Goal: Information Seeking & Learning: Learn about a topic

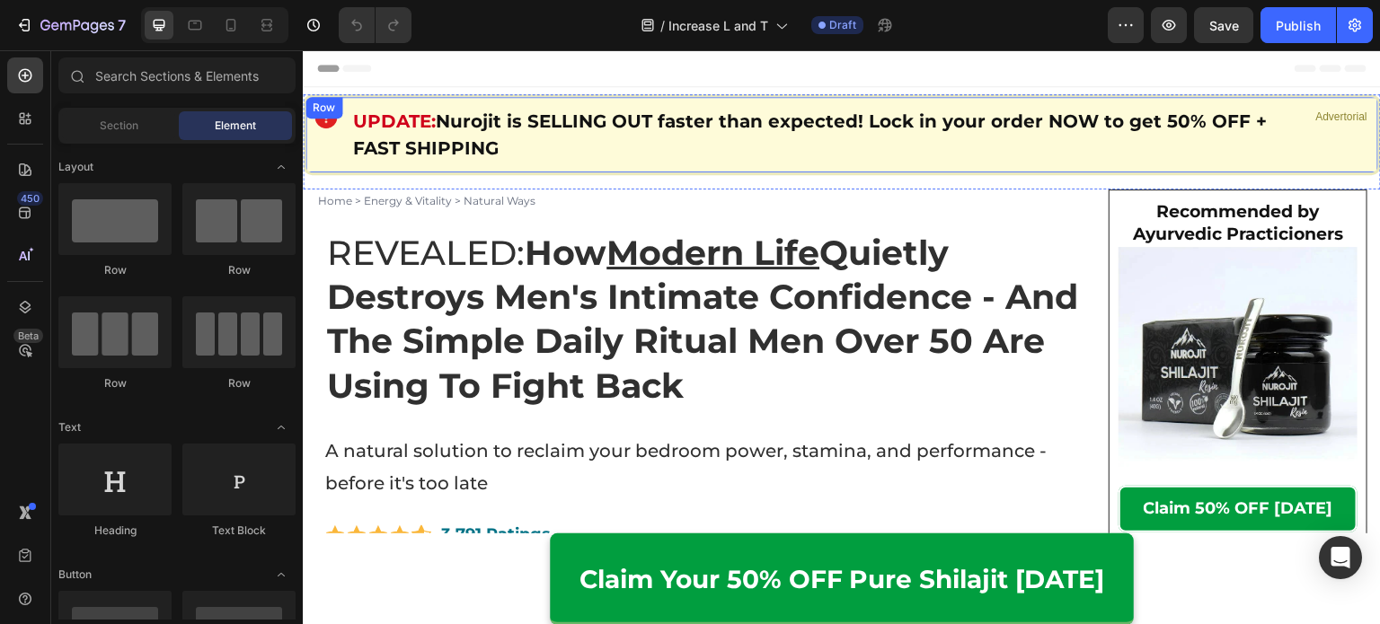
click at [597, 125] on strong "Nurojit is SELLING OUT faster than expected! Lock in your order NOW to get 50% …" at bounding box center [809, 134] width 913 height 49
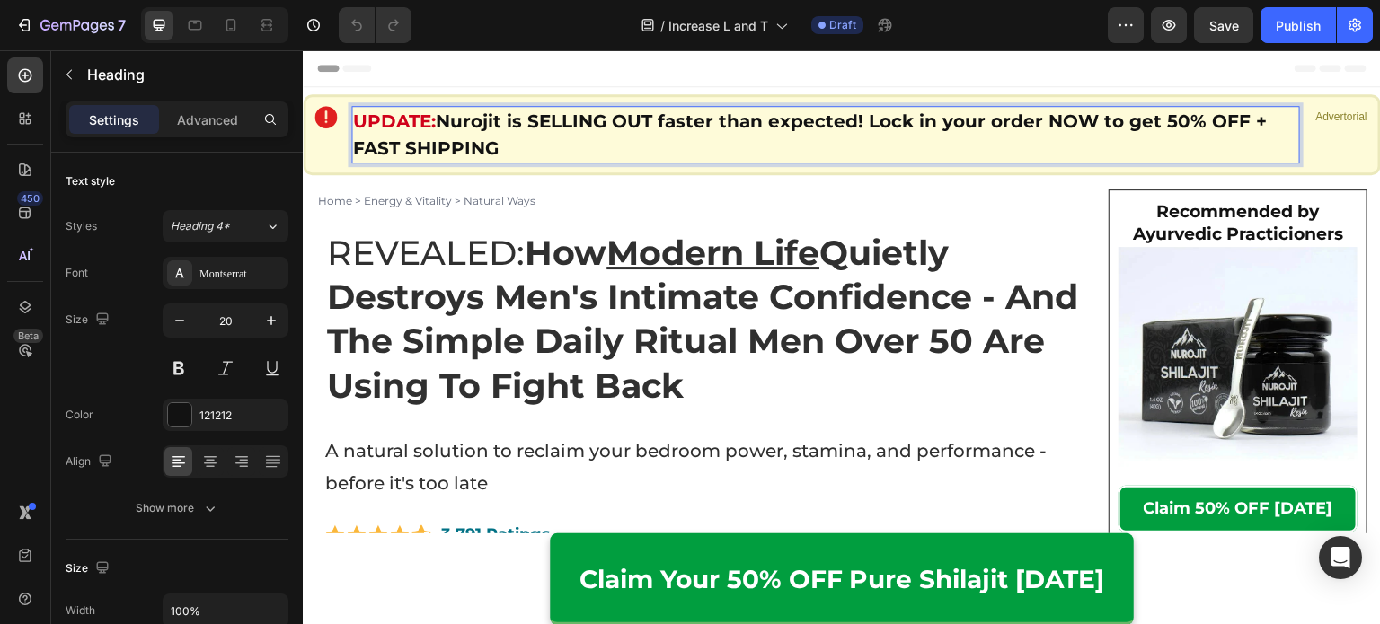
drag, startPoint x: 572, startPoint y: 146, endPoint x: 444, endPoint y: 119, distance: 131.4
click at [444, 119] on p "UPDATE: Nurojit is SELLING OUT faster than expected! Lock in your order NOW to …" at bounding box center [825, 135] width 945 height 54
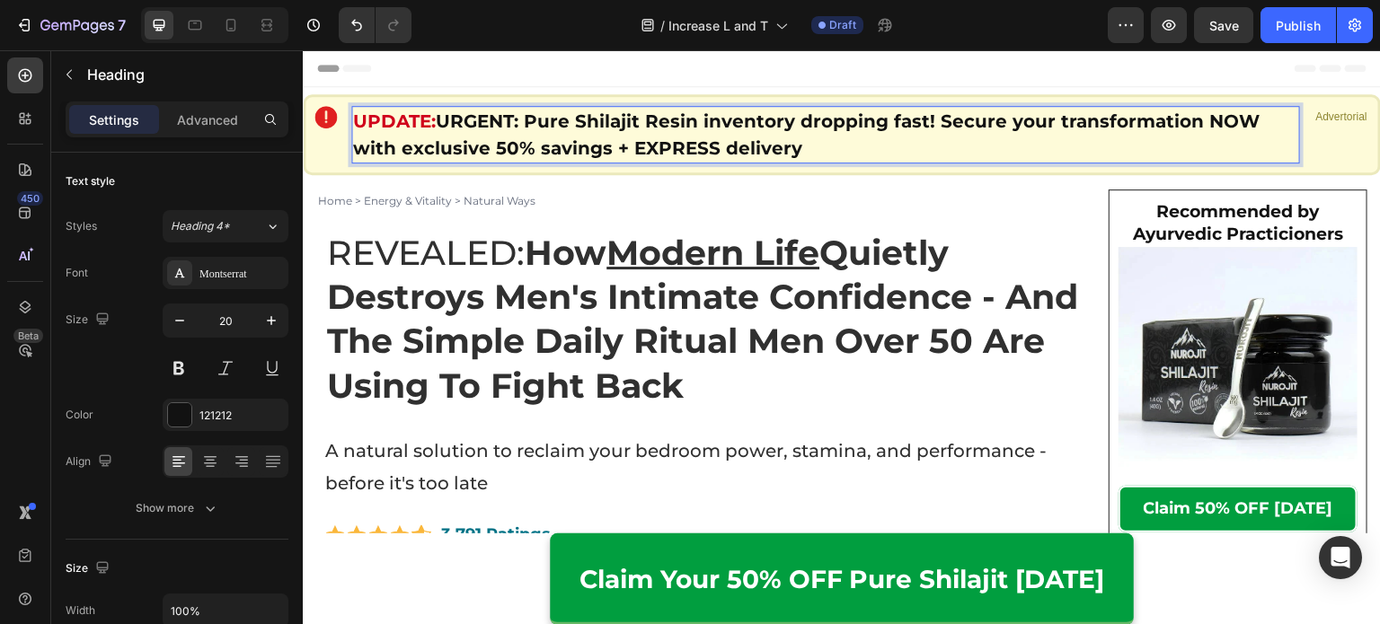
click at [526, 124] on strong "URGENT: Pure Shilajit Resin inventory dropping fast! Secure your transformation…" at bounding box center [806, 134] width 906 height 49
click at [533, 118] on strong "URGENT: Pure Shilajit Resin inventory dropping fast! Secure your transformation…" at bounding box center [806, 134] width 906 height 49
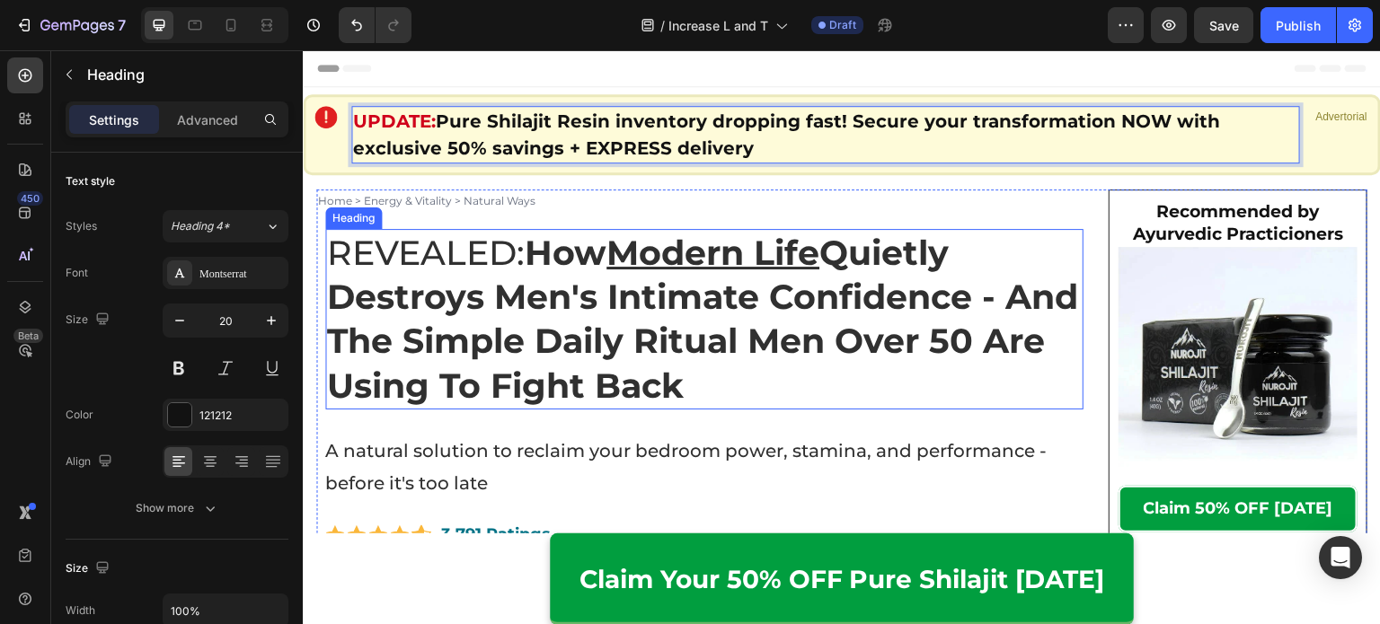
click at [471, 334] on strong "How Modern Life Quietly Destroys Men's Intimate Confidence - And The Simple Dai…" at bounding box center [702, 319] width 751 height 175
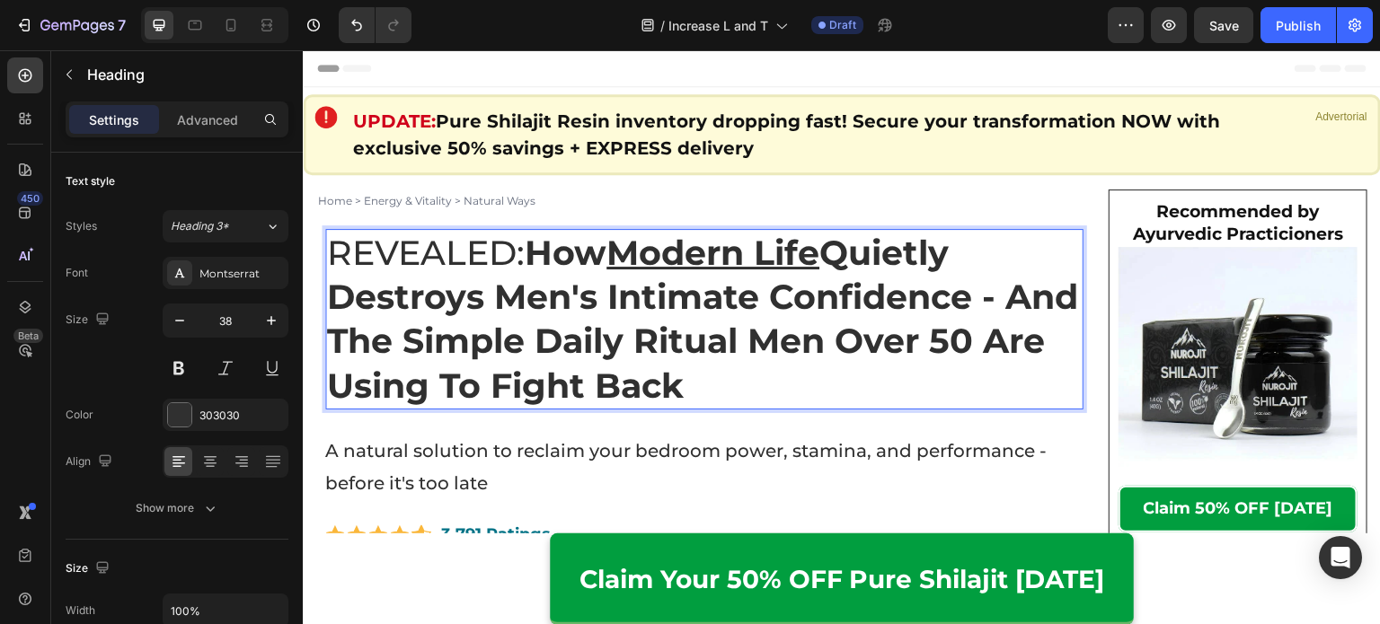
click at [760, 343] on strong "How Modern Life Quietly Destroys Men's Intimate Confidence - And The Simple Dai…" at bounding box center [702, 319] width 751 height 175
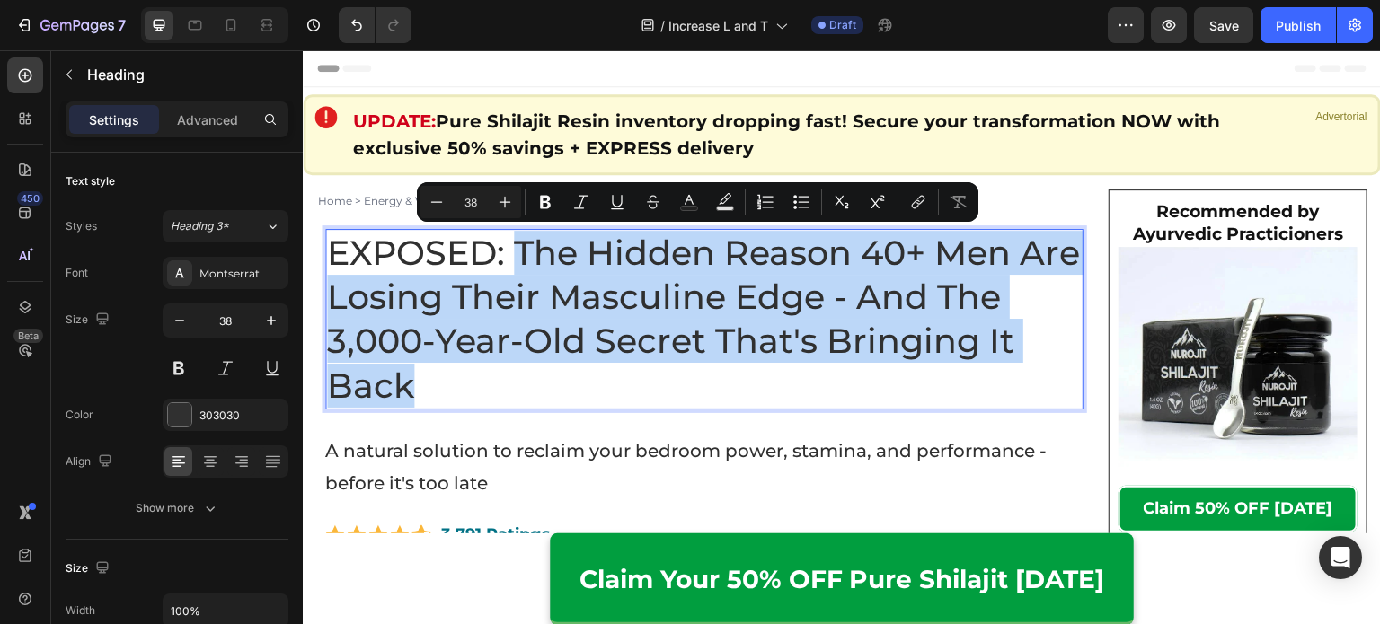
drag, startPoint x: 850, startPoint y: 362, endPoint x: 522, endPoint y: 258, distance: 344.0
click at [522, 258] on p "EXPOSED: The Hidden Reason 40+ Men Are Losing Their Masculine Edge - And The 3,…" at bounding box center [704, 320] width 754 height 178
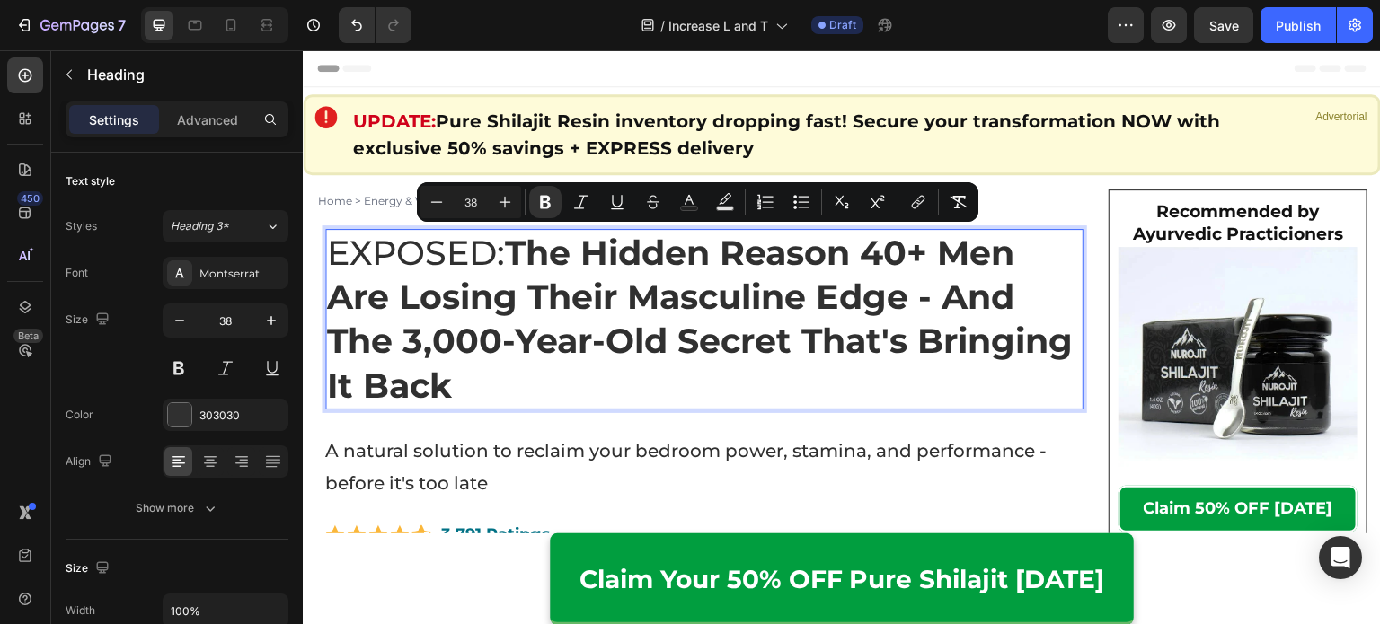
click at [596, 278] on strong "The Hidden Reason 40+ Men Are Losing Their Masculine Edge - And The 3,000-Year-…" at bounding box center [700, 319] width 746 height 175
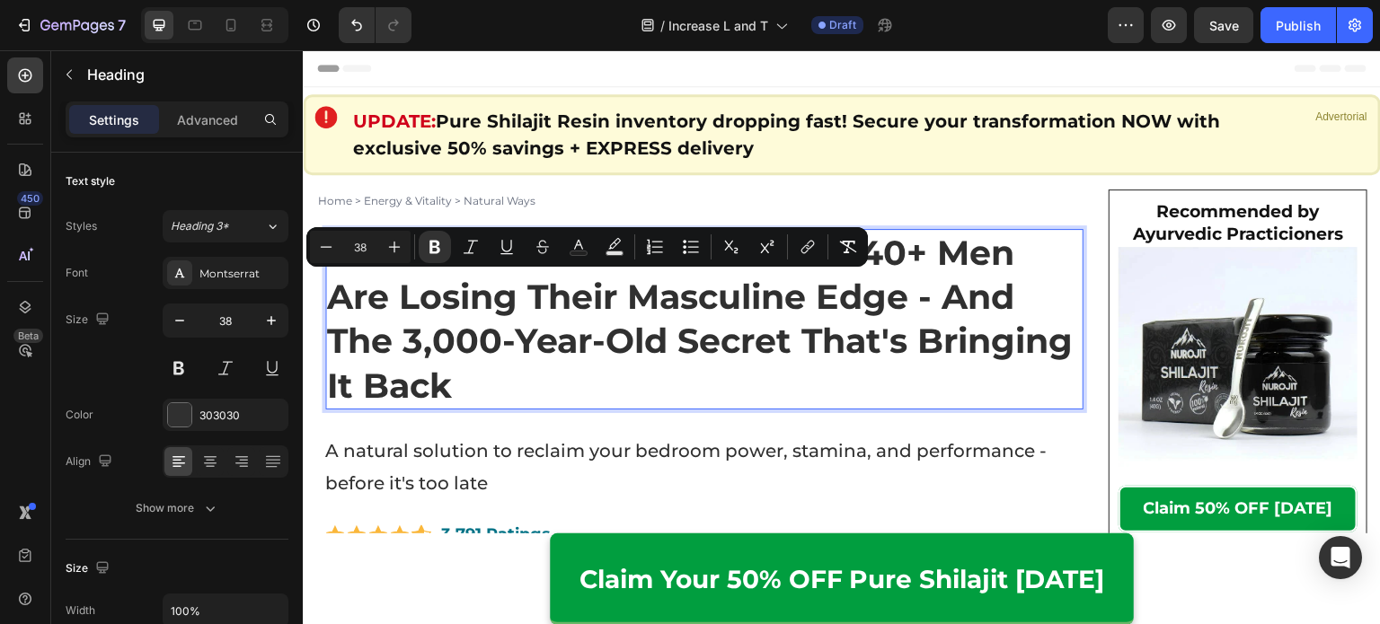
click at [609, 345] on strong "The Hidden Reason 40+ Men Are Losing Their Masculine Edge - And The 3,000-Year-…" at bounding box center [700, 319] width 746 height 175
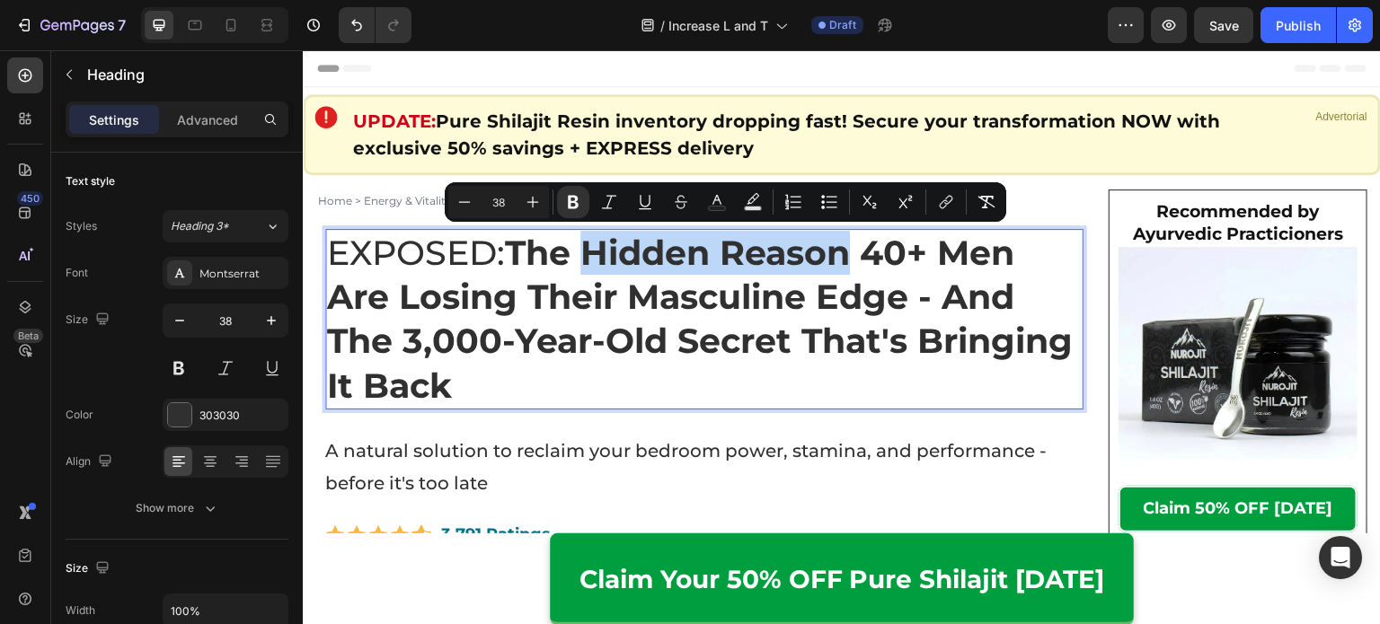
drag, startPoint x: 611, startPoint y: 251, endPoint x: 857, endPoint y: 257, distance: 246.2
click at [857, 257] on strong "The Hidden Reason 40+ Men Are Losing Their Masculine Edge - And The 3,000-Year-…" at bounding box center [700, 319] width 746 height 175
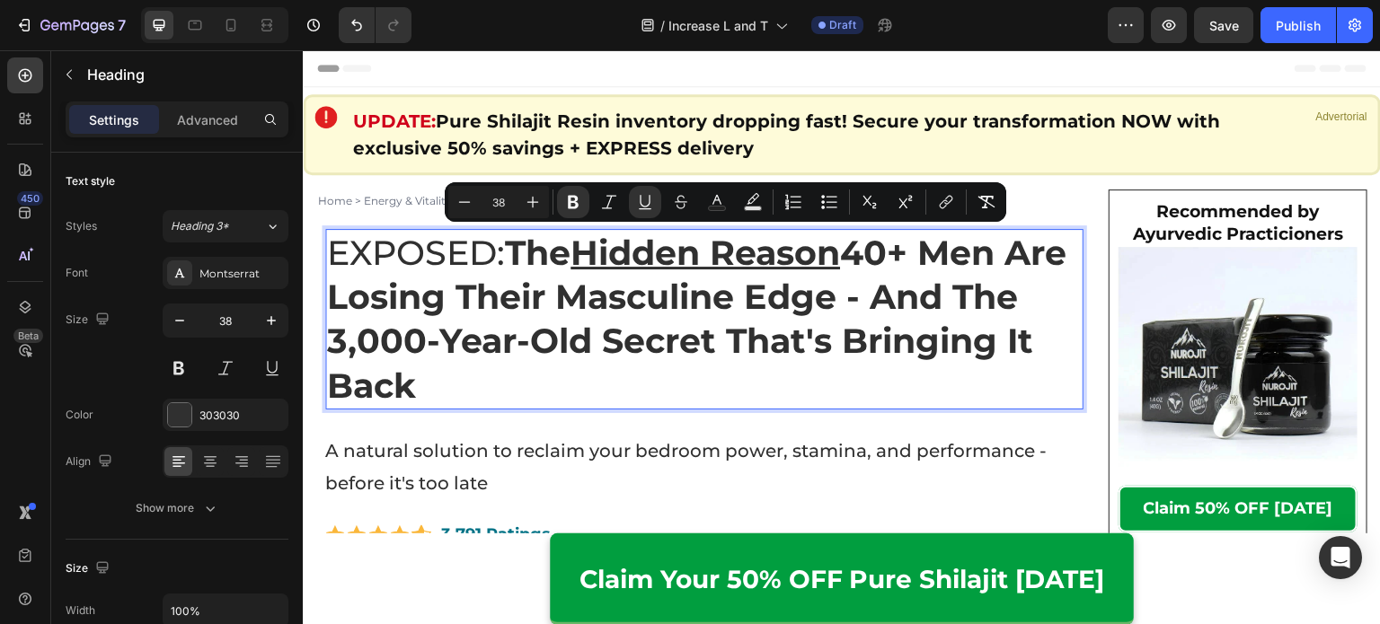
click at [826, 307] on strong "The Hidden Reason 40+ Men Are Losing Their Masculine Edge - And The 3,000-Year-…" at bounding box center [696, 319] width 739 height 175
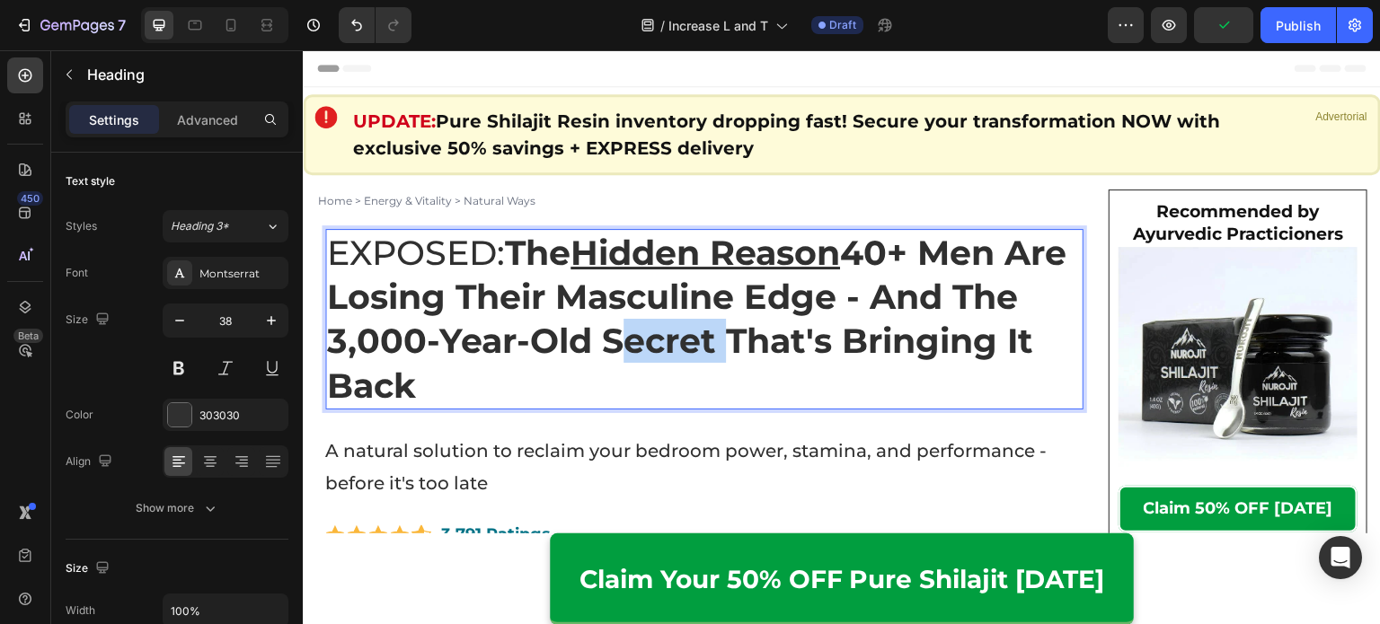
drag, startPoint x: 686, startPoint y: 339, endPoint x: 794, endPoint y: 341, distance: 107.8
click at [794, 341] on strong "The Hidden Reason 40+ Men Are Losing Their Masculine Edge - And The 3,000-Year-…" at bounding box center [696, 319] width 739 height 175
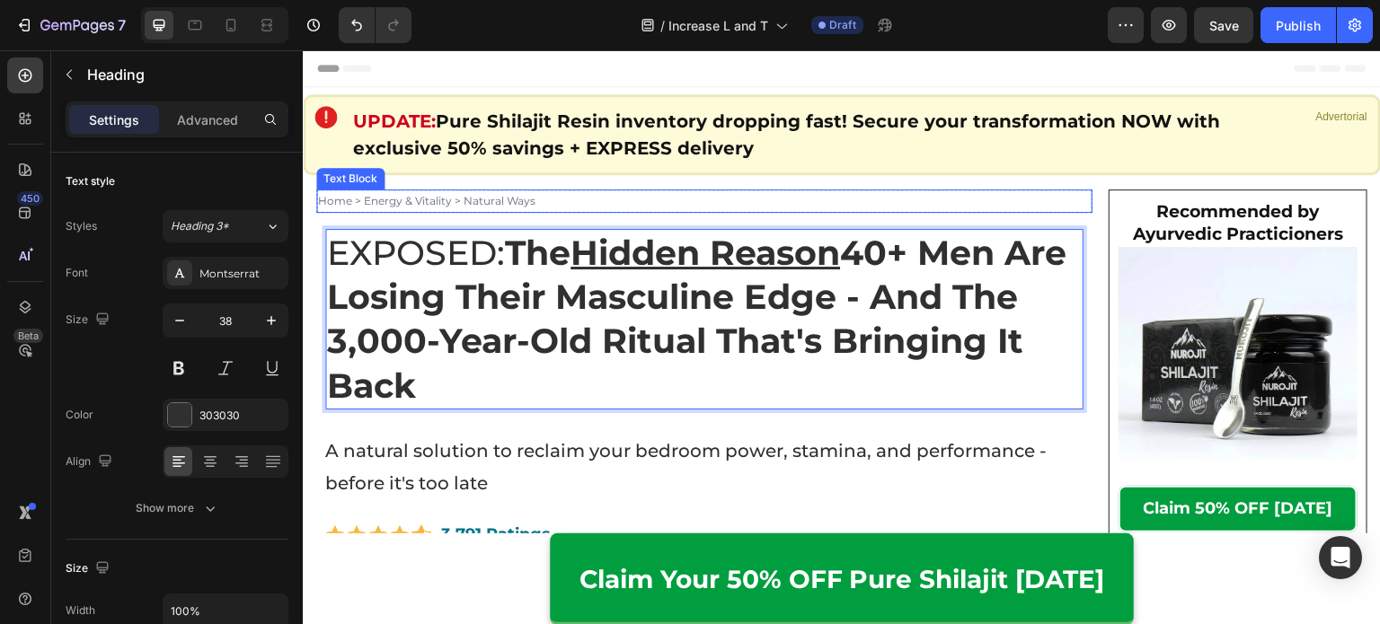
click at [506, 198] on p "Home > Energy & Vitality > Natural Ways" at bounding box center [704, 201] width 772 height 20
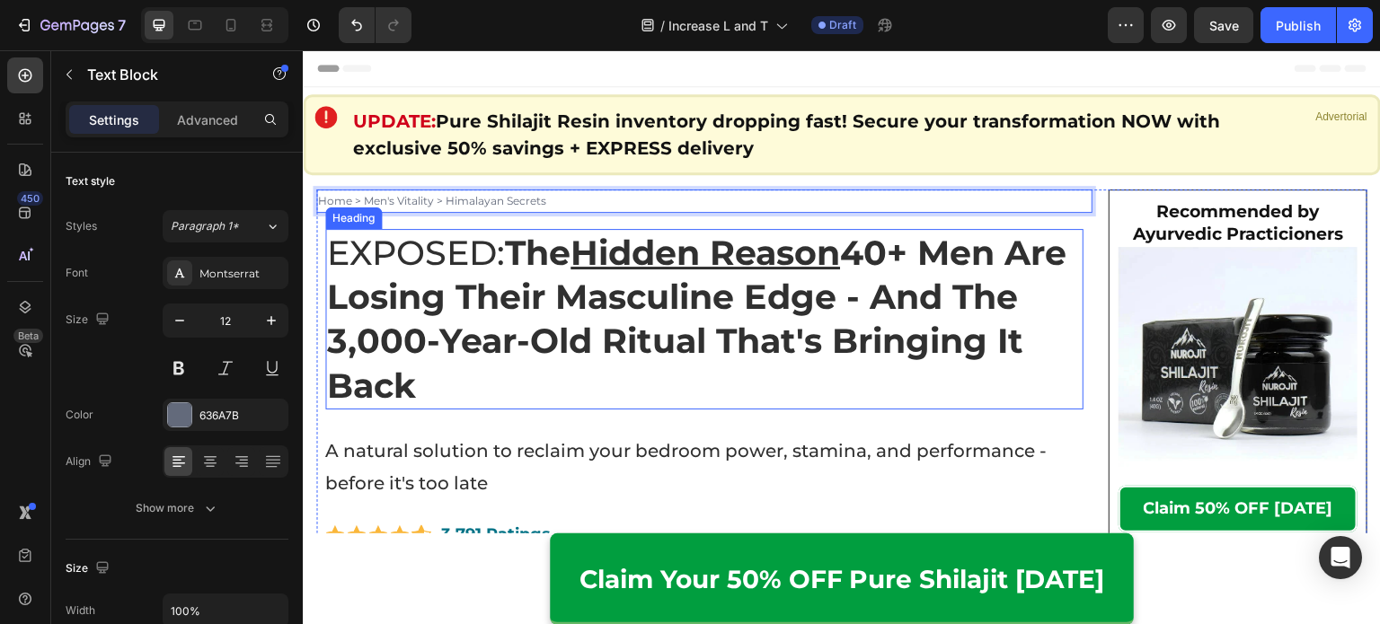
click at [510, 323] on strong "The Hidden Reason 40+ Men Are Losing Their Masculine Edge - And The 3,000-Year-…" at bounding box center [696, 319] width 739 height 175
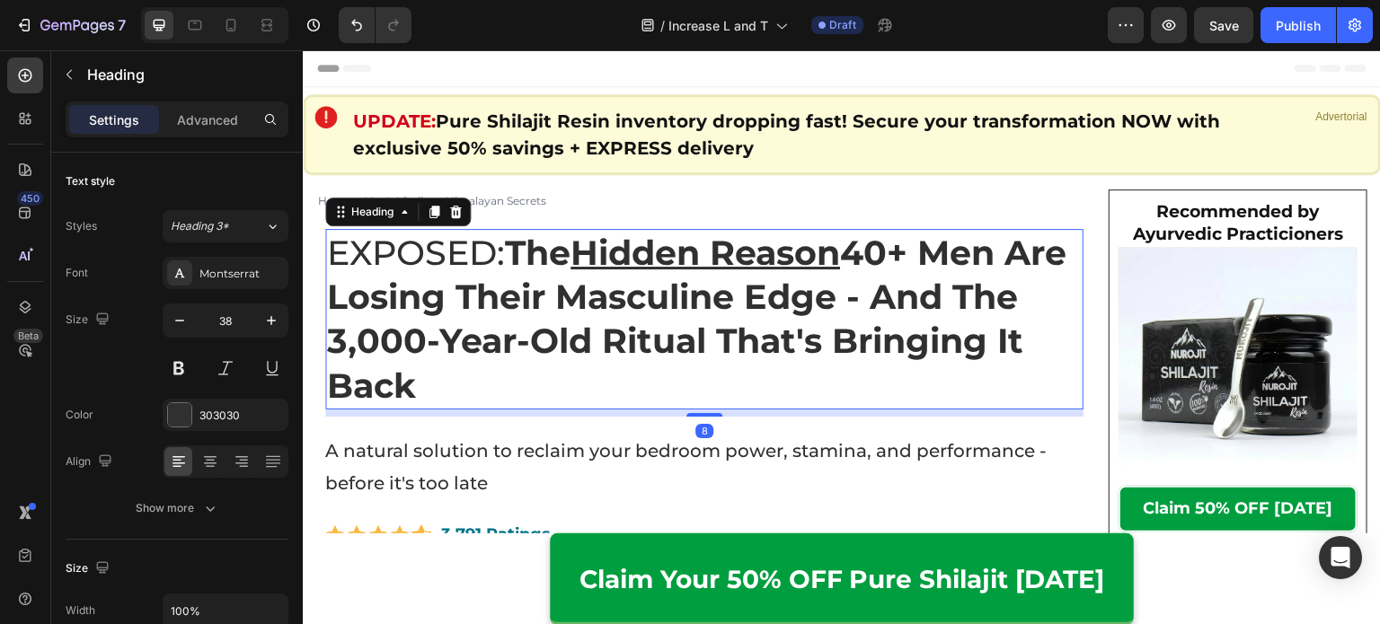
click at [552, 484] on p "A natural solution to reclaim your bedroom power, stamina, and performance - be…" at bounding box center [704, 467] width 758 height 65
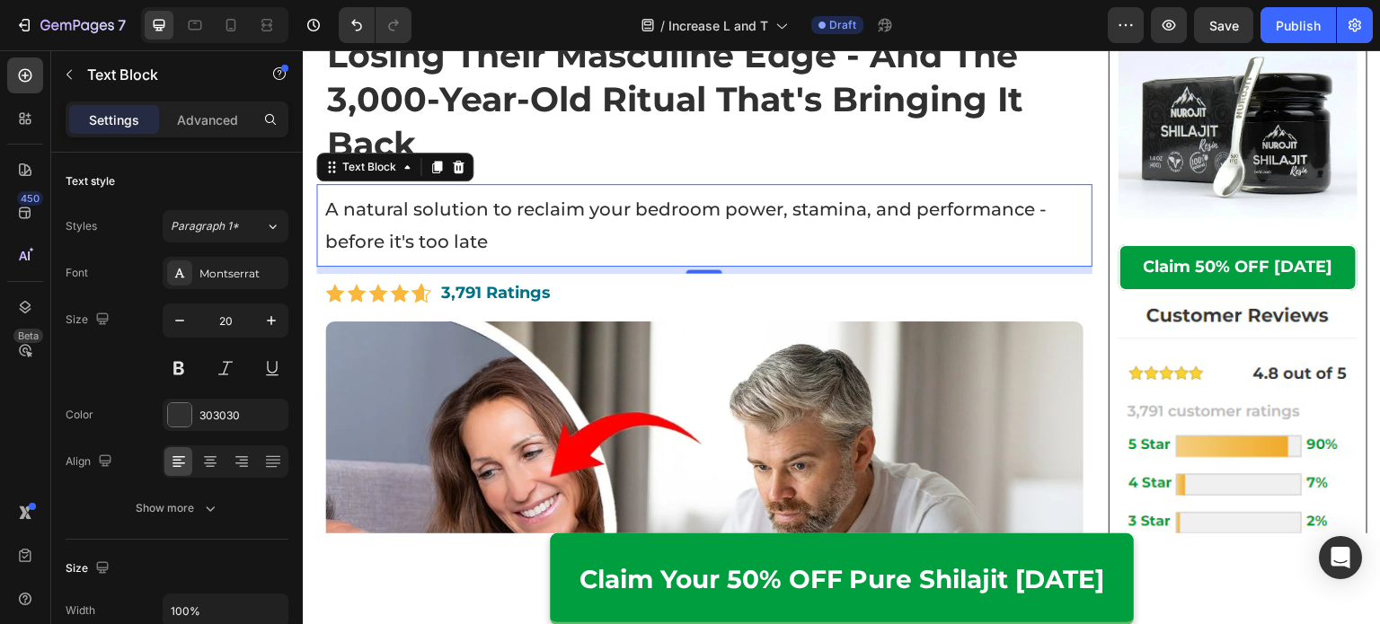
scroll to position [243, 0]
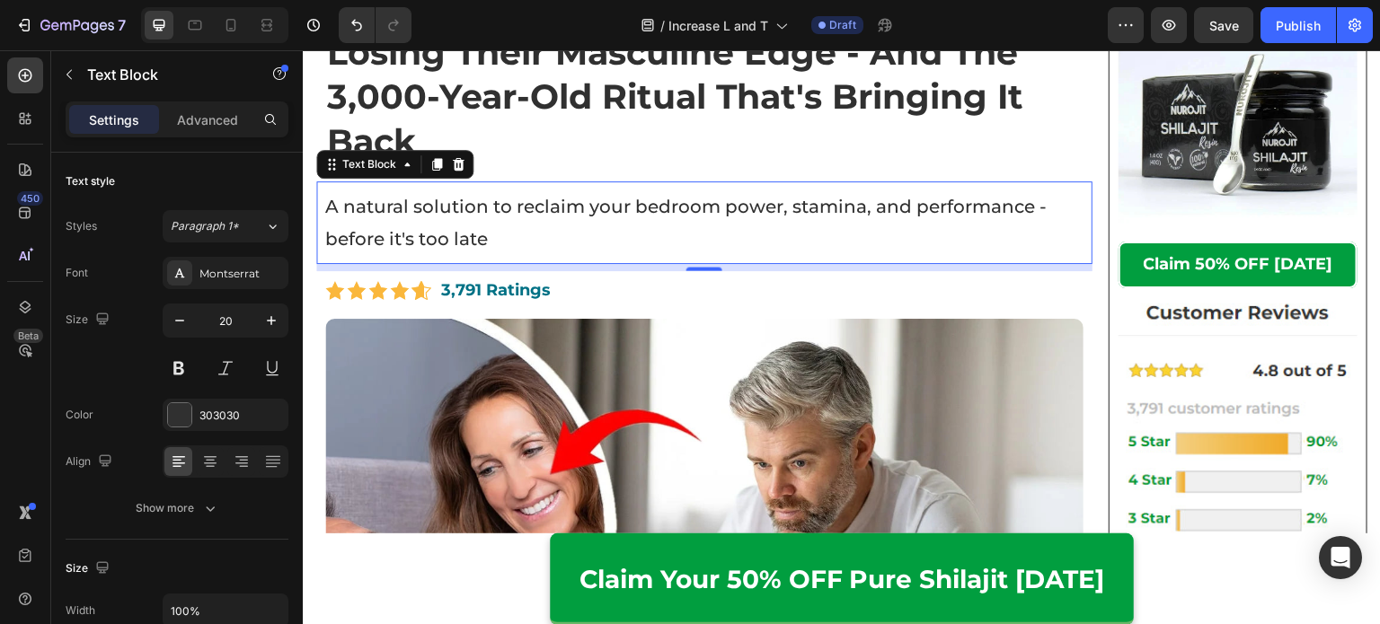
click at [498, 224] on p "A natural solution to reclaim your bedroom power, stamina, and performance - be…" at bounding box center [704, 222] width 758 height 65
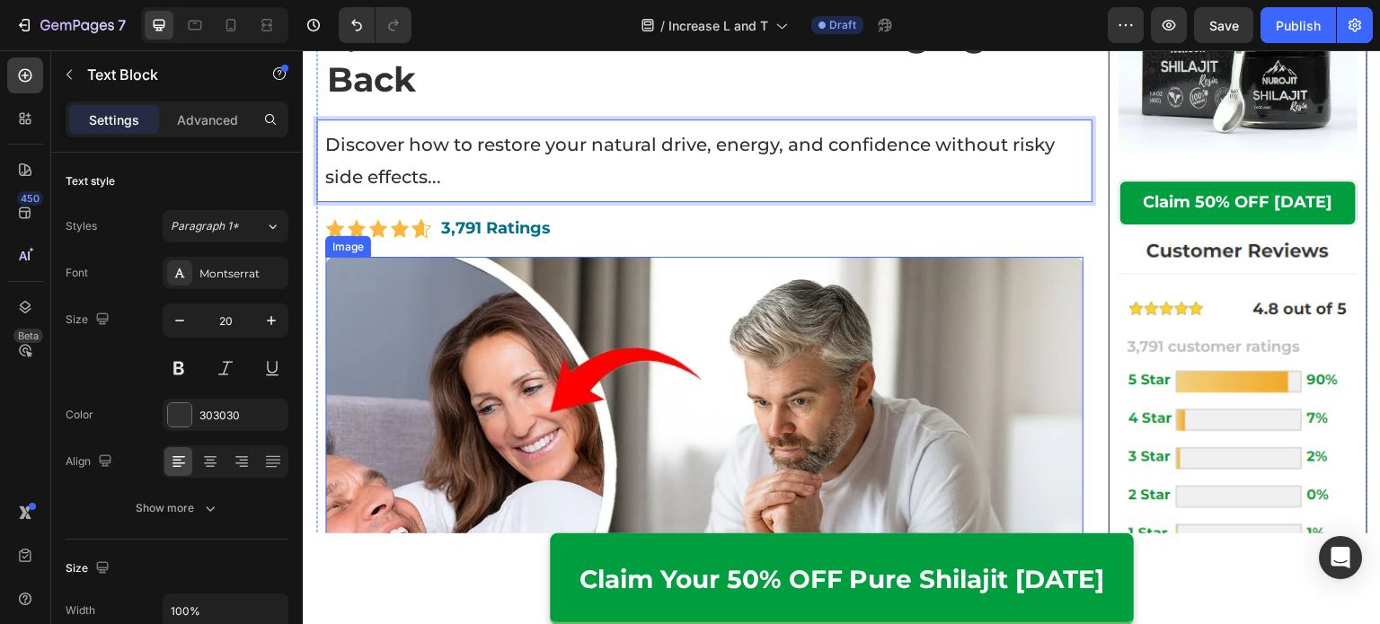
scroll to position [309, 0]
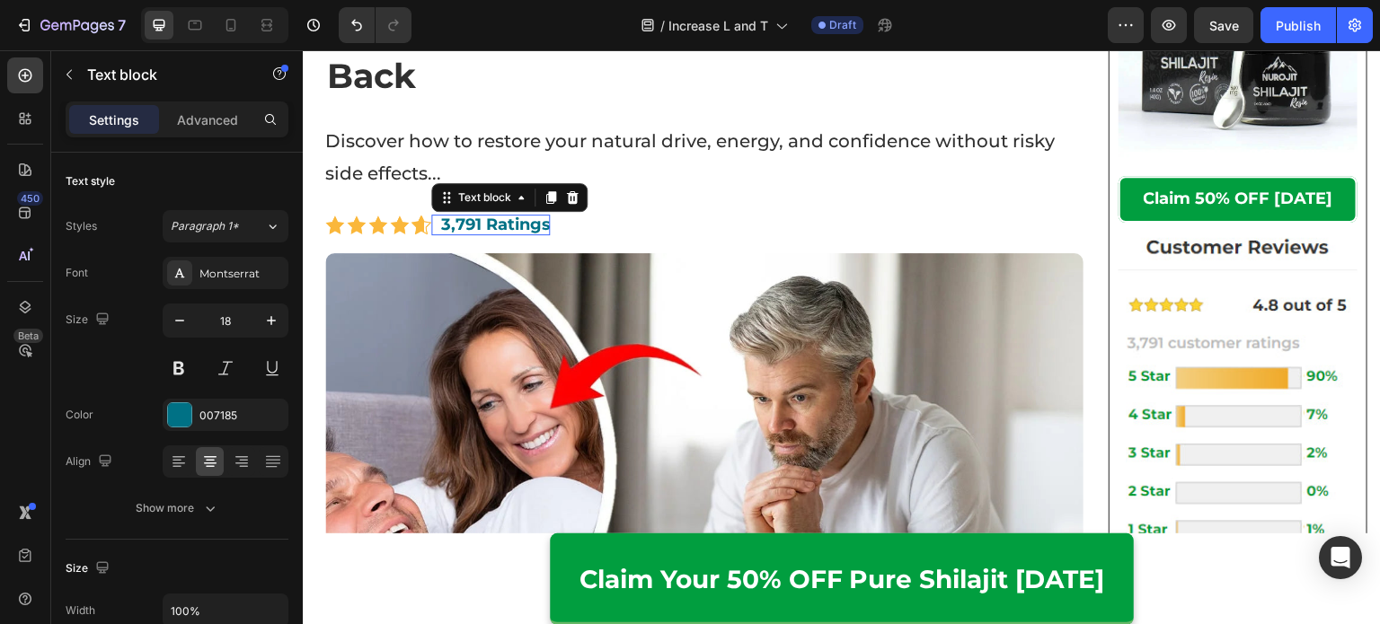
click at [495, 232] on div "3,791 Ratings Text block 0" at bounding box center [490, 225] width 119 height 21
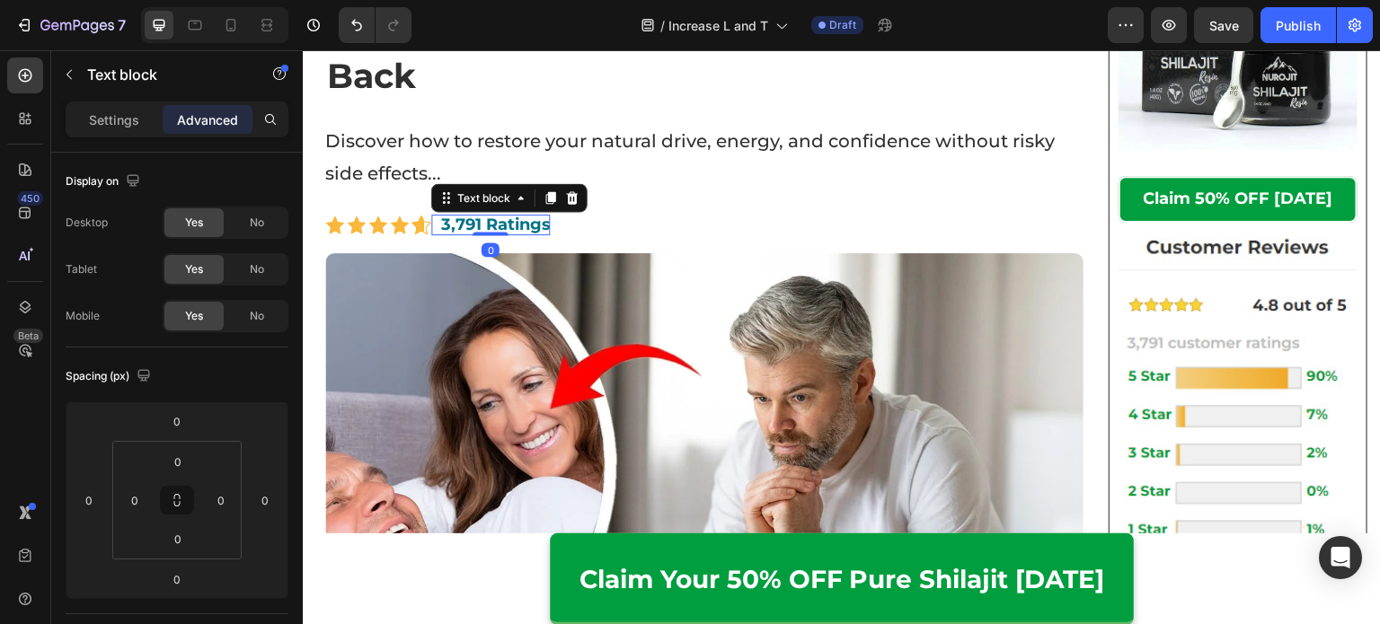
click at [466, 220] on strong "3,791 Ratings" at bounding box center [495, 225] width 110 height 20
click at [456, 225] on strong "3,791 Ratings" at bounding box center [495, 225] width 110 height 20
click at [474, 226] on strong "4,791 Ratings" at bounding box center [495, 225] width 110 height 20
click at [494, 229] on strong "774,71 Ratings" at bounding box center [499, 225] width 119 height 20
click at [491, 224] on strong "774,71 Ratings" at bounding box center [499, 225] width 119 height 20
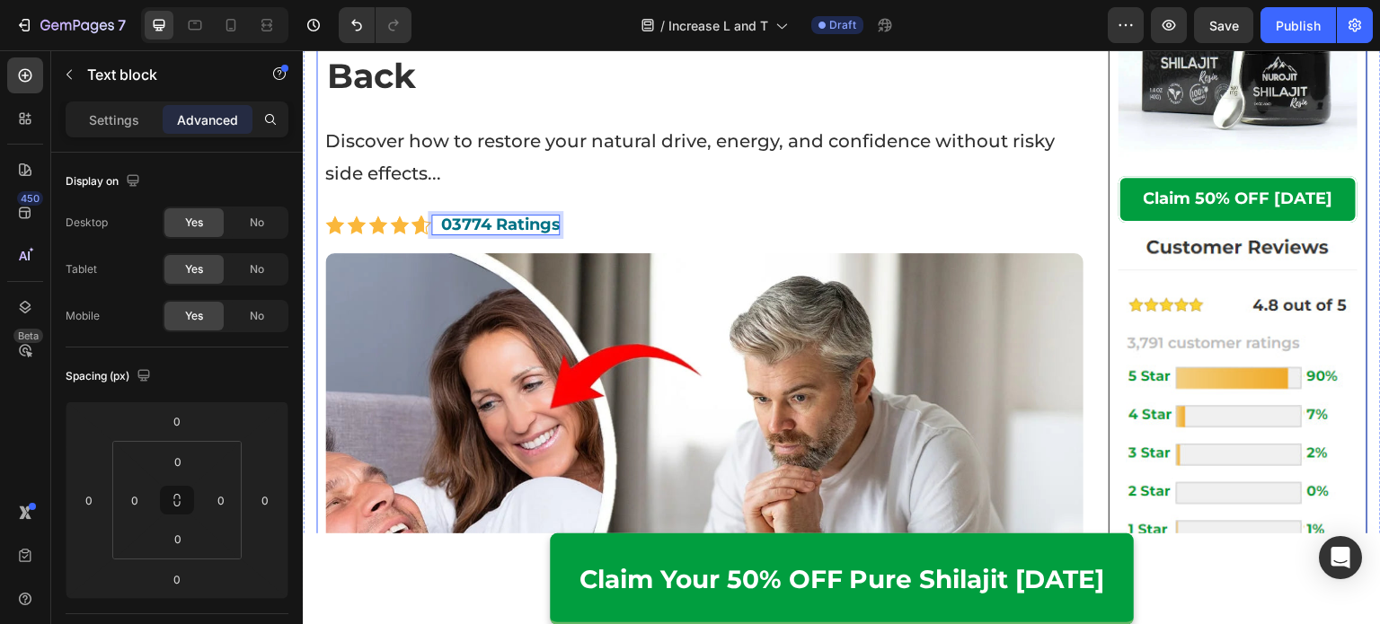
click at [490, 233] on strong "03774 Ratings" at bounding box center [499, 225] width 119 height 20
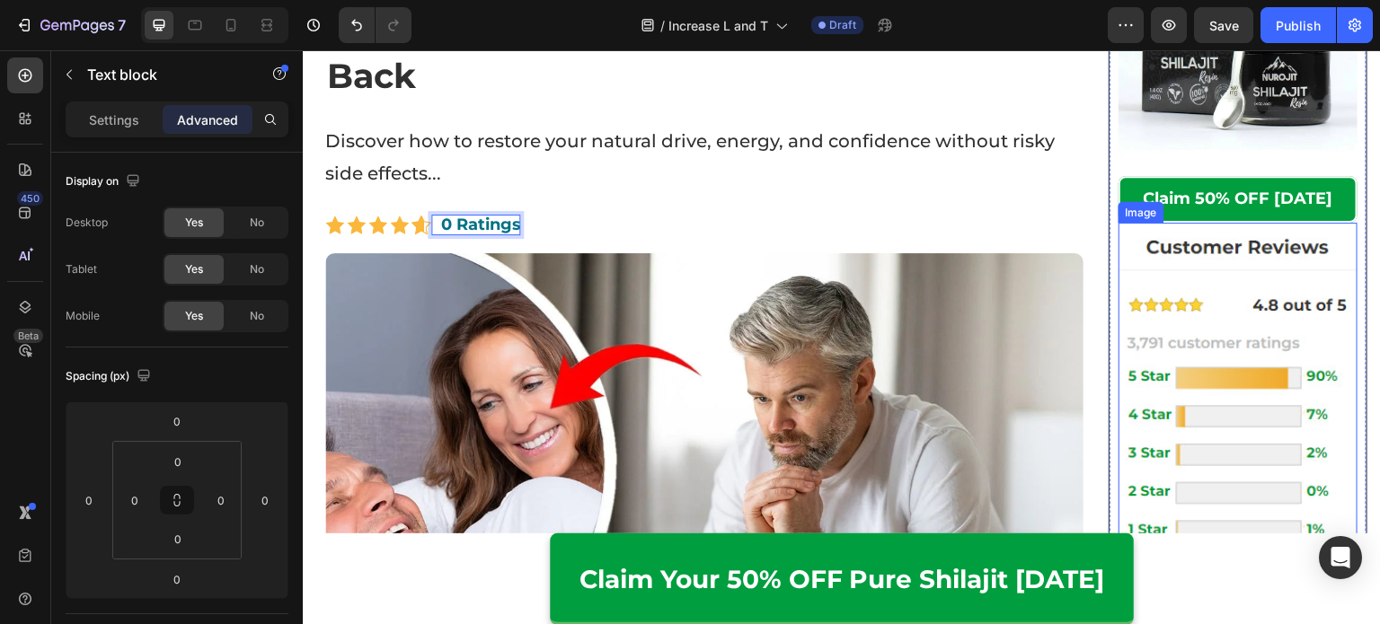
click at [1307, 361] on img at bounding box center [1237, 479] width 239 height 512
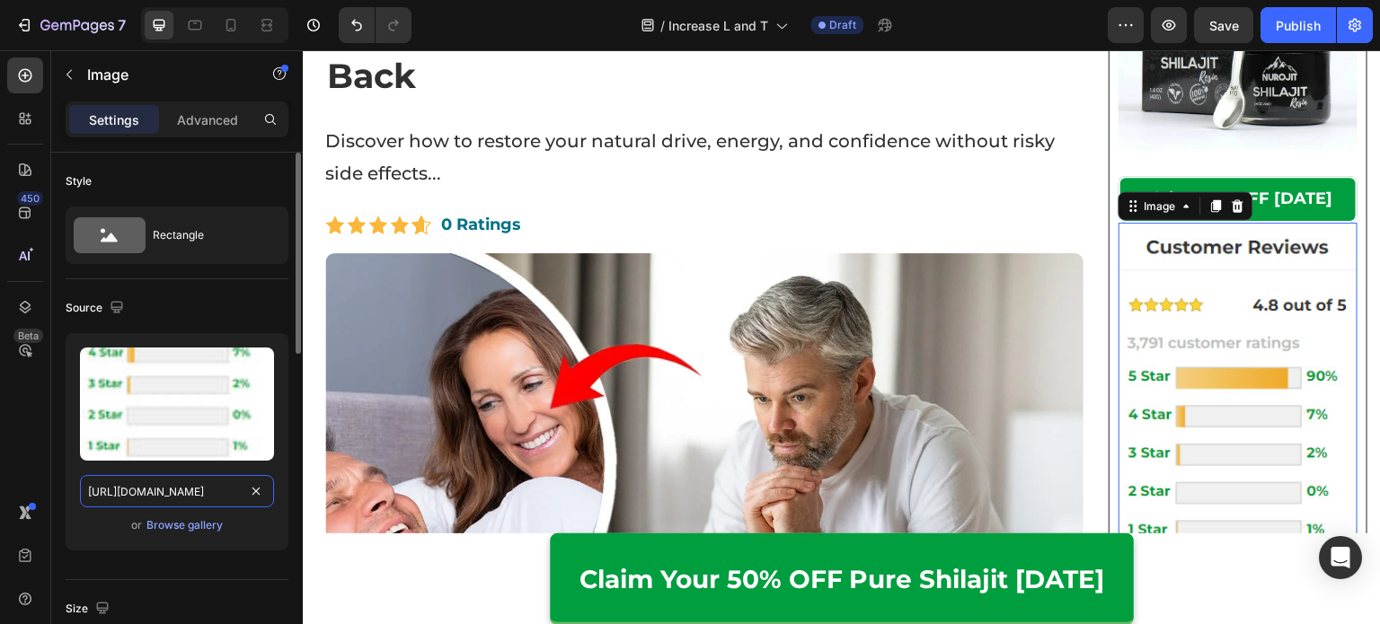
click at [215, 484] on input "[URL][DOMAIN_NAME]" at bounding box center [177, 491] width 194 height 32
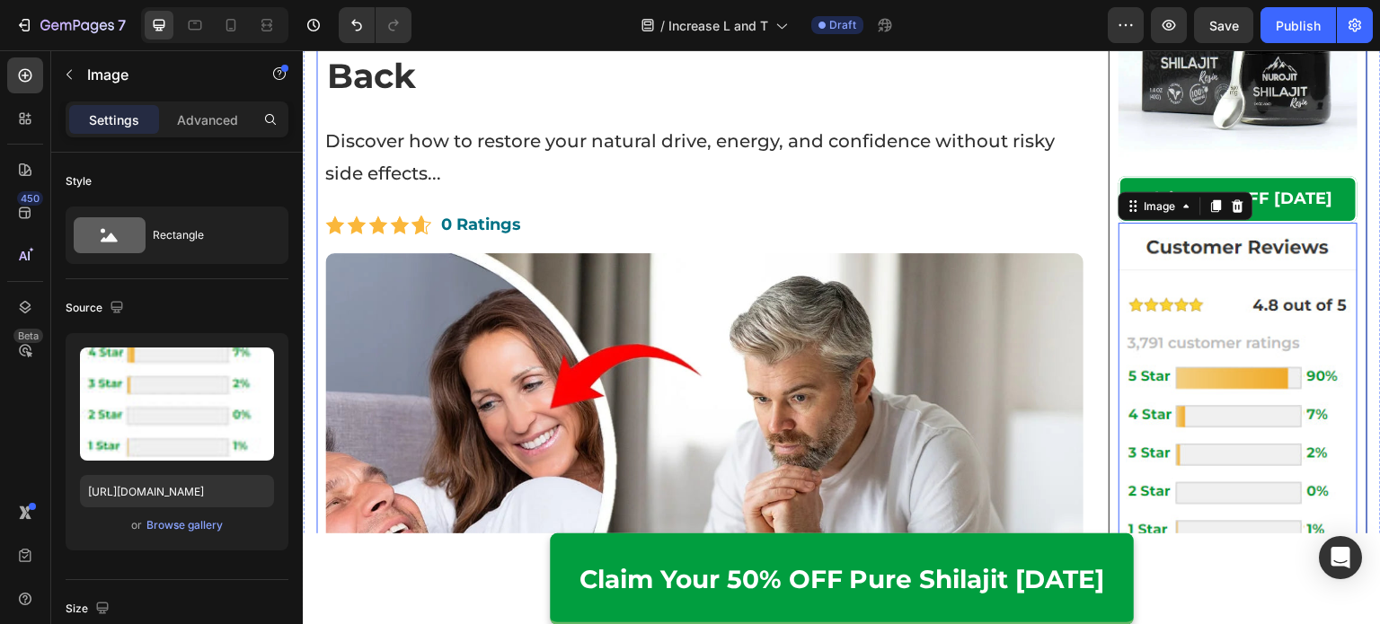
click at [449, 225] on strong "0 Ratings" at bounding box center [480, 225] width 80 height 20
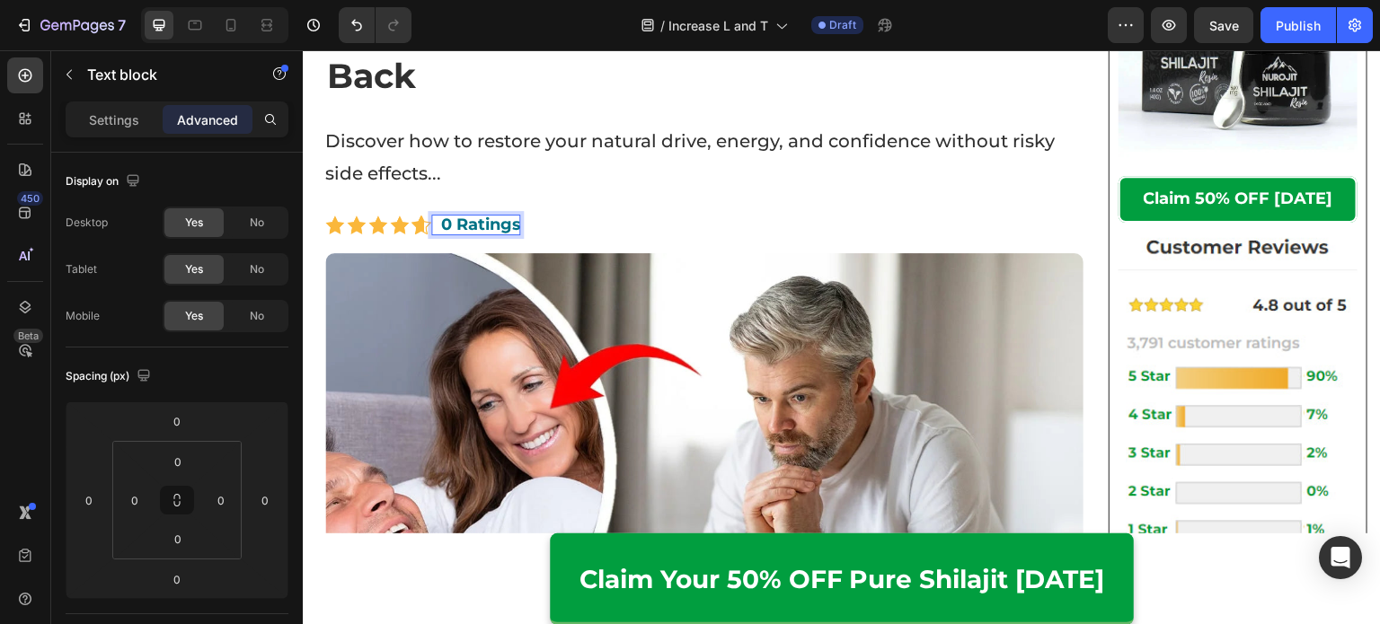
click at [453, 227] on strong "0 Ratings" at bounding box center [480, 225] width 80 height 20
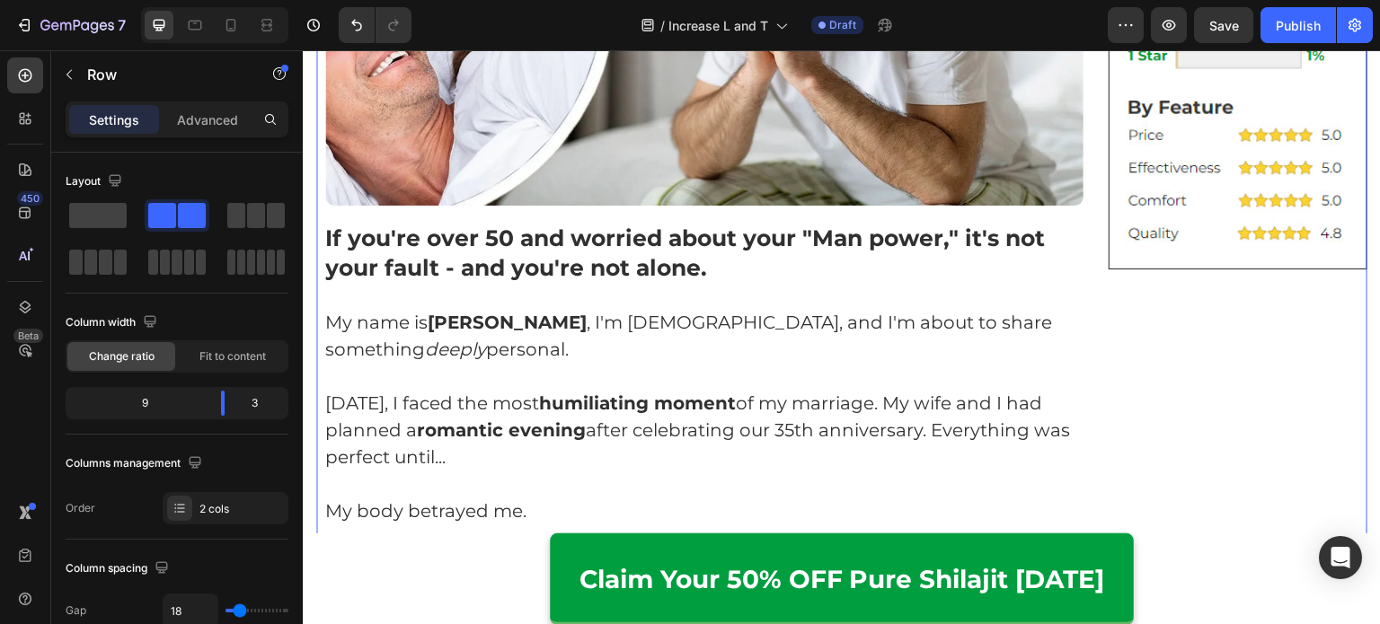
scroll to position [783, 0]
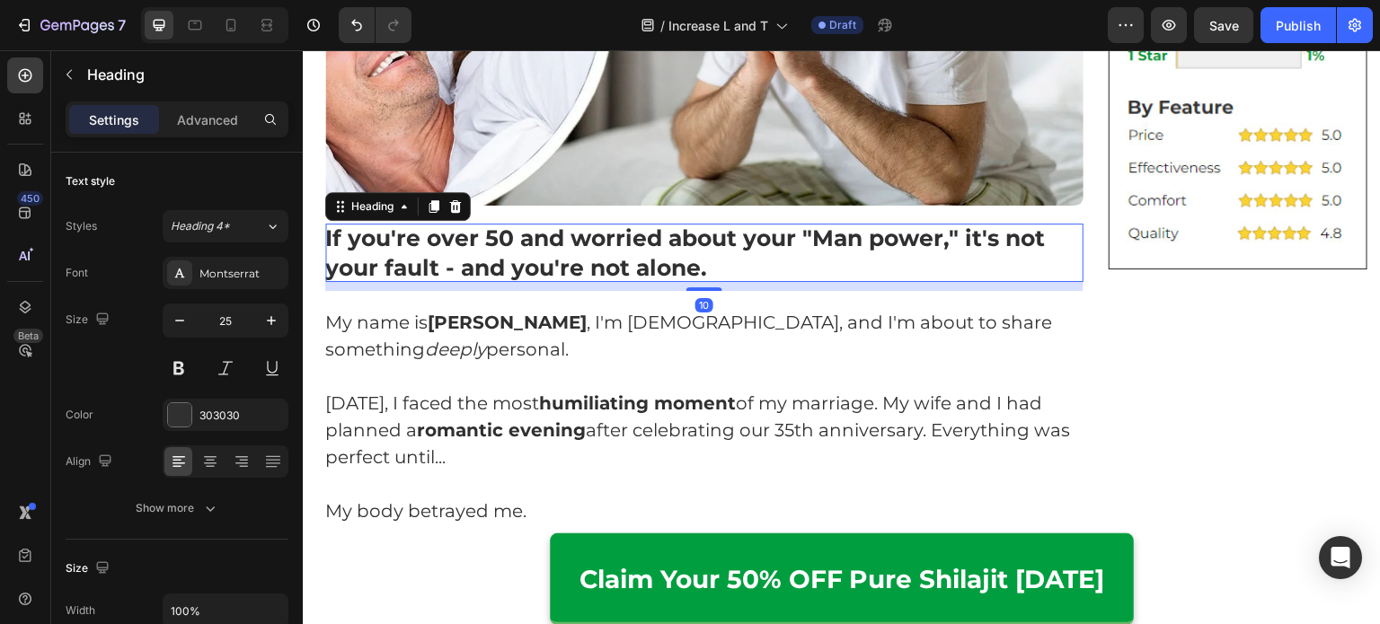
click at [533, 273] on strong "If you're over 50 and worried about your "Man power," it's not your fault - and…" at bounding box center [684, 253] width 719 height 57
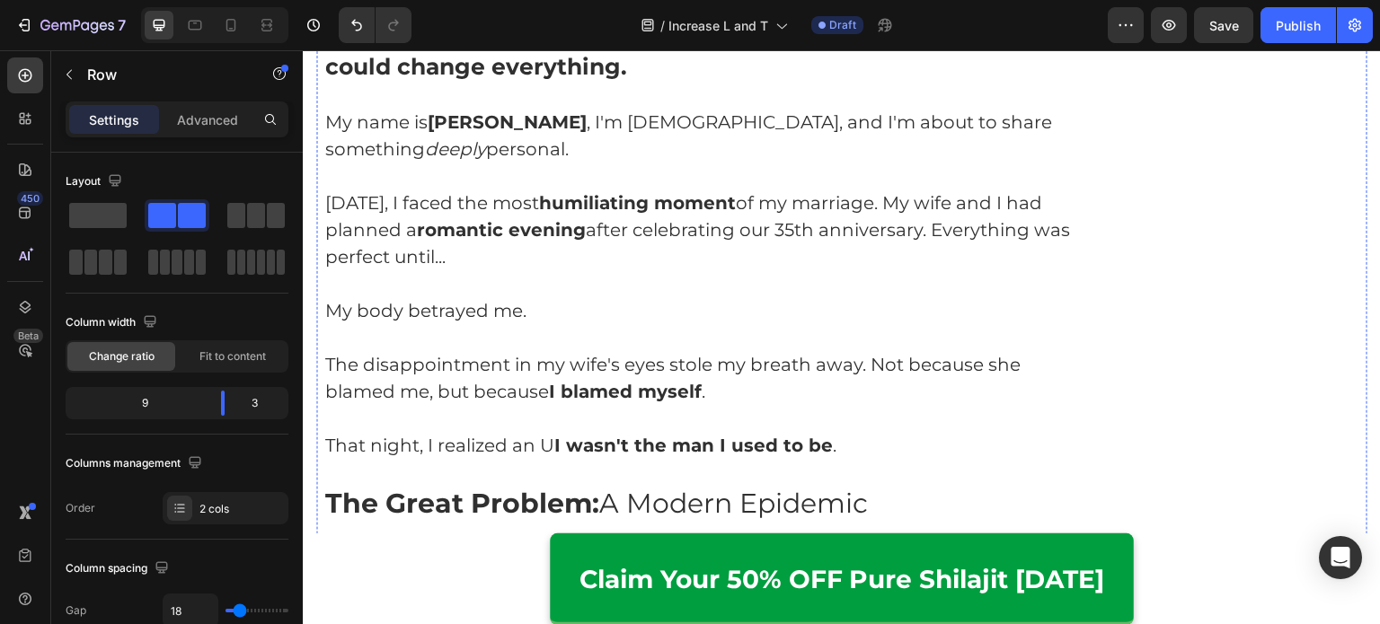
scroll to position [1028, 0]
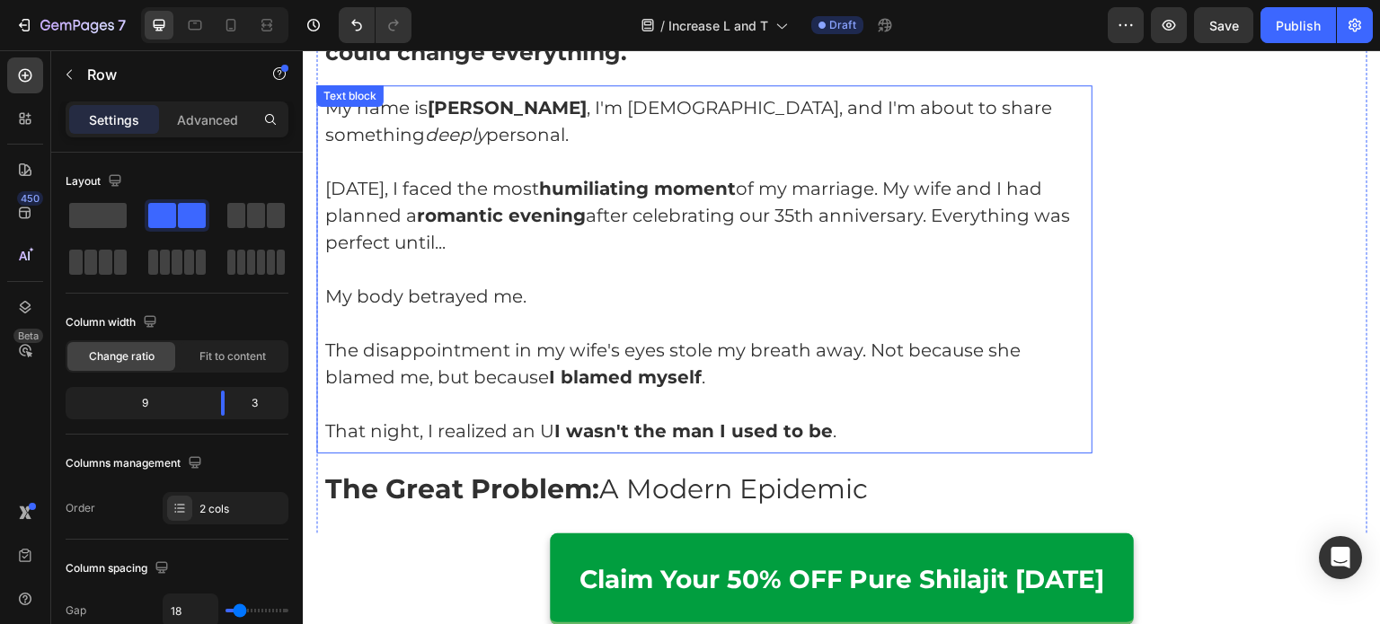
click at [499, 206] on p "[DATE], I faced the most humiliating moment of my marriage. My wife and I had p…" at bounding box center [704, 215] width 758 height 81
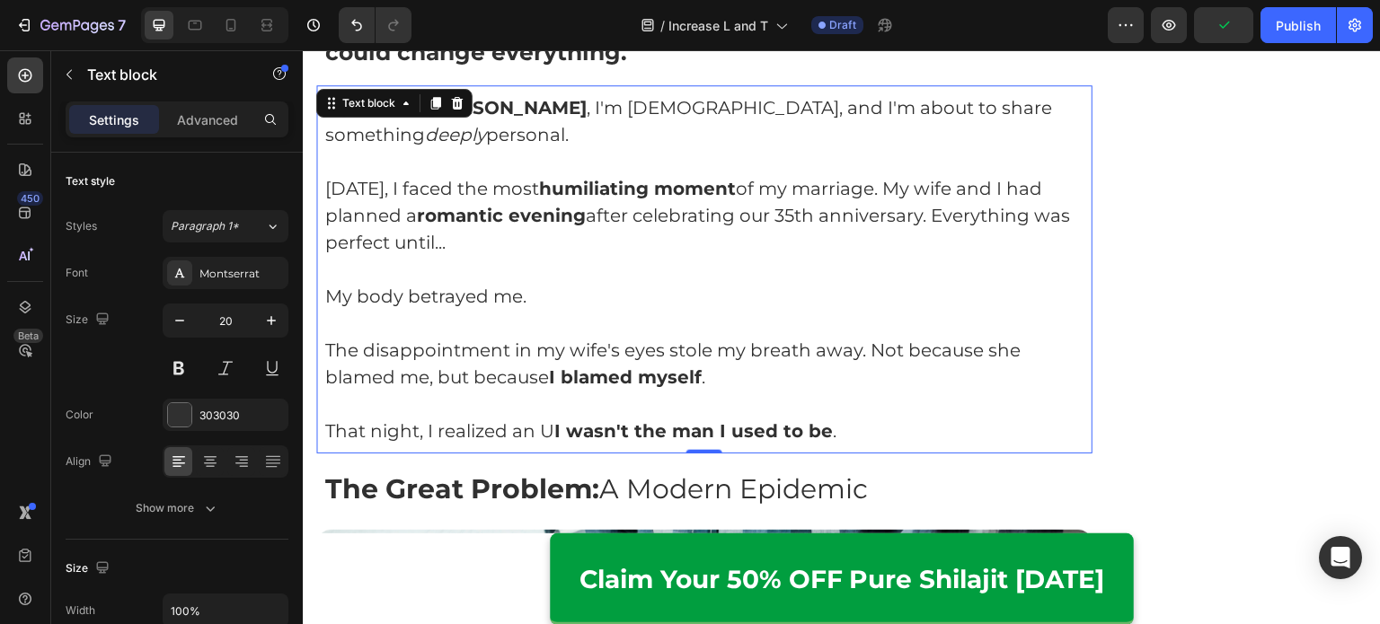
click at [563, 229] on p "[DATE], I faced the most humiliating moment of my marriage. My wife and I had p…" at bounding box center [704, 215] width 758 height 81
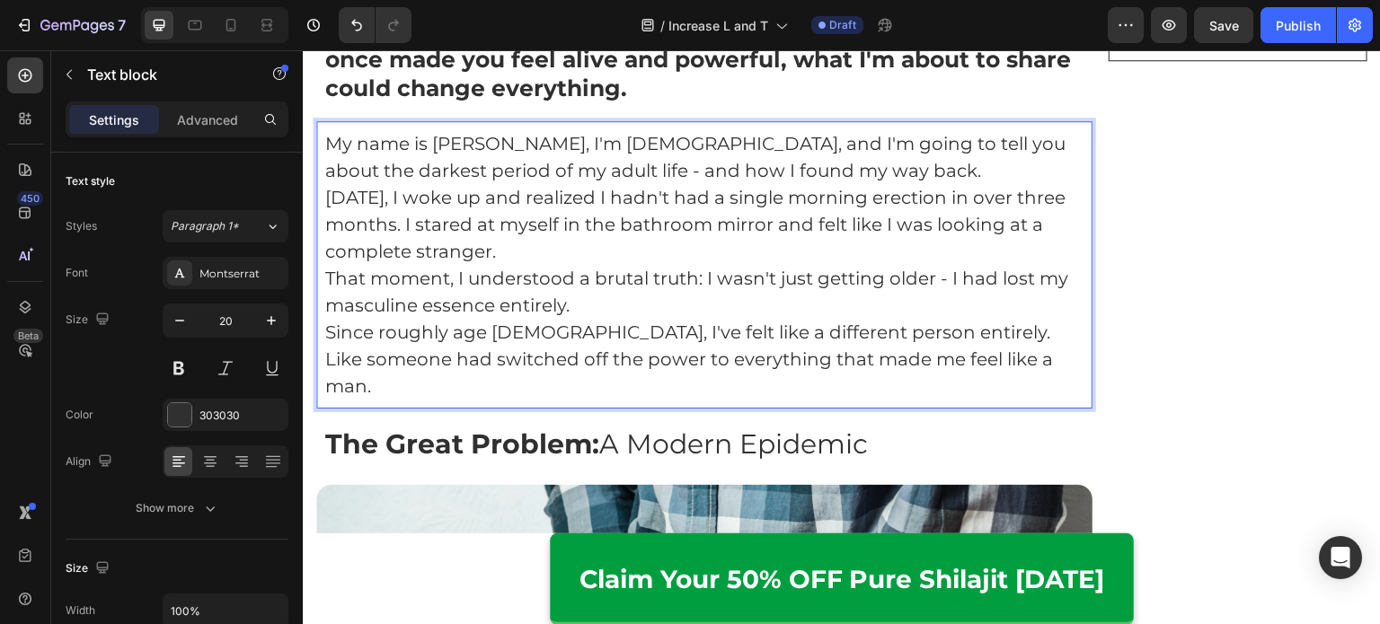
scroll to position [992, 0]
click at [901, 158] on p "My name is [PERSON_NAME], I'm [DEMOGRAPHIC_DATA], and I'm going to tell you abo…" at bounding box center [704, 264] width 758 height 269
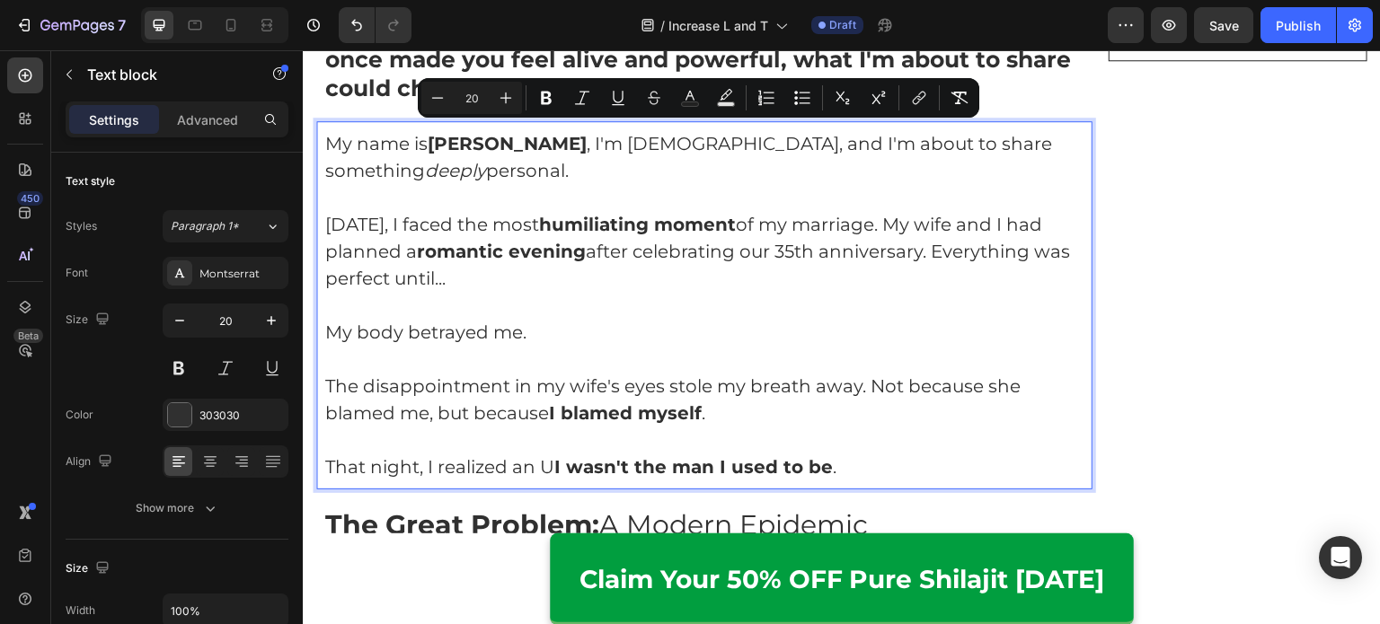
click at [532, 246] on strong "romantic evening" at bounding box center [501, 252] width 169 height 22
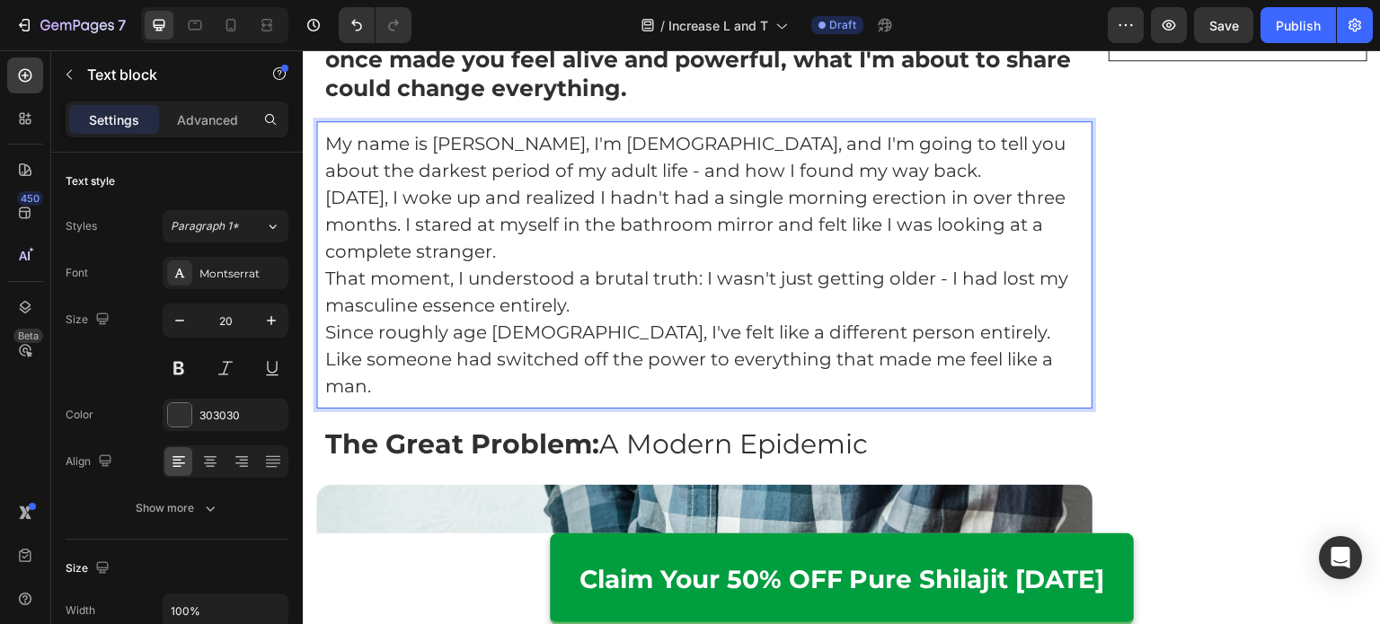
click at [837, 163] on p "My name is [PERSON_NAME], I'm [DEMOGRAPHIC_DATA], and I'm going to tell you abo…" at bounding box center [704, 157] width 758 height 54
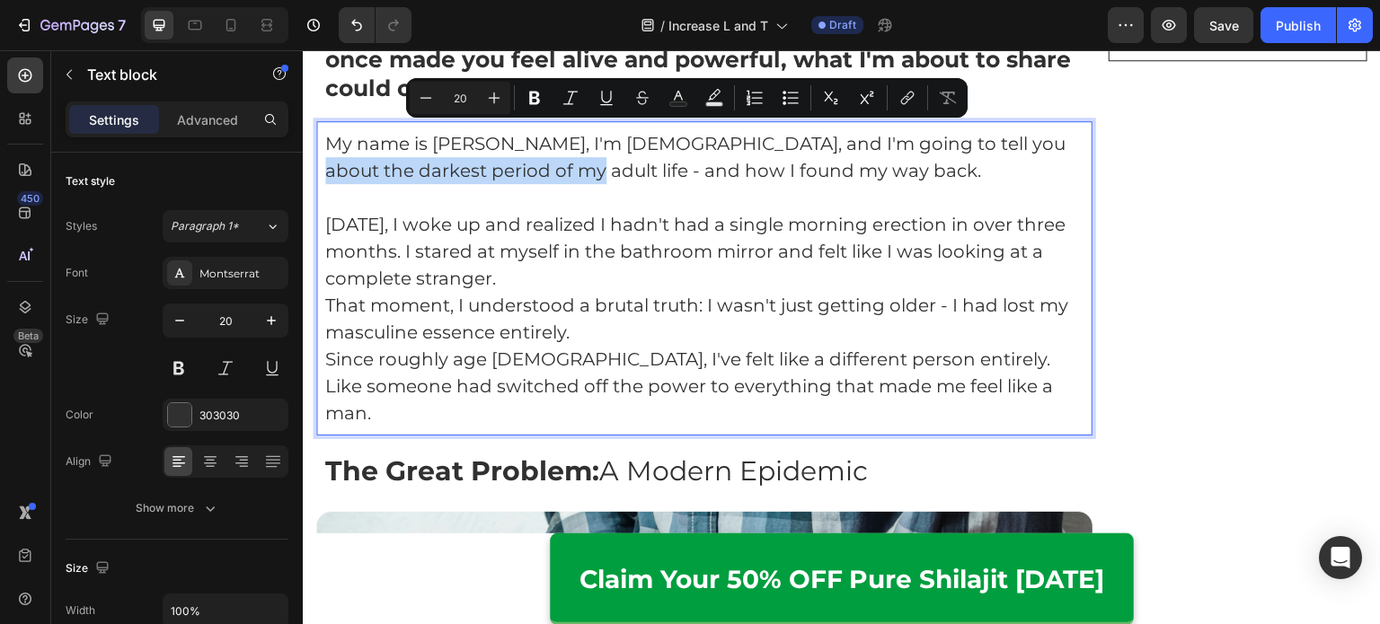
drag, startPoint x: 988, startPoint y: 140, endPoint x: 520, endPoint y: 168, distance: 468.8
click at [520, 168] on p "My name is [PERSON_NAME], I'm [DEMOGRAPHIC_DATA], and I'm going to tell you abo…" at bounding box center [704, 157] width 758 height 54
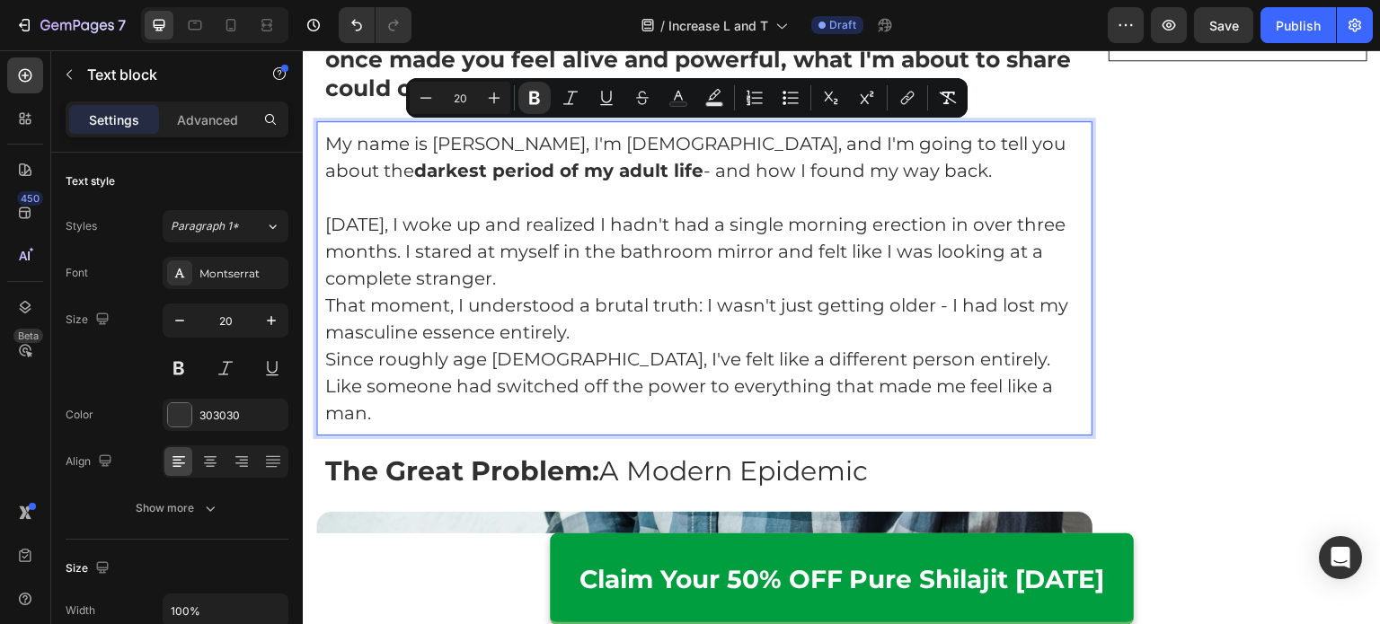
click at [561, 138] on p "My name is [PERSON_NAME], I'm [DEMOGRAPHIC_DATA], and I'm going to tell you abo…" at bounding box center [704, 157] width 758 height 54
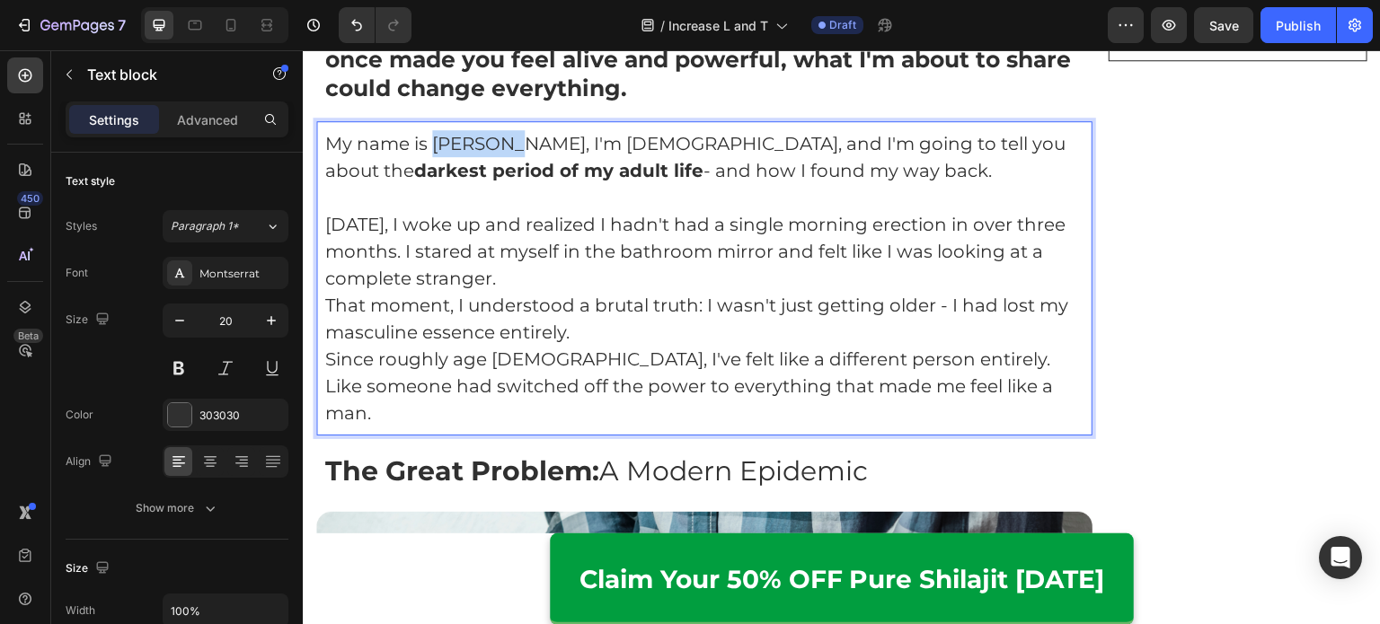
drag, startPoint x: 510, startPoint y: 136, endPoint x: 434, endPoint y: 136, distance: 76.3
click at [434, 136] on p "My name is [PERSON_NAME], I'm [DEMOGRAPHIC_DATA], and I'm going to tell you abo…" at bounding box center [704, 157] width 758 height 54
click at [531, 211] on p "[DATE], I woke up and realized I hadn't had a single morning erection in over t…" at bounding box center [704, 251] width 758 height 81
click at [500, 247] on p "[DATE], I woke up and realized I hadn't had a single morning erection in over t…" at bounding box center [704, 251] width 758 height 81
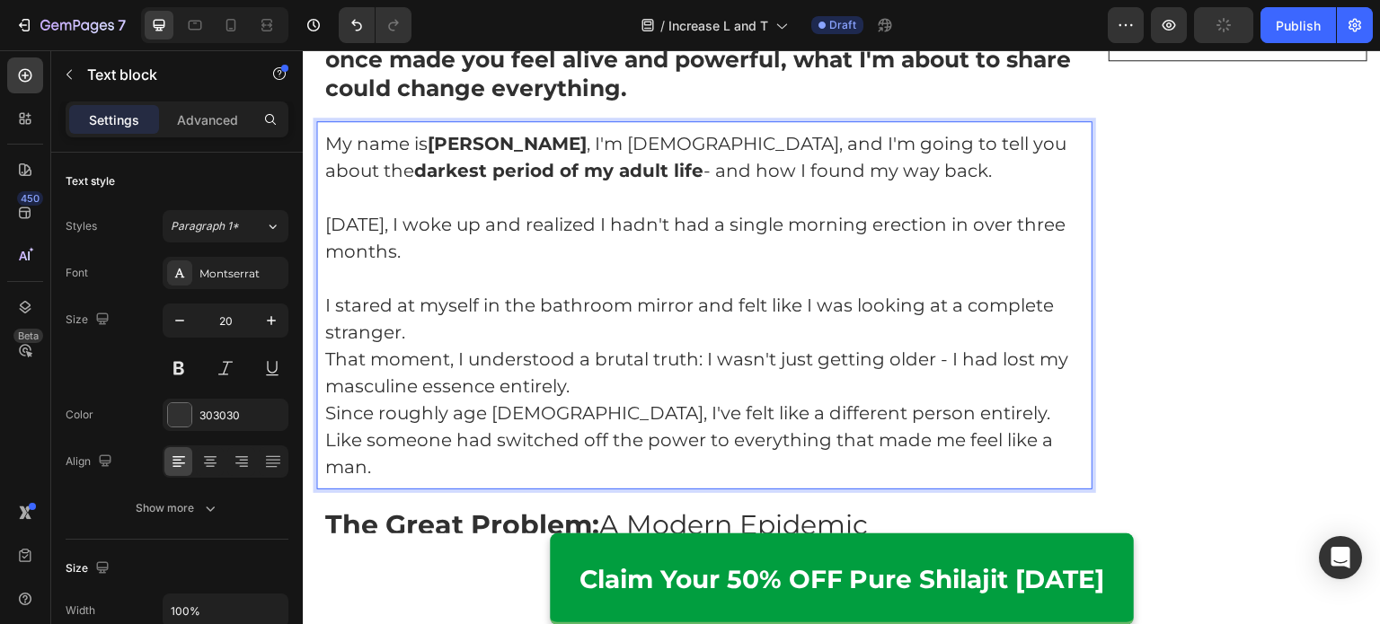
click at [541, 316] on p "I stared at myself in the bathroom mirror and felt like I was looking at a comp…" at bounding box center [704, 319] width 758 height 54
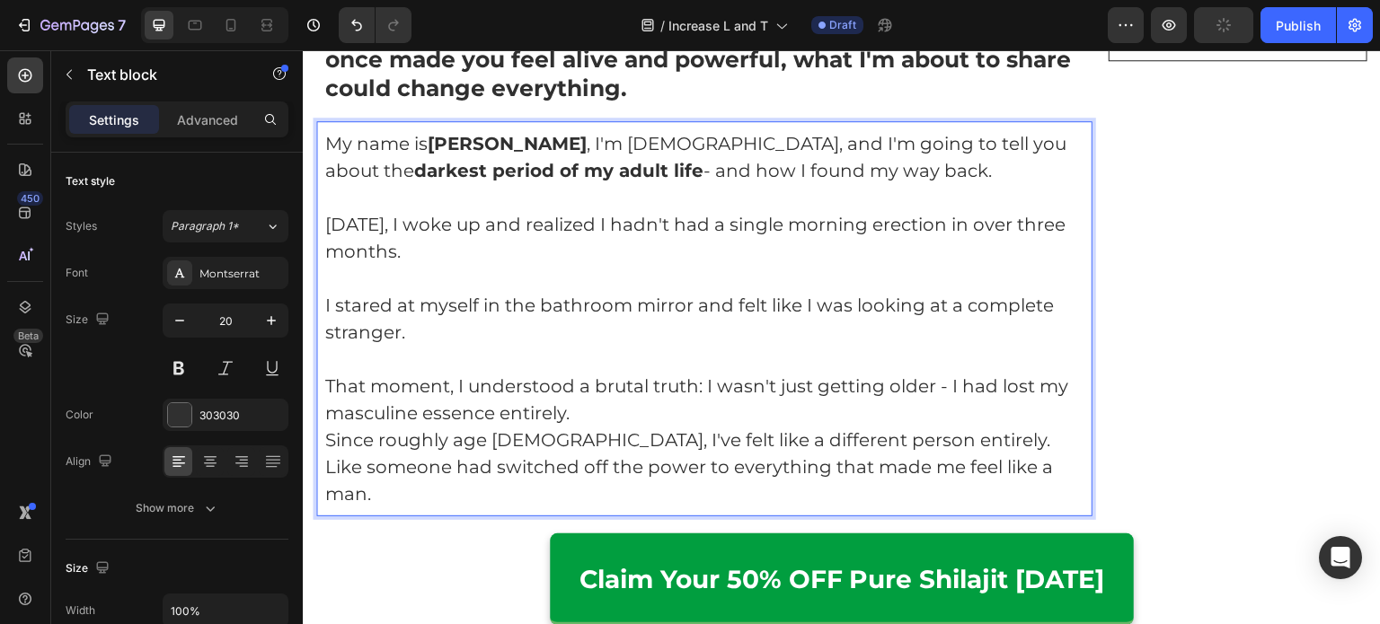
click at [607, 393] on p "That moment, I understood a brutal truth: I wasn't just getting older - I had l…" at bounding box center [704, 400] width 758 height 54
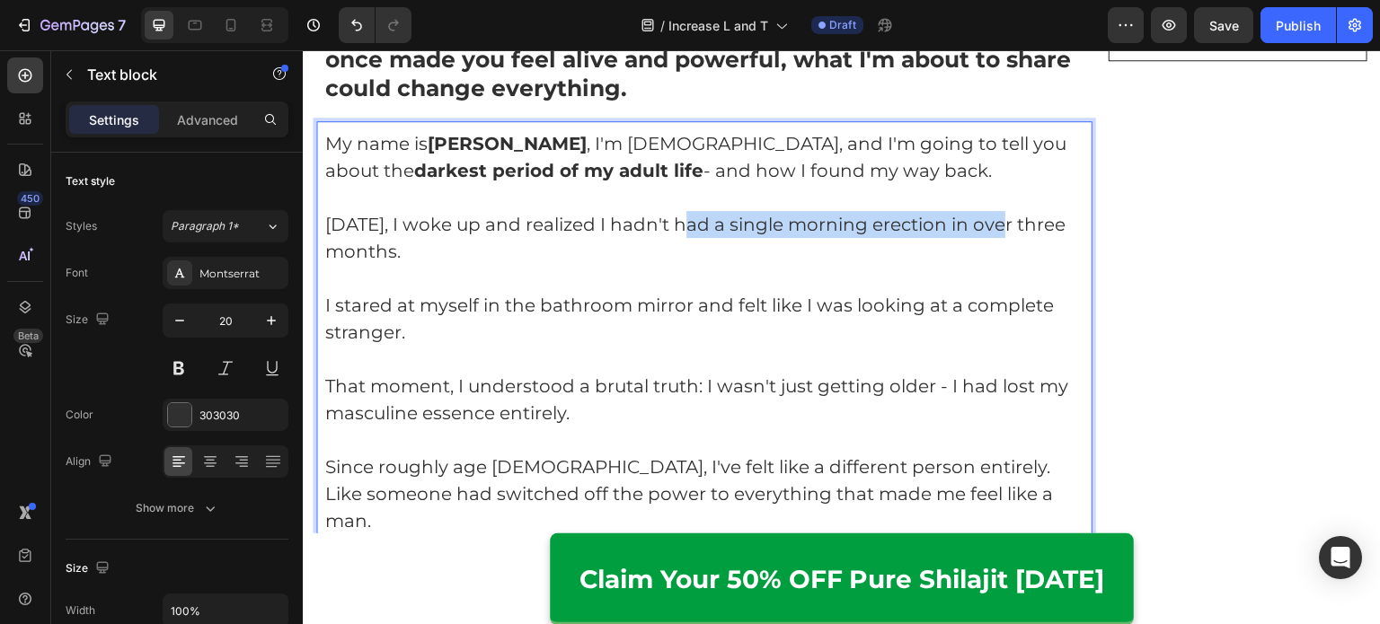
drag, startPoint x: 702, startPoint y: 220, endPoint x: 1019, endPoint y: 222, distance: 316.2
click at [1019, 222] on p "[DATE], I woke up and realized I hadn't had a single morning erection in over t…" at bounding box center [704, 238] width 758 height 54
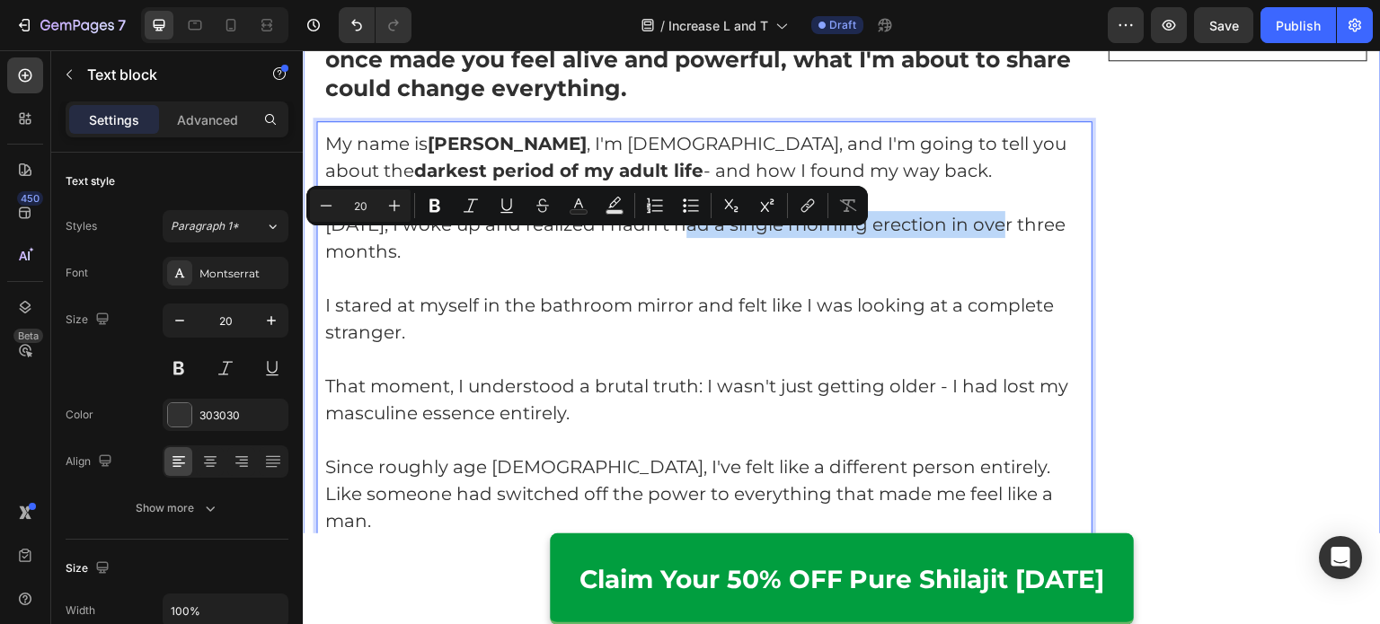
drag, startPoint x: 510, startPoint y: 246, endPoint x: 305, endPoint y: 246, distance: 204.8
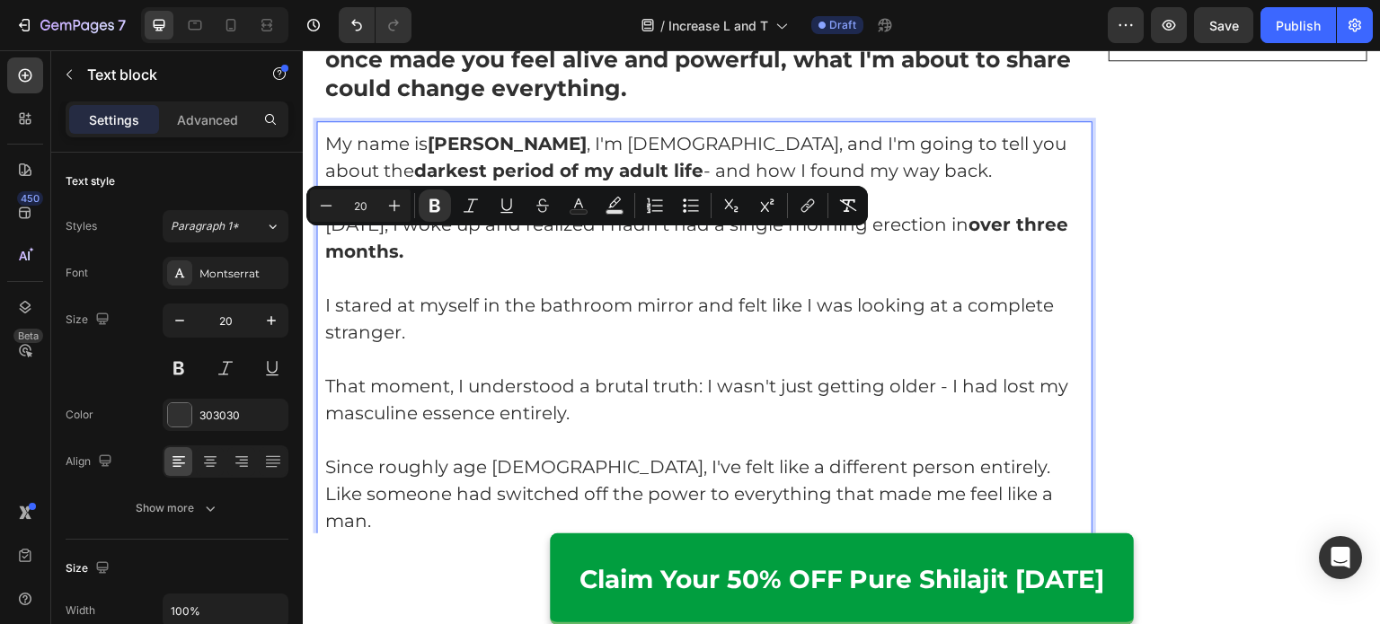
click at [496, 301] on p "I stared at myself in the bathroom mirror and felt like I was looking at a comp…" at bounding box center [704, 319] width 758 height 54
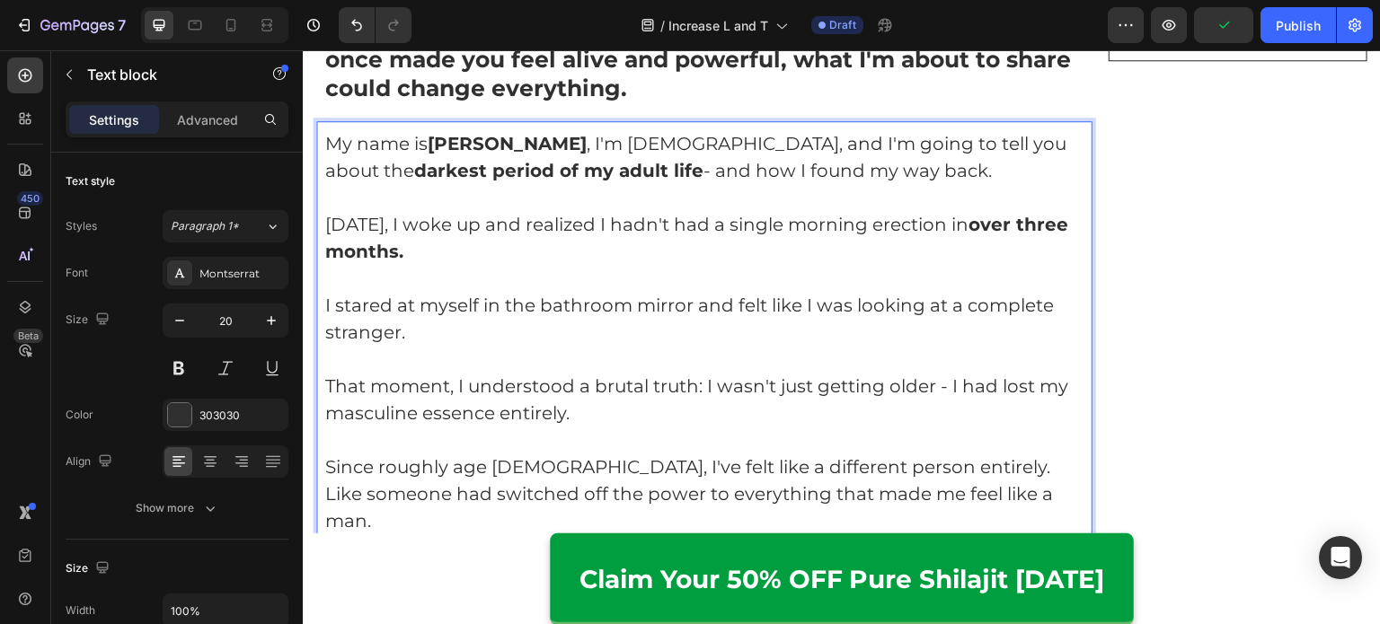
click at [550, 320] on p "I stared at myself in the bathroom mirror and felt like I was looking at a comp…" at bounding box center [704, 319] width 758 height 54
drag, startPoint x: 951, startPoint y: 297, endPoint x: 979, endPoint y: 317, distance: 34.1
click at [979, 317] on p "I stared at myself in the bathroom mirror and felt like I was looking at a comp…" at bounding box center [704, 319] width 758 height 54
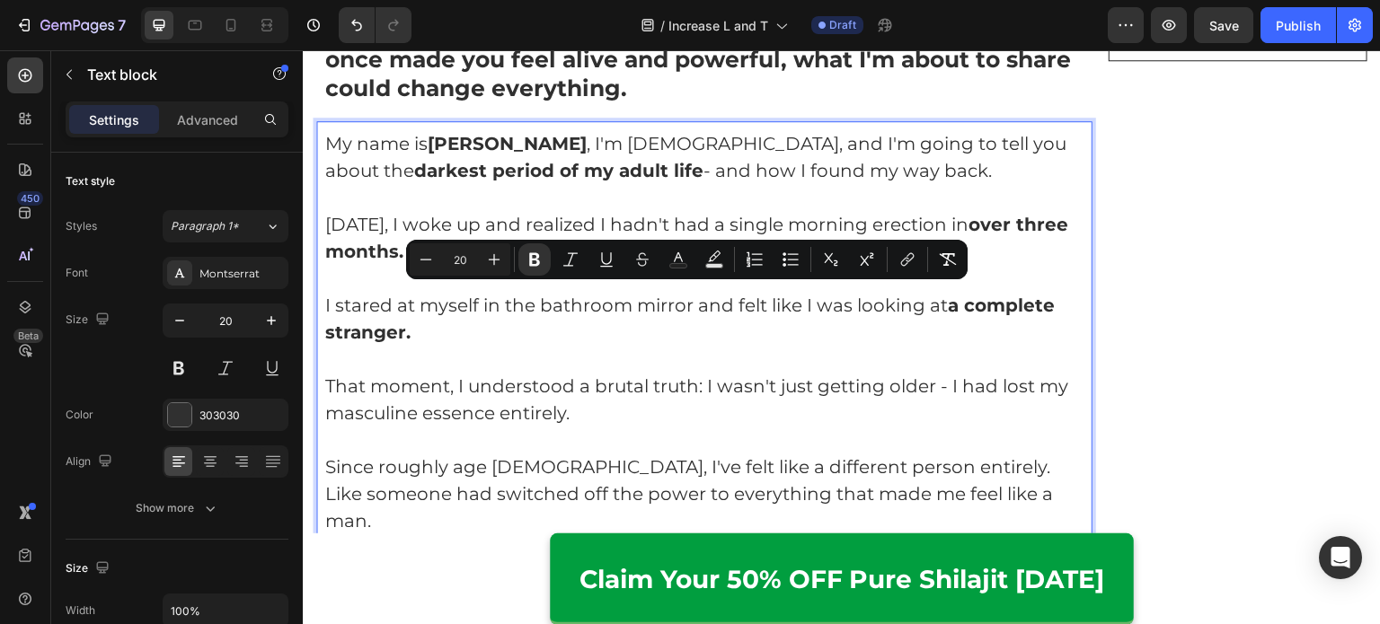
click at [966, 334] on p "I stared at myself in the bathroom mirror and felt like I was looking at a comp…" at bounding box center [704, 319] width 758 height 54
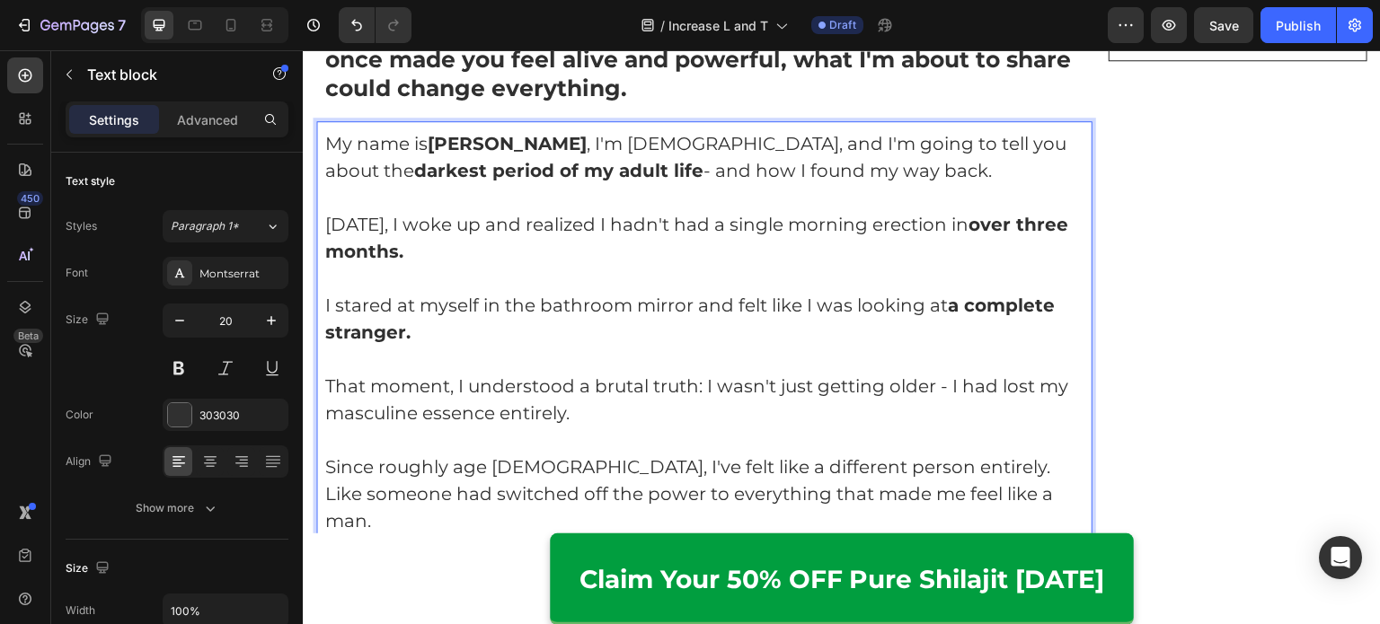
click at [755, 399] on p "That moment, I understood a brutal truth: I wasn't just getting older - I had l…" at bounding box center [704, 400] width 758 height 54
drag, startPoint x: 1002, startPoint y: 376, endPoint x: 1036, endPoint y: 377, distance: 33.2
click at [1036, 377] on p "That moment, I understood a brutal truth: I wasn't just getting older - I had l…" at bounding box center [704, 400] width 758 height 54
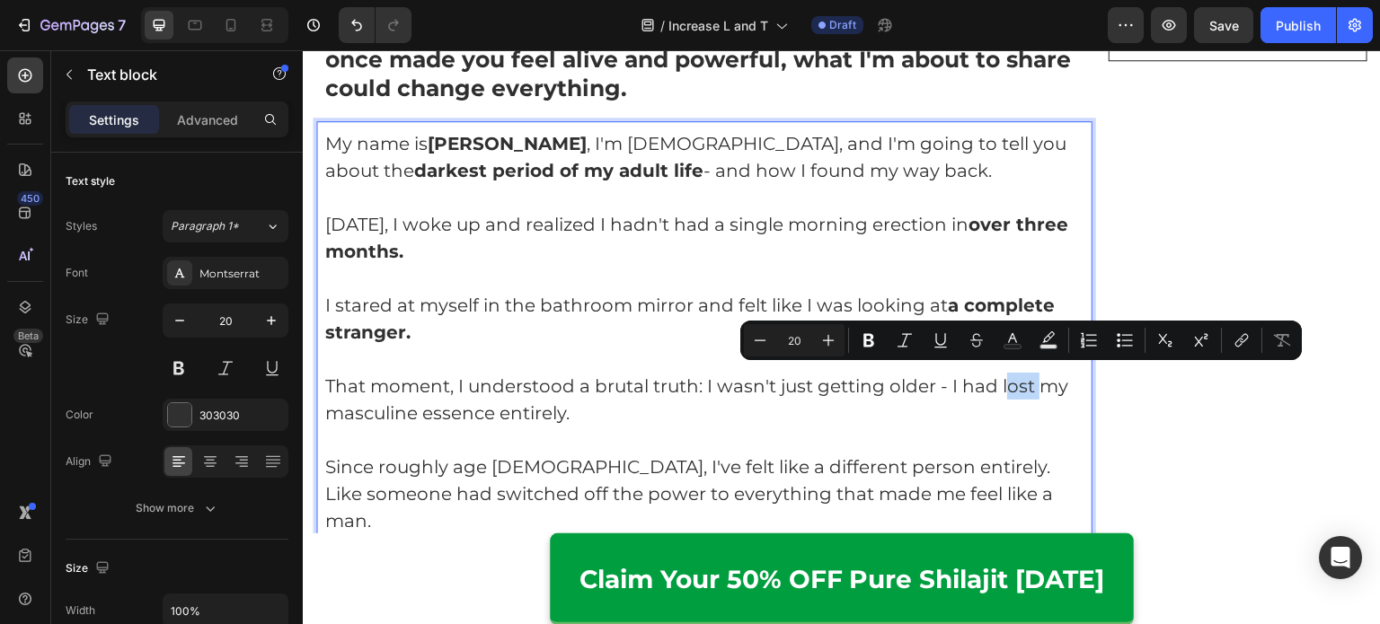
click at [1010, 374] on p "That moment, I understood a brutal truth: I wasn't just getting older - I had l…" at bounding box center [704, 400] width 758 height 54
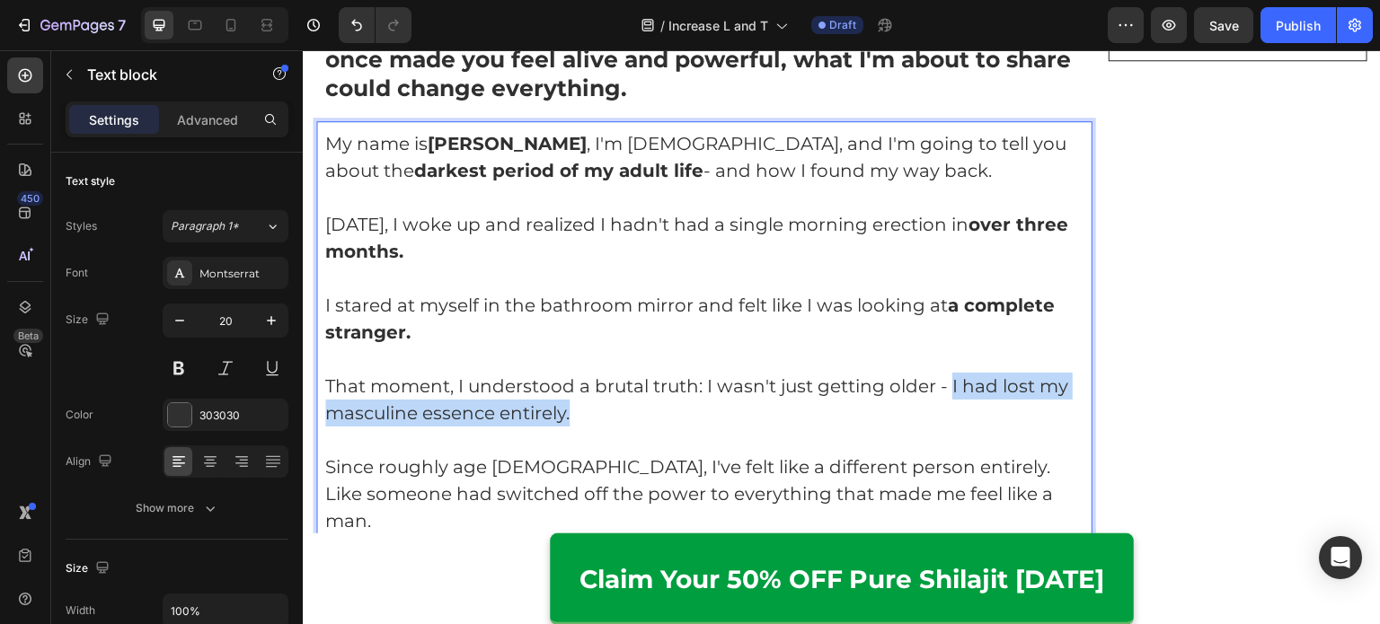
drag, startPoint x: 949, startPoint y: 377, endPoint x: 980, endPoint y: 401, distance: 38.4
click at [980, 401] on p "That moment, I understood a brutal truth: I wasn't just getting older - I had l…" at bounding box center [704, 400] width 758 height 54
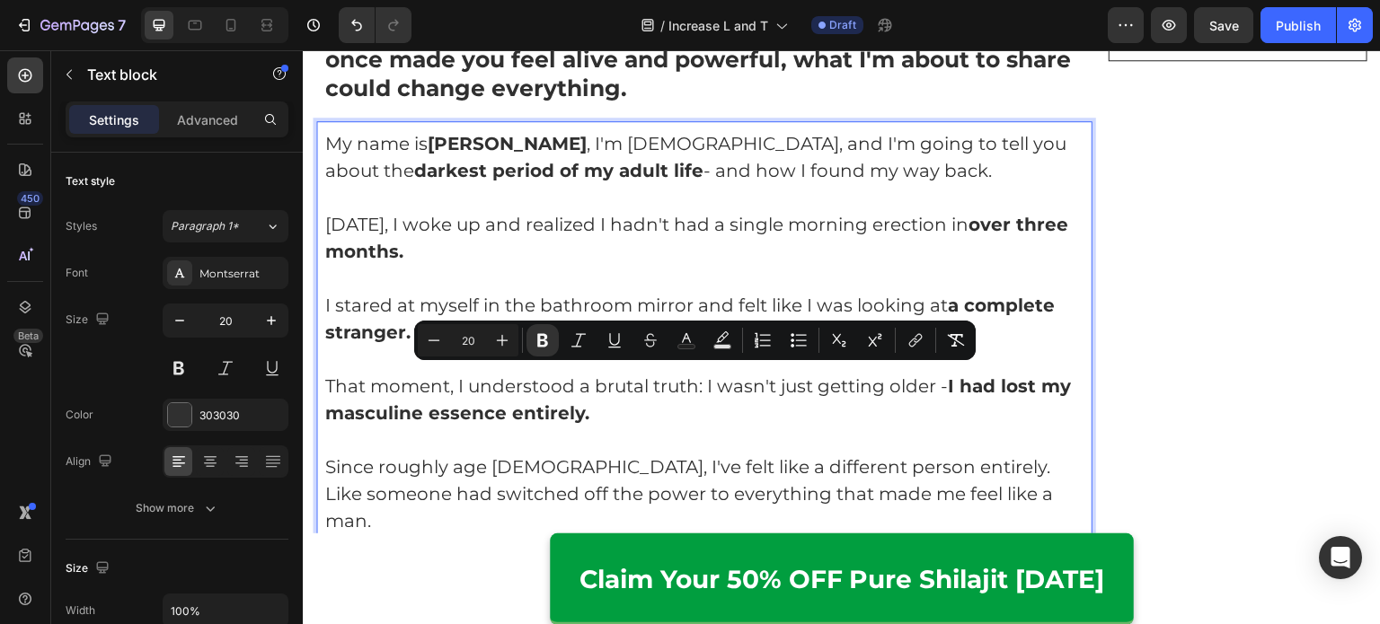
click at [954, 428] on p "Rich Text Editor. Editing area: main" at bounding box center [704, 440] width 758 height 27
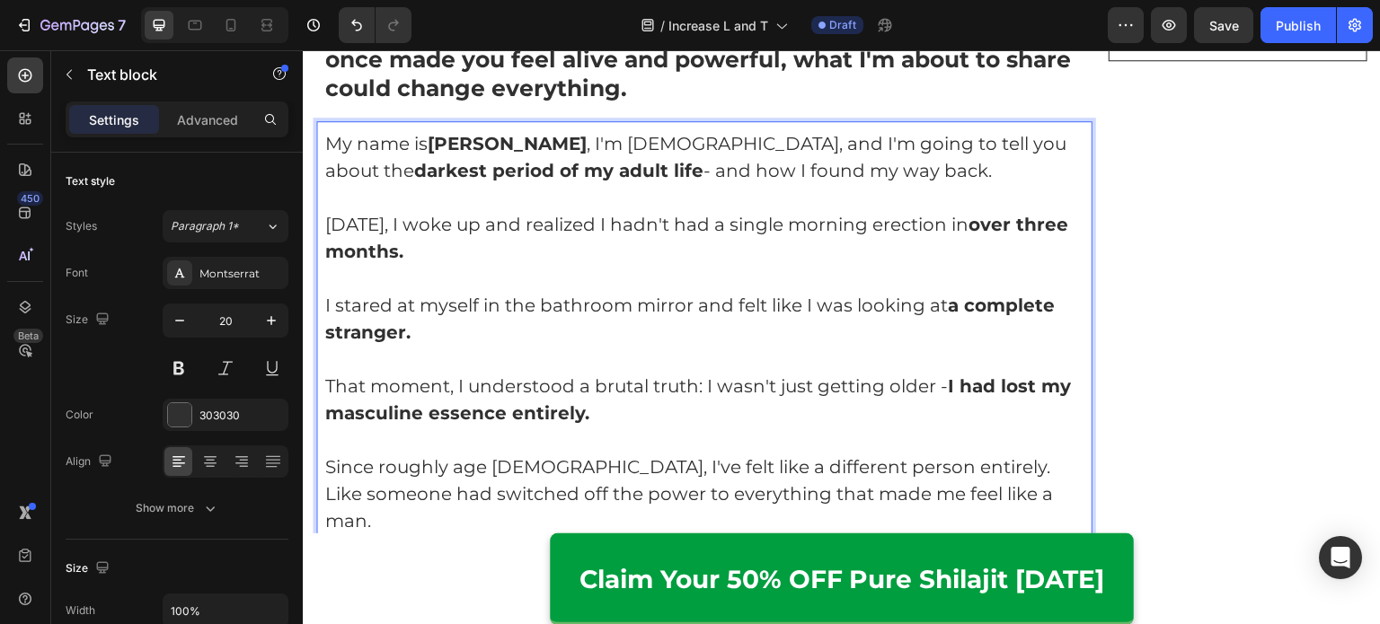
click at [328, 485] on p "Since roughly age [DEMOGRAPHIC_DATA], I've felt like a different person entirel…" at bounding box center [704, 494] width 758 height 81
drag, startPoint x: 324, startPoint y: 482, endPoint x: 654, endPoint y: 492, distance: 329.8
click at [654, 492] on p "Since roughly age [DEMOGRAPHIC_DATA], I've felt like a different person entirel…" at bounding box center [704, 494] width 758 height 81
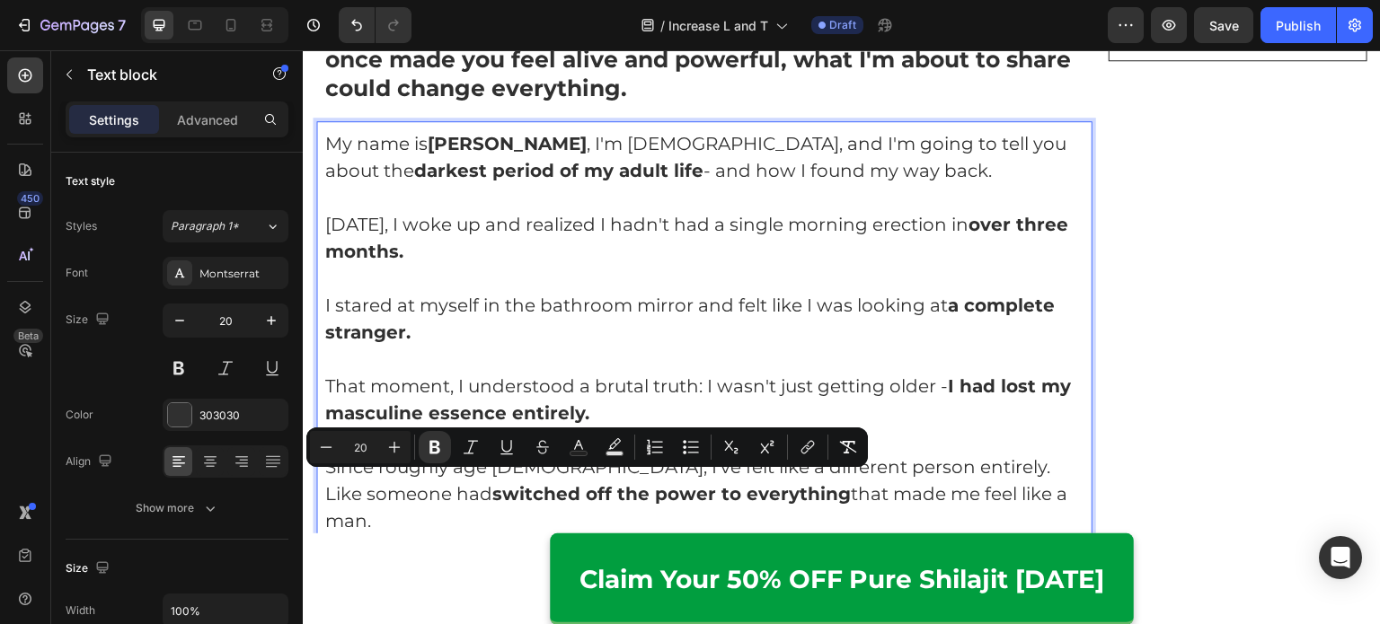
click at [732, 491] on p "Since roughly age [DEMOGRAPHIC_DATA], I've felt like a different person entirel…" at bounding box center [704, 494] width 758 height 81
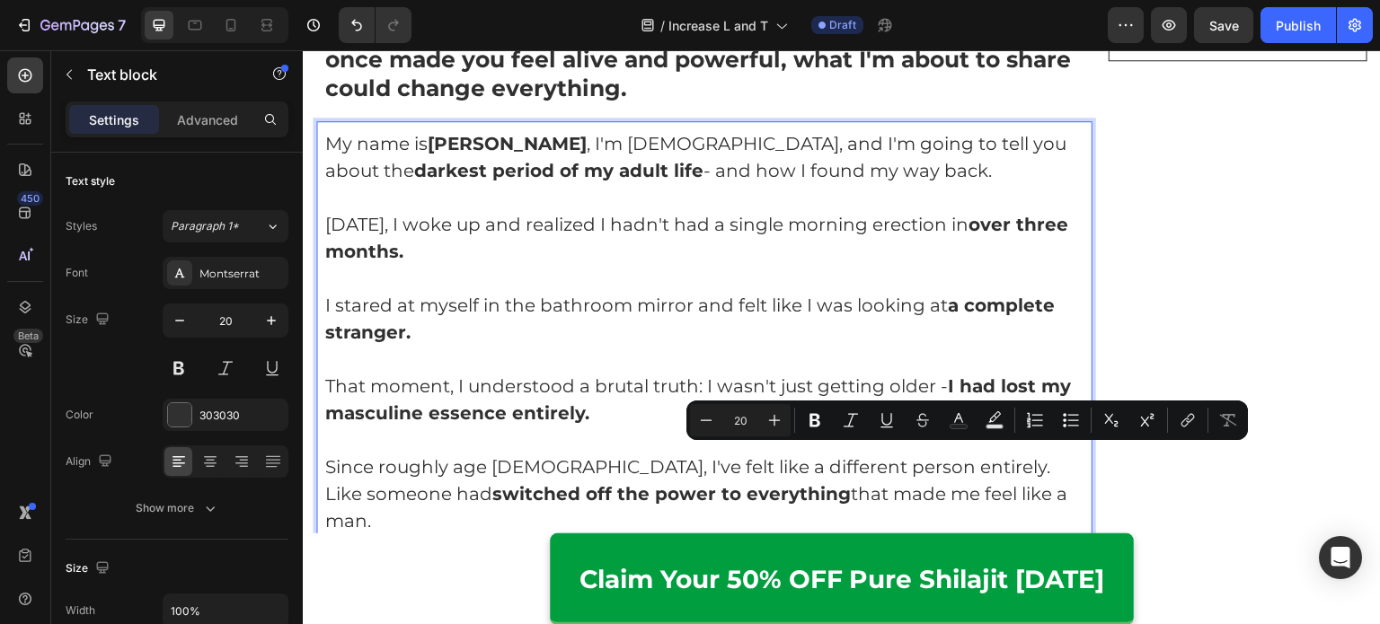
drag, startPoint x: 905, startPoint y: 455, endPoint x: 1037, endPoint y: 447, distance: 132.3
click at [1037, 454] on p "Since roughly age [DEMOGRAPHIC_DATA], I've felt like a different person entirel…" at bounding box center [704, 494] width 758 height 81
click at [1040, 487] on p "Since roughly age [DEMOGRAPHIC_DATA], I've felt like a different person entirel…" at bounding box center [704, 494] width 758 height 81
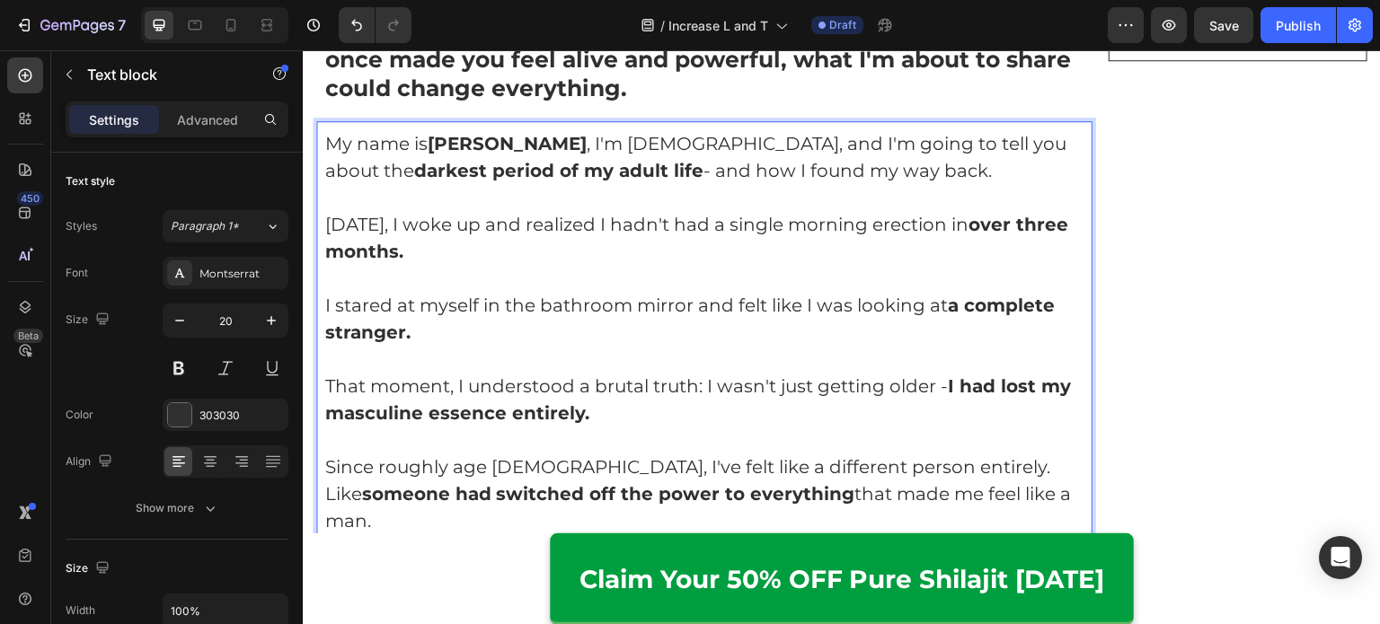
click at [903, 378] on p "That moment, I understood a brutal truth: I wasn't just getting older - I had l…" at bounding box center [704, 400] width 758 height 54
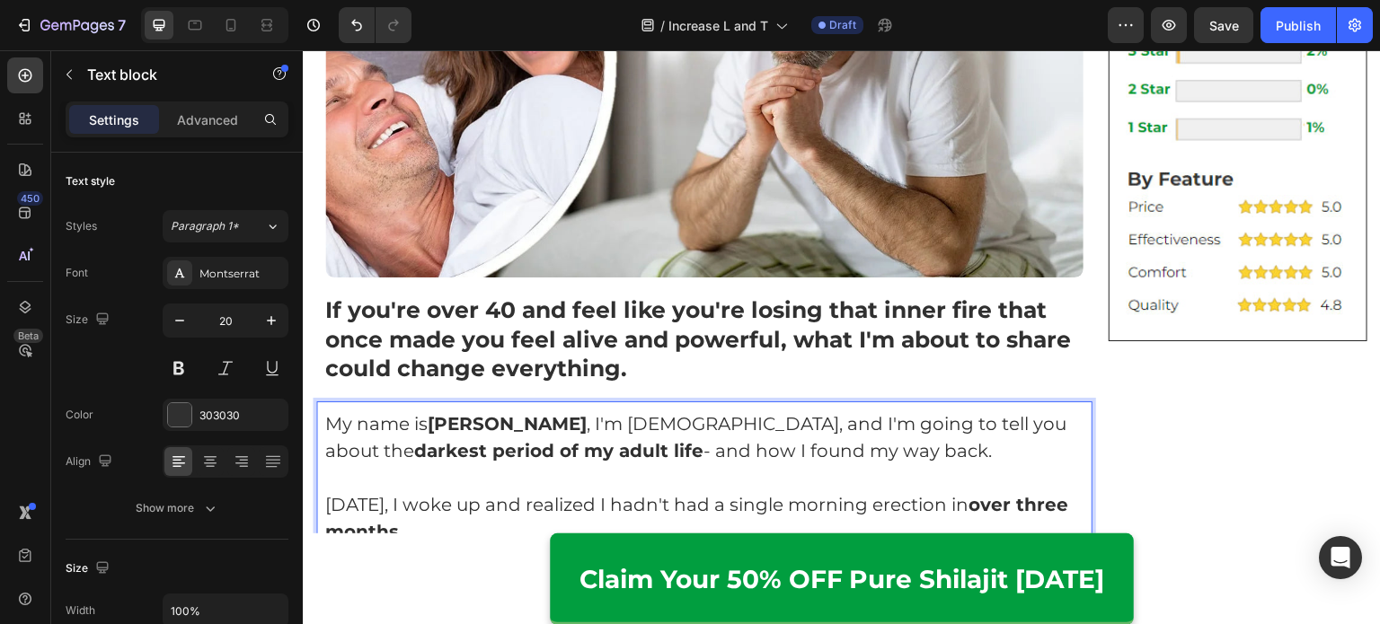
scroll to position [1084, 0]
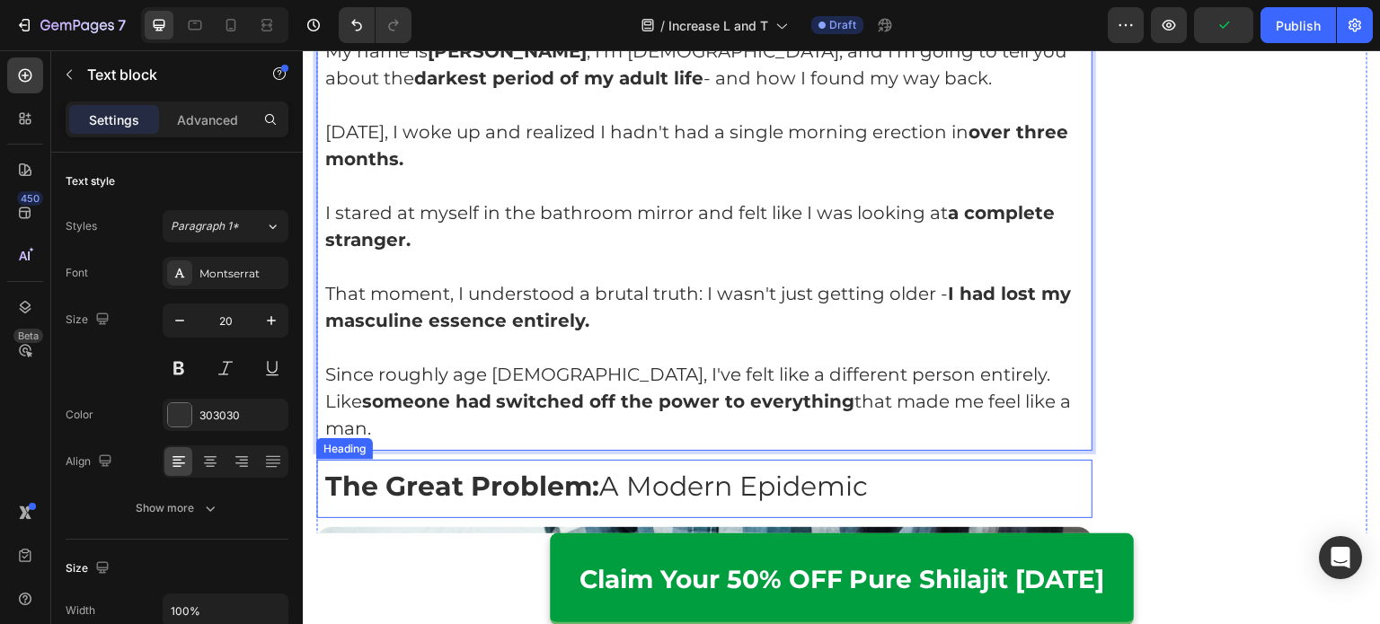
click at [589, 470] on strong "The Great Problem:" at bounding box center [462, 486] width 274 height 33
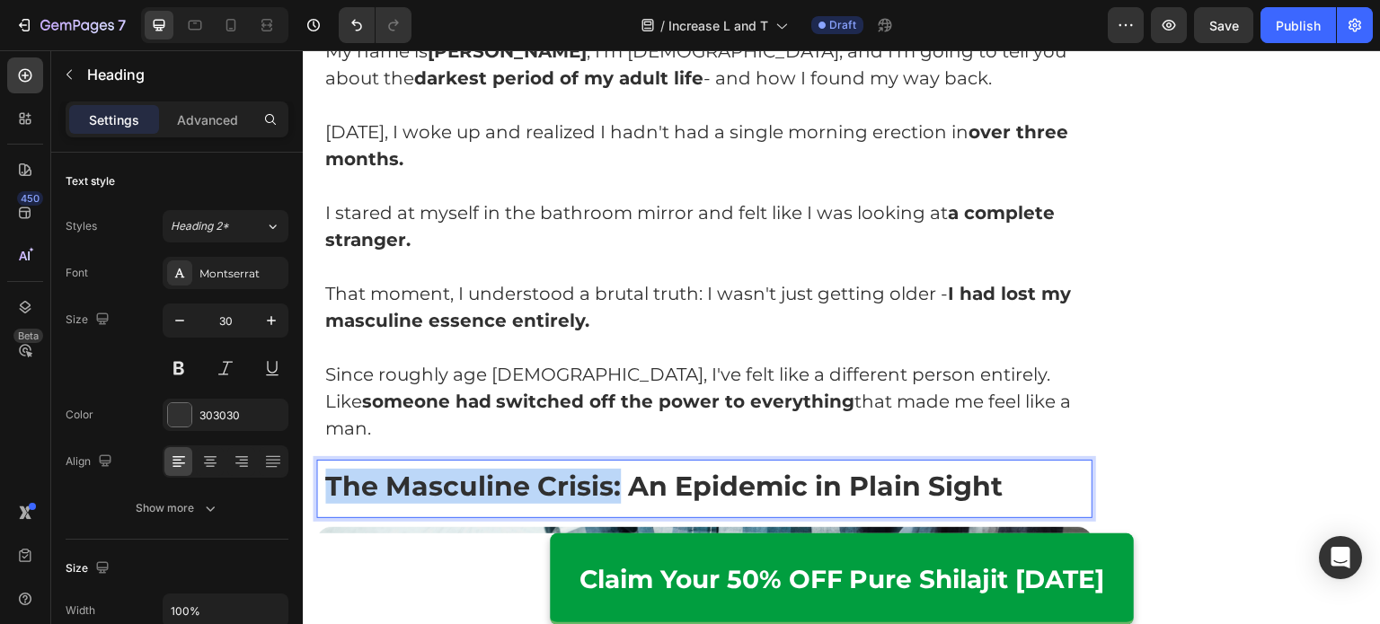
drag, startPoint x: 622, startPoint y: 459, endPoint x: 329, endPoint y: 437, distance: 293.6
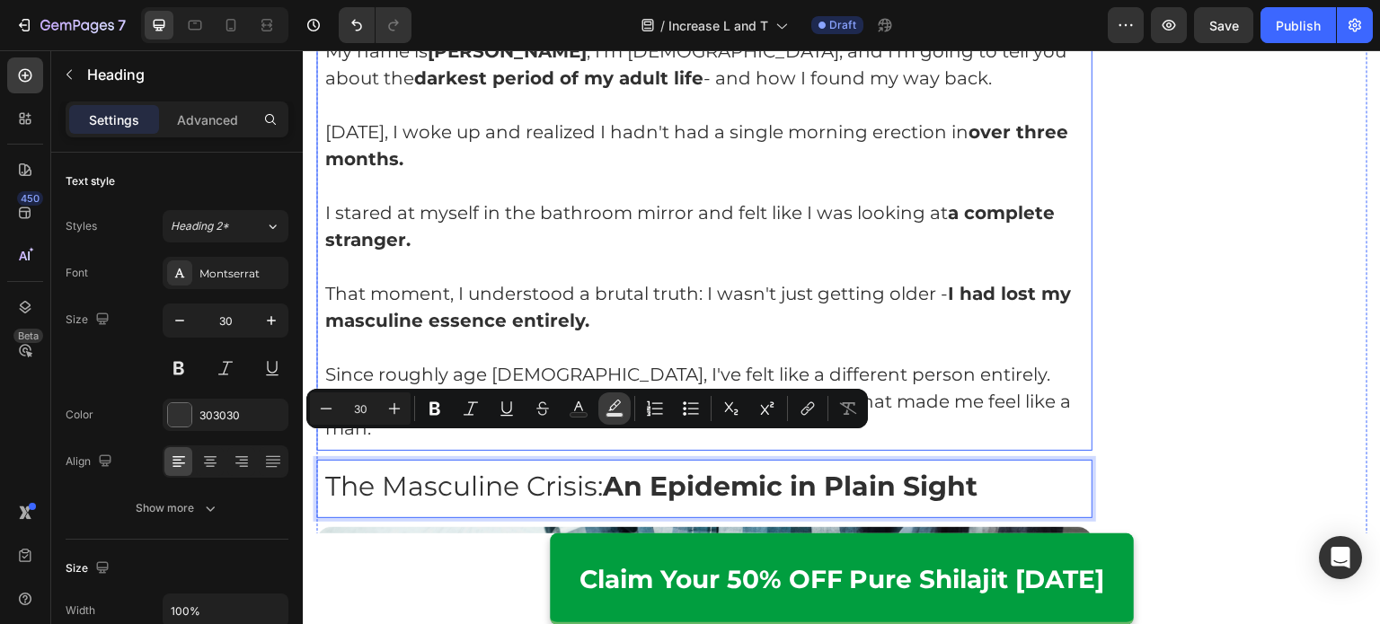
click at [951, 136] on p "[DATE], I woke up and realized I hadn't had a single morning erection in over t…" at bounding box center [704, 146] width 758 height 54
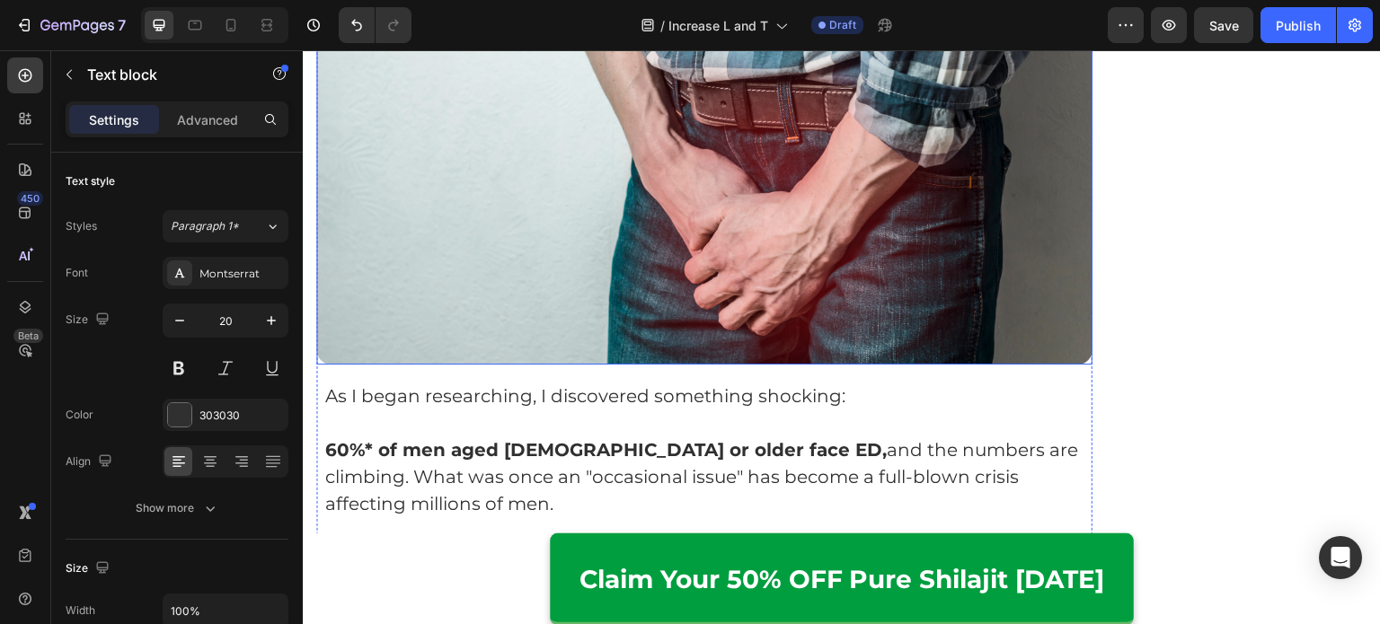
scroll to position [1689, 0]
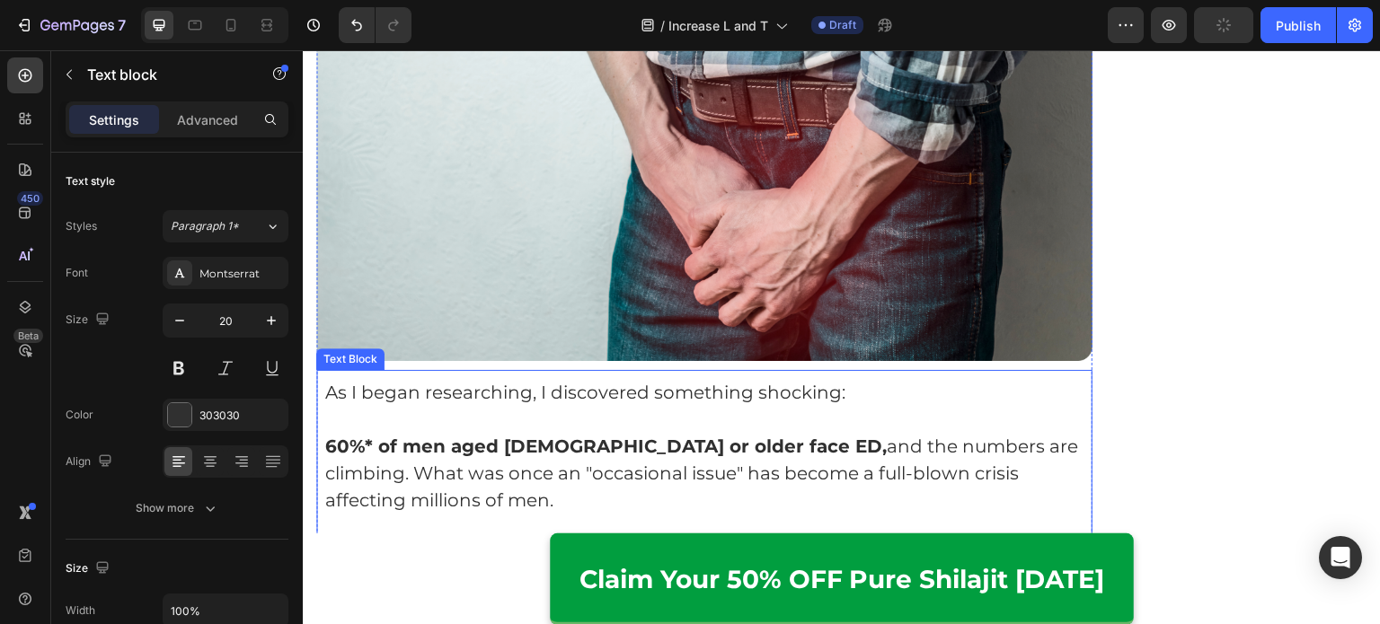
click at [656, 406] on p at bounding box center [704, 419] width 758 height 27
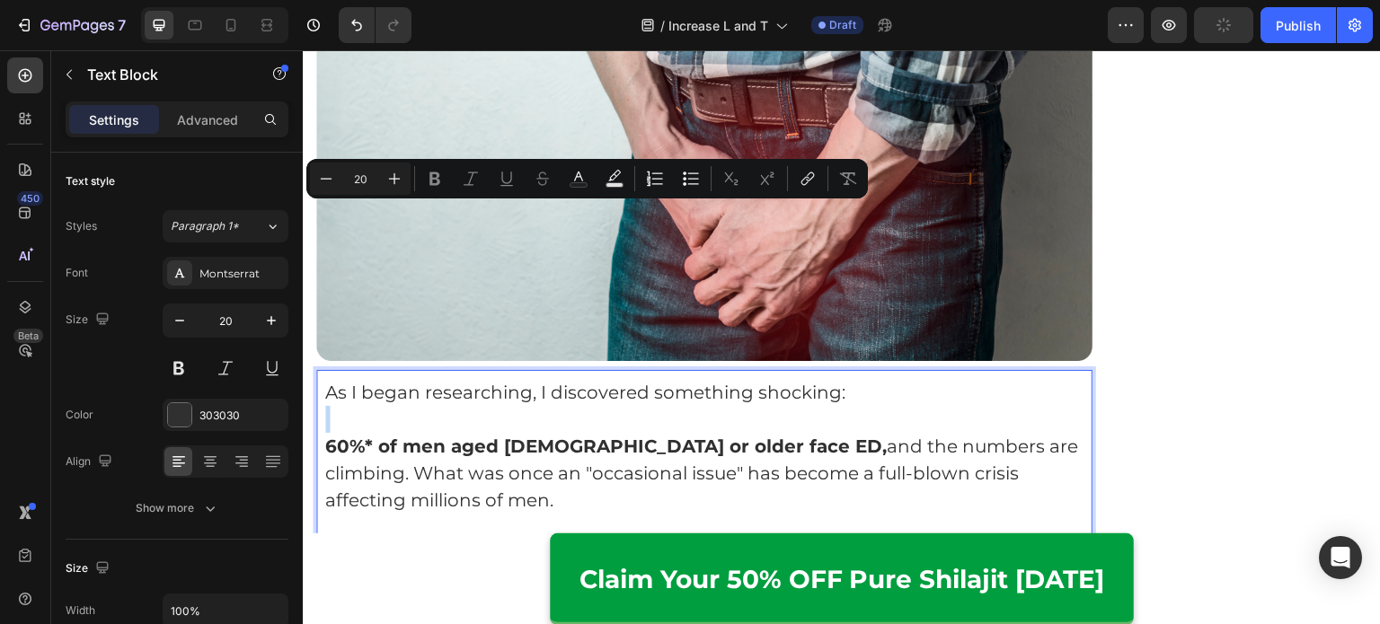
scroll to position [1886, 0]
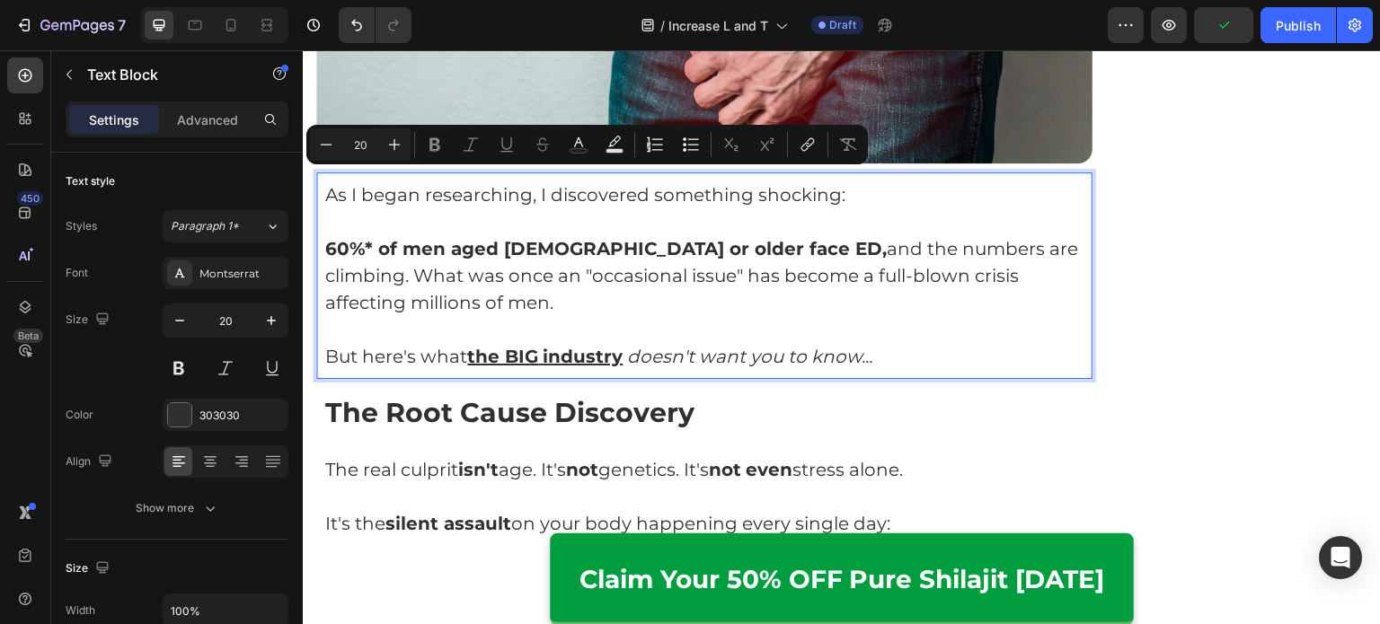
click at [734, 316] on p "Rich Text Editor. Editing area: main" at bounding box center [704, 329] width 758 height 27
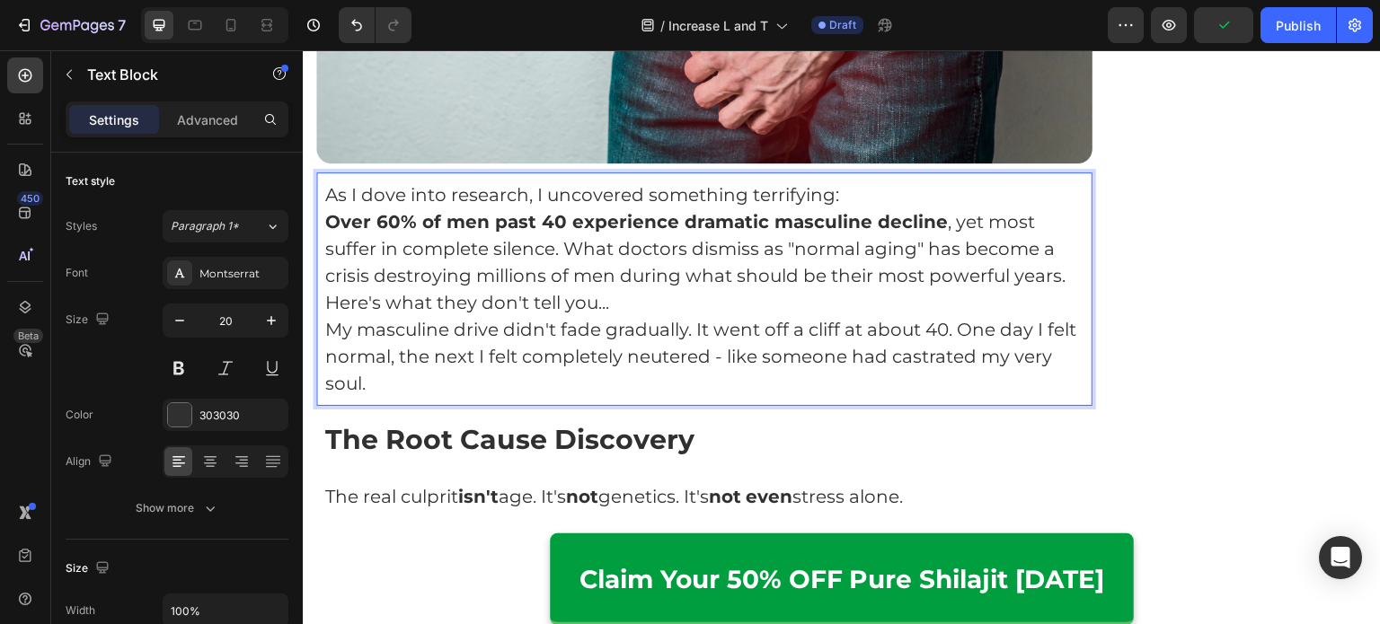
scroll to position [1877, 0]
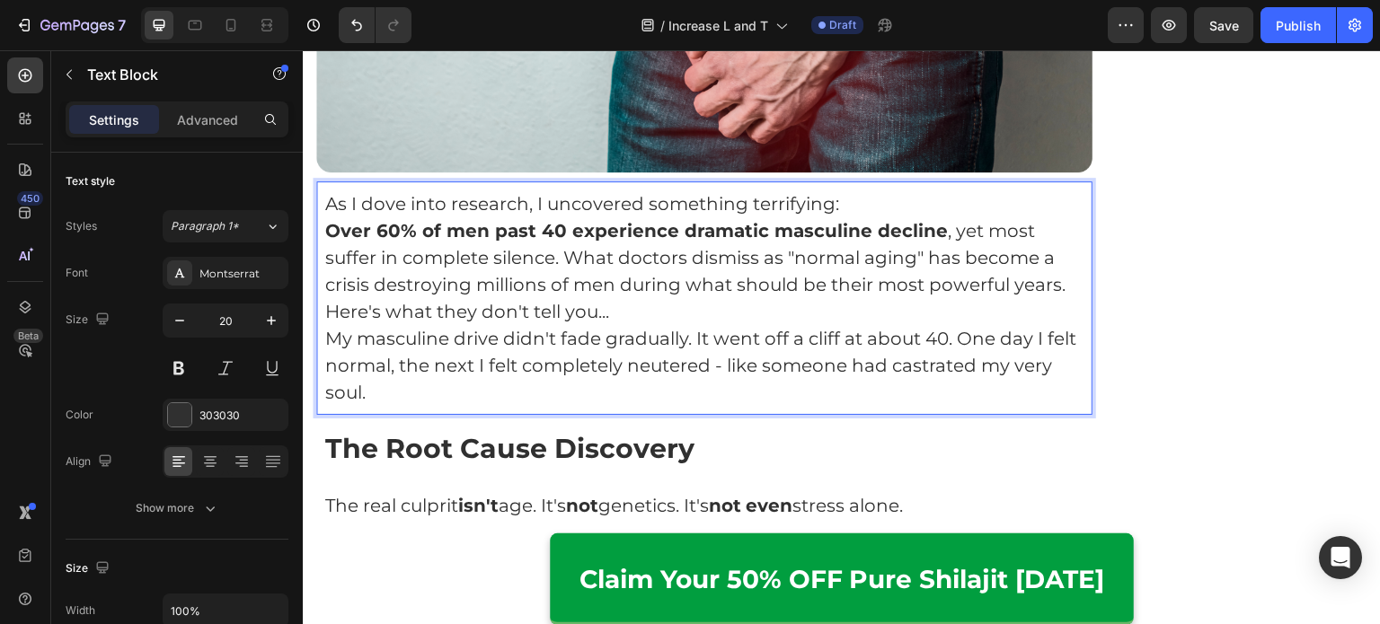
click at [918, 190] on p "As I dove into research, I uncovered something terrifying:" at bounding box center [704, 203] width 758 height 27
click at [565, 225] on p "Over 60% of men past 40 experience dramatic masculine decline , yet most suffer…" at bounding box center [704, 257] width 758 height 81
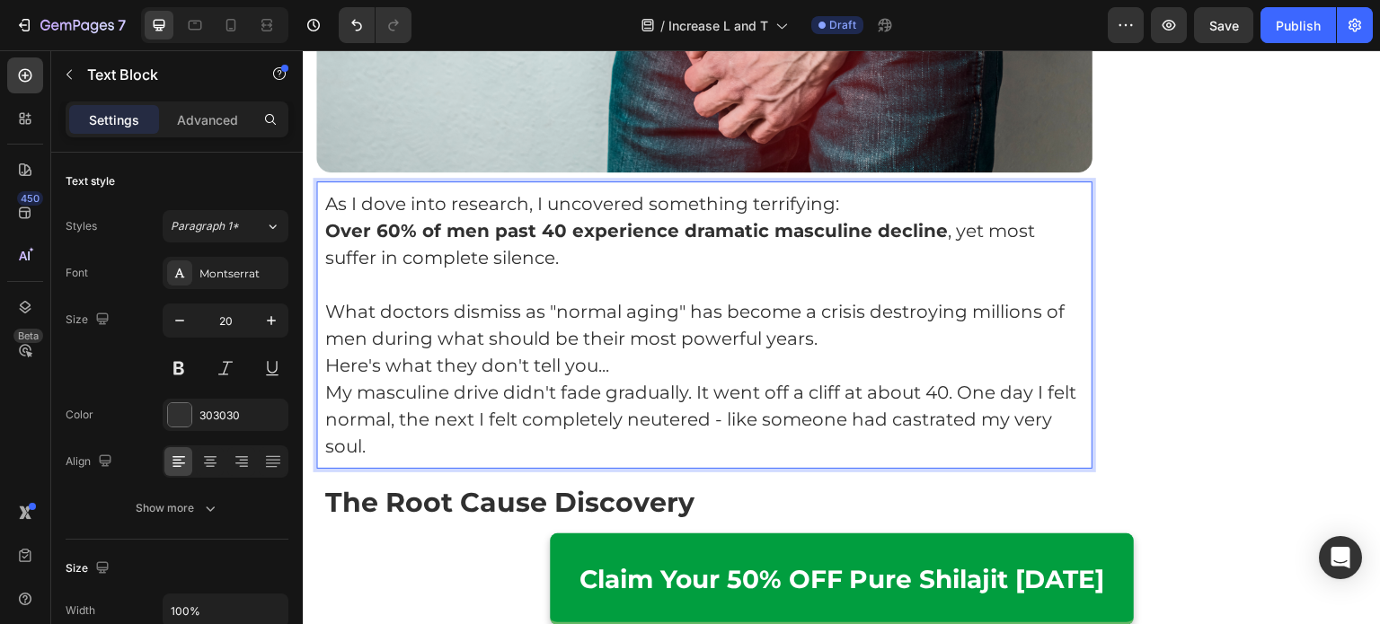
click at [837, 304] on p "What doctors dismiss as "normal aging" has become a crisis destroying millions …" at bounding box center [704, 325] width 758 height 54
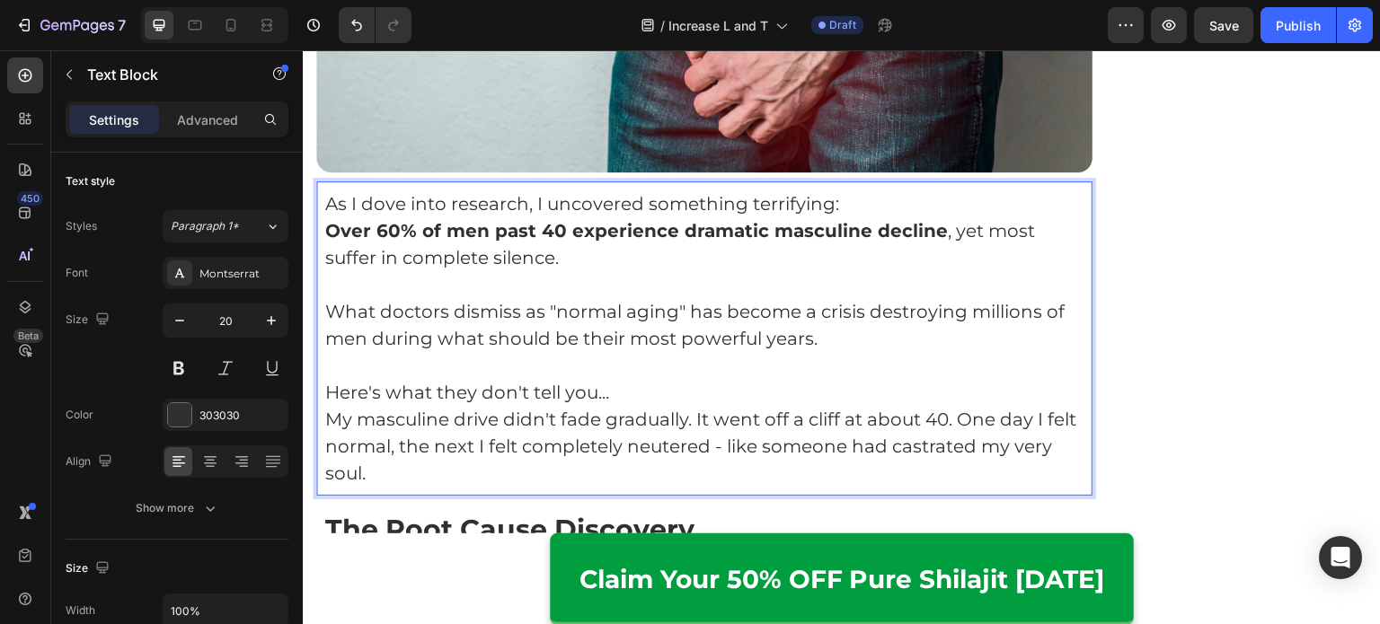
click at [765, 379] on p "Here's what they don't tell you..." at bounding box center [704, 392] width 758 height 27
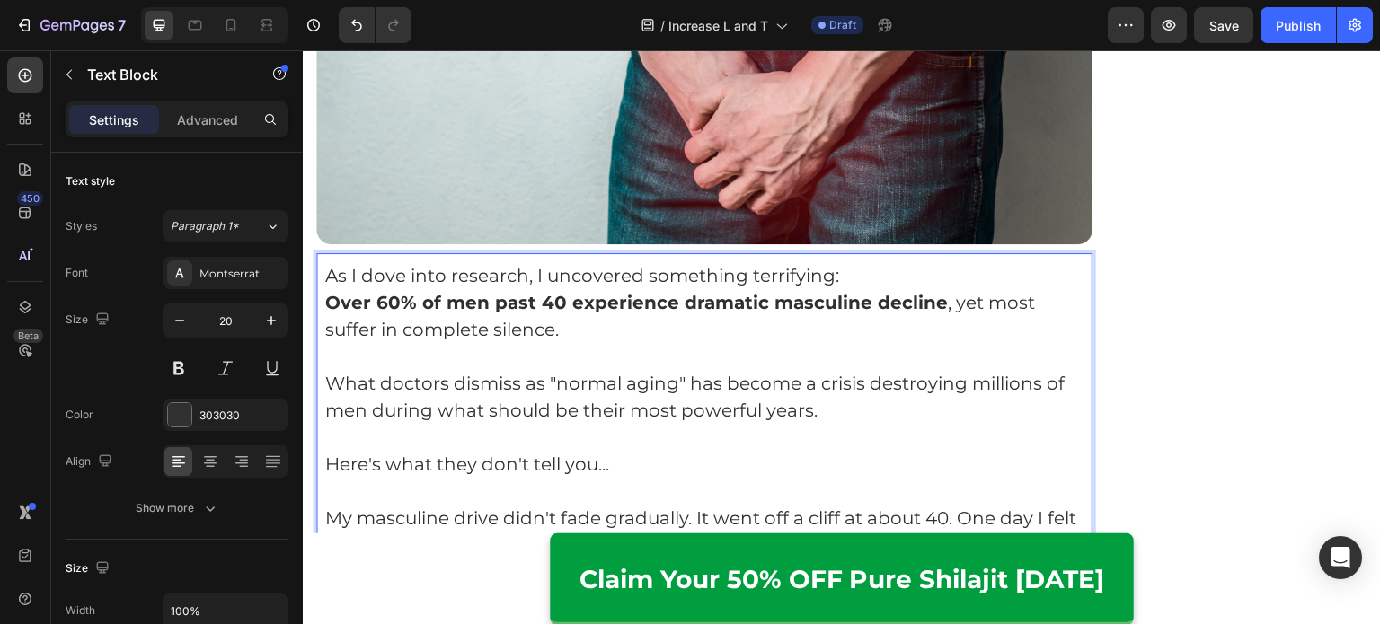
scroll to position [1798, 0]
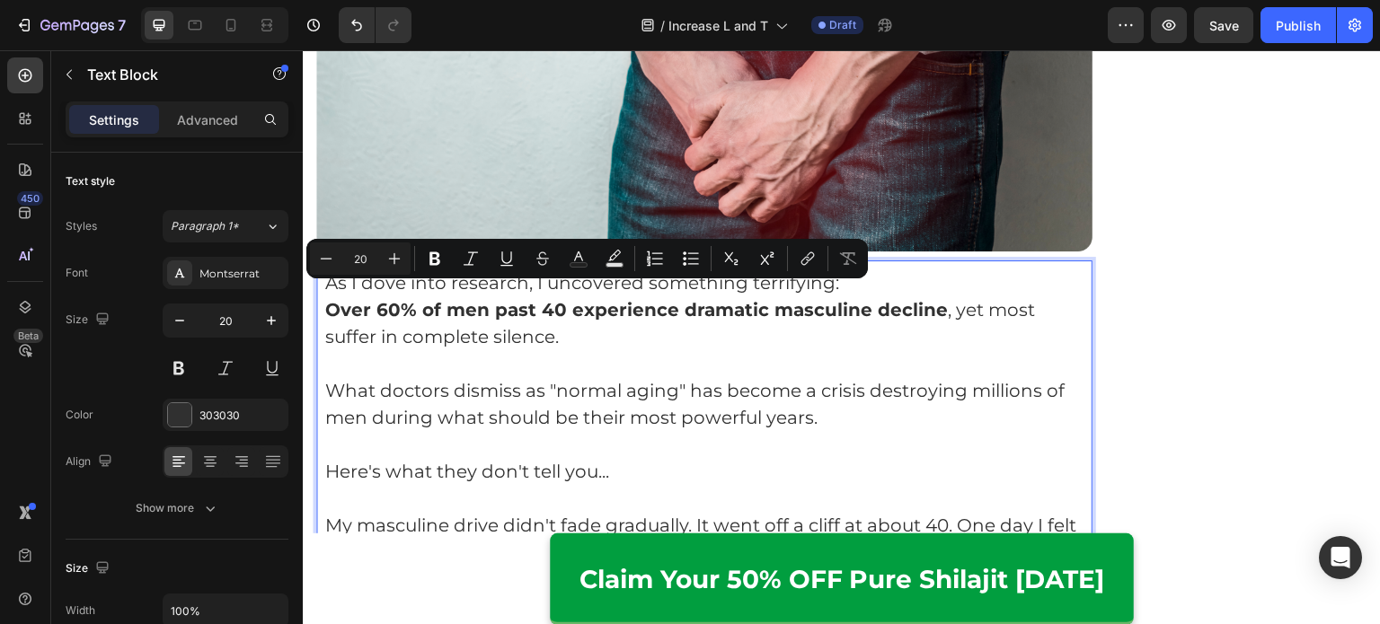
drag, startPoint x: 558, startPoint y: 302, endPoint x: 406, endPoint y: 296, distance: 151.9
click at [406, 296] on p "Over 60% of men past 40 experience dramatic masculine decline , yet most suffer…" at bounding box center [704, 323] width 758 height 54
click at [521, 391] on p "What doctors dismiss as "normal aging" has become a crisis destroying millions …" at bounding box center [704, 404] width 758 height 54
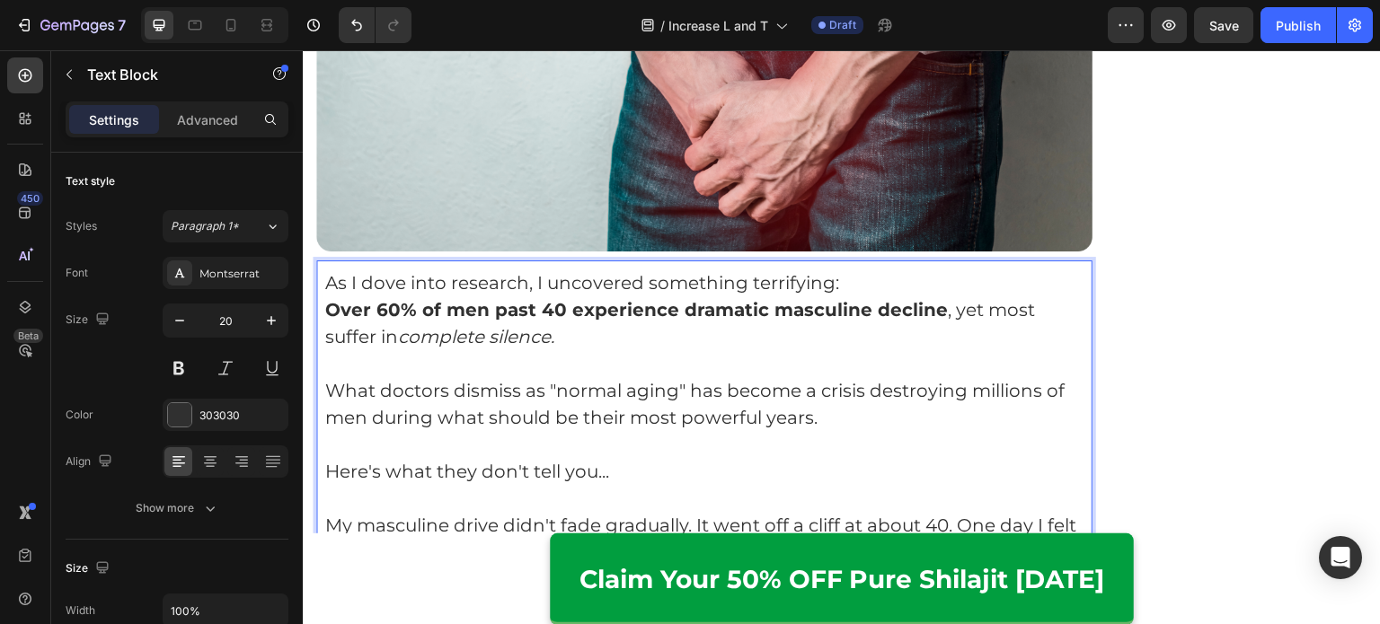
click at [604, 388] on p "What doctors dismiss as "normal aging" has become a crisis destroying millions …" at bounding box center [704, 404] width 758 height 54
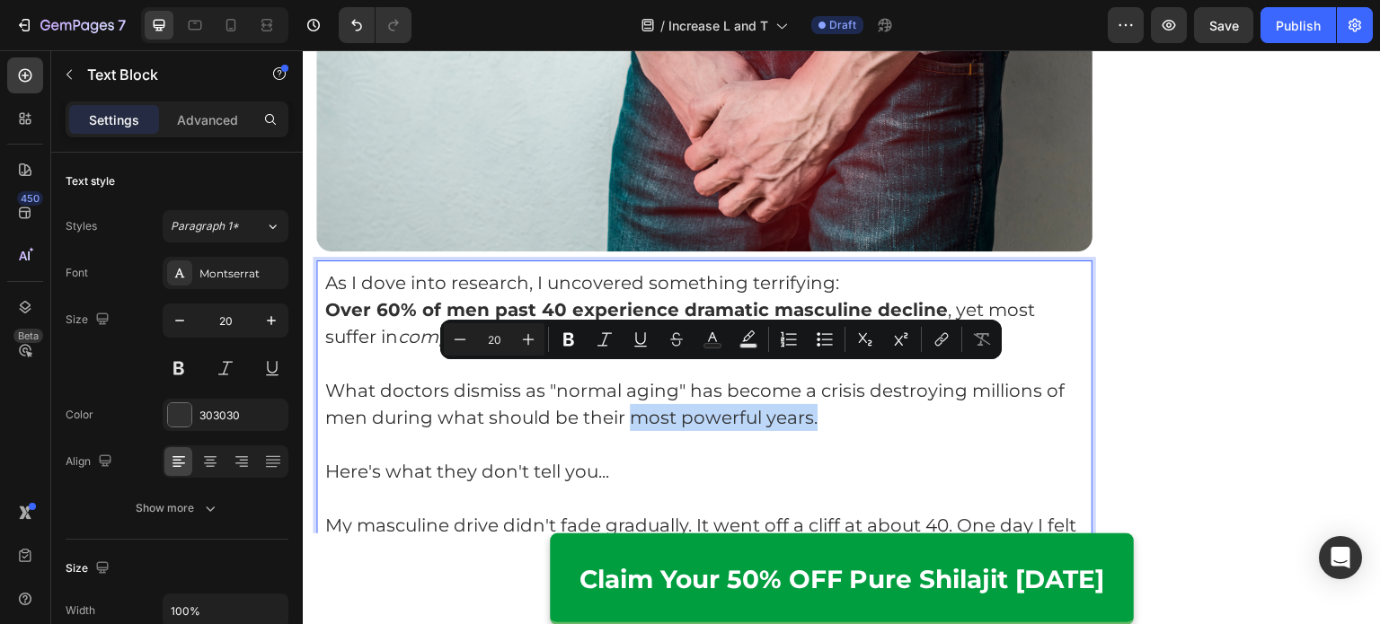
drag, startPoint x: 848, startPoint y: 378, endPoint x: 634, endPoint y: 379, distance: 213.8
click at [634, 379] on p "What doctors dismiss as "normal aging" has become a crisis destroying millions …" at bounding box center [704, 404] width 758 height 54
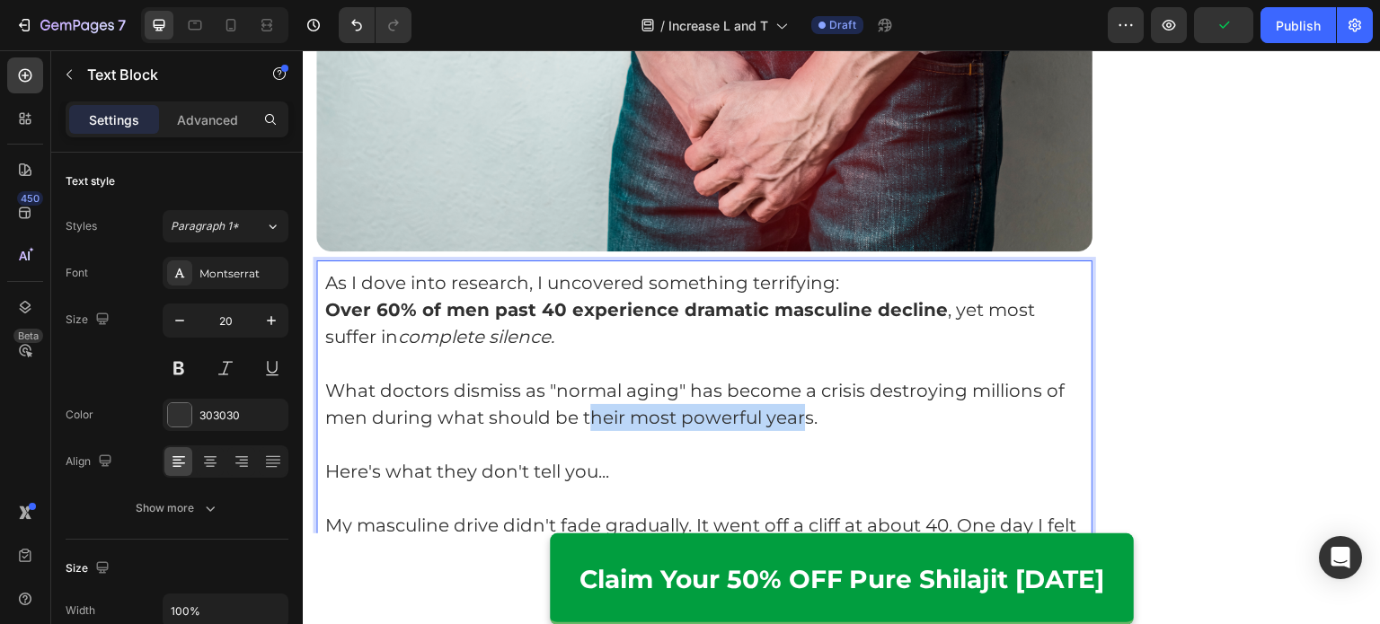
drag, startPoint x: 585, startPoint y: 377, endPoint x: 804, endPoint y: 384, distance: 219.3
click at [804, 384] on p "What doctors dismiss as "normal aging" has become a crisis destroying millions …" at bounding box center [704, 404] width 758 height 54
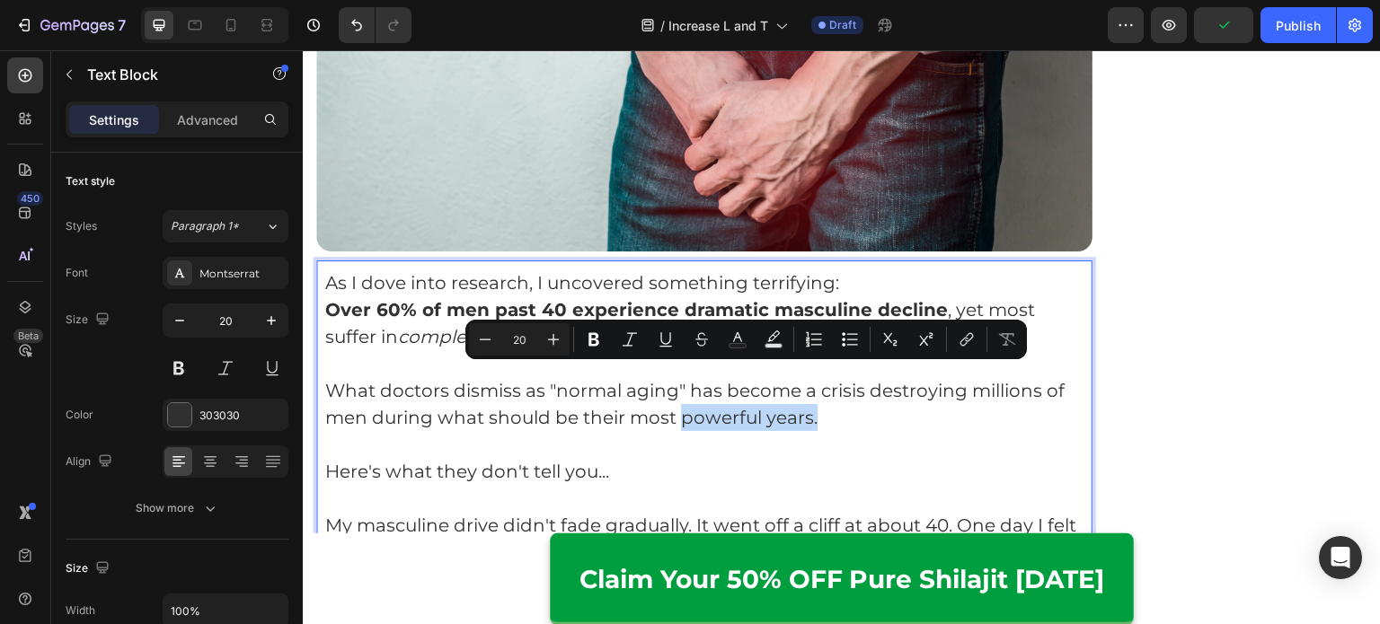
drag, startPoint x: 810, startPoint y: 381, endPoint x: 684, endPoint y: 378, distance: 125.8
click at [684, 378] on p "What doctors dismiss as "normal aging" has become a crisis destroying millions …" at bounding box center [704, 404] width 758 height 54
click at [684, 377] on p "What doctors dismiss as "normal aging" has become a crisis destroying millions …" at bounding box center [704, 404] width 758 height 54
click at [675, 380] on p "What doctors dismiss as "normal aging" has become a crisis destroying millions …" at bounding box center [704, 404] width 758 height 54
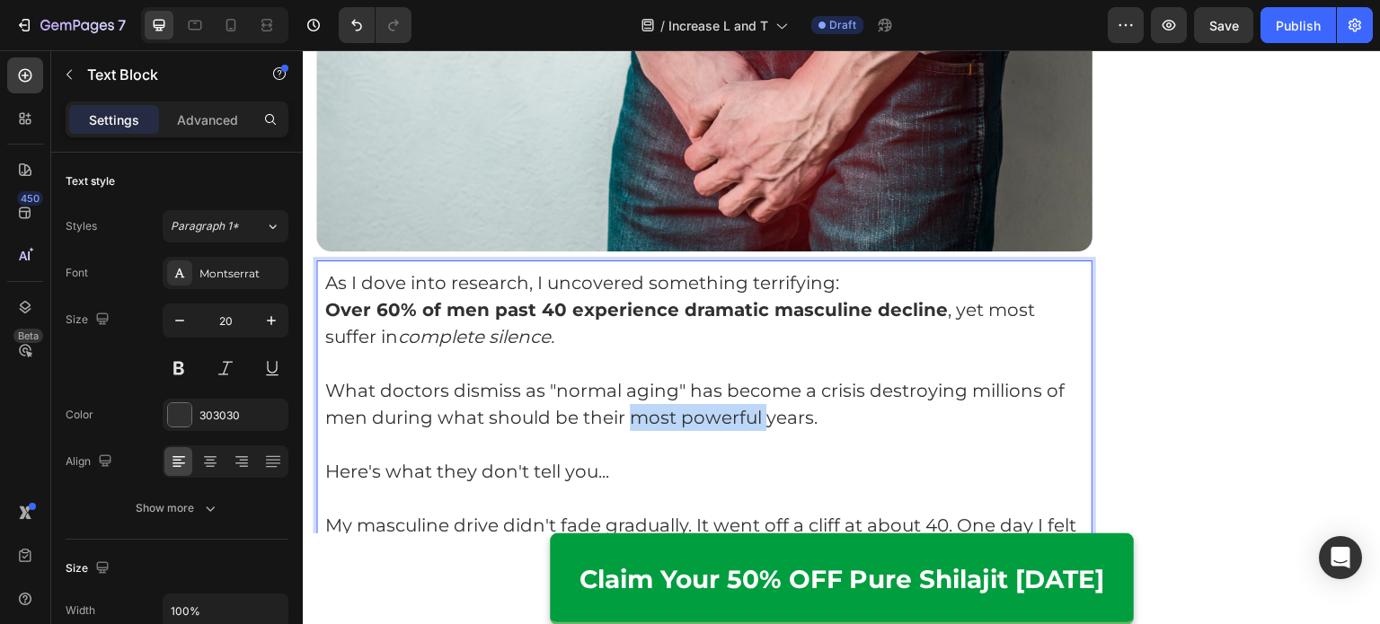
drag, startPoint x: 645, startPoint y: 381, endPoint x: 763, endPoint y: 388, distance: 117.9
click at [763, 388] on p "What doctors dismiss as "normal aging" has become a crisis destroying millions …" at bounding box center [704, 404] width 758 height 54
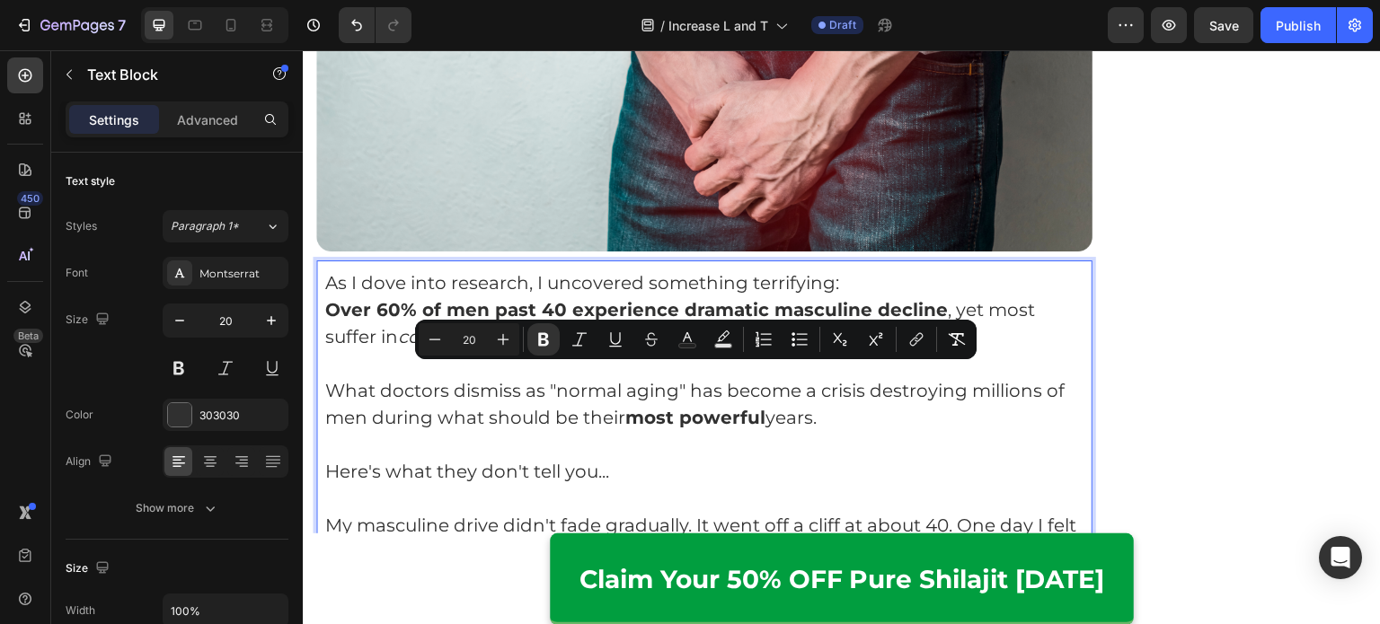
click at [755, 431] on p "Rich Text Editor. Editing area: main" at bounding box center [704, 444] width 758 height 27
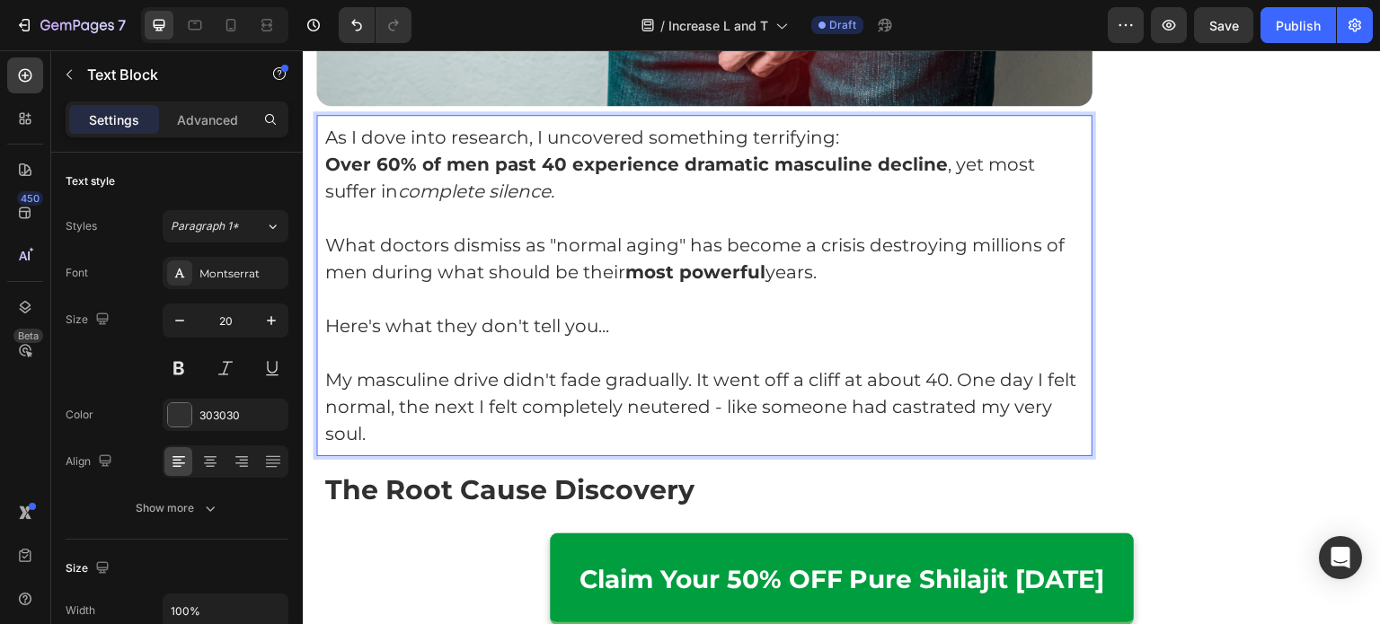
scroll to position [1944, 0]
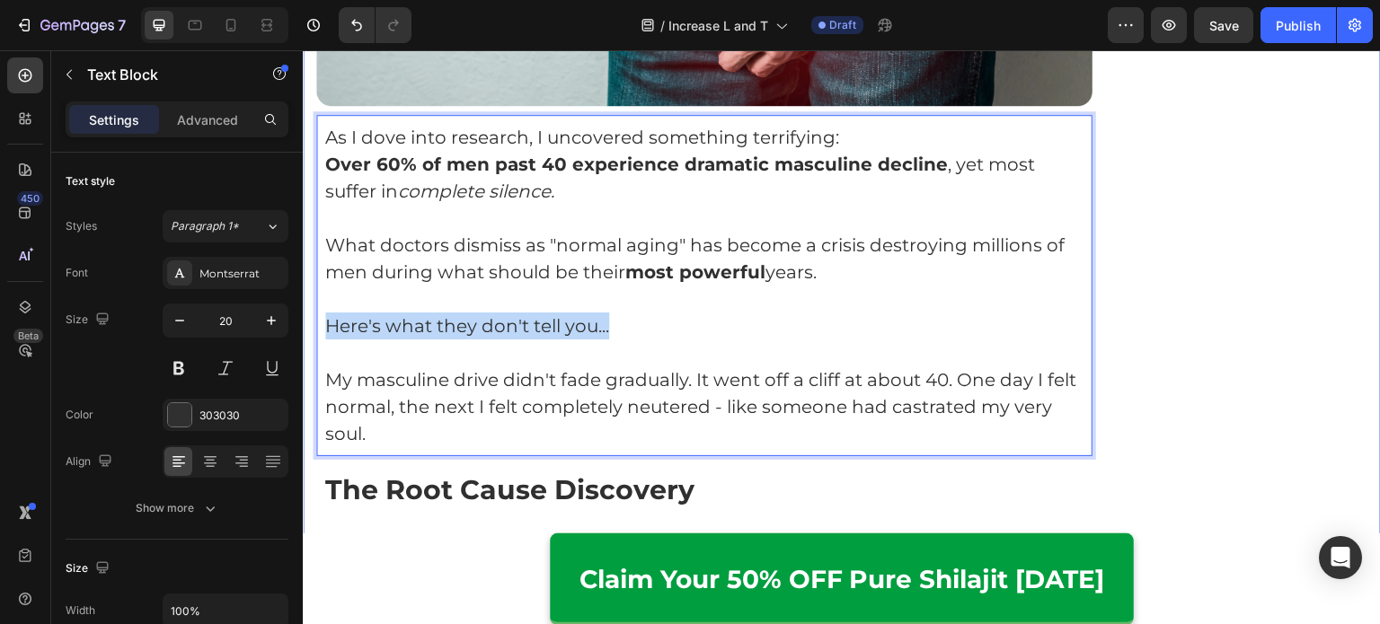
drag, startPoint x: 617, startPoint y: 284, endPoint x: 304, endPoint y: 287, distance: 312.6
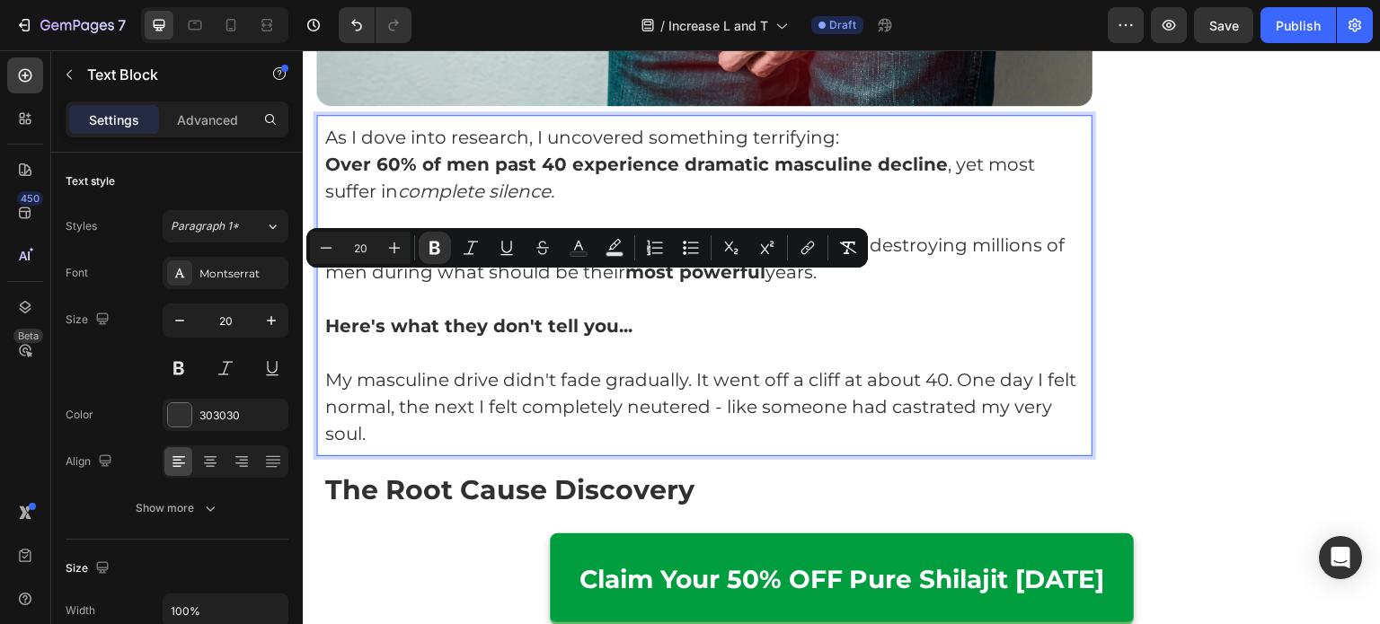
click at [437, 366] on p "My masculine drive didn't fade gradually. It went off a cliff at about 40. One …" at bounding box center [704, 406] width 758 height 81
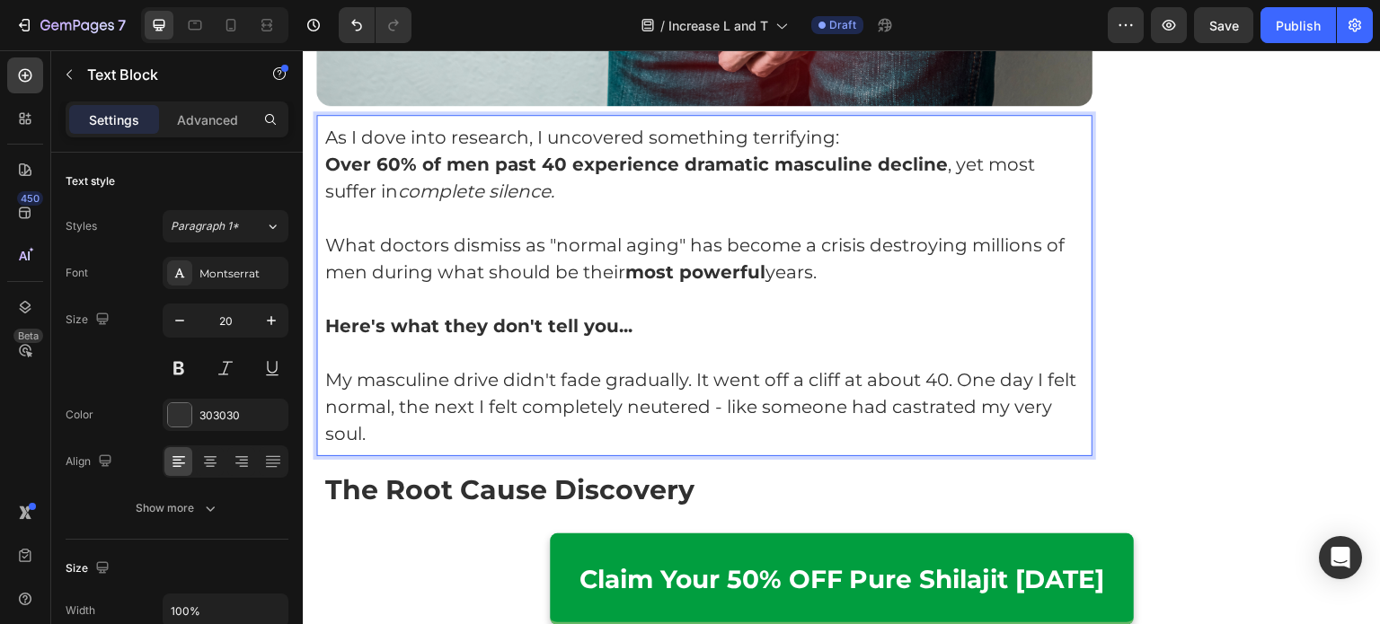
click at [698, 366] on p "My masculine drive didn't fade gradually. It went off a cliff at about 40. One …" at bounding box center [704, 406] width 758 height 81
drag, startPoint x: 698, startPoint y: 341, endPoint x: 956, endPoint y: 351, distance: 258.0
click at [956, 366] on p "My masculine drive didn't fade gradually. It went off a cliff at about 40. One …" at bounding box center [704, 406] width 758 height 81
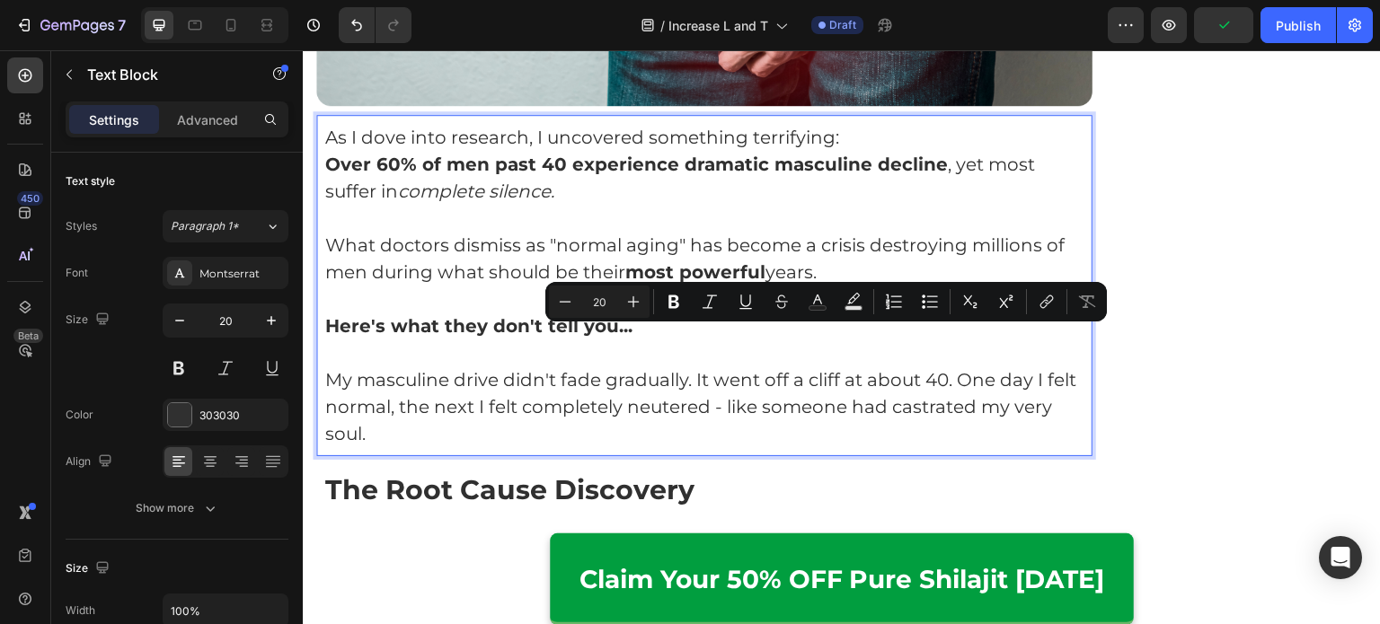
click at [746, 374] on p "My masculine drive didn't fade gradually. It went off a cliff at about 40. One …" at bounding box center [704, 406] width 758 height 81
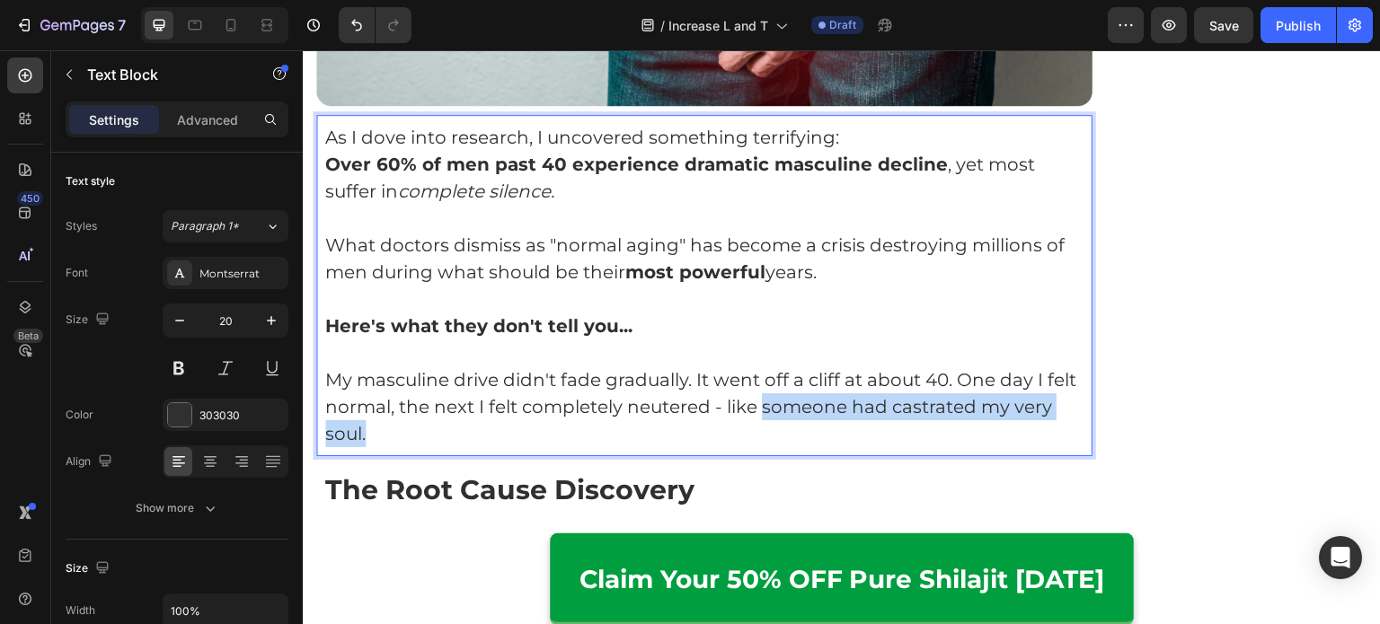
drag, startPoint x: 759, startPoint y: 386, endPoint x: 796, endPoint y: 369, distance: 40.6
click at [796, 369] on p "My masculine drive didn't fade gradually. It went off a cliff at about 40. One …" at bounding box center [704, 406] width 758 height 81
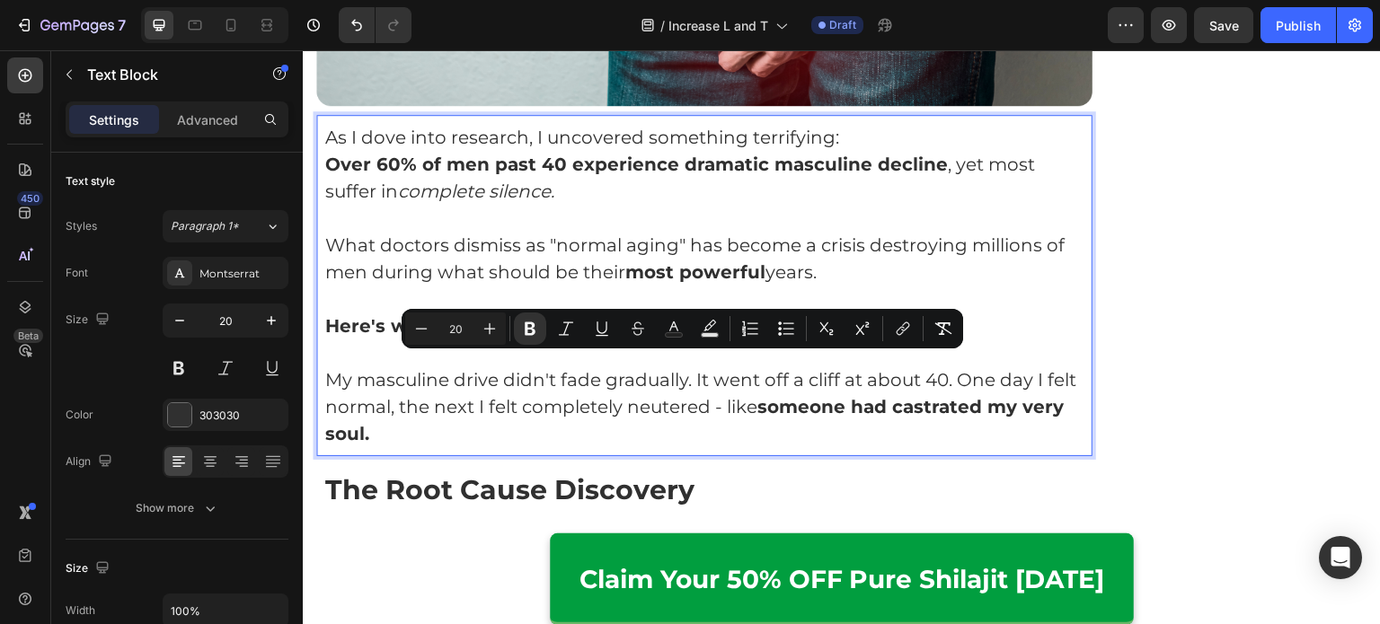
click at [832, 410] on div "As I dove into research, I uncovered something terrifying: Over 60% of men past…" at bounding box center [704, 285] width 776 height 341
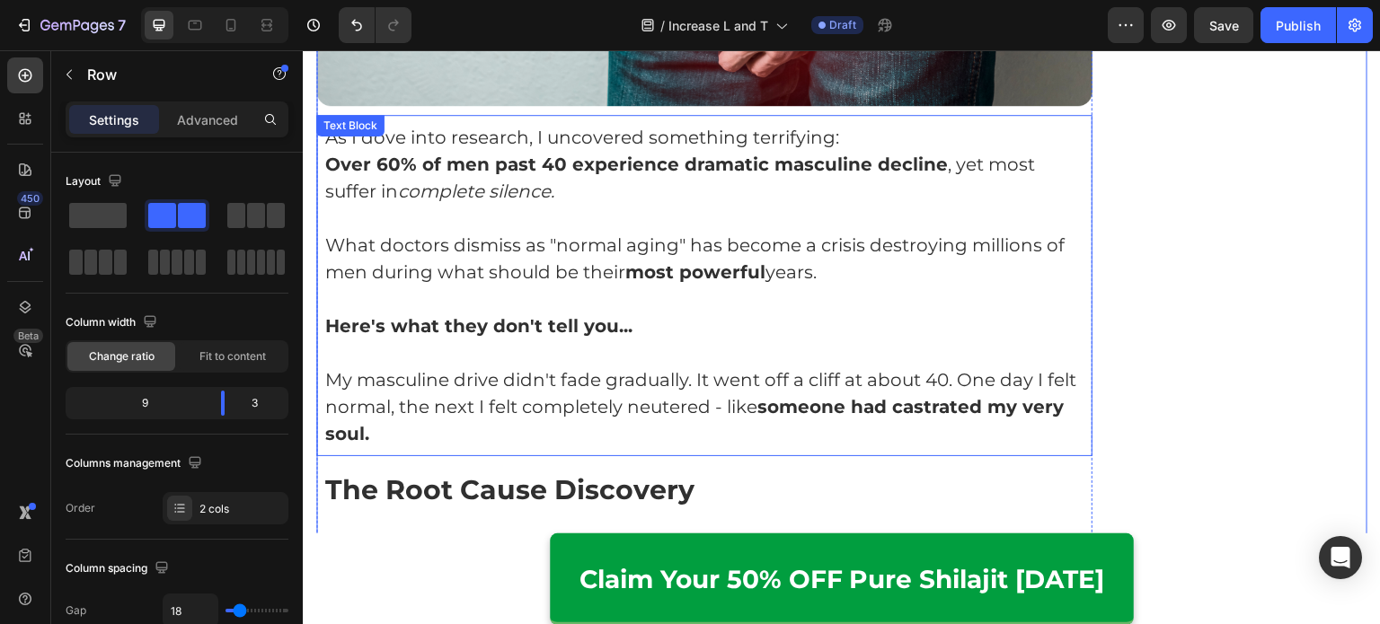
click at [437, 377] on p "My masculine drive didn't fade gradually. It went off a cliff at about 40. One …" at bounding box center [704, 406] width 758 height 81
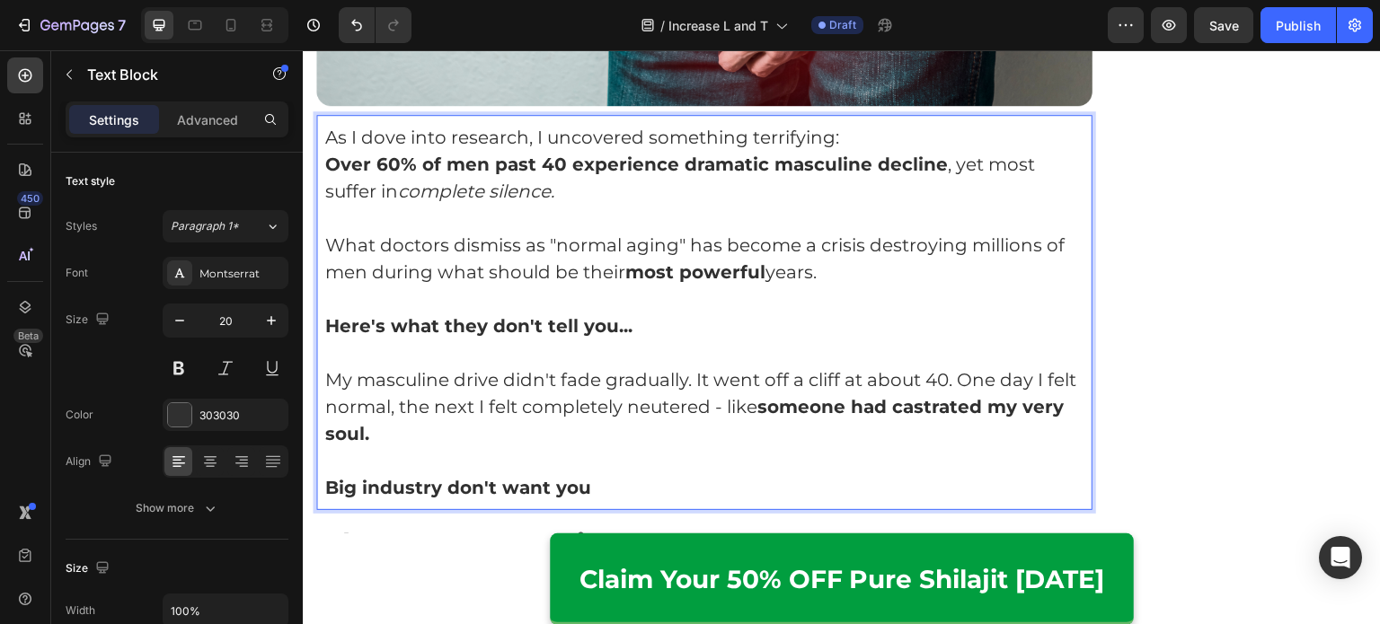
click at [481, 315] on strong "Here's what they don't tell you..." at bounding box center [478, 326] width 307 height 22
drag, startPoint x: 616, startPoint y: 452, endPoint x: 251, endPoint y: 446, distance: 365.6
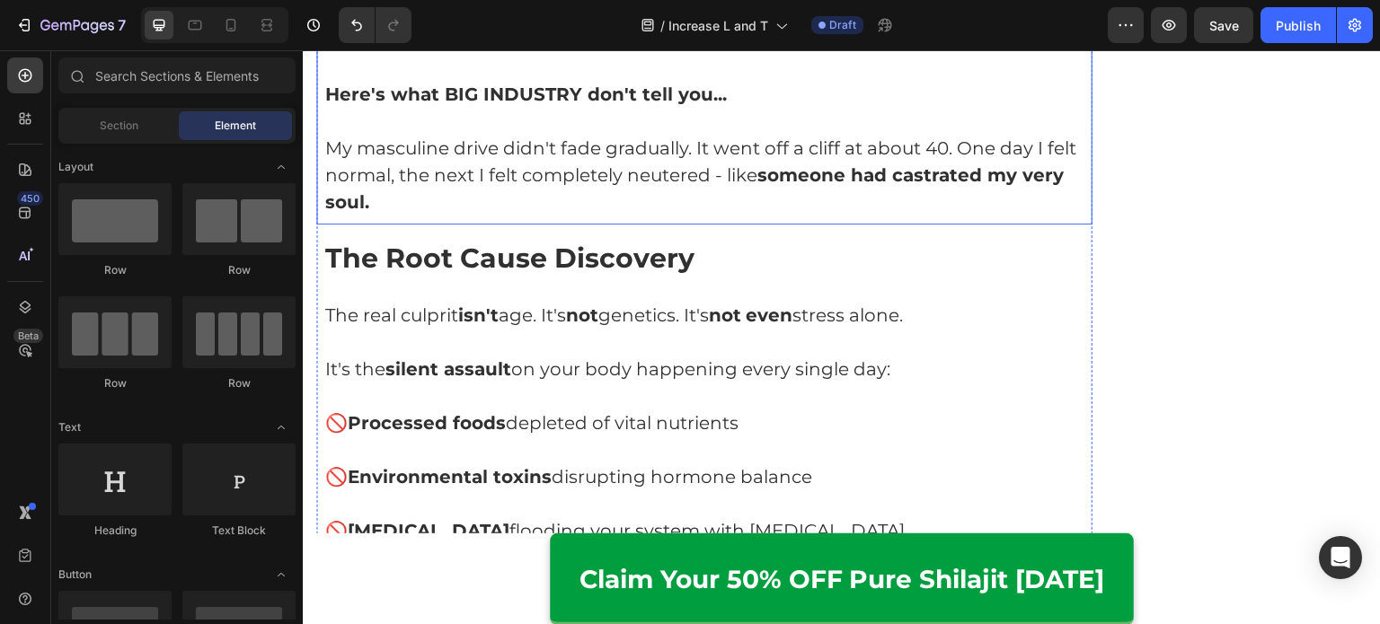
scroll to position [2204, 0]
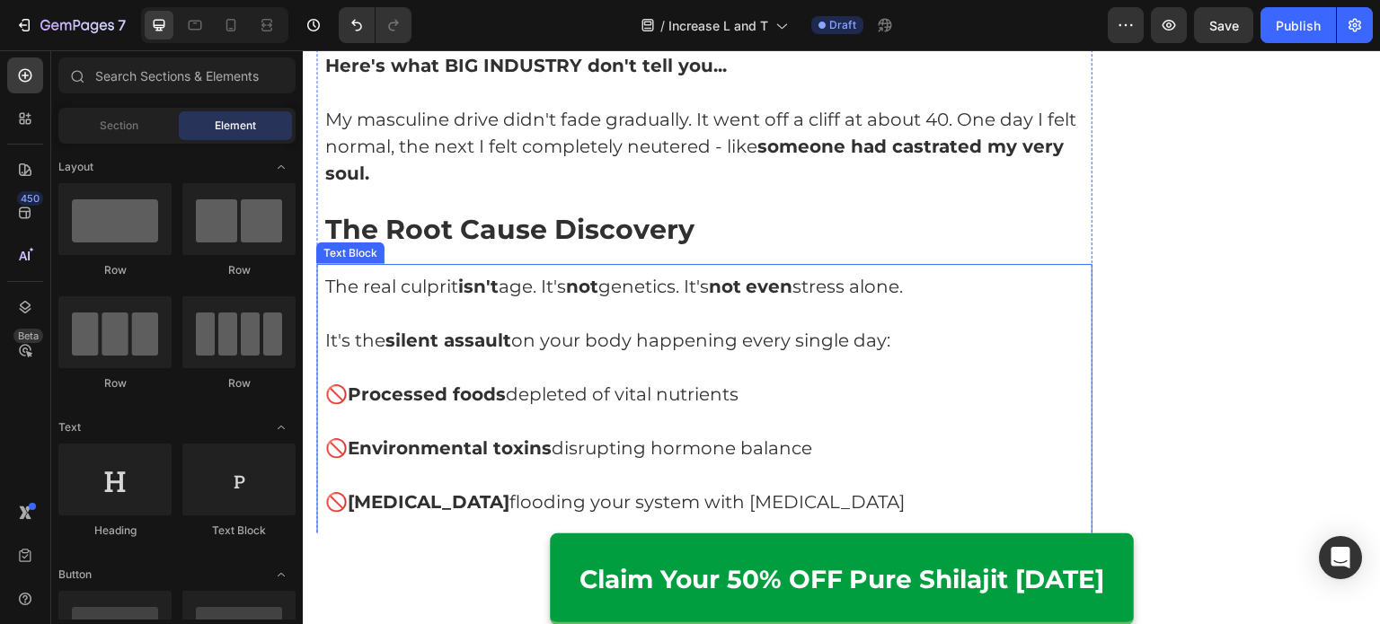
click at [612, 381] on p "🚫 Processed foods depleted of vital nutrients" at bounding box center [704, 394] width 758 height 27
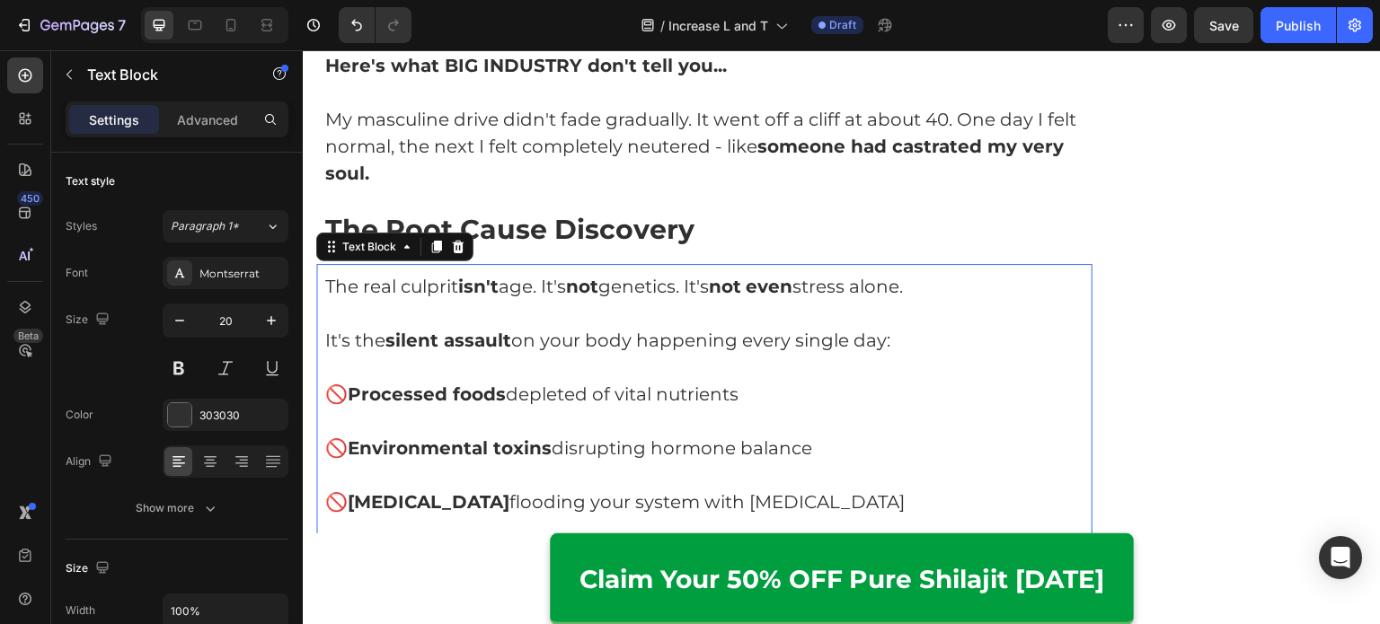
click at [691, 327] on p "It's the silent assault on your body happening every single day:" at bounding box center [704, 340] width 758 height 27
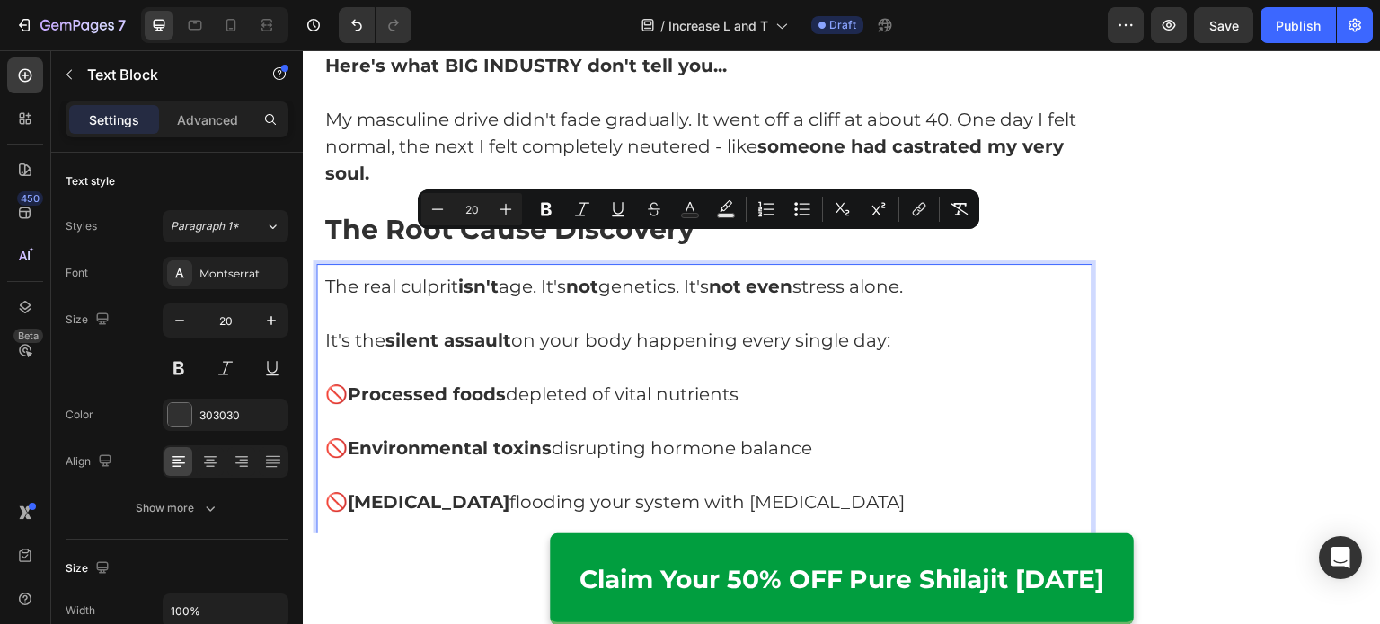
drag, startPoint x: 956, startPoint y: 291, endPoint x: 285, endPoint y: 219, distance: 674.8
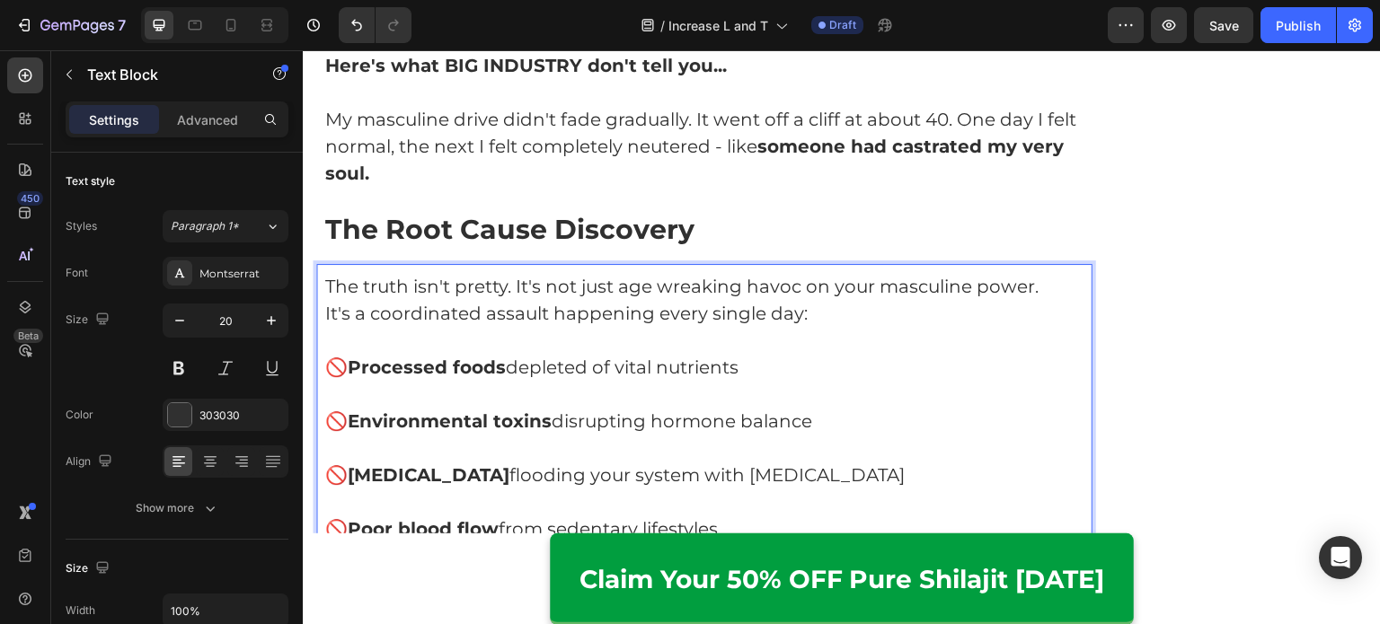
click at [519, 273] on p "The truth isn't pretty. It's not just age wreaking havoc on your masculine powe…" at bounding box center [704, 286] width 758 height 27
click at [839, 300] on p "It's a coordinated assault happening every single day:" at bounding box center [704, 313] width 758 height 27
click at [327, 300] on p "It's a coordinated assault happening every single day:" at bounding box center [704, 313] width 758 height 27
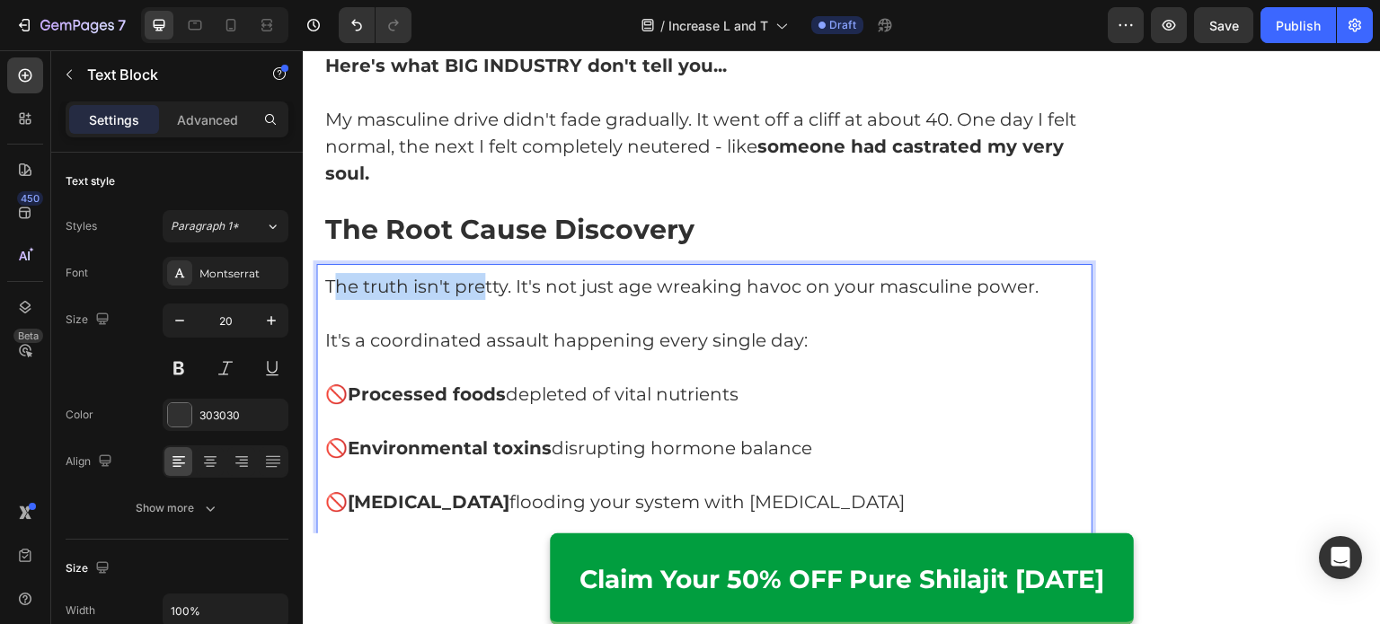
drag, startPoint x: 331, startPoint y: 251, endPoint x: 487, endPoint y: 233, distance: 156.5
click at [487, 264] on div "The truth isn't pretty. It's not just age wreaking havoc on your masculine powe…" at bounding box center [704, 502] width 776 height 476
drag, startPoint x: 515, startPoint y: 250, endPoint x: 275, endPoint y: 251, distance: 239.8
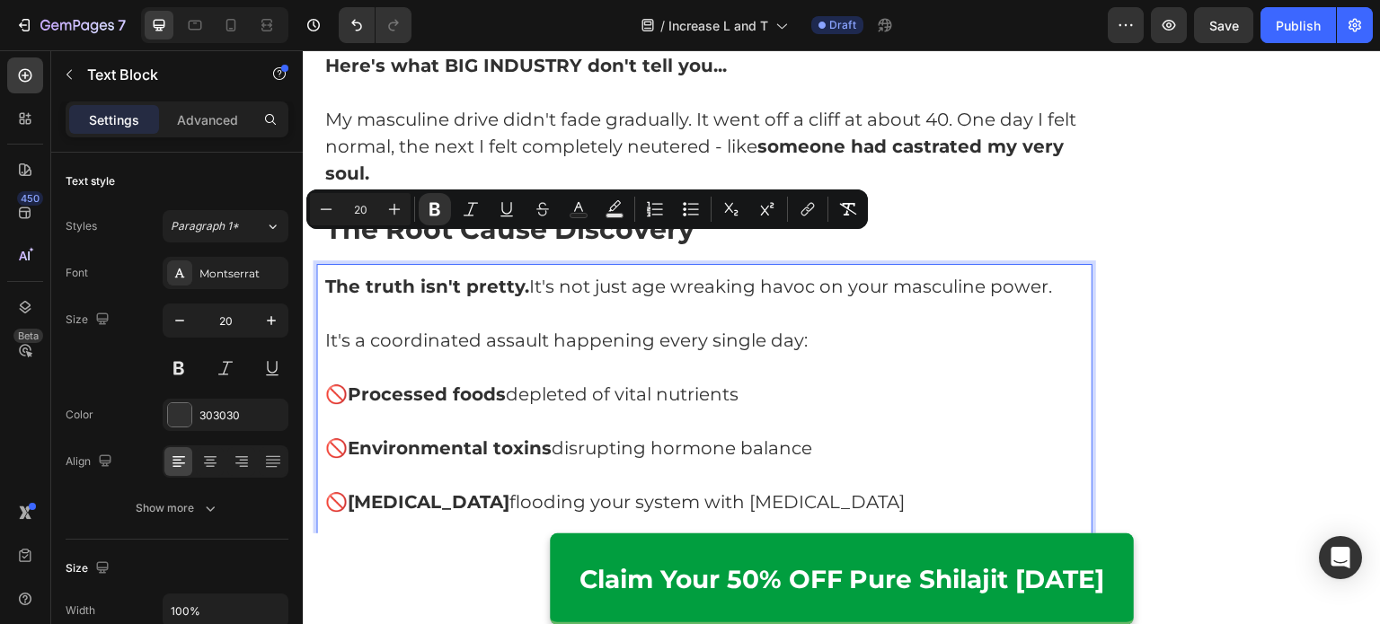
click at [474, 354] on p "Rich Text Editor. Editing area: main" at bounding box center [704, 367] width 758 height 27
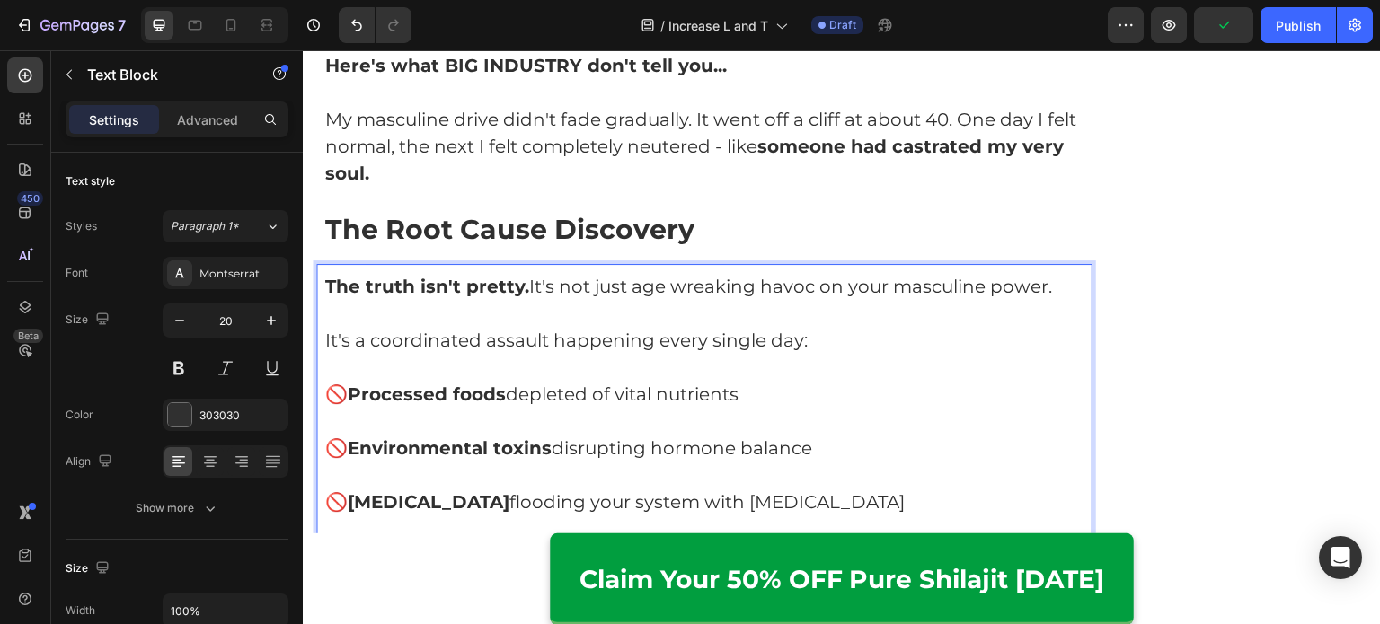
click at [604, 300] on p "Rich Text Editor. Editing area: main" at bounding box center [704, 313] width 758 height 27
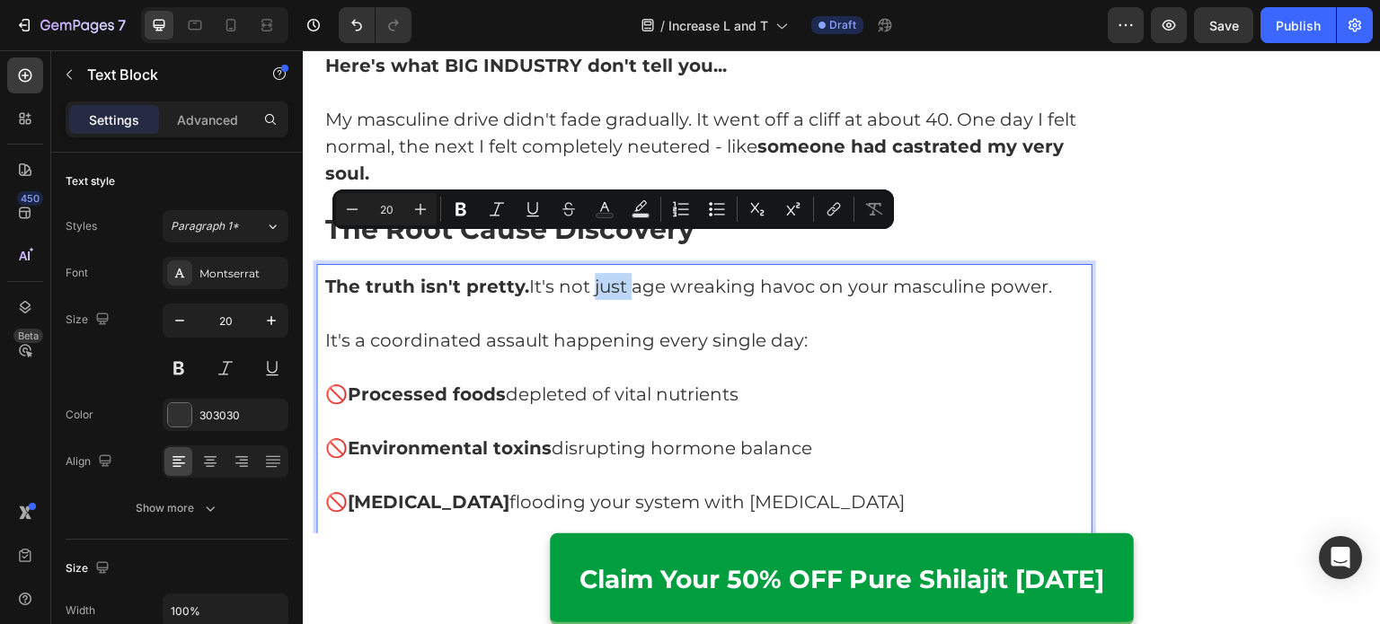
drag, startPoint x: 592, startPoint y: 242, endPoint x: 630, endPoint y: 254, distance: 39.8
click at [630, 273] on p "The truth isn't pretty. It's not just age wreaking havoc on your masculine powe…" at bounding box center [704, 286] width 758 height 27
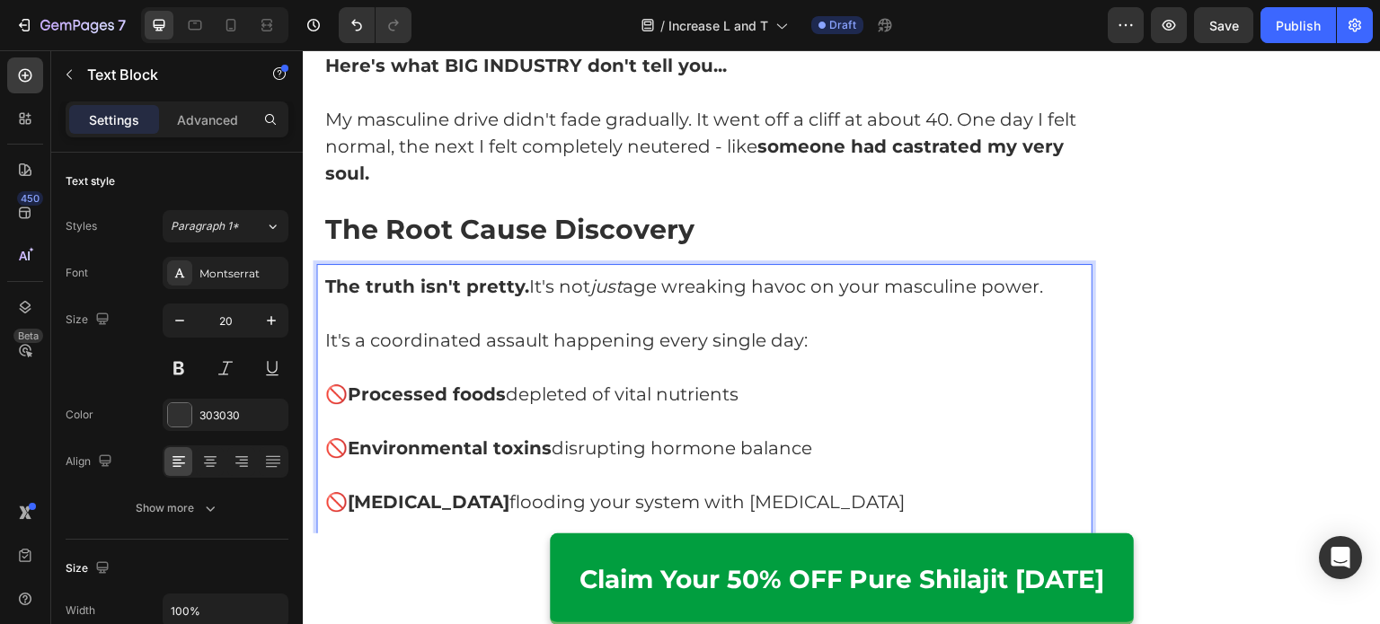
click at [669, 327] on p "It's a coordinated assault happening every single day:" at bounding box center [704, 340] width 758 height 27
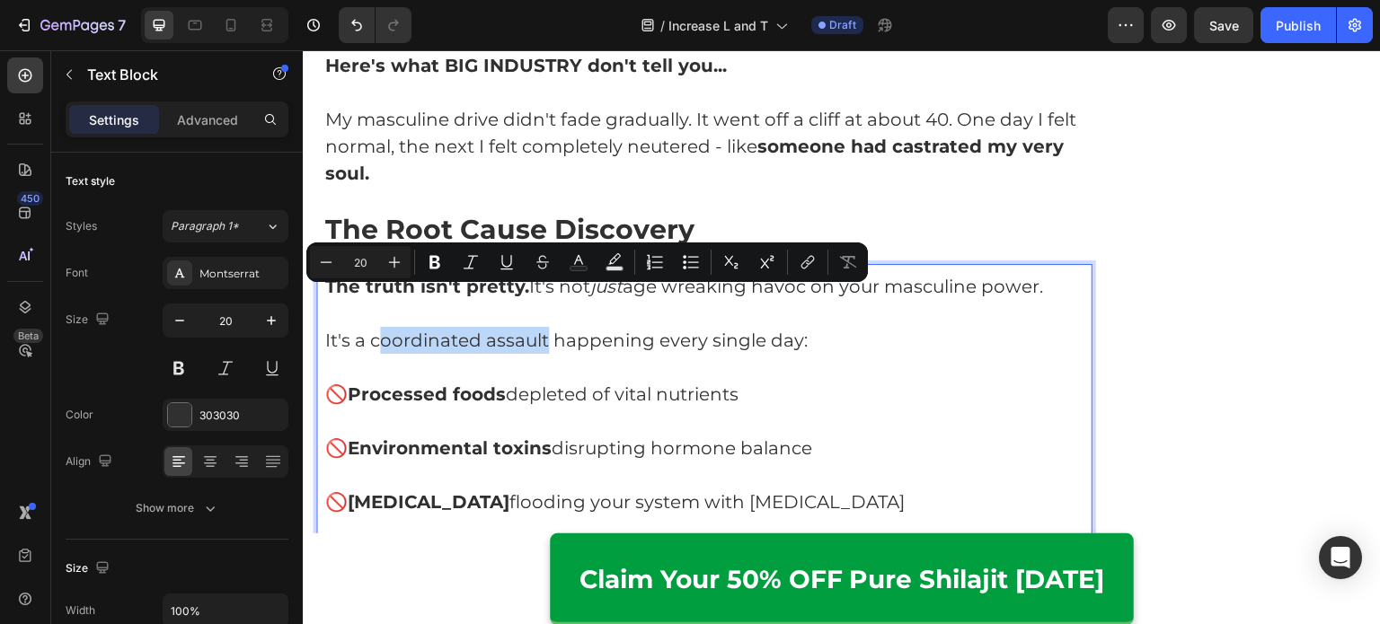
drag, startPoint x: 375, startPoint y: 302, endPoint x: 543, endPoint y: 292, distance: 168.3
click at [543, 327] on p "It's a coordinated assault happening every single day:" at bounding box center [704, 340] width 758 height 27
drag, startPoint x: 374, startPoint y: 305, endPoint x: 548, endPoint y: 309, distance: 174.3
click at [548, 327] on p "It's a coordinated assault happening every single day:" at bounding box center [704, 340] width 758 height 27
click at [554, 381] on p "🚫 Processed foods depleted of vital nutrients" at bounding box center [704, 394] width 758 height 27
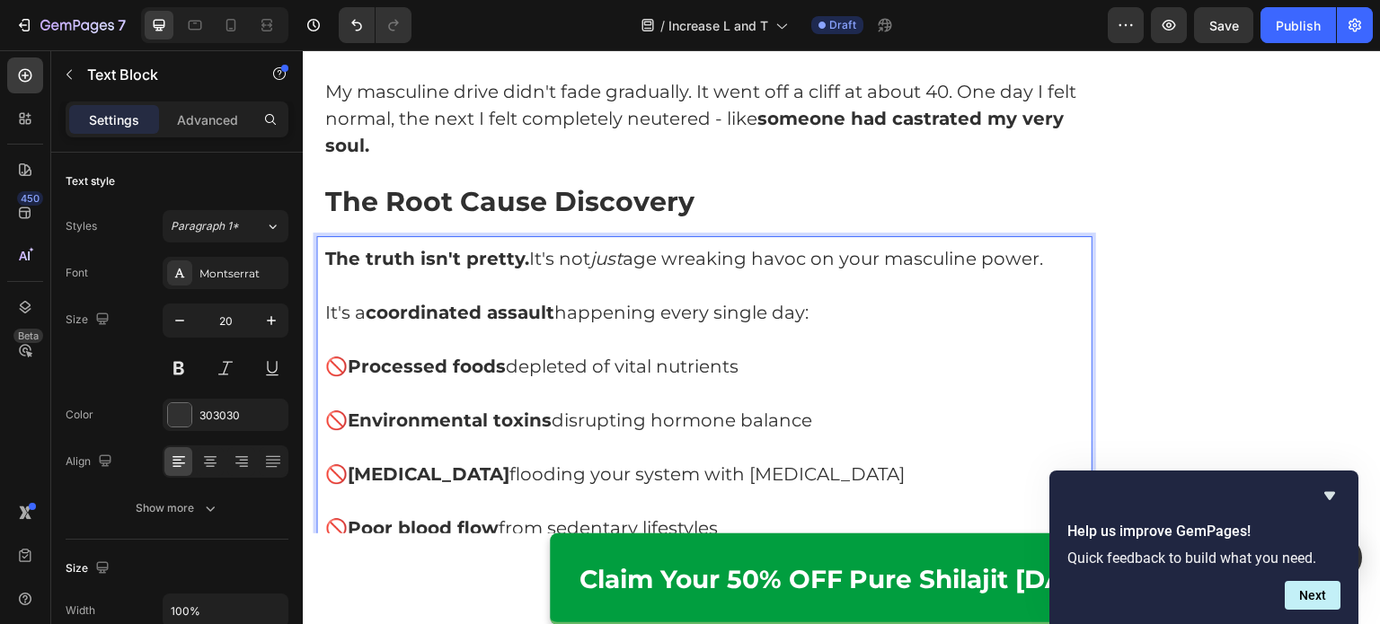
scroll to position [2228, 0]
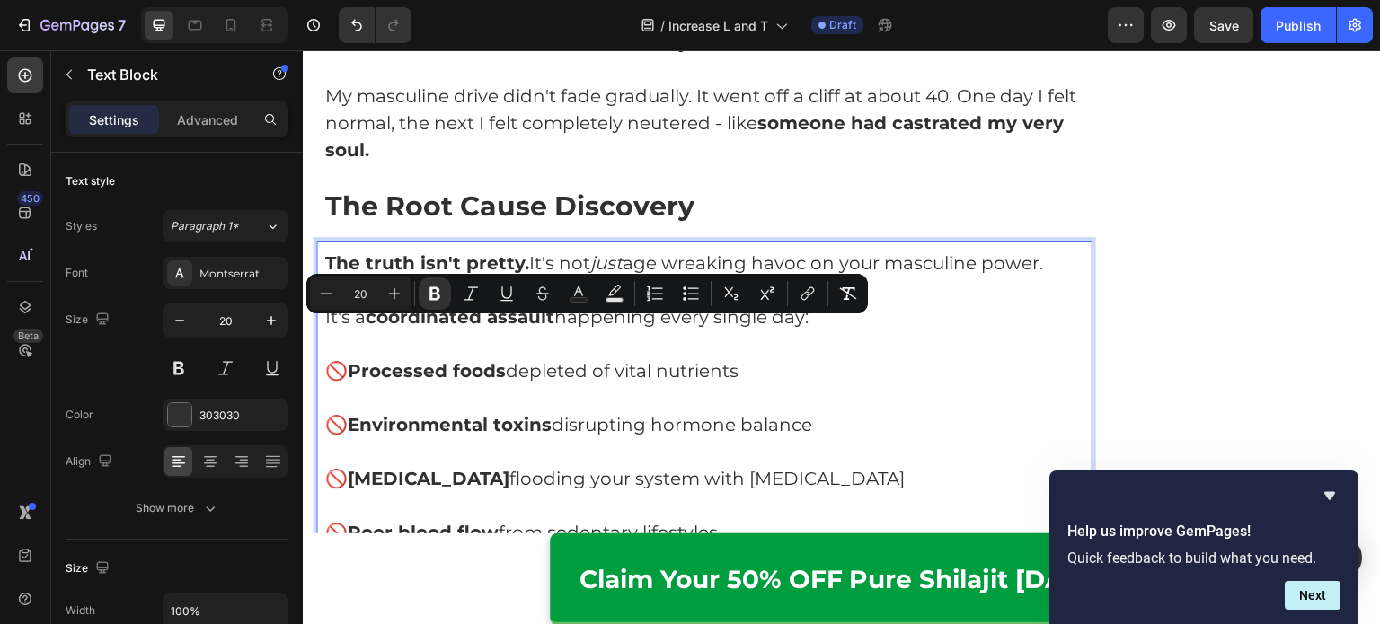
drag, startPoint x: 777, startPoint y: 331, endPoint x: 357, endPoint y: 331, distance: 420.4
click at [357, 357] on p "🚫 Processed foods depleted of vital nutrients" at bounding box center [704, 370] width 758 height 27
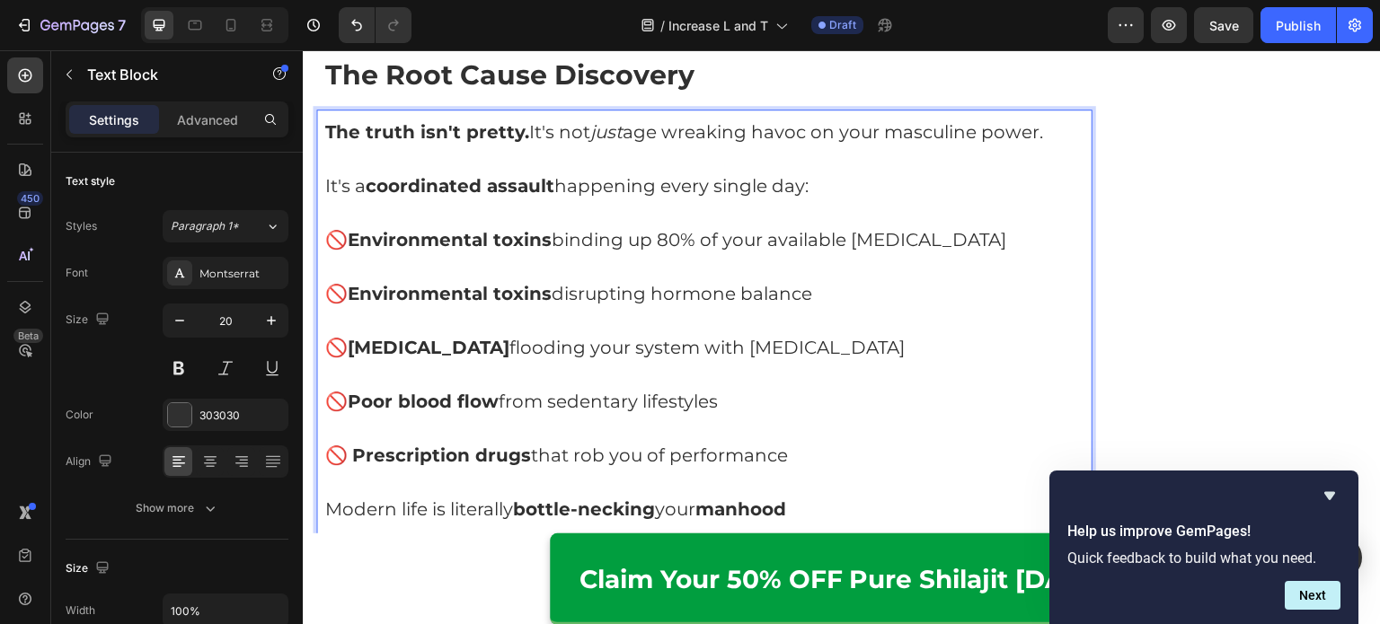
scroll to position [2360, 0]
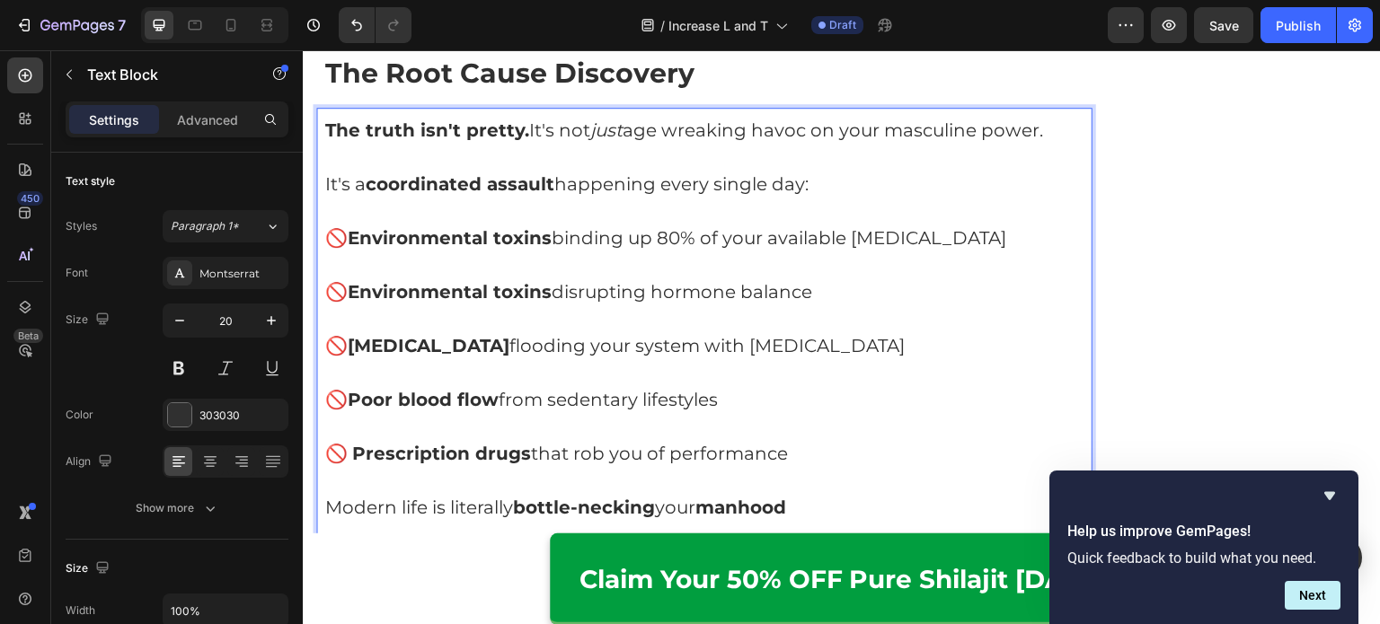
drag, startPoint x: 819, startPoint y: 247, endPoint x: 359, endPoint y: 261, distance: 460.1
click at [359, 278] on p "🚫 Environmental toxins disrupting hormone balance" at bounding box center [704, 291] width 758 height 27
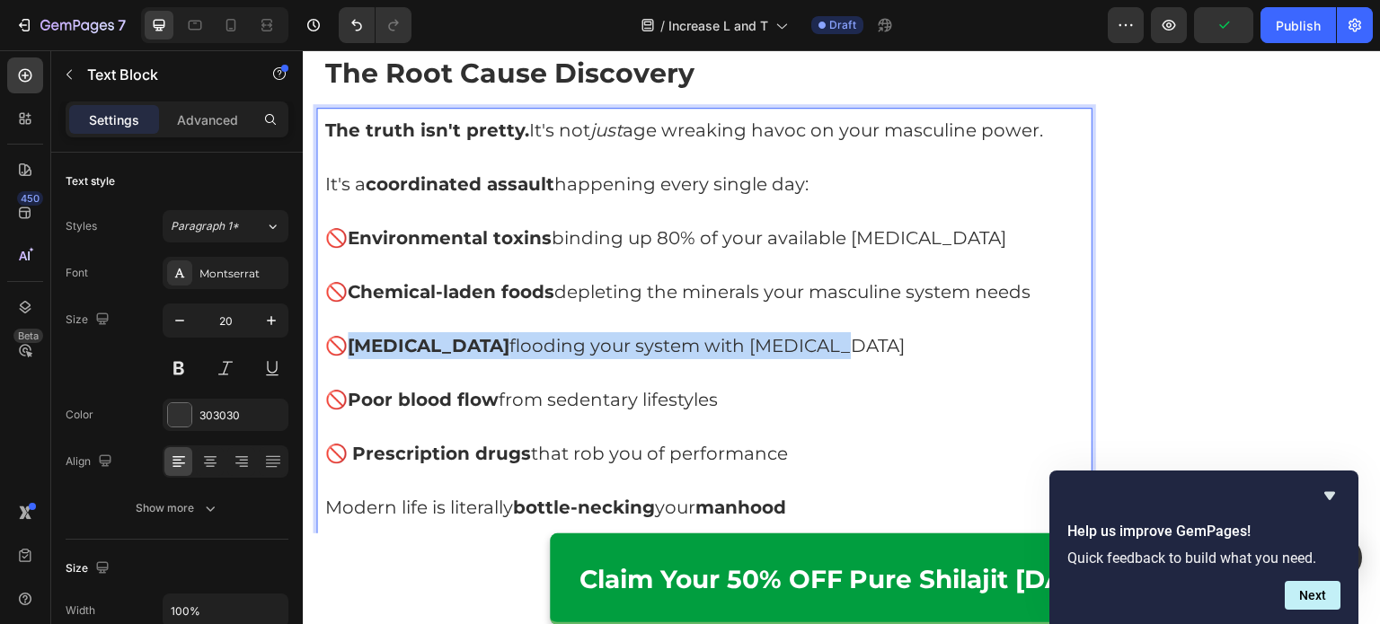
drag, startPoint x: 352, startPoint y: 304, endPoint x: 799, endPoint y: 308, distance: 447.3
click at [799, 332] on p "🚫 [MEDICAL_DATA] flooding your system with [MEDICAL_DATA]" at bounding box center [704, 345] width 758 height 27
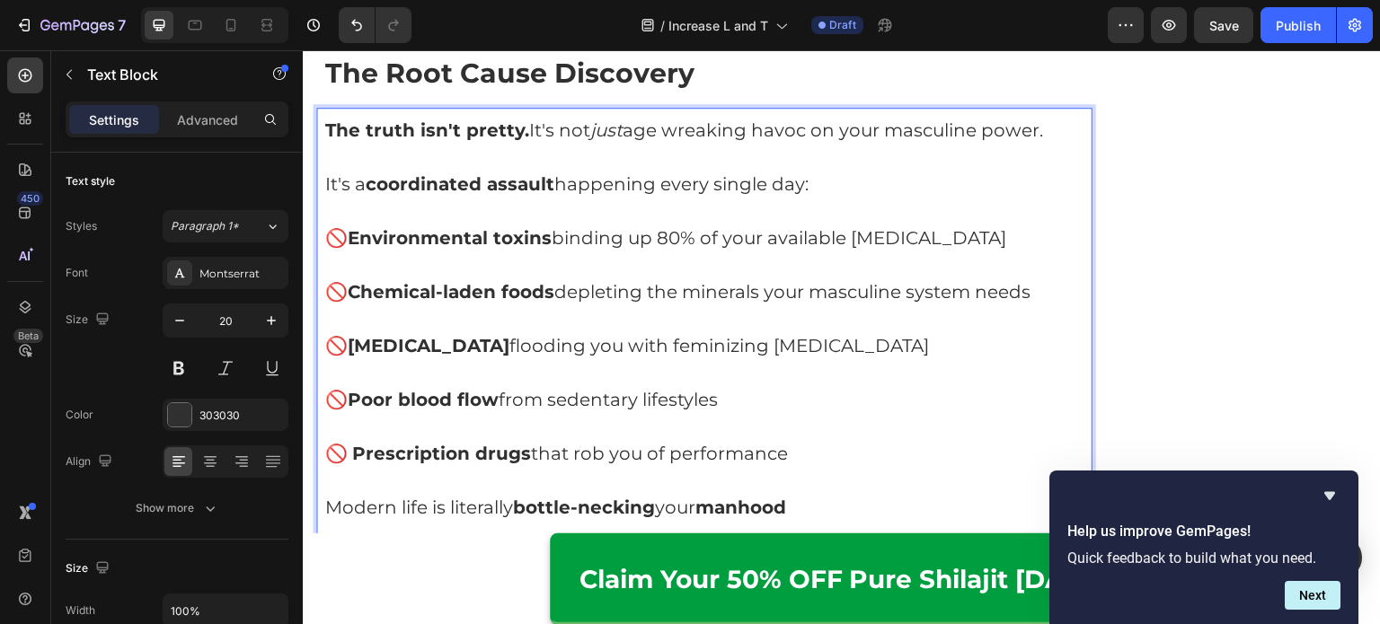
drag, startPoint x: 355, startPoint y: 363, endPoint x: 744, endPoint y: 361, distance: 388.9
click at [744, 386] on p "🚫 Poor blood flow from sedentary lifestyles" at bounding box center [704, 399] width 758 height 27
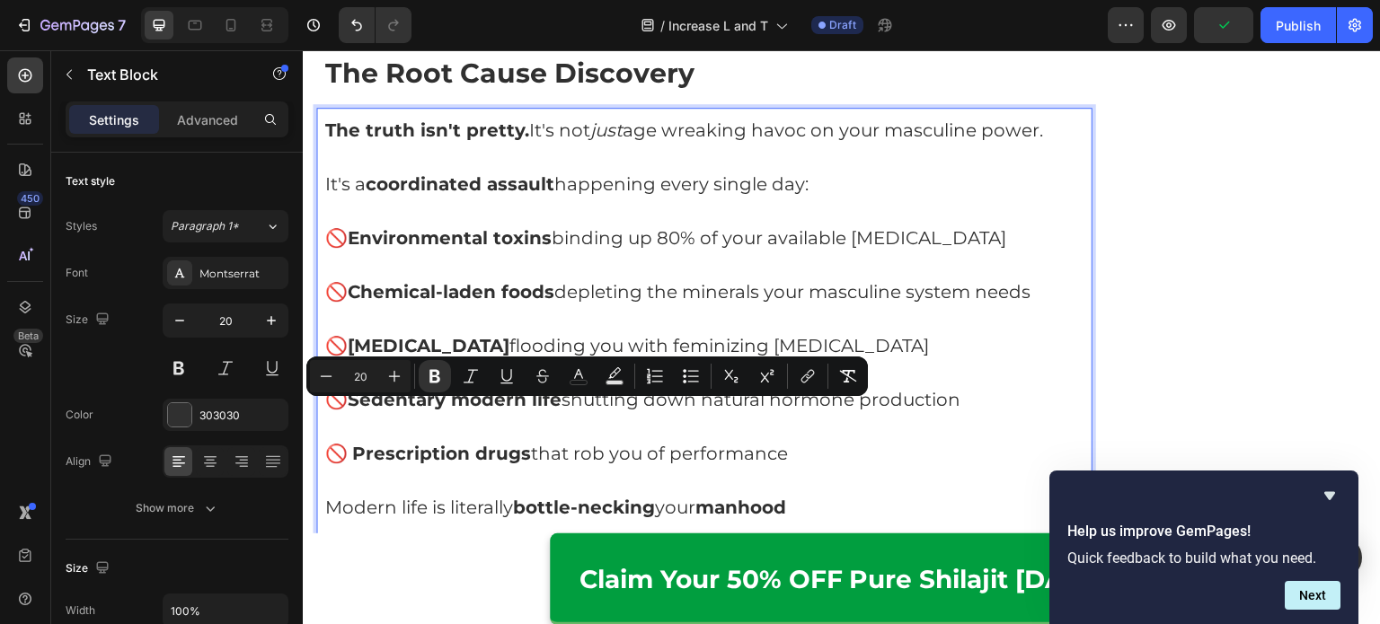
drag, startPoint x: 359, startPoint y: 409, endPoint x: 794, endPoint y: 426, distance: 435.1
click at [794, 440] on p "🚫 Prescription drugs that rob you of performance" at bounding box center [704, 453] width 758 height 27
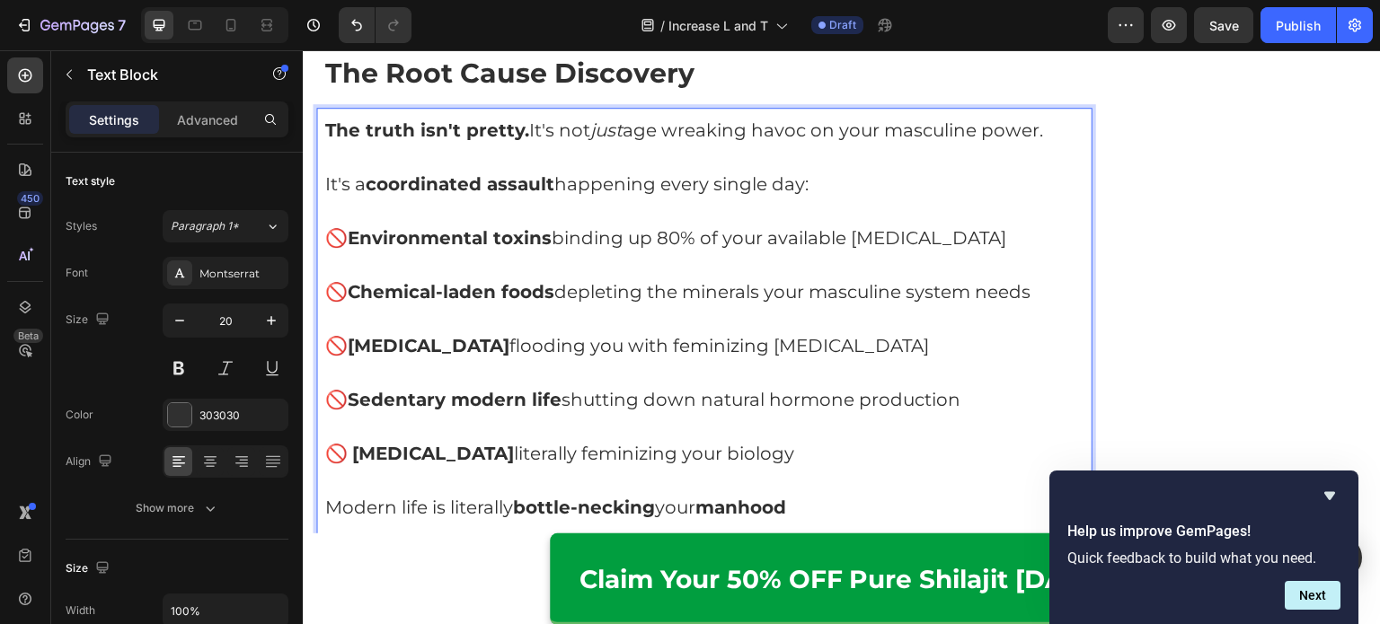
scroll to position [2457, 0]
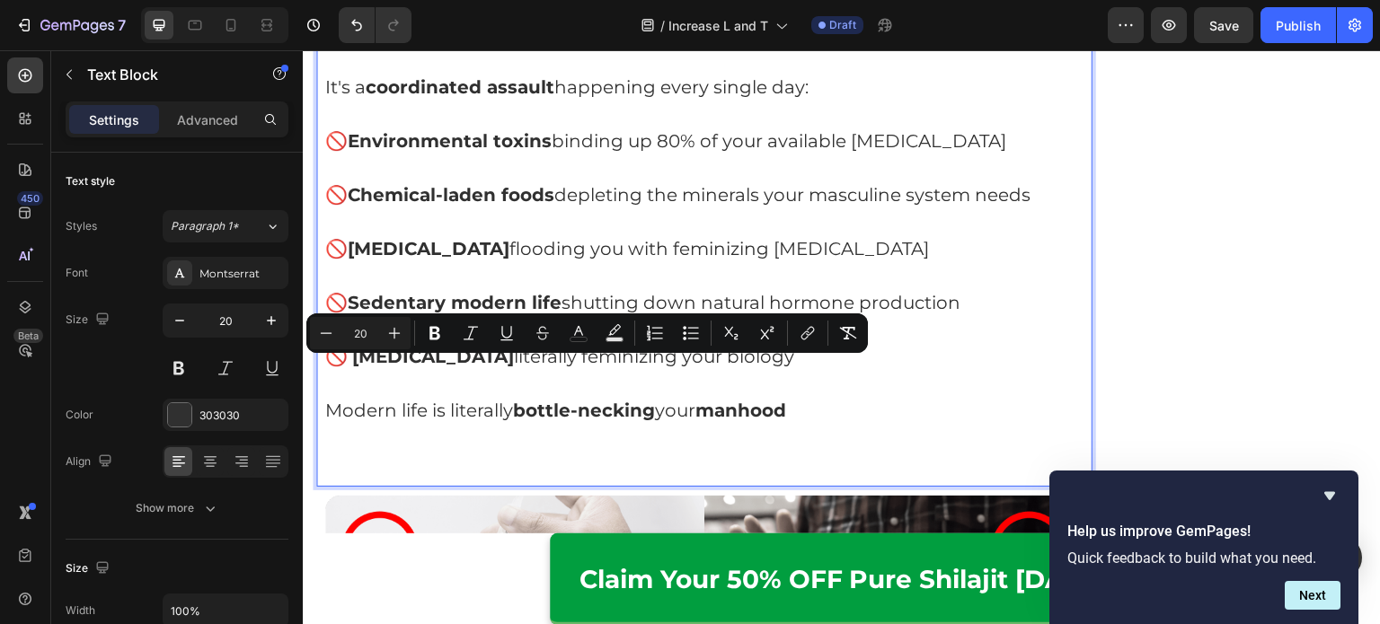
drag, startPoint x: 821, startPoint y: 384, endPoint x: 595, endPoint y: 420, distance: 229.3
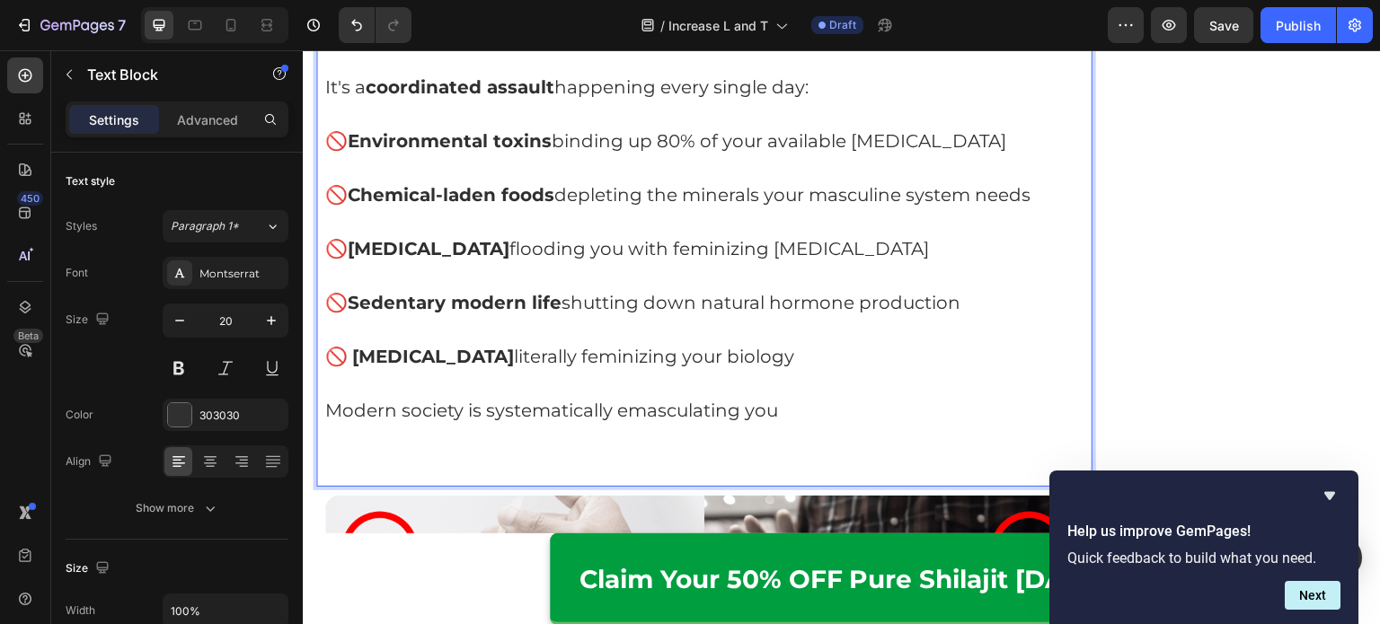
click at [478, 424] on p "Rich Text Editor. Editing area: main" at bounding box center [704, 451] width 758 height 54
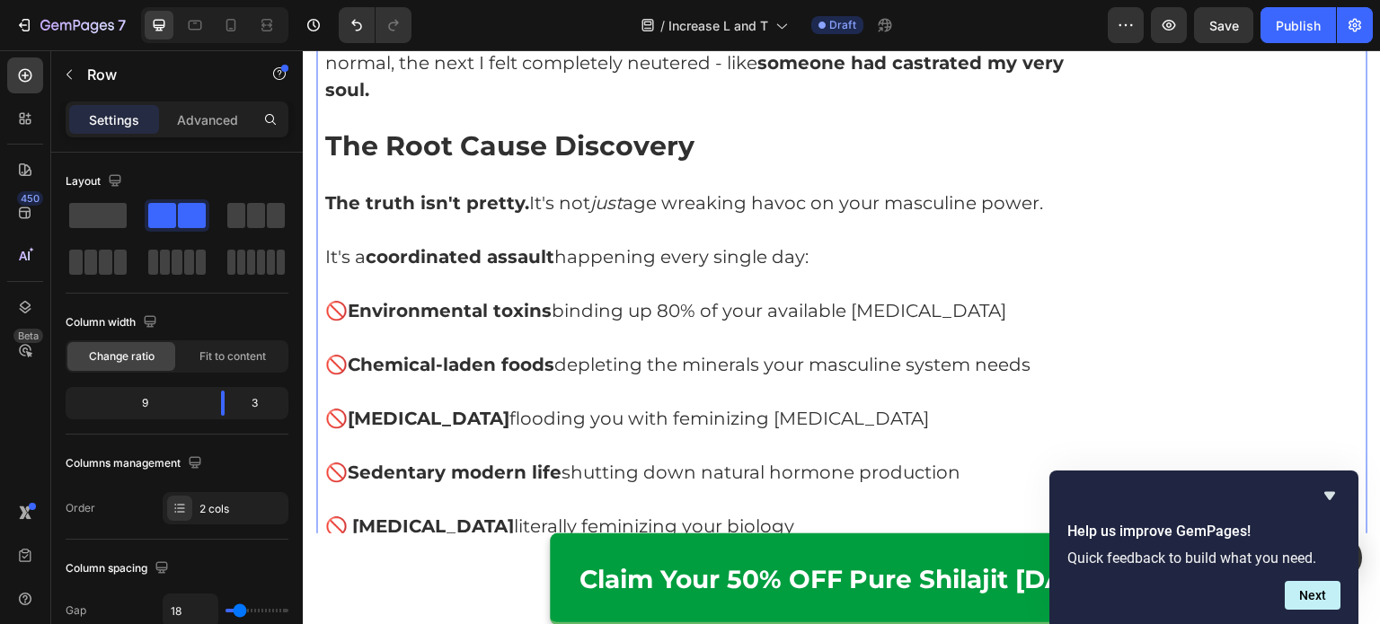
scroll to position [2287, 0]
click at [1317, 508] on div "Help us improve GemPages! Quick feedback to build what you need. Next" at bounding box center [1203, 547] width 273 height 125
click at [1324, 492] on icon "Hide survey" at bounding box center [1329, 496] width 11 height 8
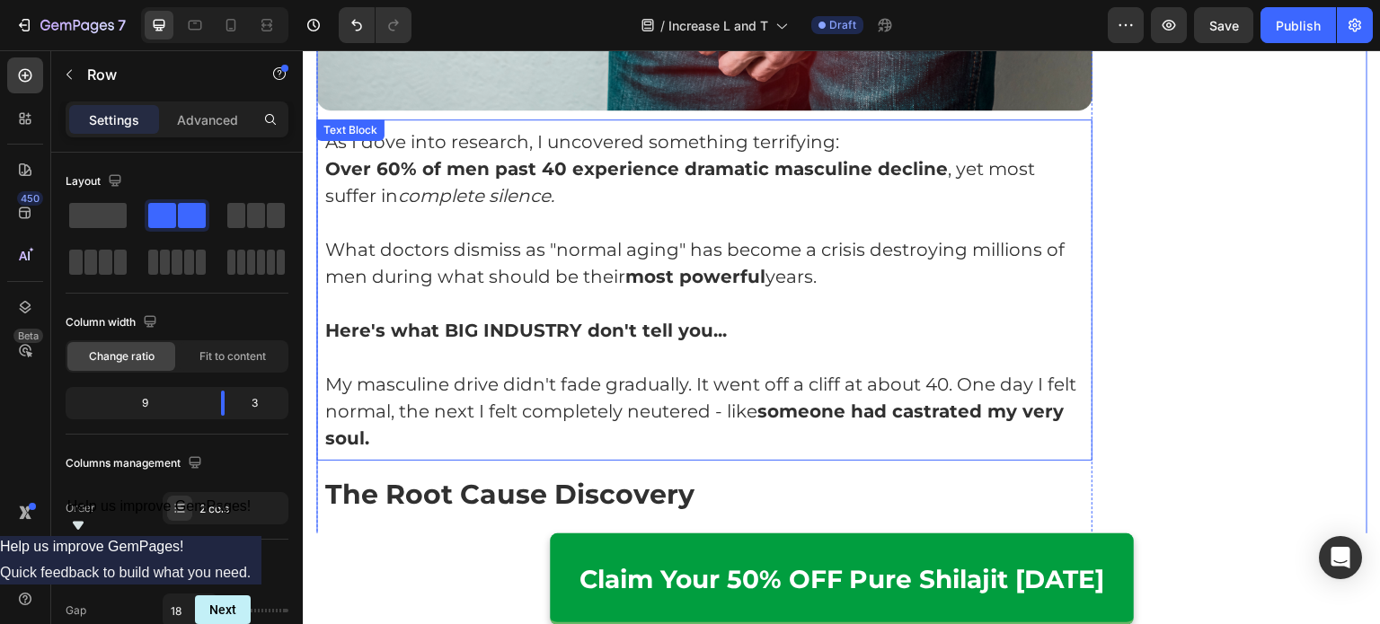
scroll to position [1944, 0]
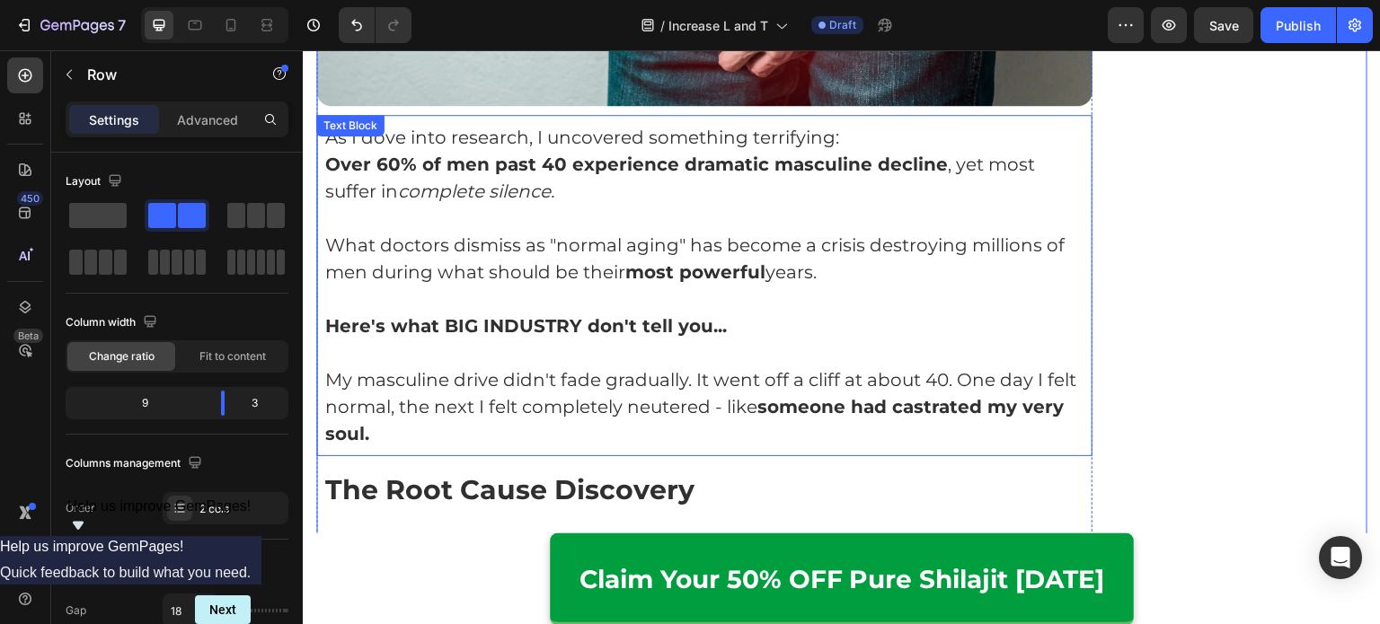
click at [669, 366] on p "My masculine drive didn't fade gradually. It went off a cliff at about 40. One …" at bounding box center [704, 406] width 758 height 81
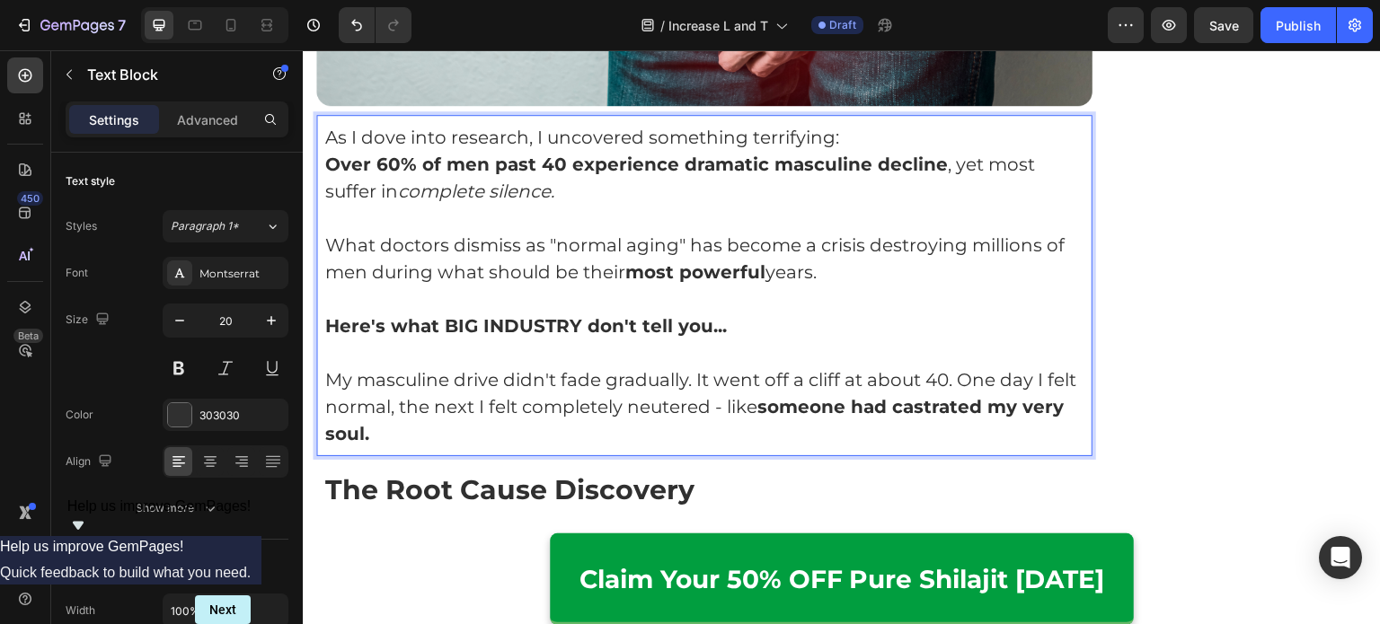
click at [468, 366] on p "My masculine drive didn't fade gradually. It went off a cliff at about 40. One …" at bounding box center [704, 406] width 758 height 81
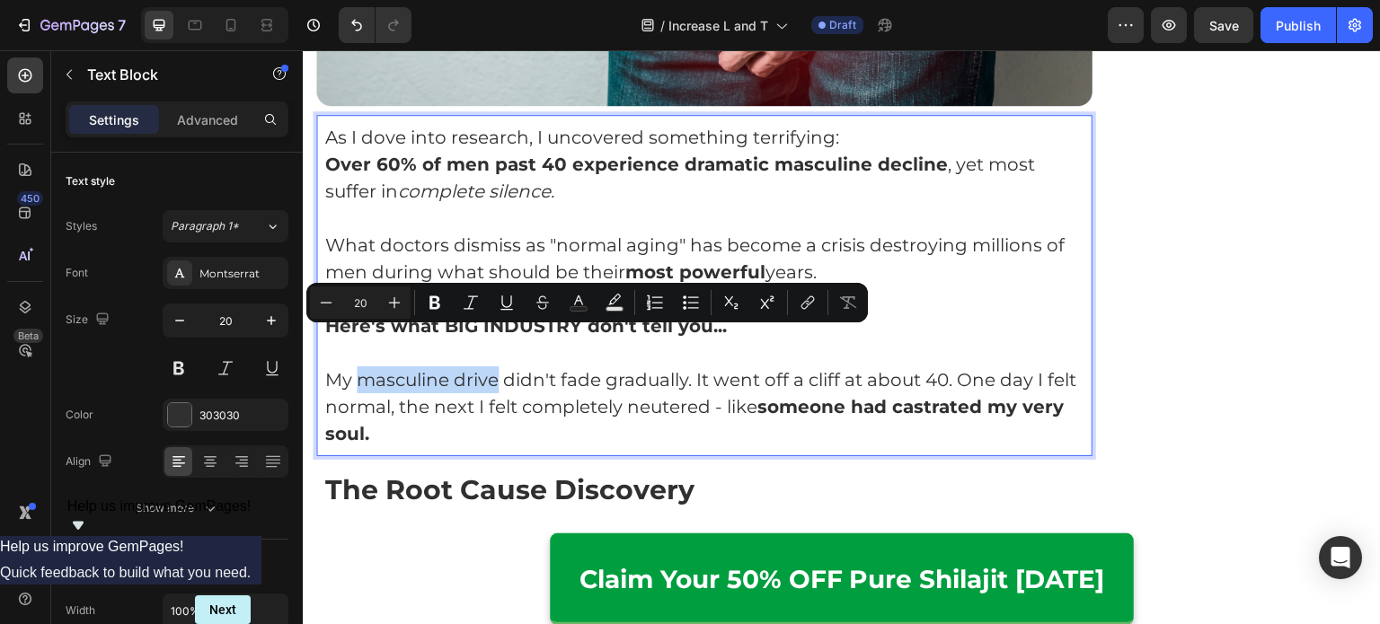
drag, startPoint x: 366, startPoint y: 343, endPoint x: 496, endPoint y: 348, distance: 130.3
click at [496, 366] on p "My masculine drive didn't fade gradually. It went off a cliff at about 40. One …" at bounding box center [704, 406] width 758 height 81
click at [565, 410] on div "As I dove into research, I uncovered something terrifying: Over 60% of men past…" at bounding box center [704, 285] width 776 height 341
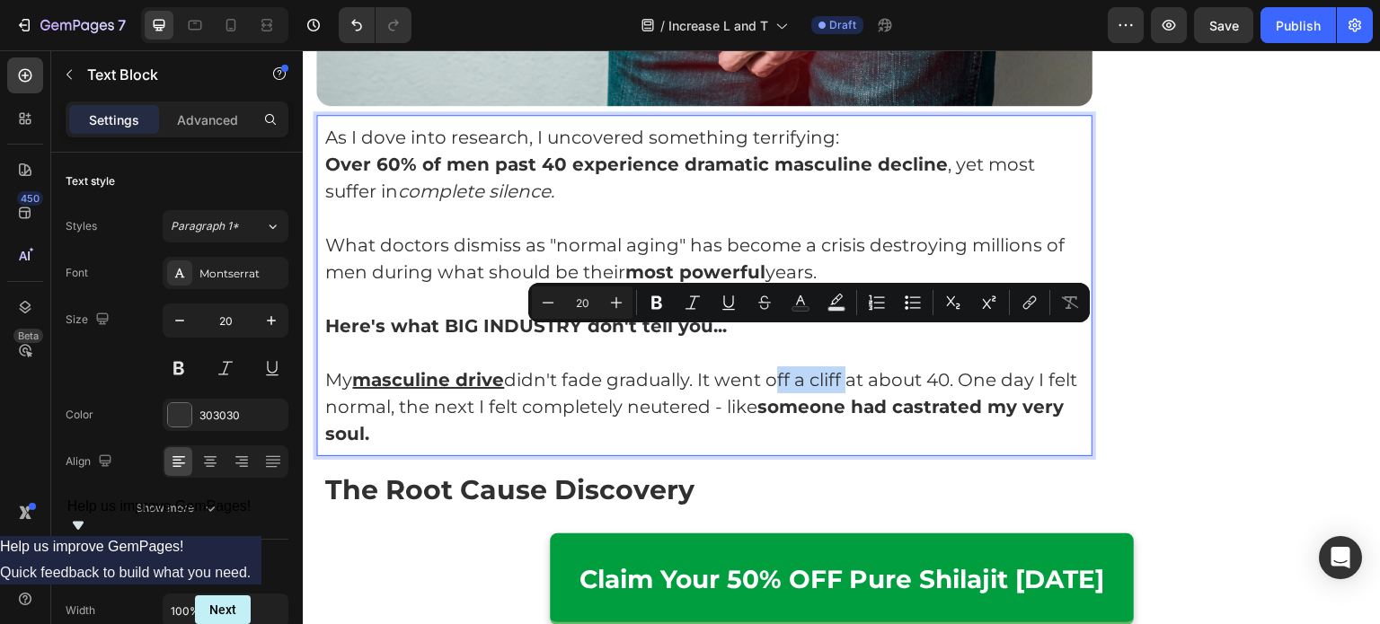
drag, startPoint x: 774, startPoint y: 343, endPoint x: 846, endPoint y: 343, distance: 71.9
click at [846, 366] on p "My masculine drive didn't fade gradually. It went off a cliff at about 40. One …" at bounding box center [704, 406] width 758 height 81
click at [859, 384] on p "My masculine drive didn't fade gradually. It went off a cliff at about 40. One …" at bounding box center [704, 406] width 758 height 81
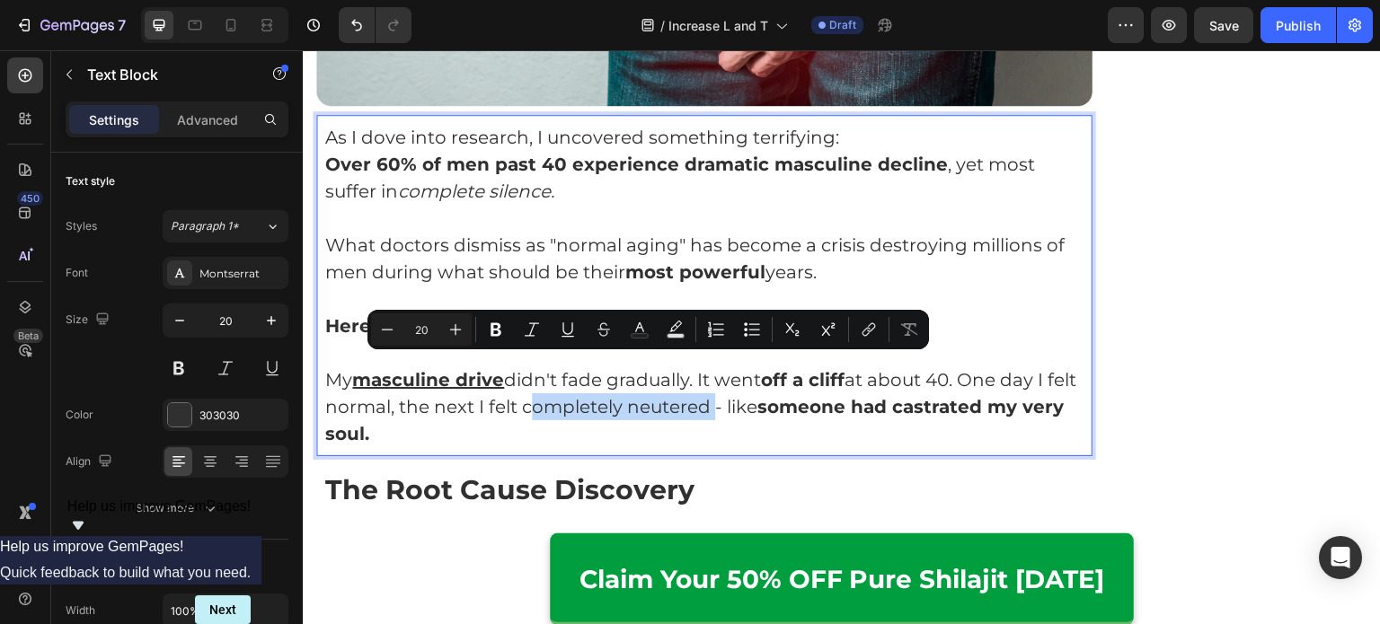
drag, startPoint x: 557, startPoint y: 374, endPoint x: 743, endPoint y: 373, distance: 185.9
click at [743, 373] on p "My masculine drive didn't fade gradually. It went off a cliff at about 40. One …" at bounding box center [704, 406] width 758 height 81
click at [766, 396] on p "My masculine drive didn't fade gradually. It went off a cliff at about 40. One …" at bounding box center [704, 406] width 758 height 81
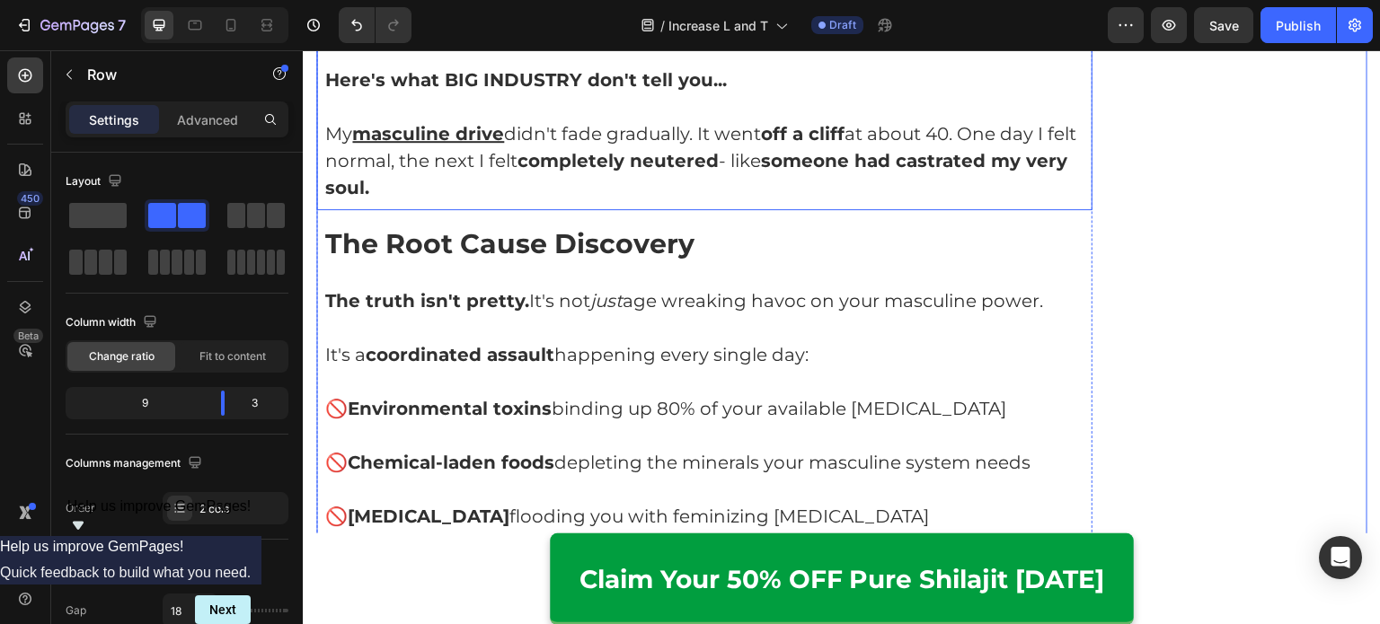
scroll to position [2340, 0]
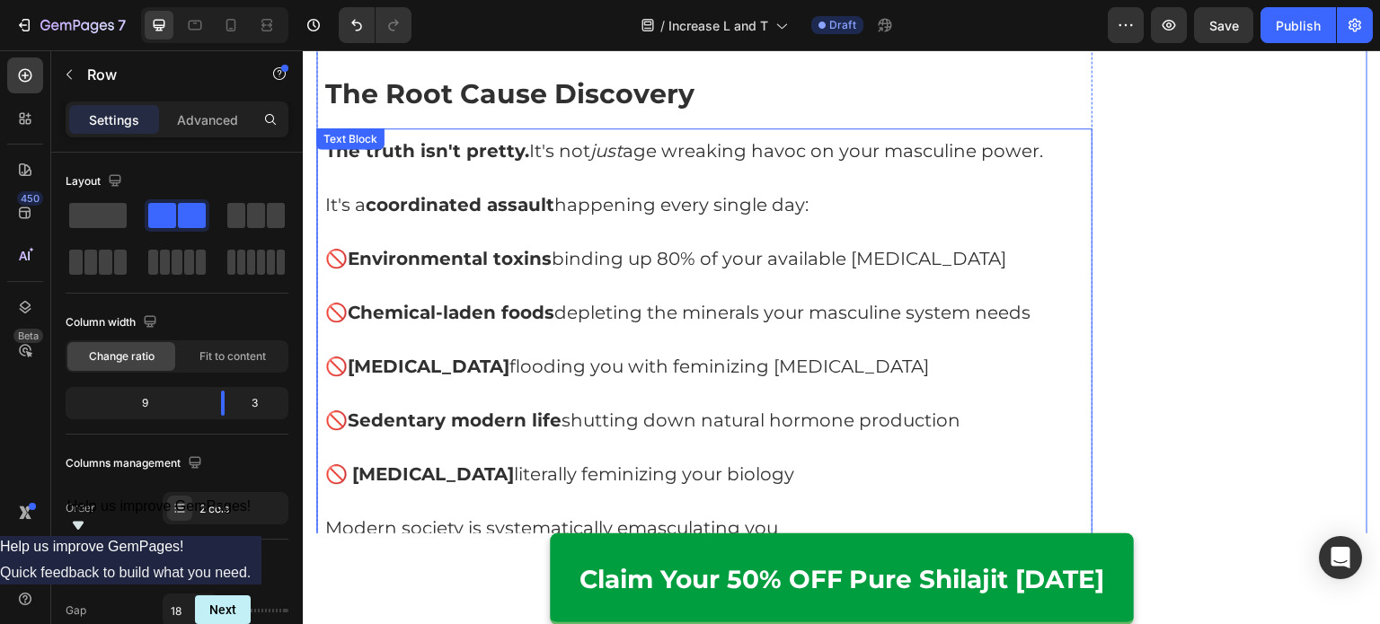
click at [803, 164] on p "Rich Text Editor. Editing area: main" at bounding box center [704, 177] width 758 height 27
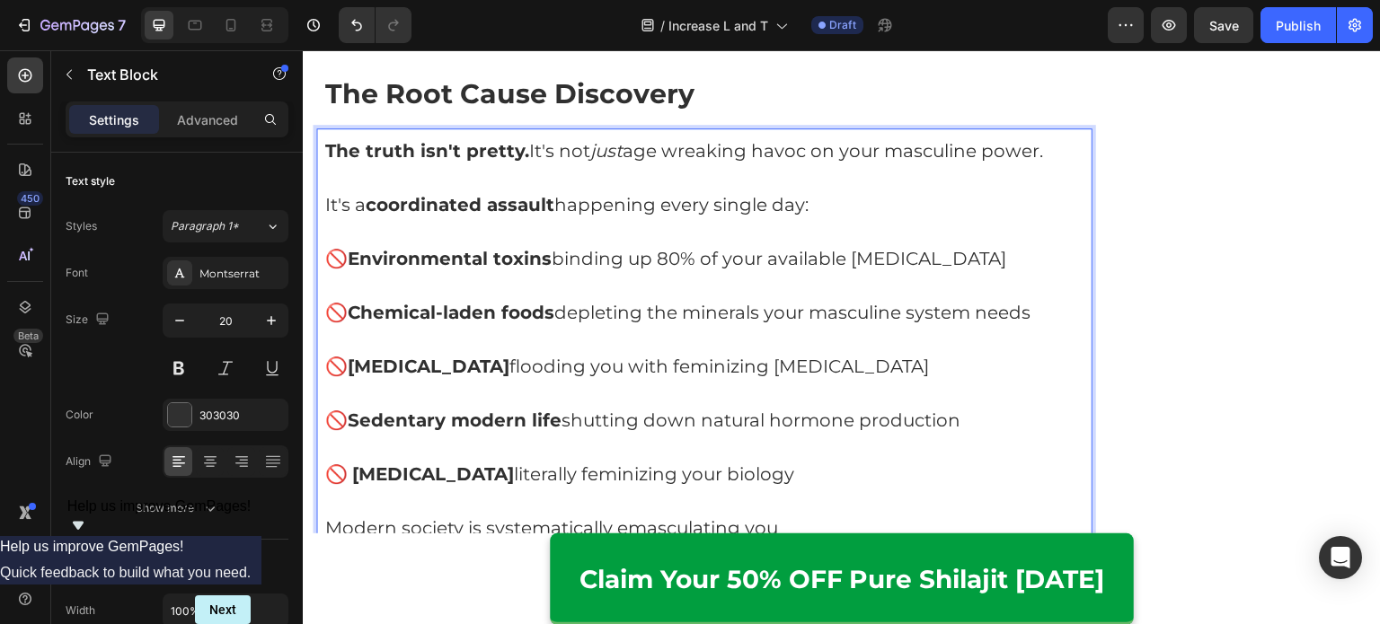
click at [880, 137] on p "The truth isn't pretty. It's not just age wreaking havoc on your masculine powe…" at bounding box center [704, 150] width 758 height 27
click at [888, 137] on p "The truth isn't pretty. It's not just age wreaking havoc on your masculine powe…" at bounding box center [704, 150] width 758 height 27
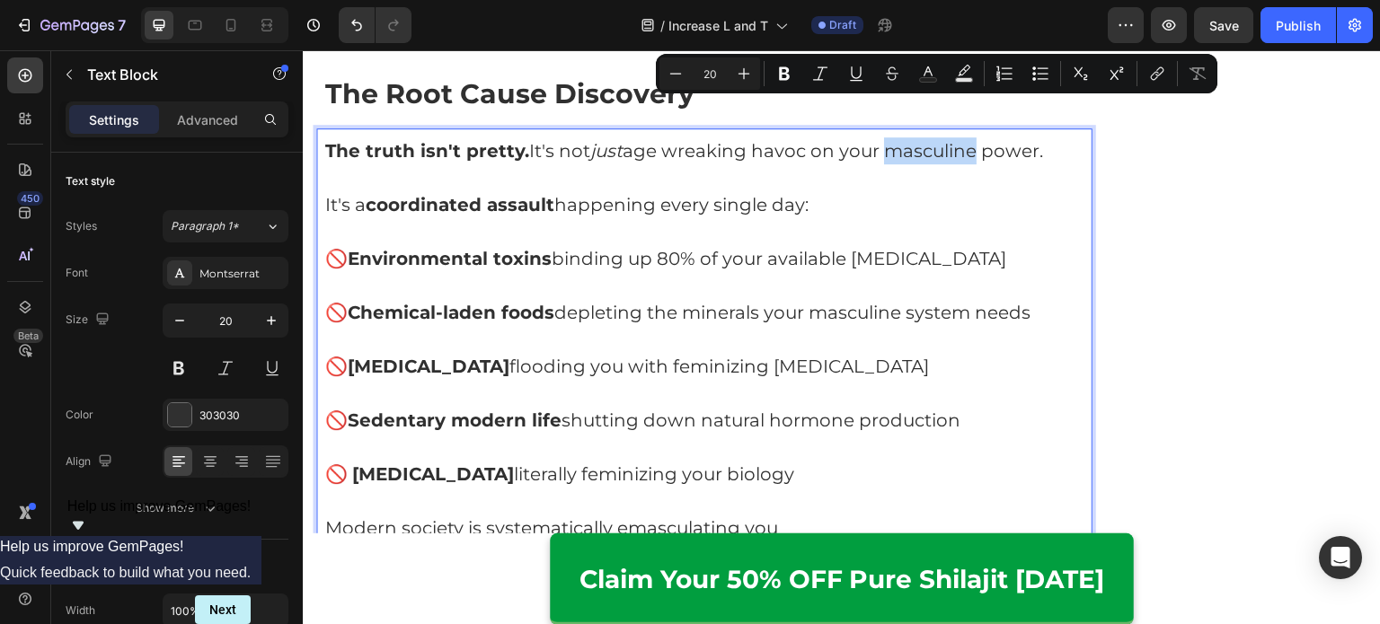
drag, startPoint x: 892, startPoint y: 105, endPoint x: 982, endPoint y: 110, distance: 90.0
click at [982, 137] on p "The truth isn't pretty. It's not just age wreaking havoc on your masculine powe…" at bounding box center [704, 150] width 758 height 27
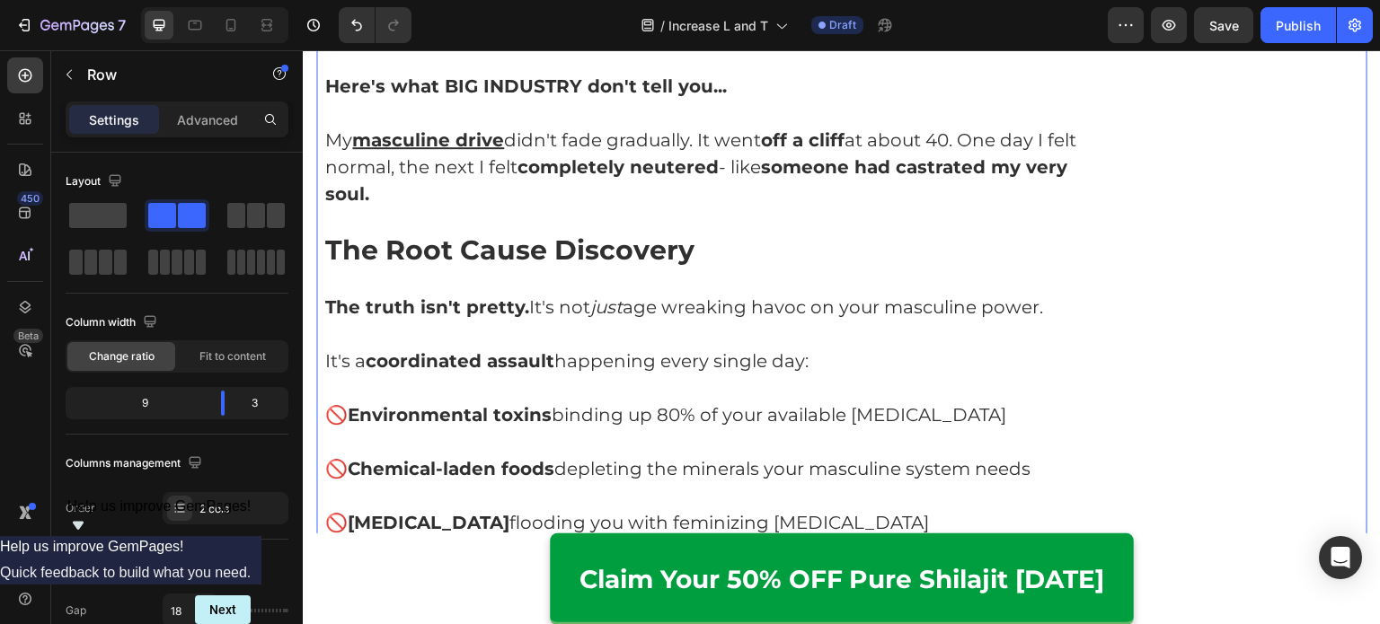
scroll to position [2172, 0]
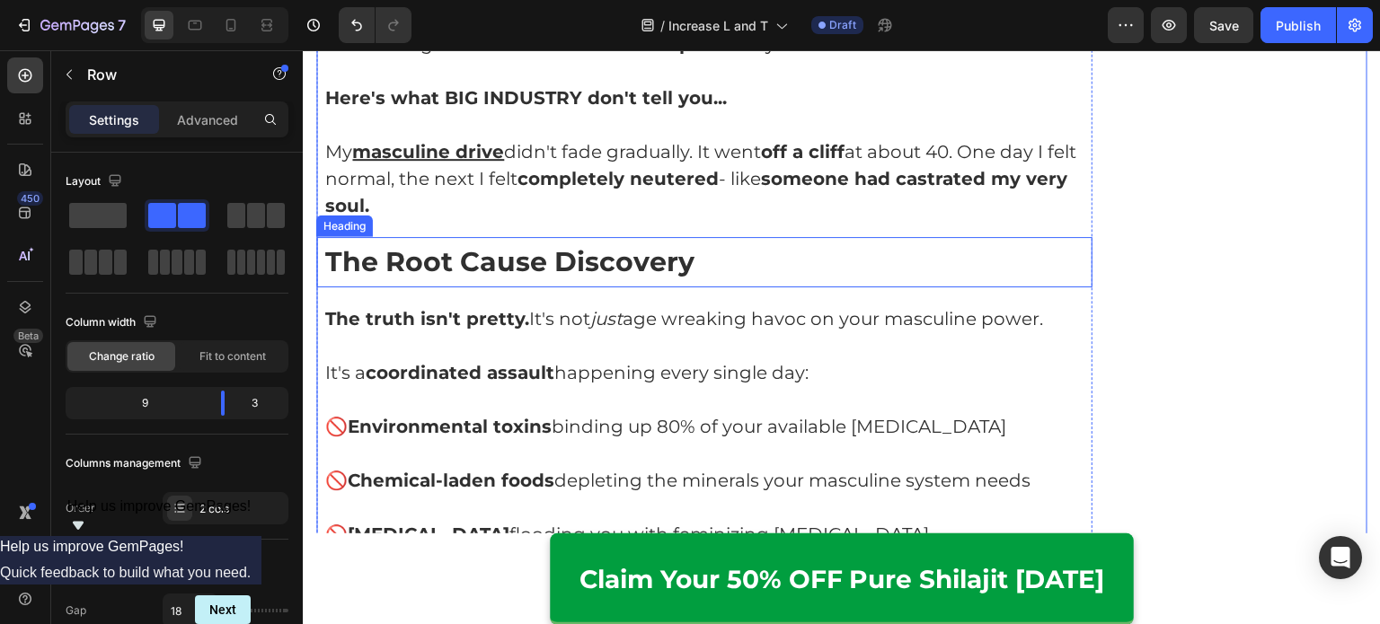
click at [553, 245] on strong "The Root Cause Discovery" at bounding box center [509, 261] width 369 height 33
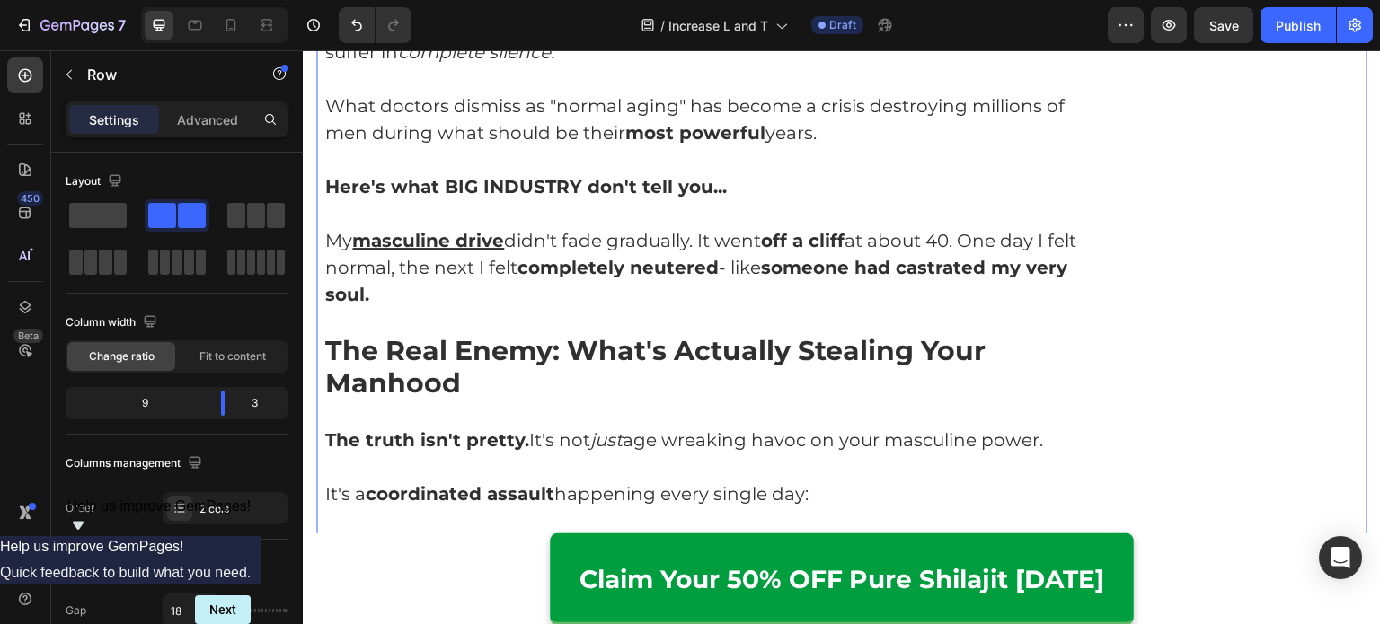
scroll to position [2072, 0]
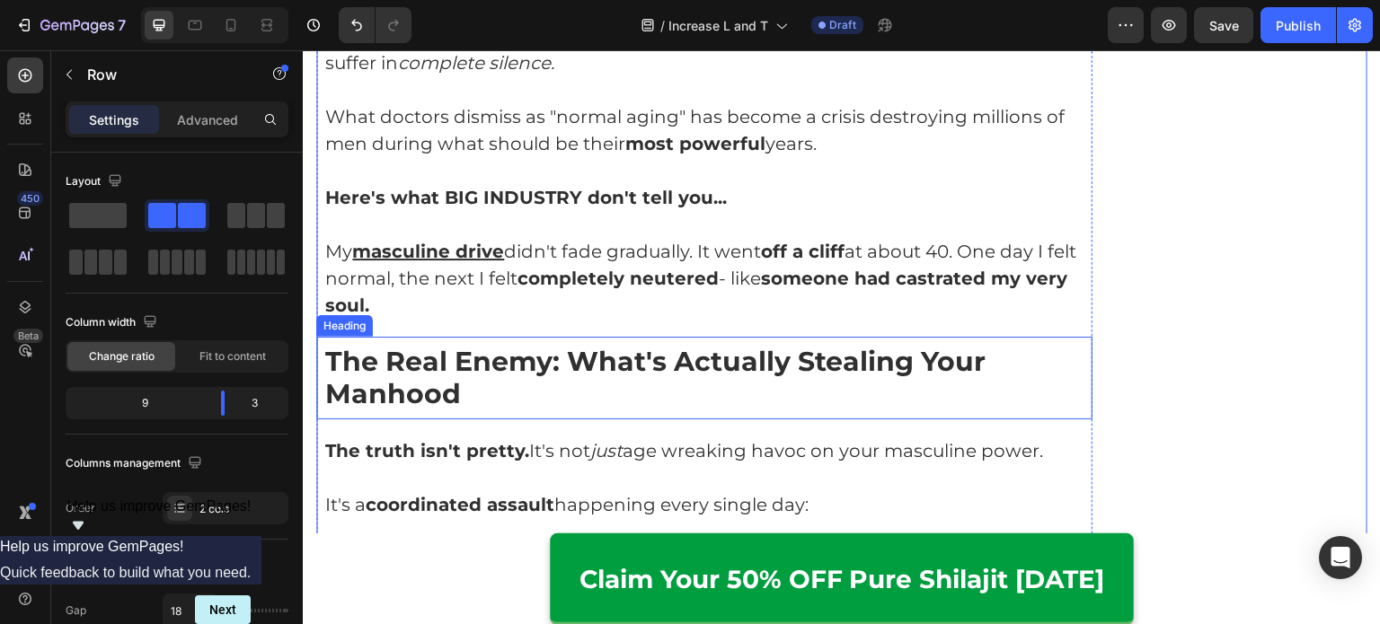
click at [587, 345] on strong "The Real Enemy: What's Actually Stealing Your Manhood" at bounding box center [655, 378] width 660 height 66
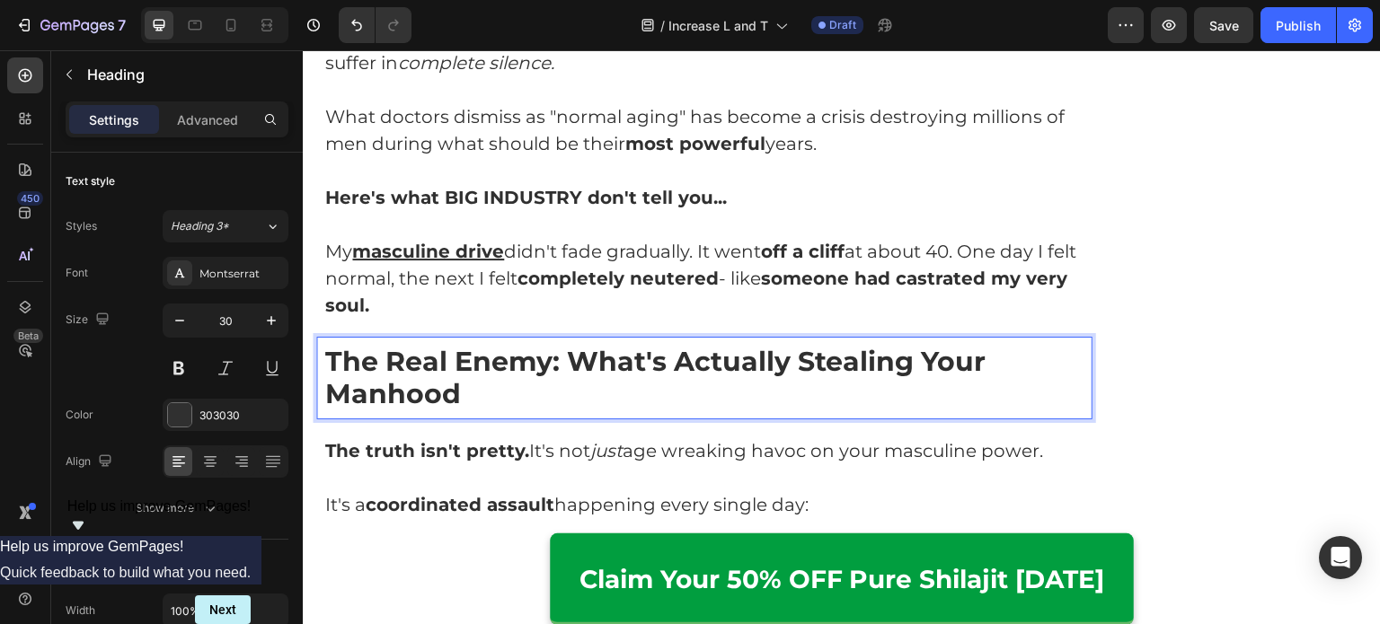
click at [565, 345] on strong "The Real Enemy: What's Actually Stealing Your Manhood" at bounding box center [655, 378] width 660 height 66
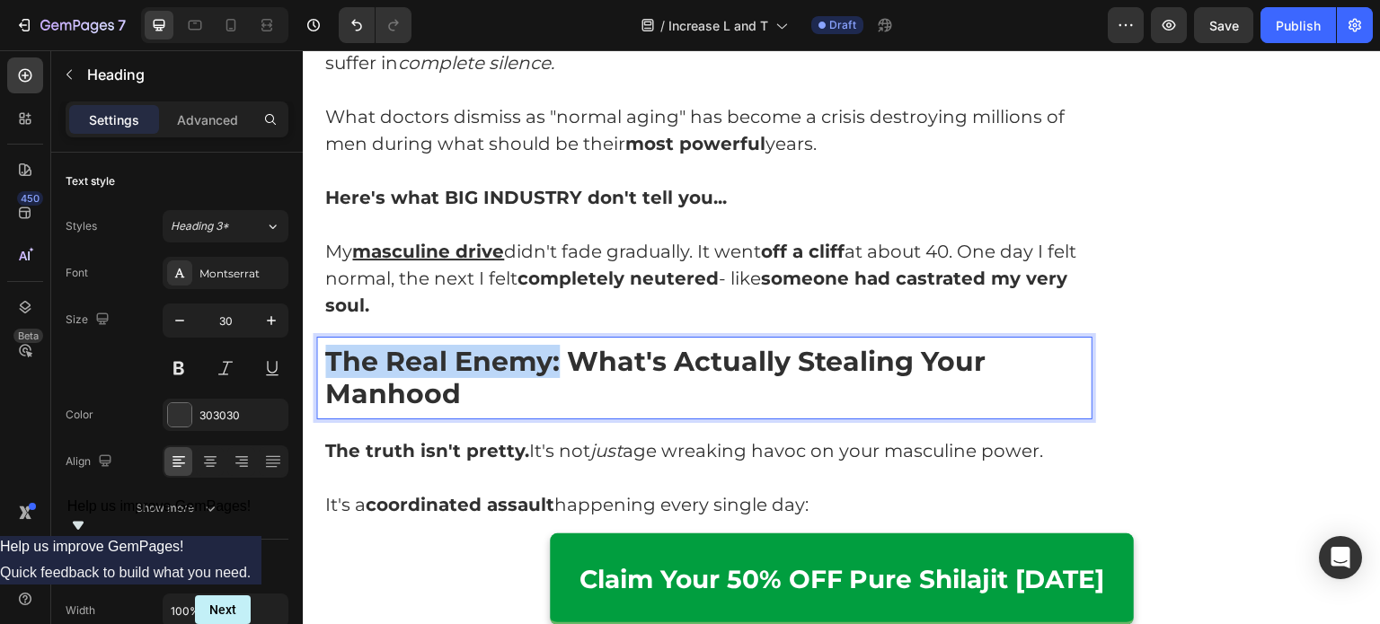
drag, startPoint x: 558, startPoint y: 324, endPoint x: 315, endPoint y: 335, distance: 242.8
click at [316, 337] on h2 "The Real Enemy: What's Actually Stealing Your Manhood" at bounding box center [704, 378] width 776 height 83
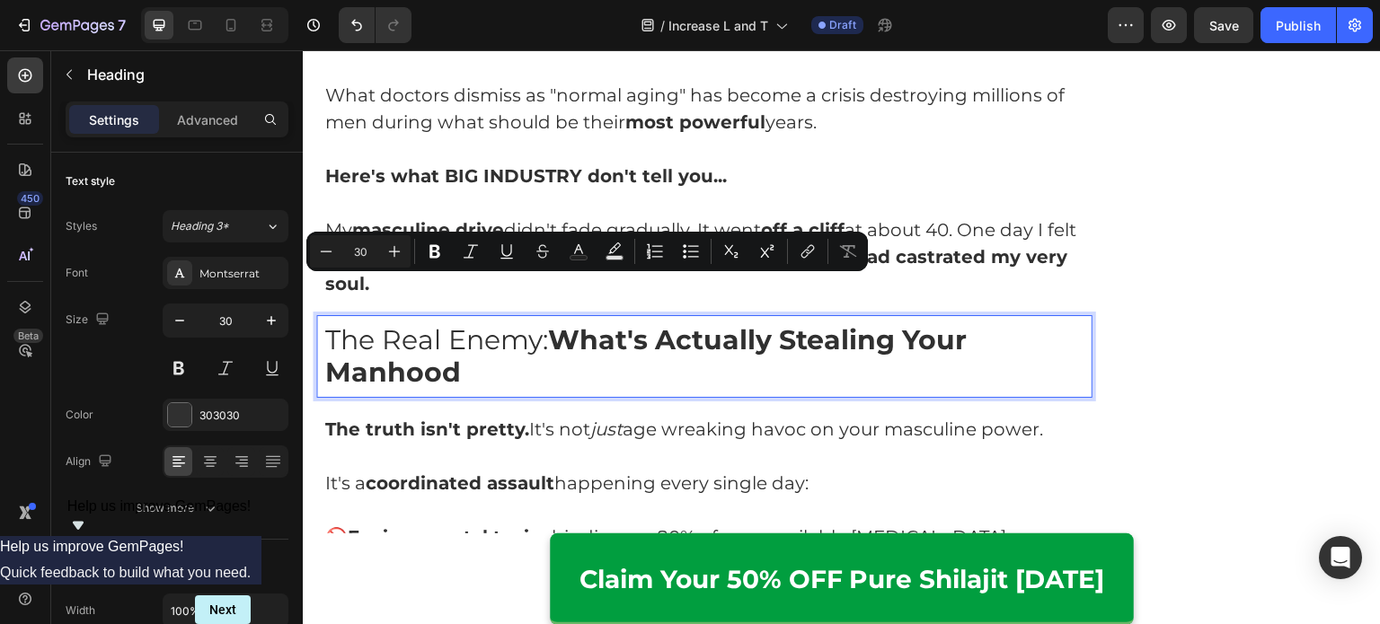
scroll to position [2101, 0]
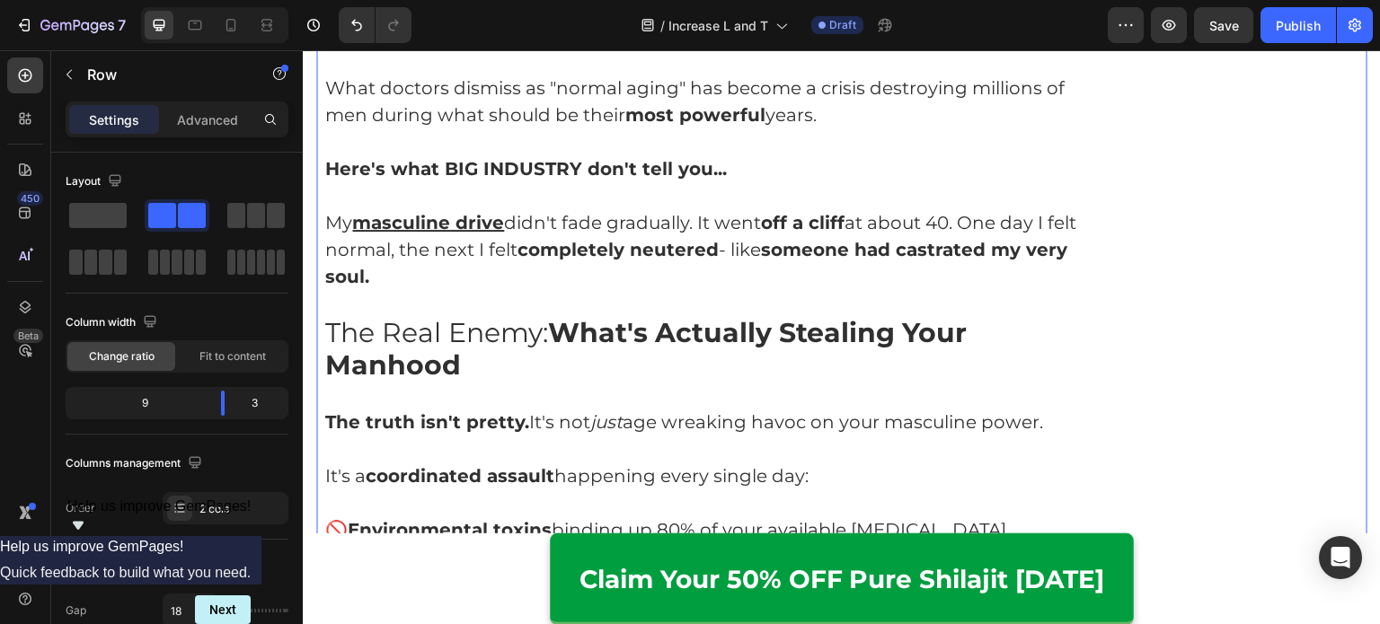
click at [661, 317] on p "The Real Enemy: What's Actually Stealing Your Manhood" at bounding box center [704, 349] width 758 height 65
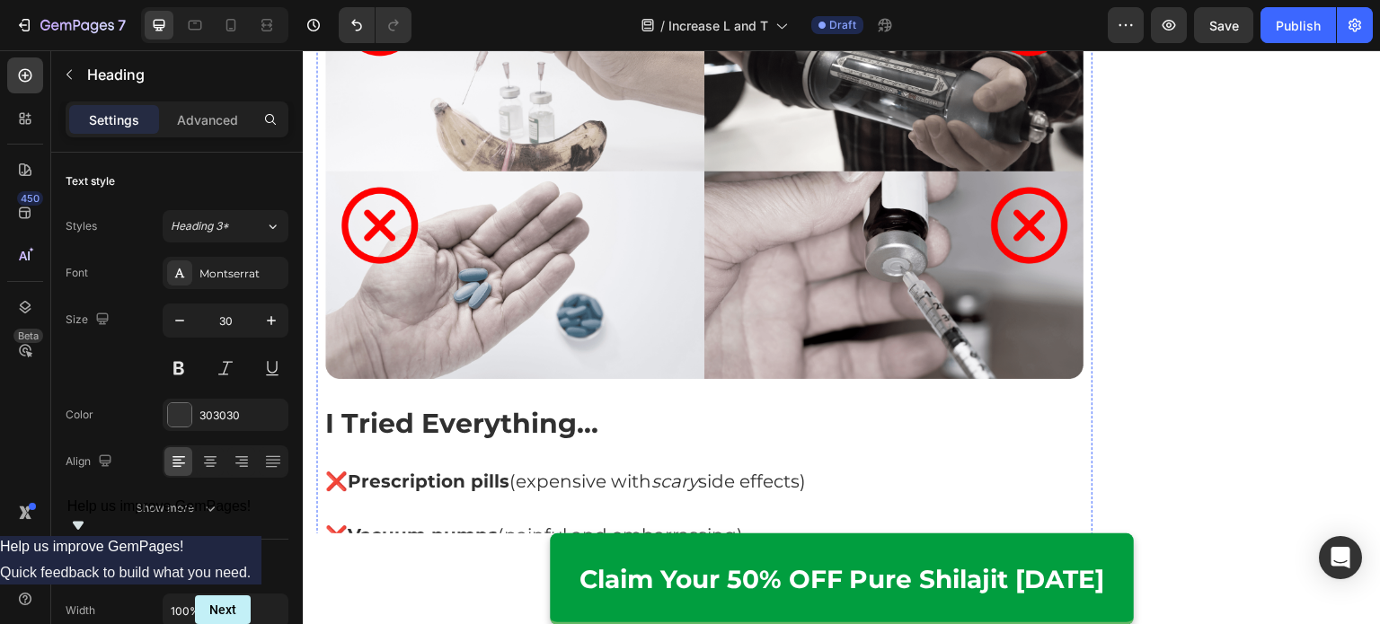
scroll to position [3005, 0]
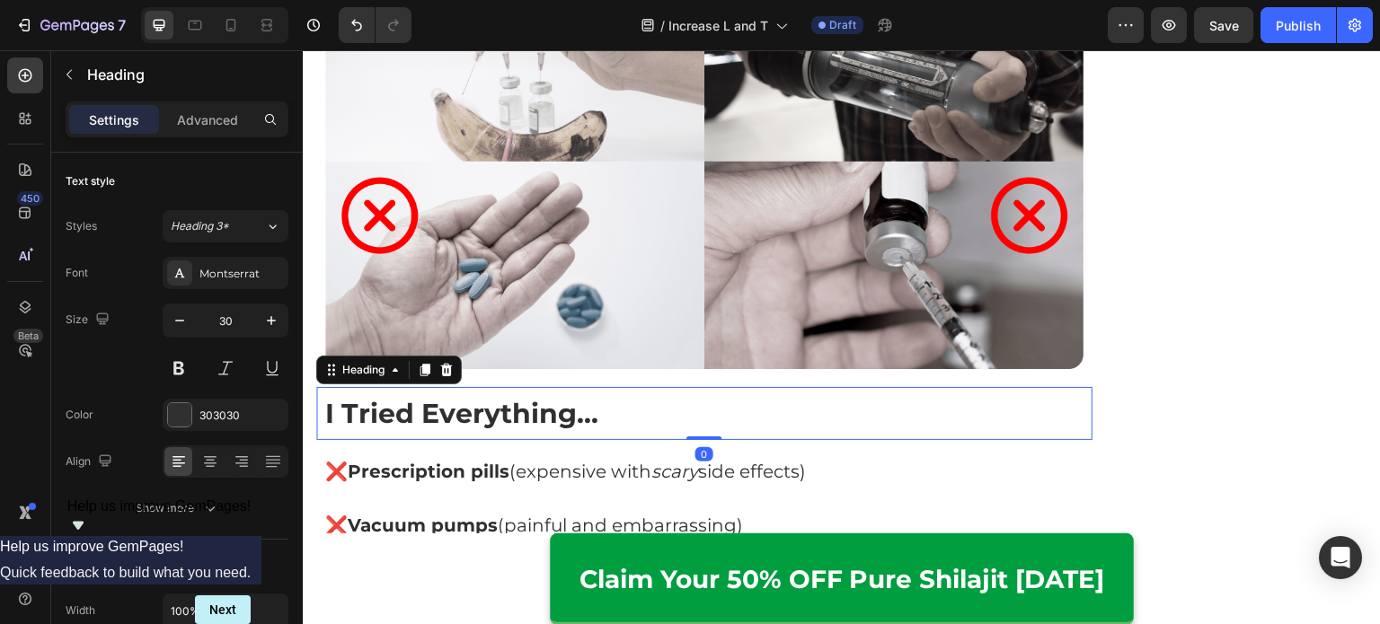
click at [529, 397] on strong "I Tried Everything..." at bounding box center [461, 413] width 273 height 33
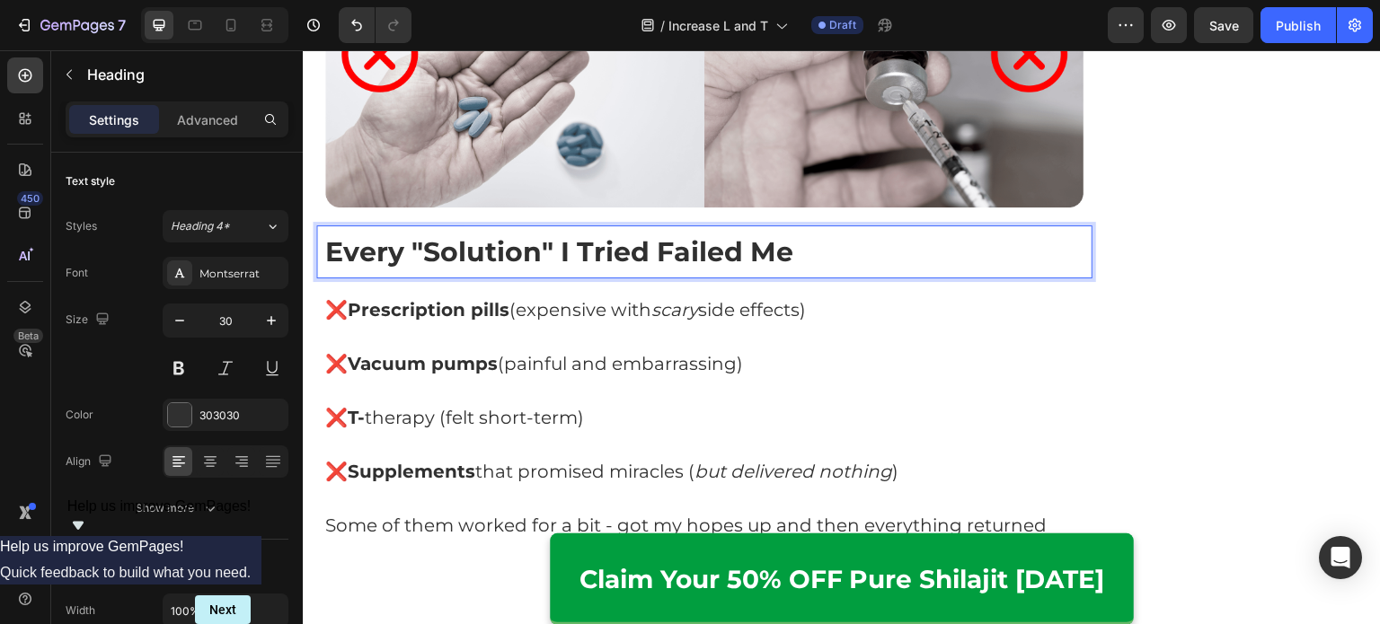
scroll to position [3166, 0]
click at [516, 297] on p "❌ Prescription pills (expensive with scary side effects)" at bounding box center [704, 310] width 758 height 27
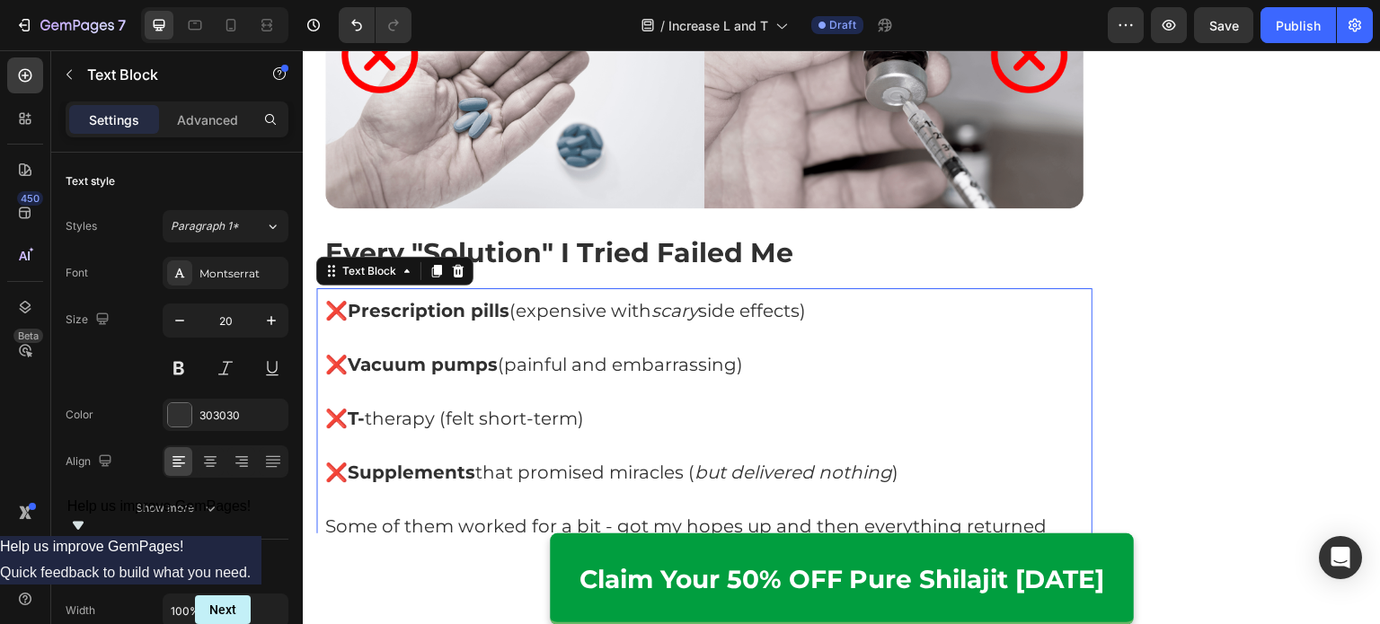
click at [501, 300] on strong "Prescription pills" at bounding box center [429, 311] width 162 height 22
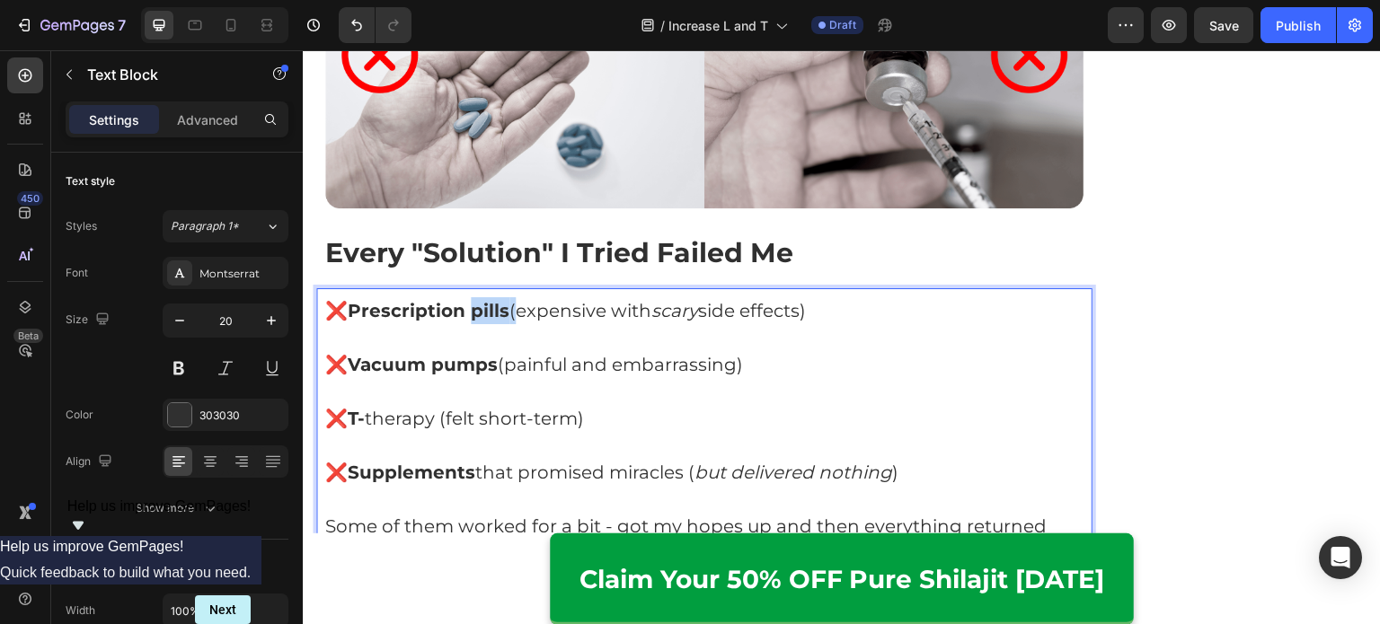
drag, startPoint x: 363, startPoint y: 266, endPoint x: 869, endPoint y: 255, distance: 506.7
click at [869, 297] on p "❌ Prescription pills (expensive with scary side effects)" at bounding box center [704, 310] width 758 height 27
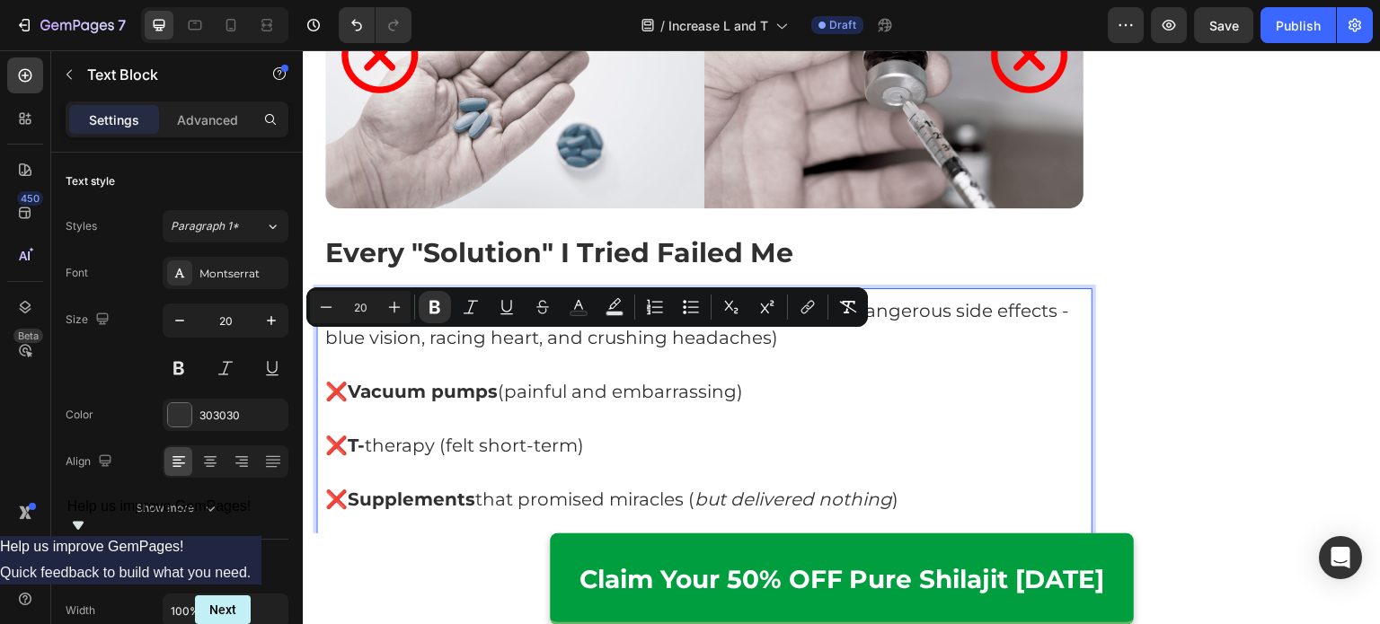
drag, startPoint x: 758, startPoint y: 341, endPoint x: 359, endPoint y: 344, distance: 398.8
click at [359, 378] on p "❌ Vacuum pumps (painful and embarrassing)" at bounding box center [704, 391] width 758 height 27
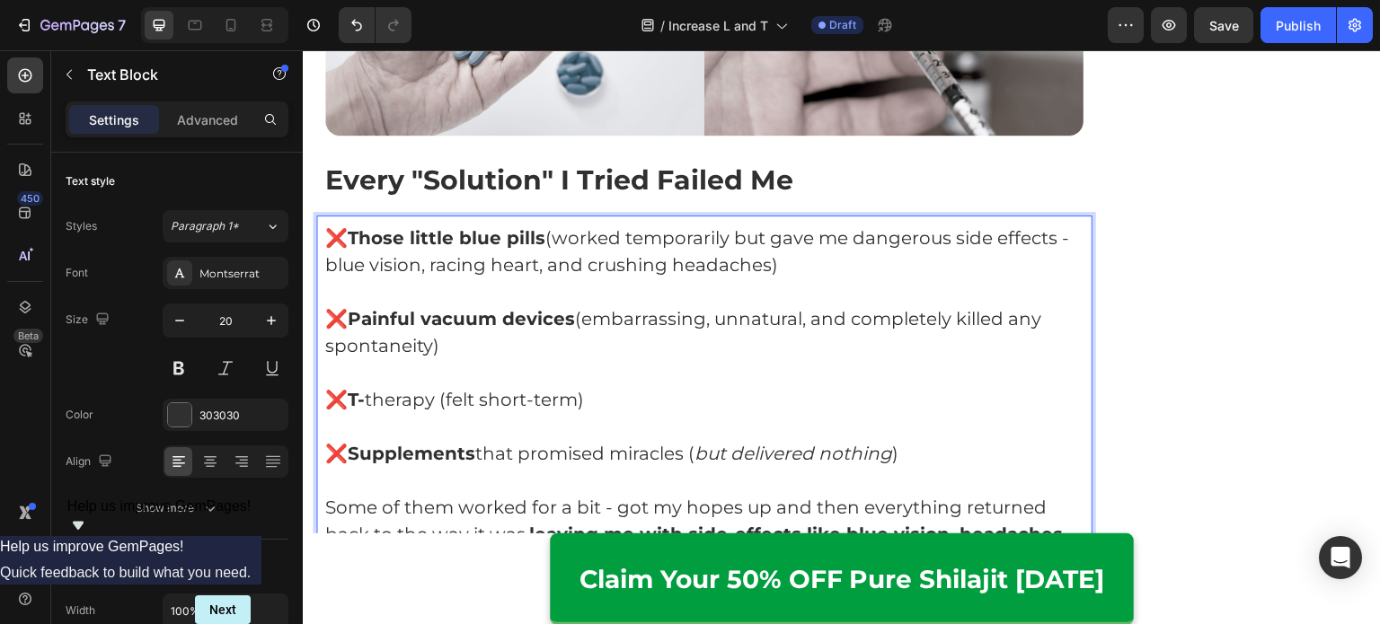
scroll to position [3240, 0]
click at [594, 385] on p "❌ T- therapy (felt short-term)" at bounding box center [704, 398] width 758 height 27
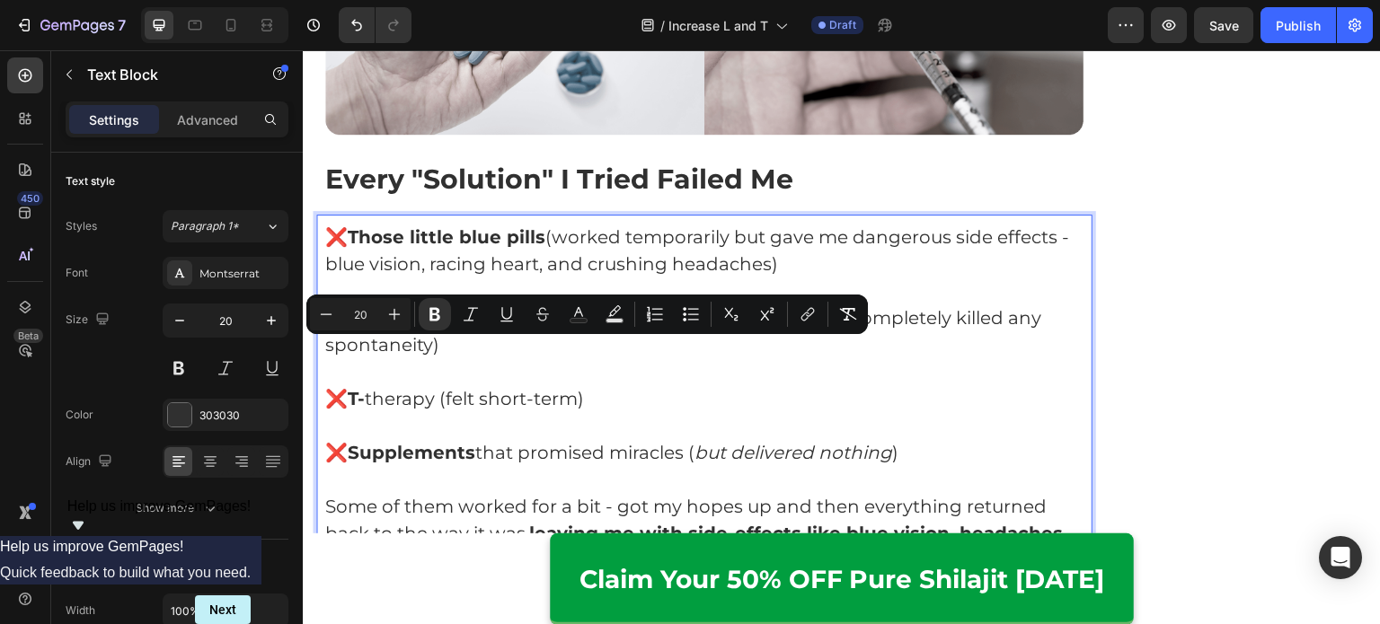
drag, startPoint x: 609, startPoint y: 360, endPoint x: 356, endPoint y: 351, distance: 253.5
click at [356, 385] on p "❌ T- therapy (felt short-term)" at bounding box center [704, 398] width 758 height 27
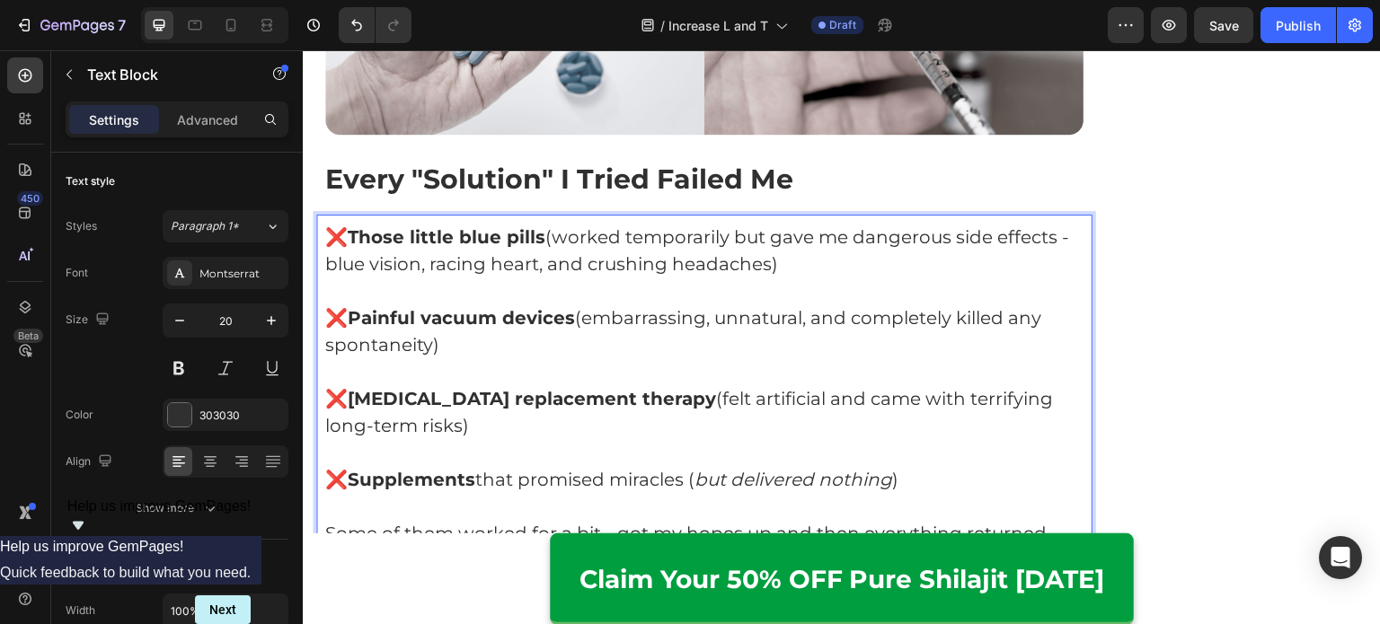
click at [409, 388] on strong "[MEDICAL_DATA] replacement therapy" at bounding box center [532, 399] width 368 height 22
click at [475, 388] on strong "[MEDICAL_DATA] replacement therapy" at bounding box center [532, 399] width 368 height 22
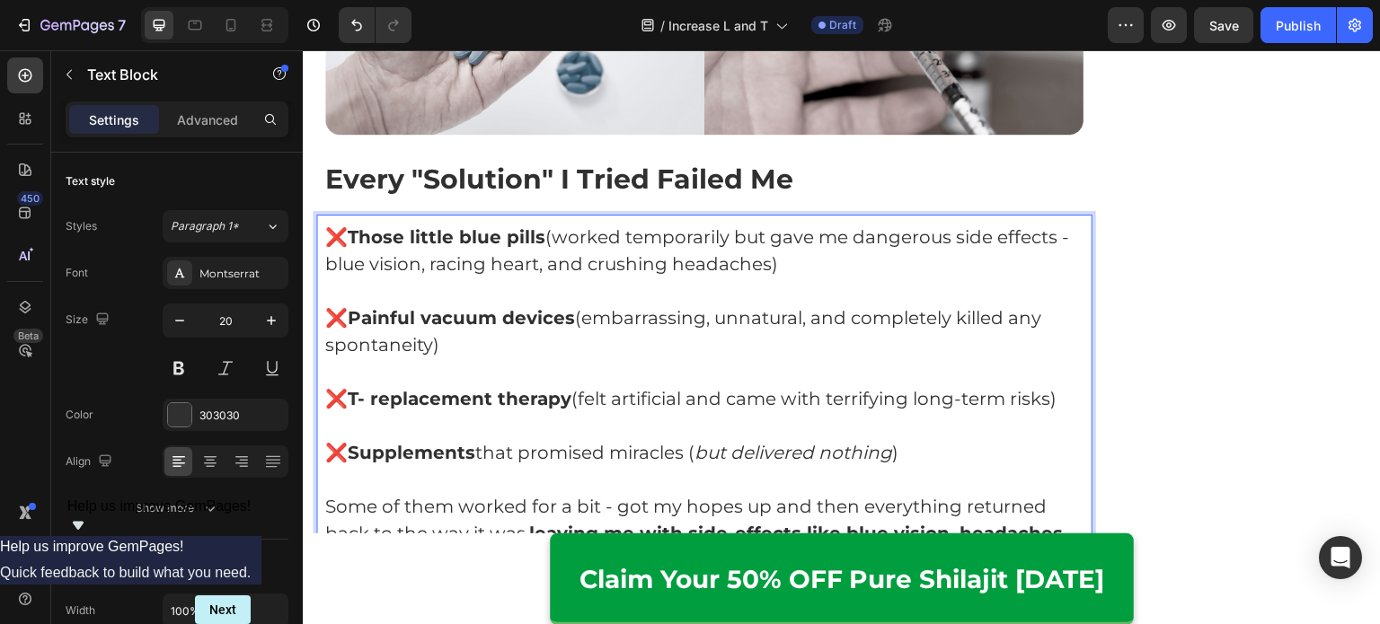
click at [497, 439] on p "❌ Supplements that promised miracles ( but delivered nothing )" at bounding box center [704, 452] width 758 height 27
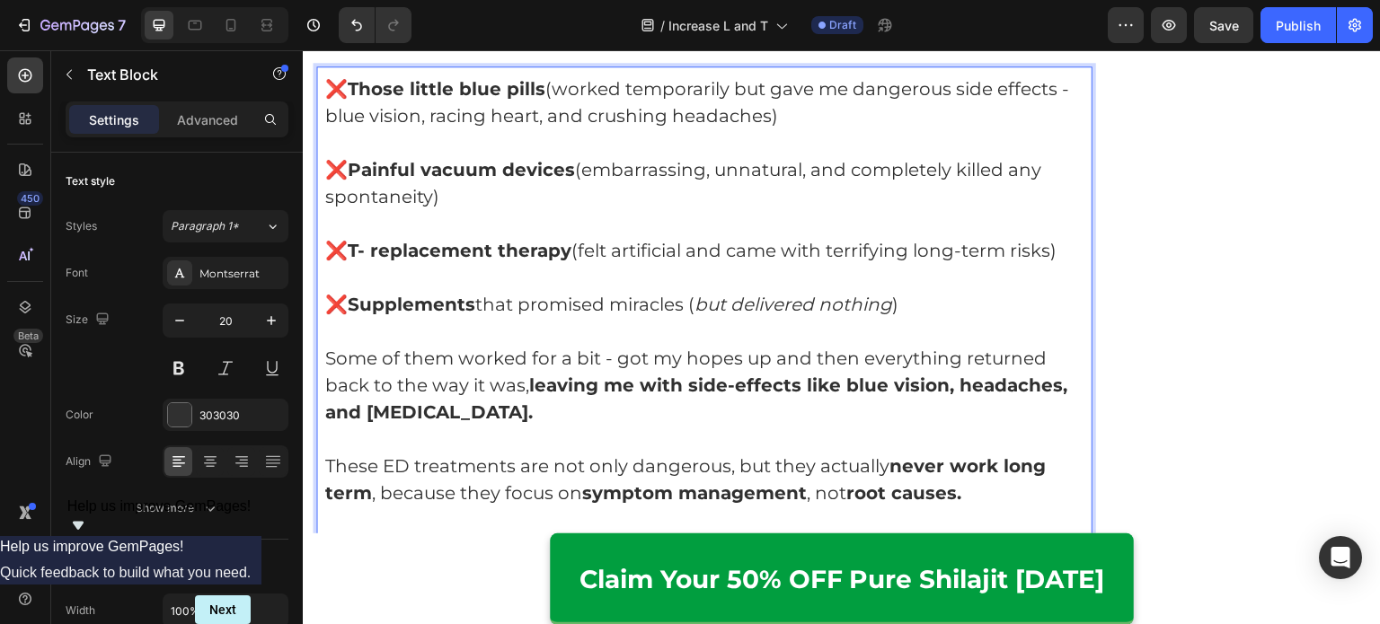
scroll to position [3398, 0]
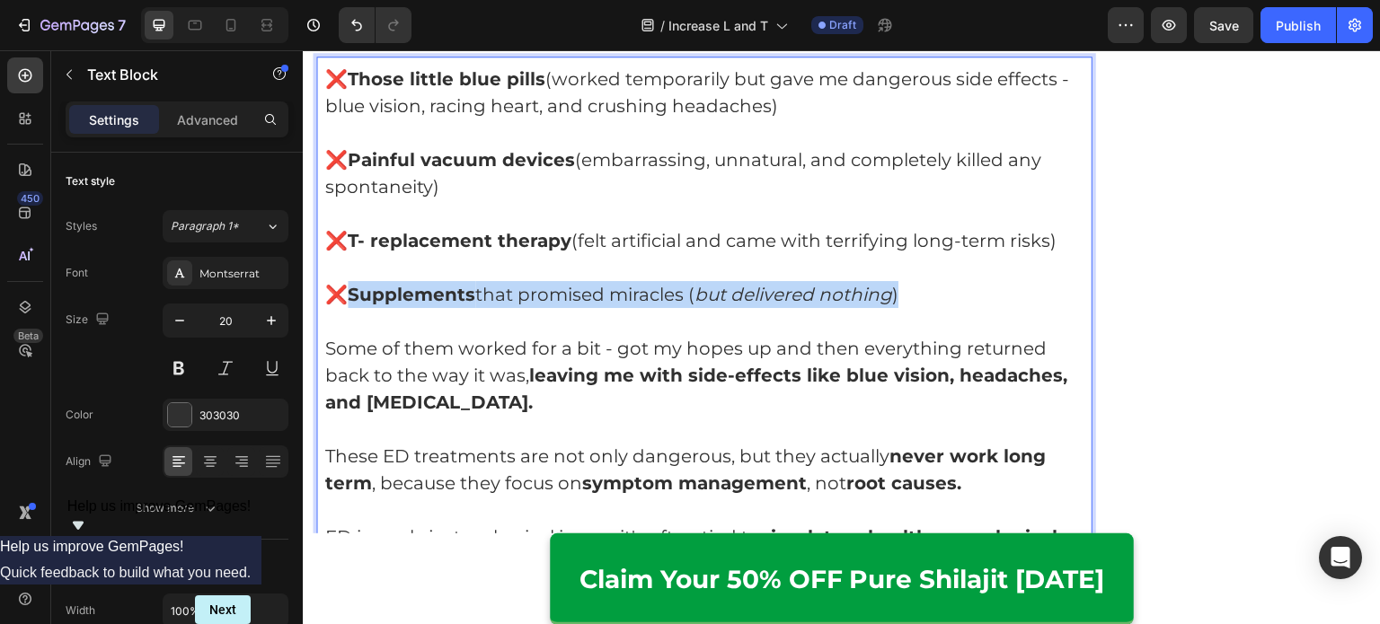
drag, startPoint x: 927, startPoint y: 258, endPoint x: 357, endPoint y: 254, distance: 569.5
click at [357, 281] on p "❌ Supplements that promised miracles ( but delivered nothing )" at bounding box center [704, 294] width 758 height 27
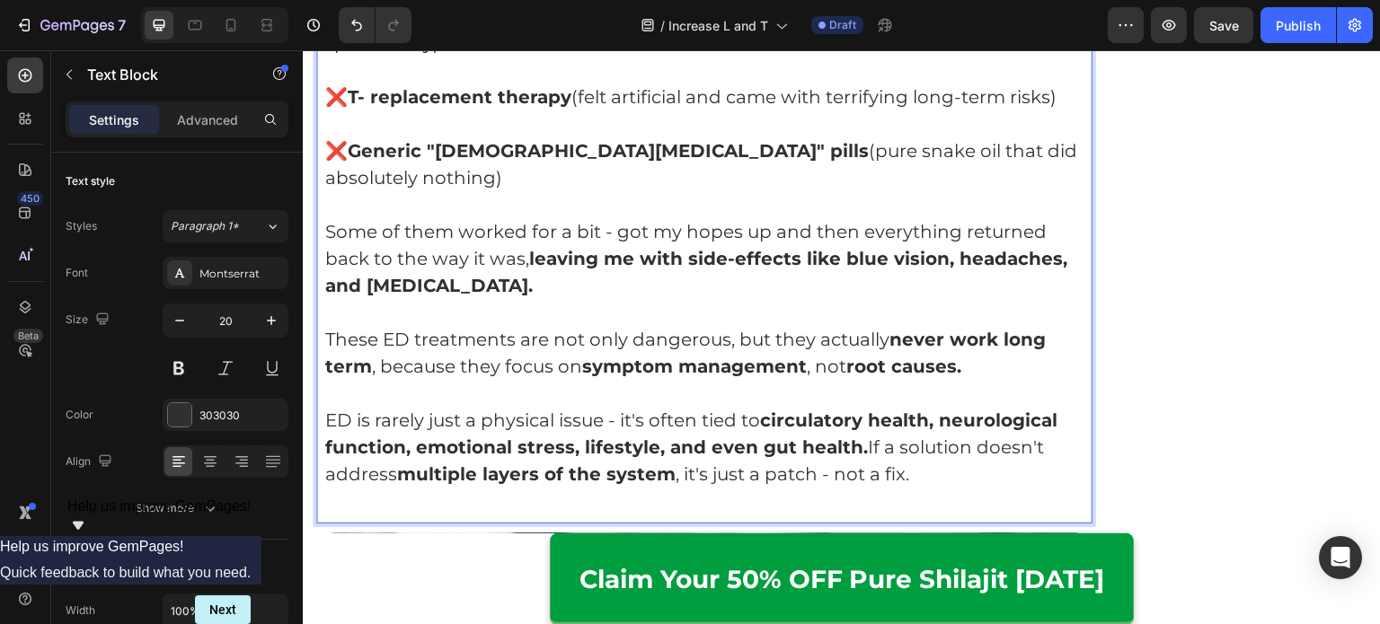
scroll to position [3540, 0]
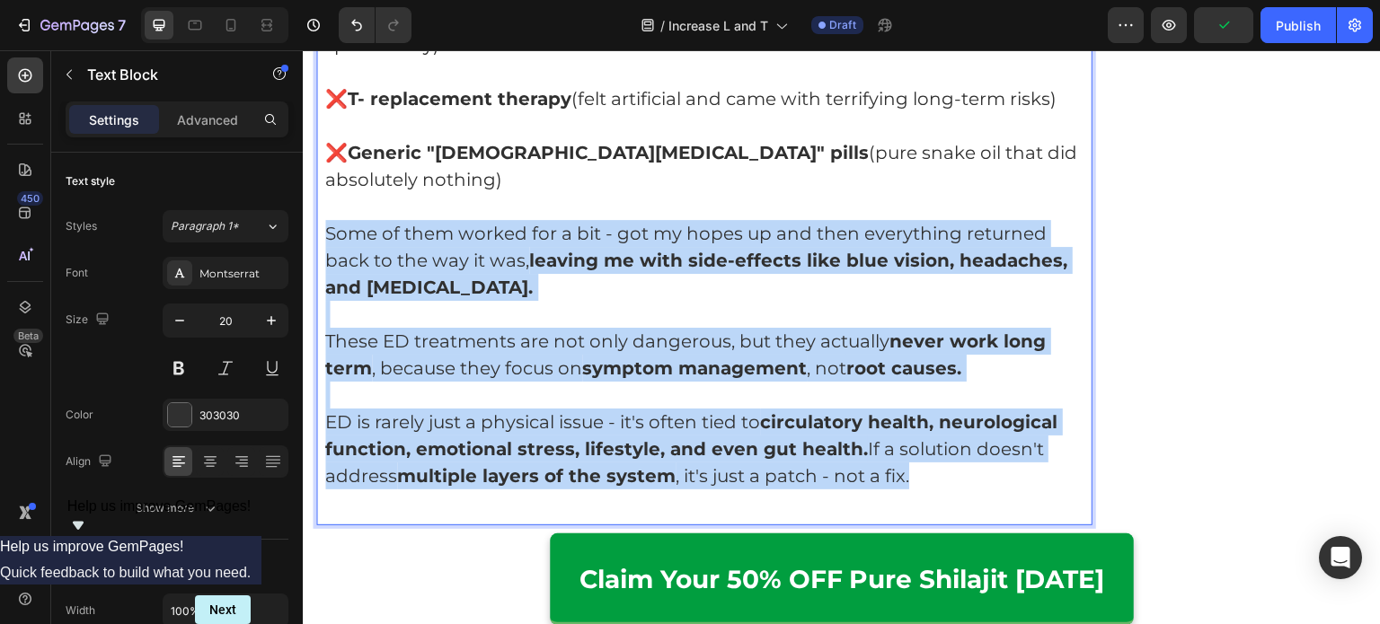
drag, startPoint x: 327, startPoint y: 154, endPoint x: 936, endPoint y: 402, distance: 657.5
click at [936, 402] on div "❌ Those little blue pills (worked temporarily but gave me dangerous side effect…" at bounding box center [704, 220] width 776 height 611
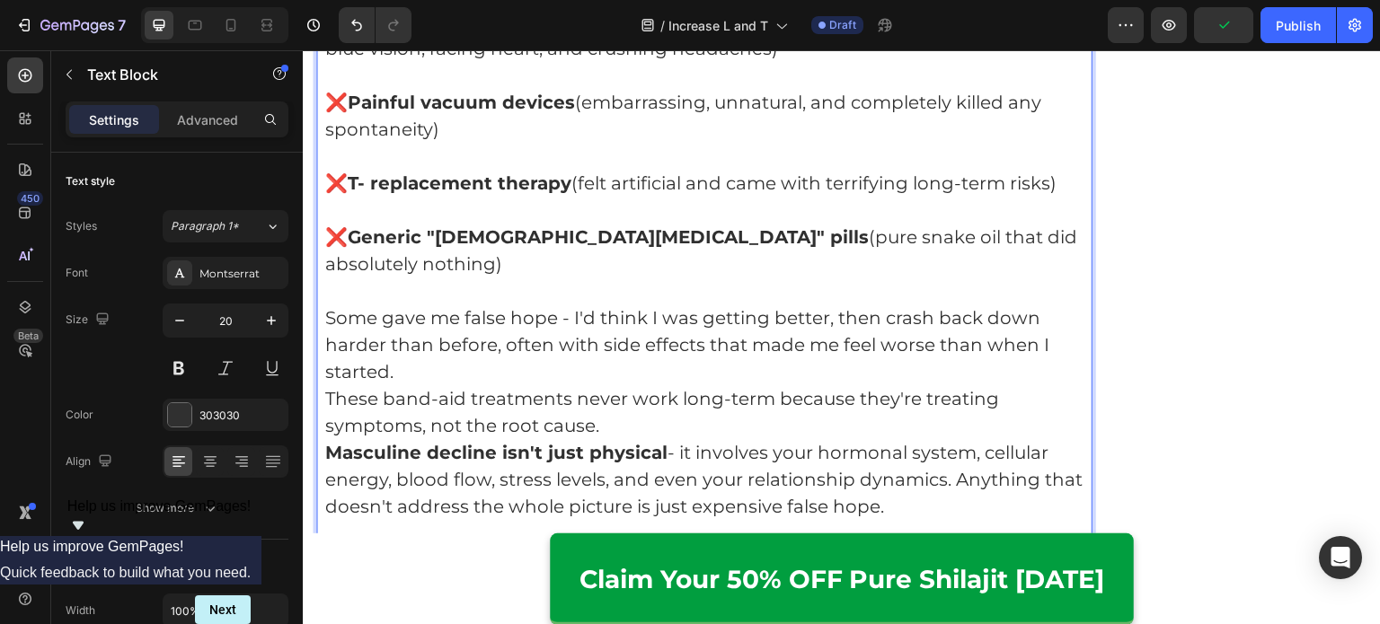
scroll to position [3453, 0]
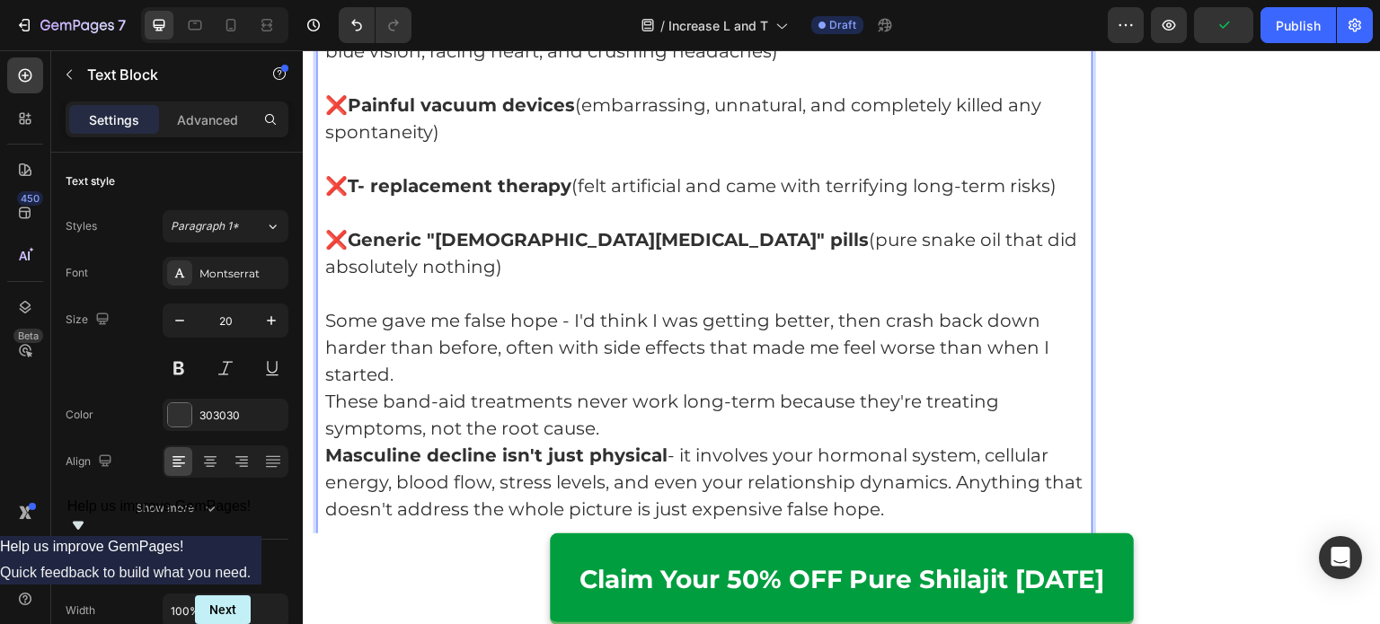
click at [704, 307] on p "Some gave me false hope - I'd think I was getting better, then crash back down …" at bounding box center [704, 347] width 758 height 81
click at [675, 307] on p "Some gave me false hope - I'd think I was getting better, then crash back down …" at bounding box center [704, 347] width 758 height 81
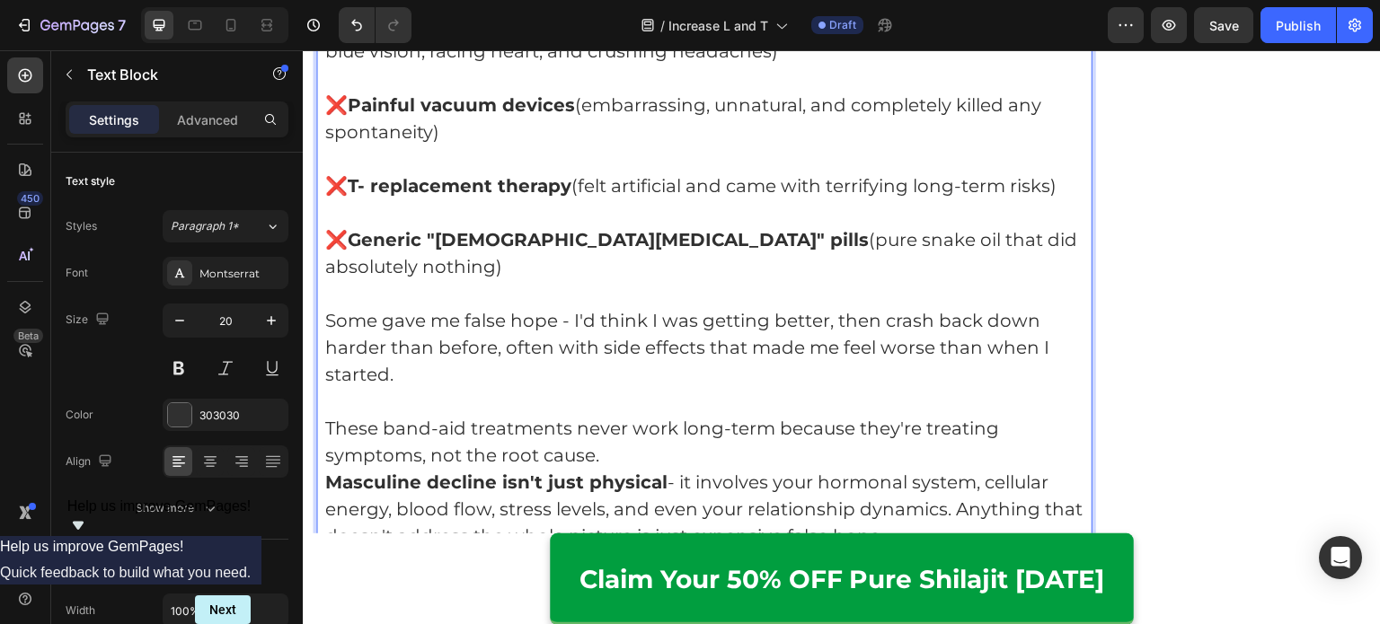
click at [655, 415] on p "These band-aid treatments never work long-term because they're treating symptom…" at bounding box center [704, 442] width 758 height 54
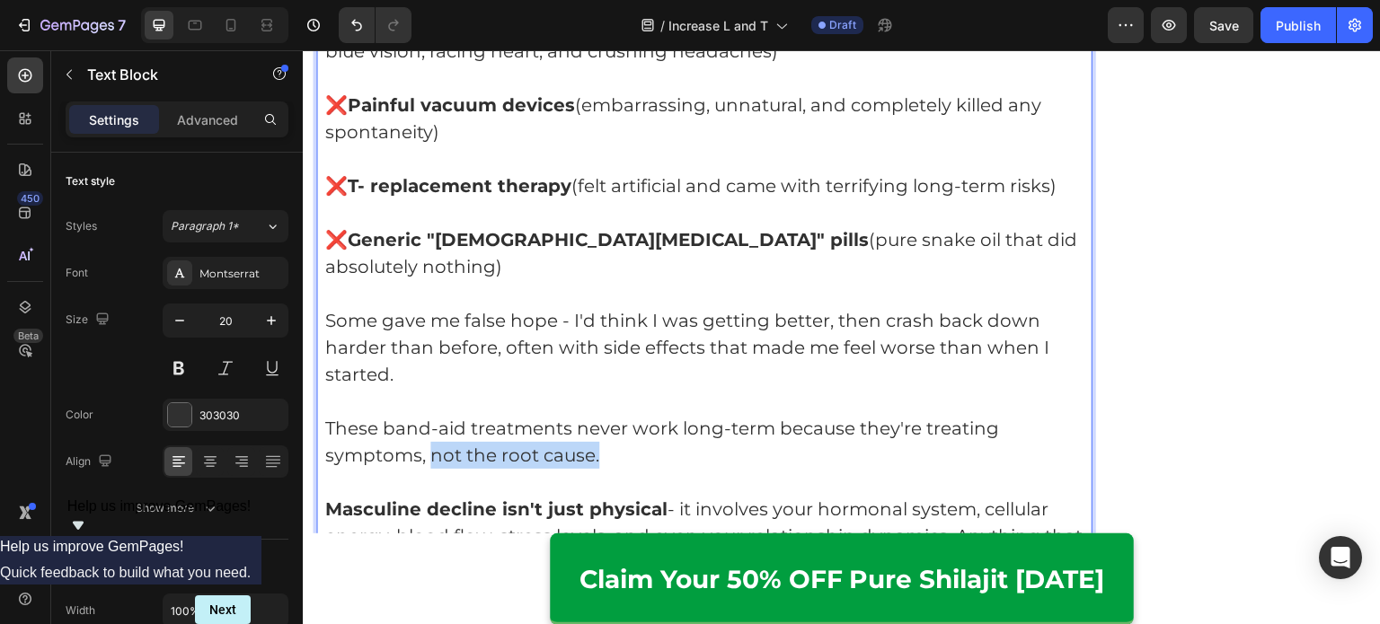
drag, startPoint x: 626, startPoint y: 389, endPoint x: 430, endPoint y: 388, distance: 195.8
click at [430, 415] on p "These band-aid treatments never work long-term because they're treating symptom…" at bounding box center [704, 442] width 758 height 54
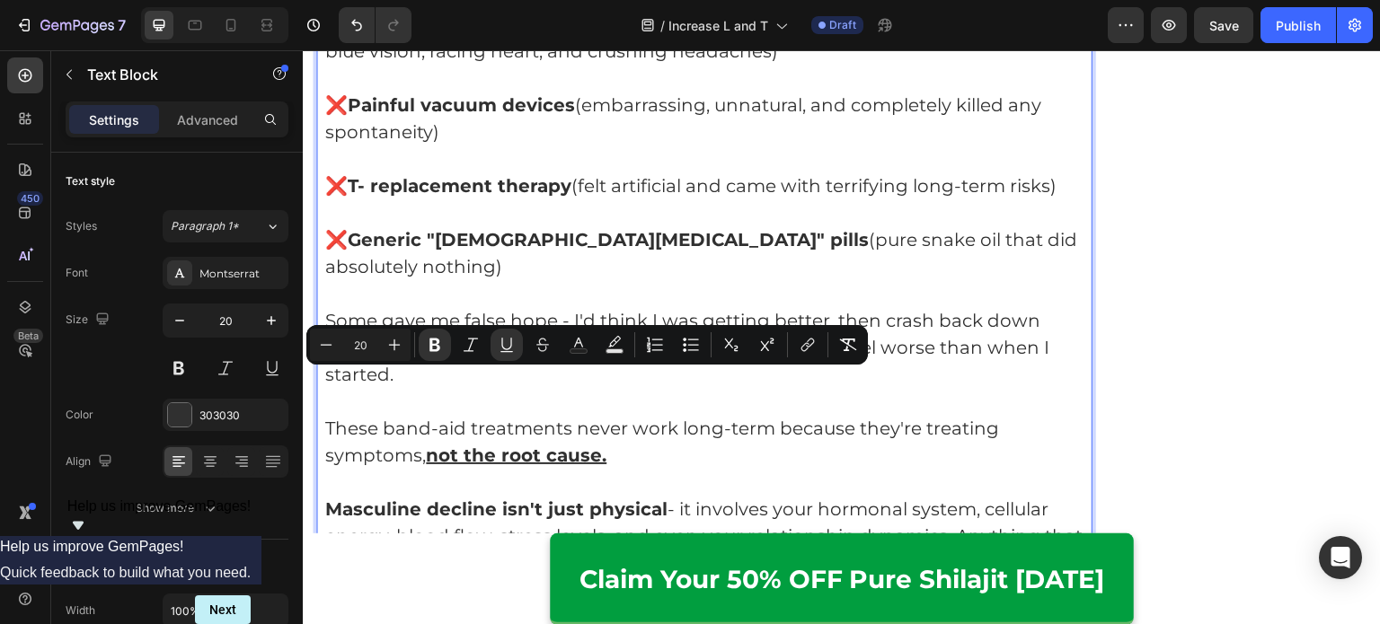
click at [518, 469] on p "Rich Text Editor. Editing area: main" at bounding box center [704, 482] width 758 height 27
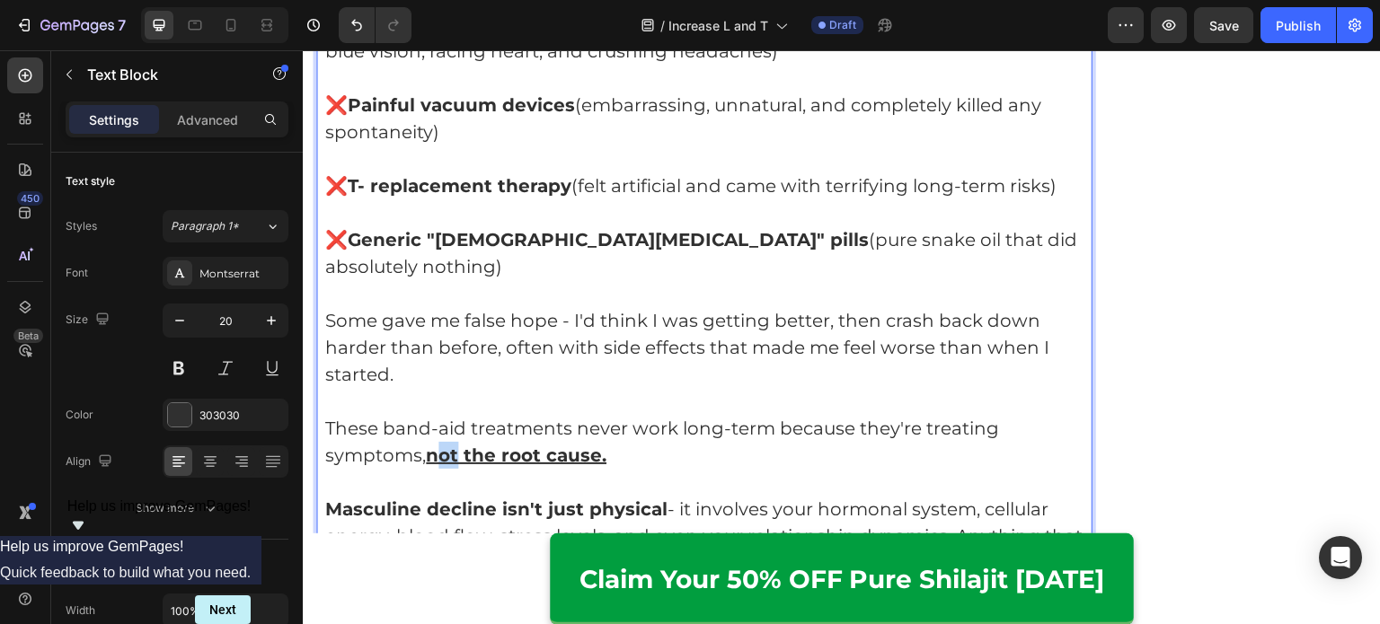
drag, startPoint x: 459, startPoint y: 386, endPoint x: 439, endPoint y: 387, distance: 19.8
click at [439, 445] on u "not the root cause." at bounding box center [516, 456] width 181 height 22
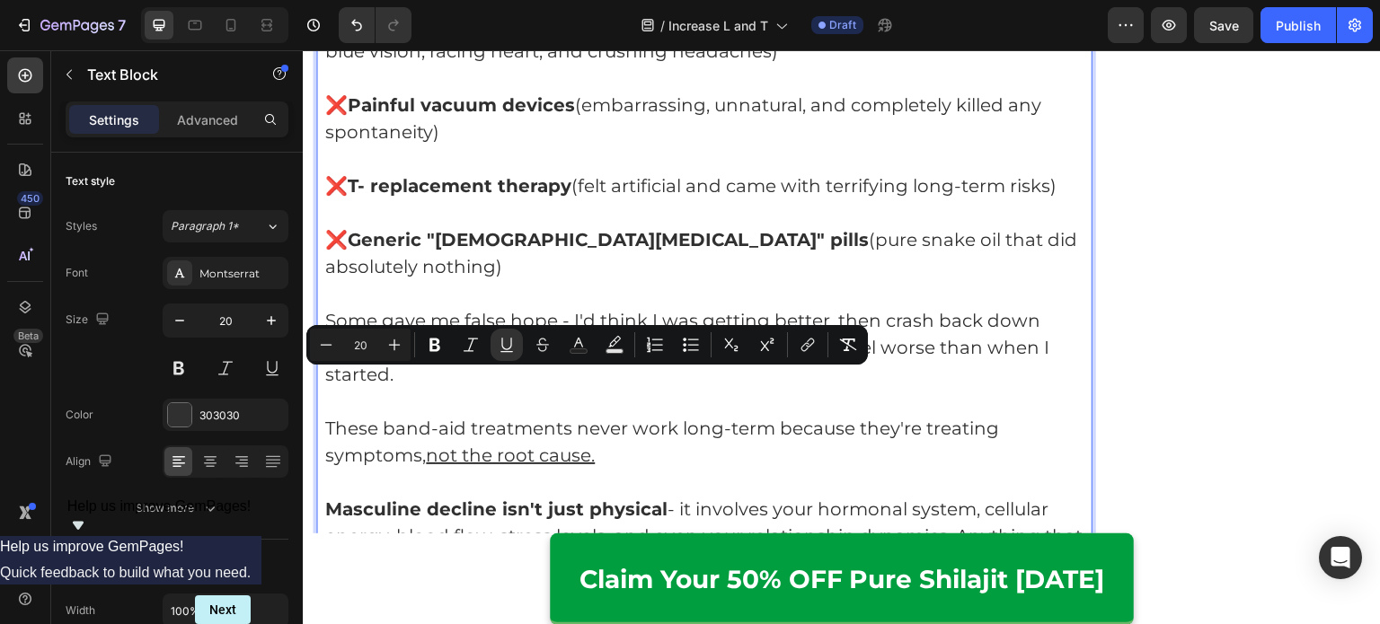
click at [494, 445] on u "not the root cause." at bounding box center [510, 456] width 169 height 22
click at [473, 415] on p "These band-aid treatments never work long-term because they're treating symptom…" at bounding box center [704, 442] width 758 height 54
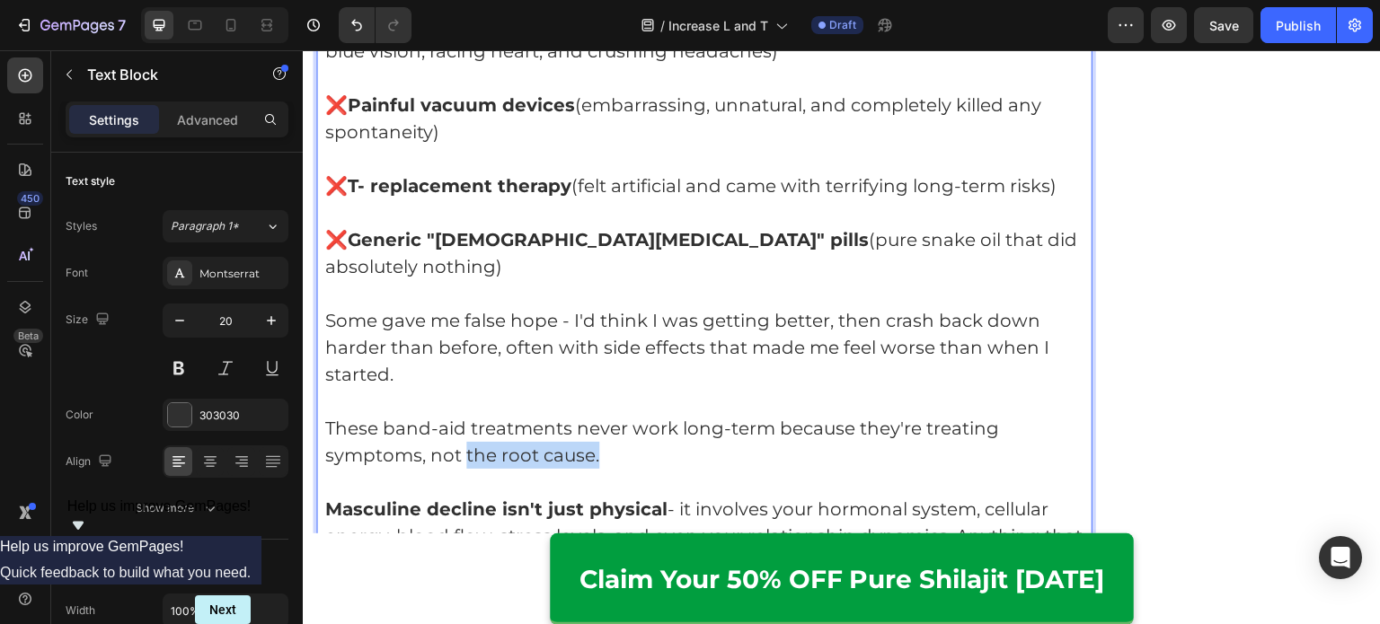
drag, startPoint x: 463, startPoint y: 384, endPoint x: 630, endPoint y: 379, distance: 166.3
click at [630, 415] on p "These band-aid treatments never work long-term because they're treating symptom…" at bounding box center [704, 442] width 758 height 54
click at [673, 469] on p "Rich Text Editor. Editing area: main" at bounding box center [704, 482] width 758 height 27
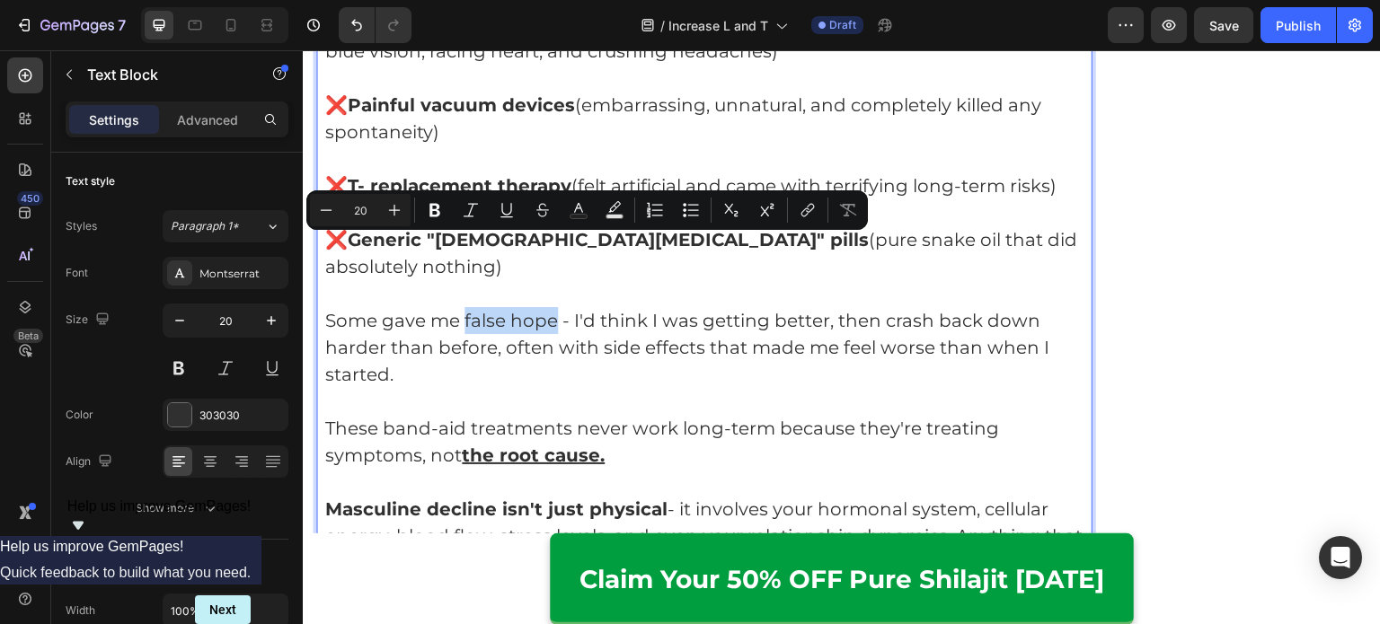
drag, startPoint x: 554, startPoint y: 250, endPoint x: 465, endPoint y: 251, distance: 88.9
click at [465, 307] on p "Some gave me false hope - I'd think I was getting better, then crash back down …" at bounding box center [704, 347] width 758 height 81
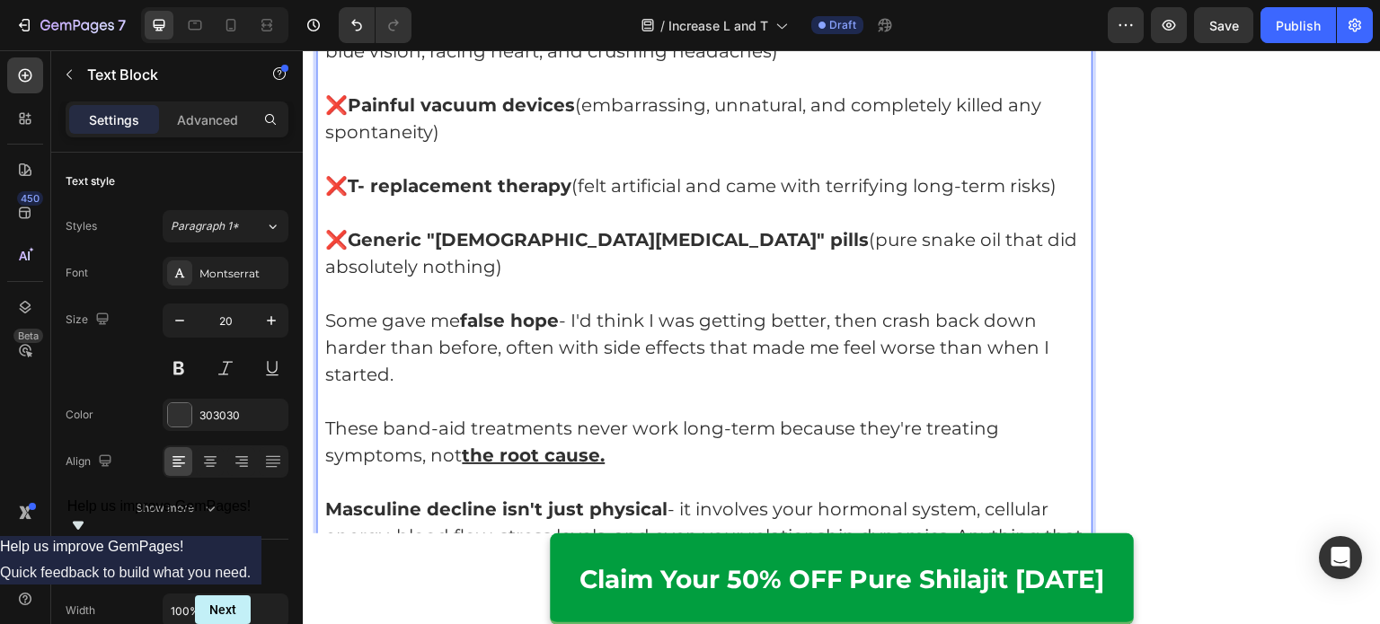
click at [681, 388] on p "Rich Text Editor. Editing area: main" at bounding box center [704, 401] width 758 height 27
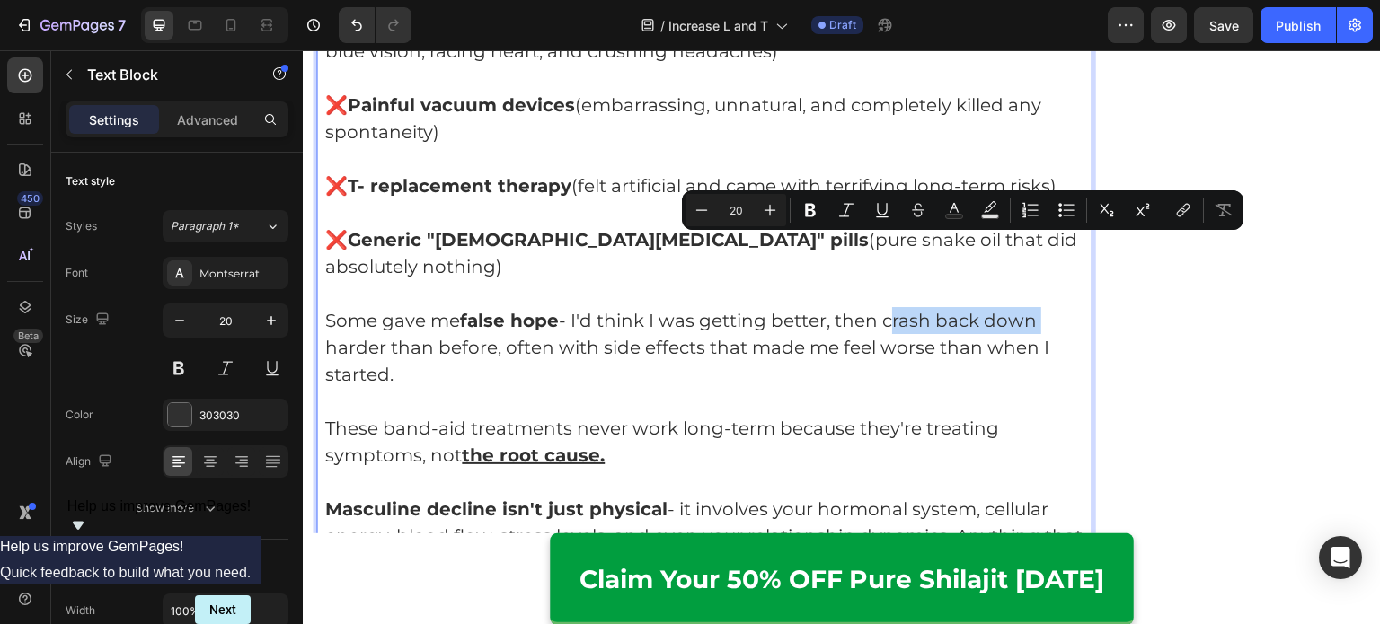
drag, startPoint x: 887, startPoint y: 251, endPoint x: 1045, endPoint y: 257, distance: 157.3
click at [1045, 307] on p "Some gave me false hope - I'd think I was getting better, then crash back down …" at bounding box center [704, 347] width 758 height 81
click at [836, 307] on p "Some gave me false hope - I'd think I was getting better, then crash back down …" at bounding box center [704, 347] width 758 height 81
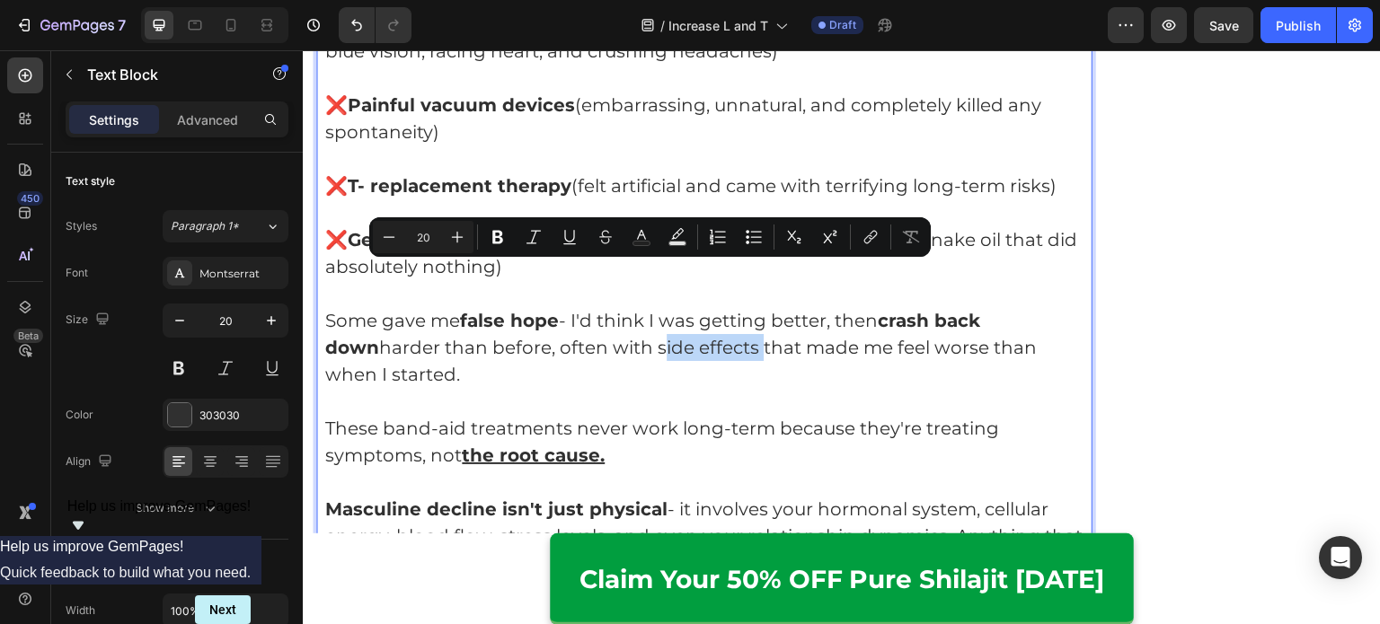
drag, startPoint x: 701, startPoint y: 277, endPoint x: 597, endPoint y: 278, distance: 103.3
click at [597, 307] on p "Some gave me false hope - I'd think I was getting better, then crash back down …" at bounding box center [704, 347] width 758 height 81
click at [730, 307] on p "Some gave me false hope - I'd think I was getting better, then crash back down …" at bounding box center [704, 347] width 758 height 81
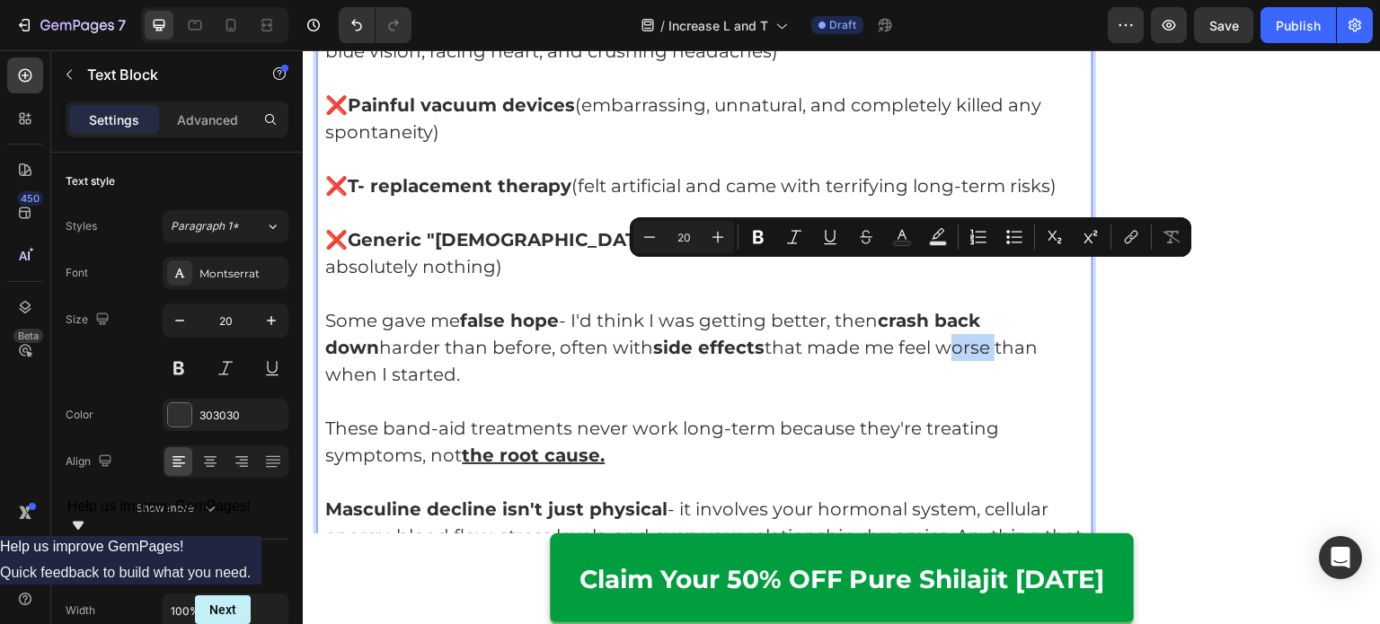
drag, startPoint x: 892, startPoint y: 273, endPoint x: 932, endPoint y: 276, distance: 40.5
click at [932, 307] on p "Some gave me false hope - I'd think I was getting better, then crash back down …" at bounding box center [704, 347] width 758 height 81
click at [922, 388] on p "Rich Text Editor. Editing area: main" at bounding box center [704, 401] width 758 height 27
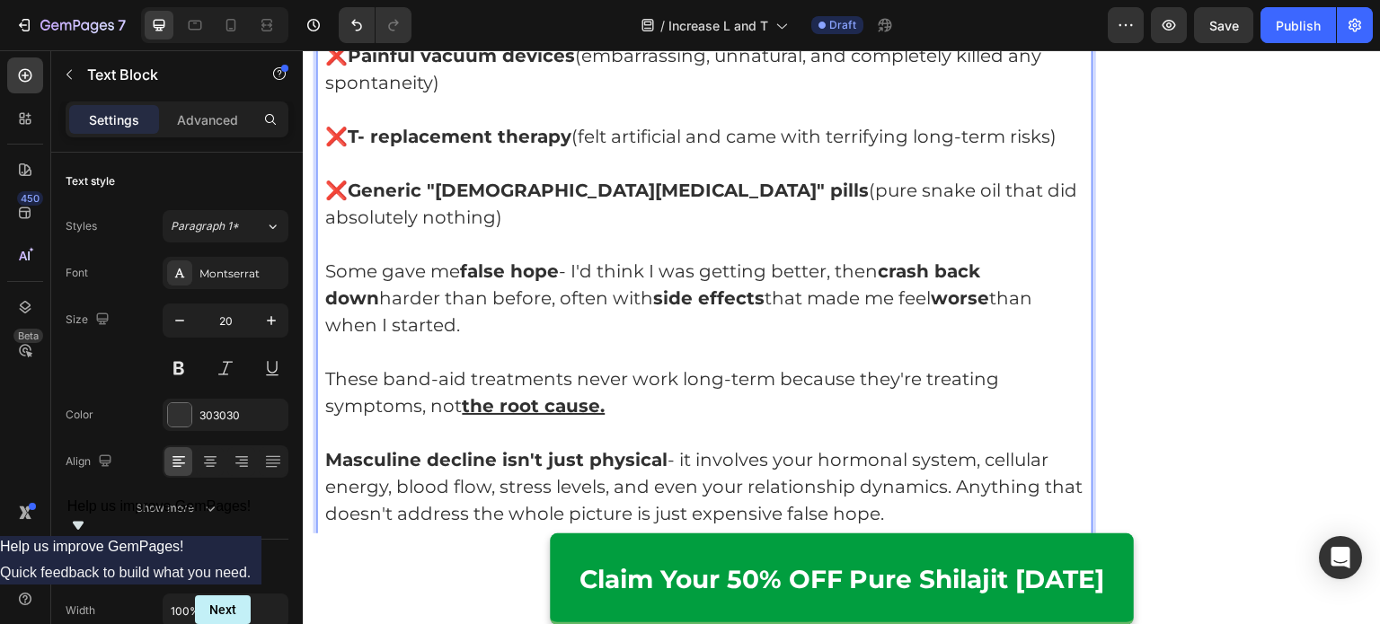
scroll to position [3503, 0]
click at [957, 446] on p "Masculine decline isn't just physical - it involves your hormonal system, cellu…" at bounding box center [704, 486] width 758 height 81
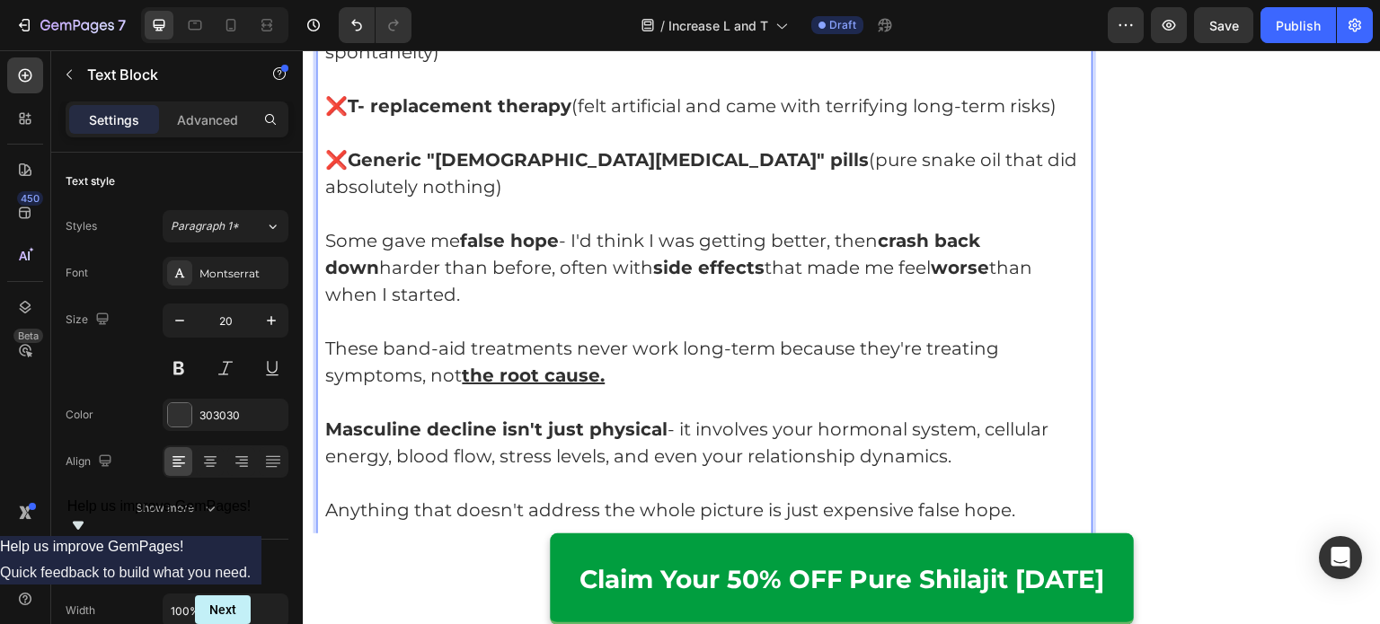
scroll to position [3532, 0]
drag, startPoint x: 597, startPoint y: 437, endPoint x: 683, endPoint y: 450, distance: 86.4
click at [683, 498] on p "Anything that doesn't address the whole picture is just expensive false hope." at bounding box center [704, 511] width 758 height 27
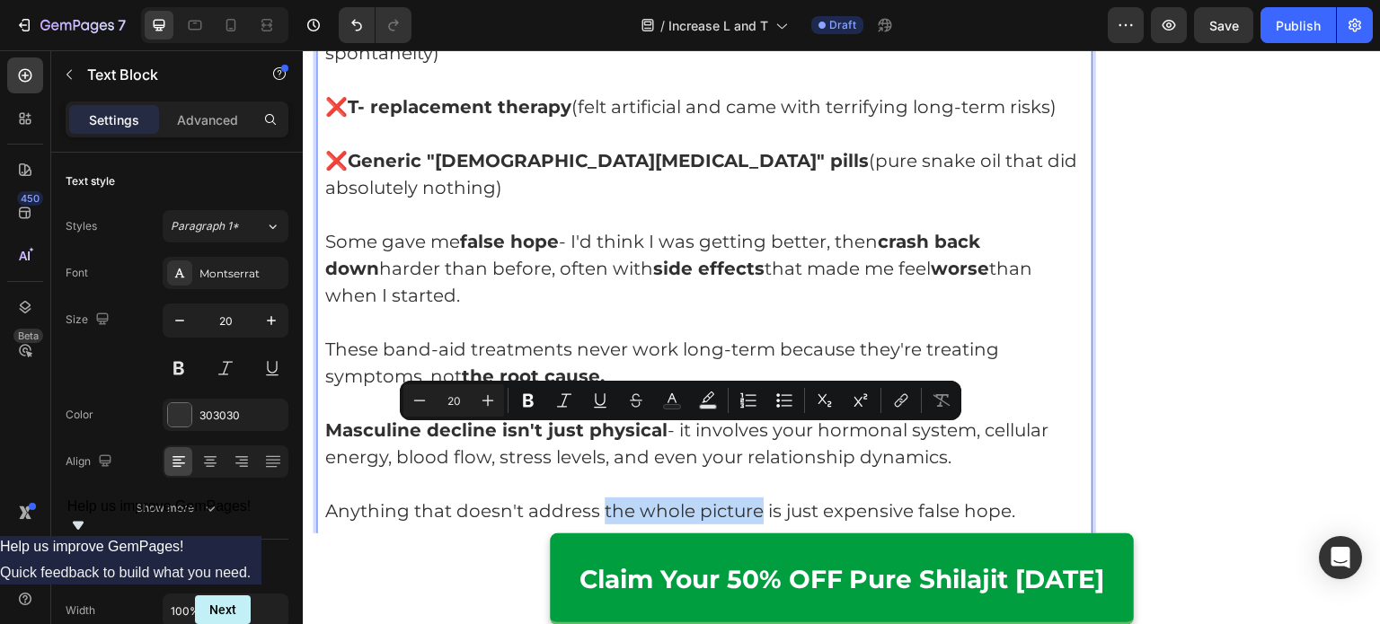
drag, startPoint x: 756, startPoint y: 439, endPoint x: 601, endPoint y: 437, distance: 155.4
click at [601, 498] on p "Anything that doesn't address the whole picture is just expensive false hope." at bounding box center [704, 511] width 758 height 27
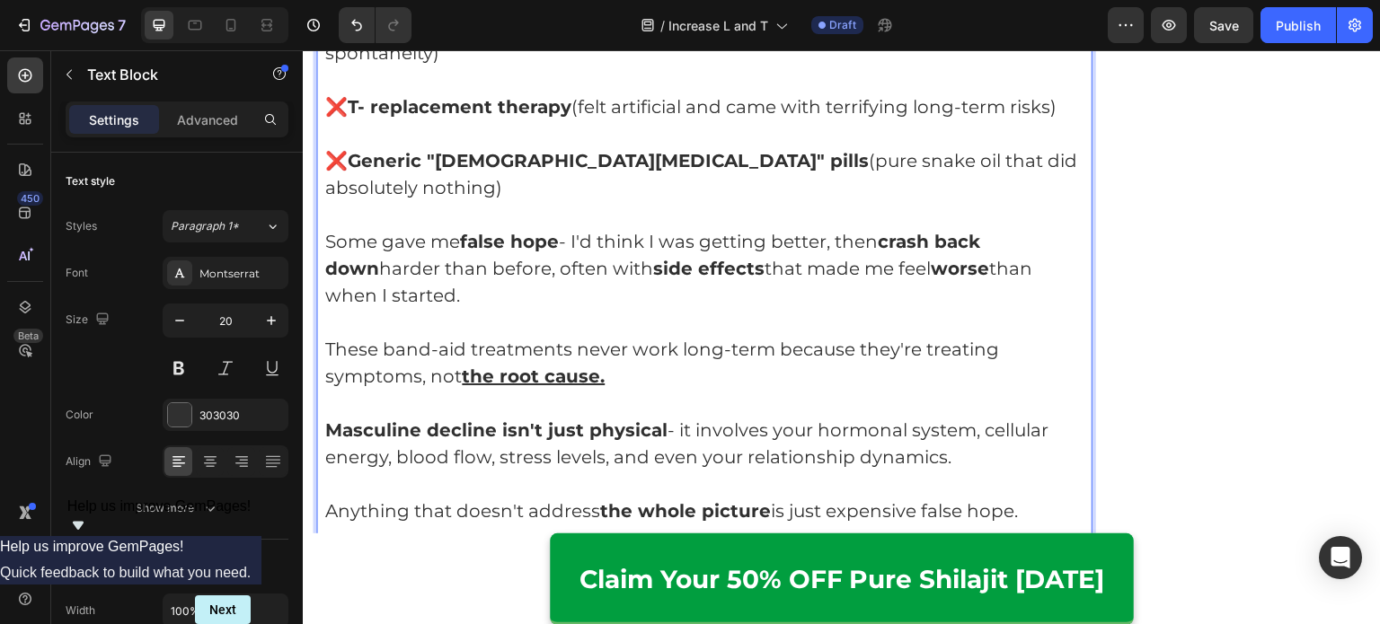
click at [685, 525] on p "Rich Text Editor. Editing area: main" at bounding box center [704, 538] width 758 height 27
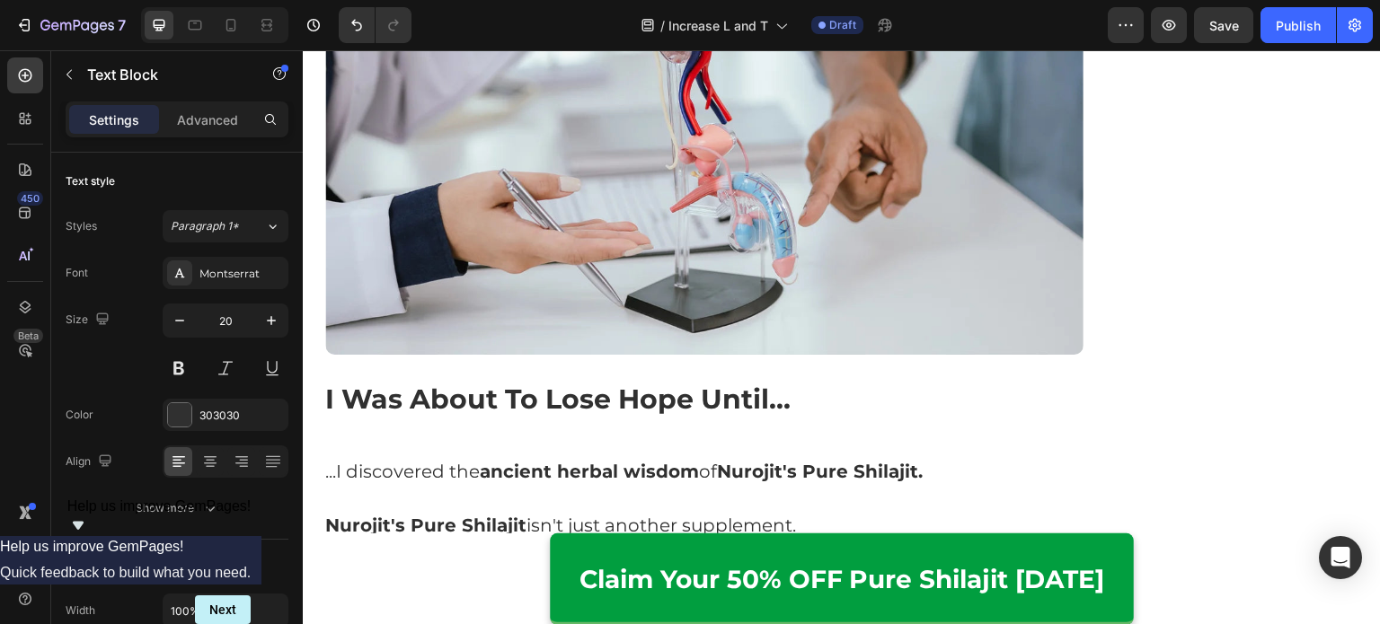
scroll to position [4236, 0]
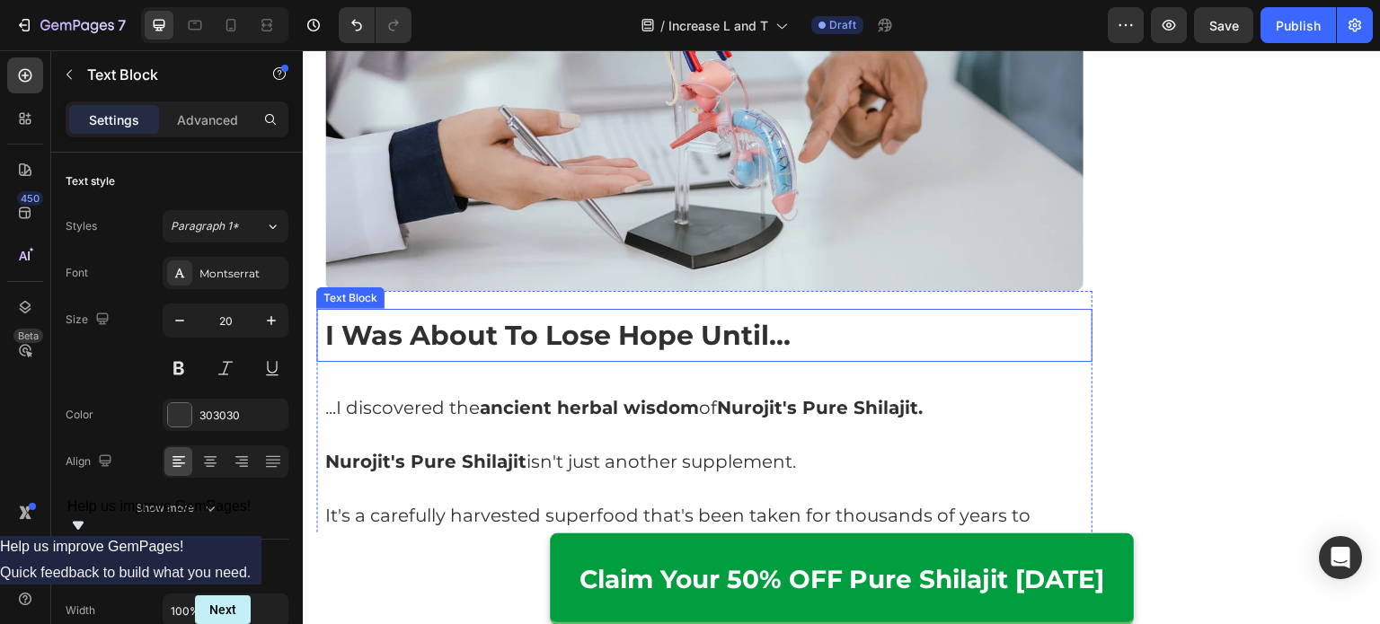
click at [552, 319] on strong "I Was About To Lose Hope Until..." at bounding box center [557, 335] width 465 height 33
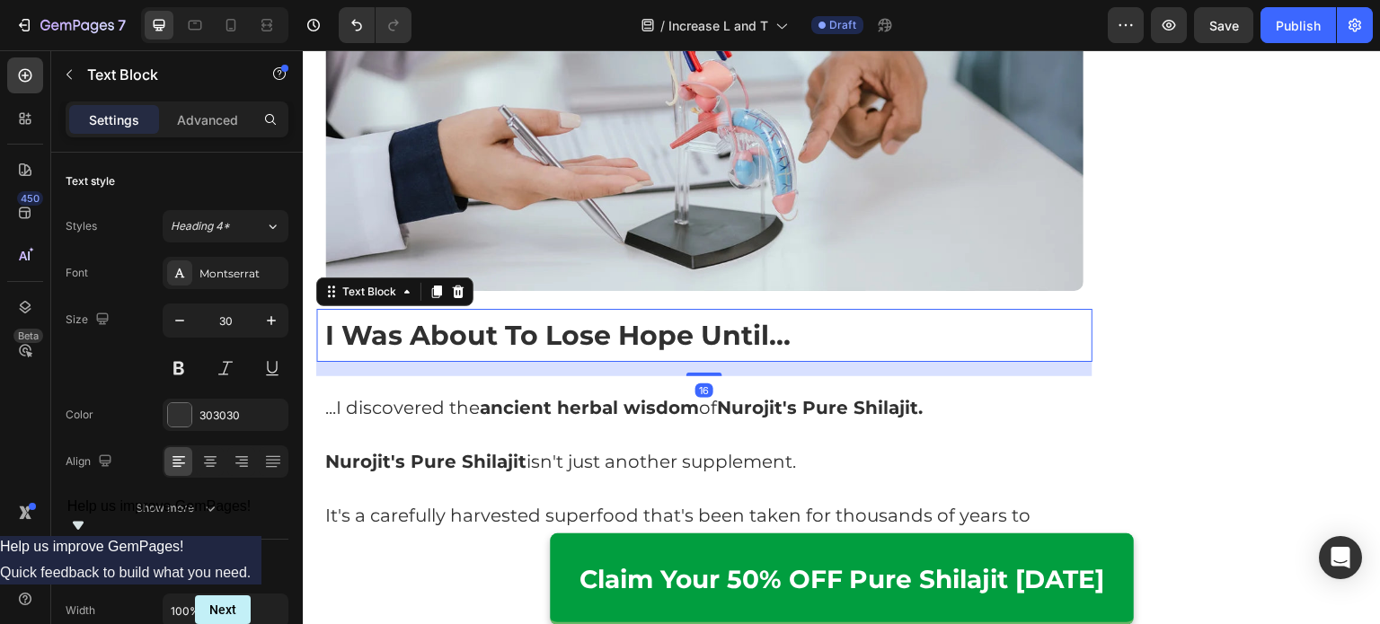
click at [601, 319] on strong "I Was About To Lose Hope Until..." at bounding box center [557, 335] width 465 height 33
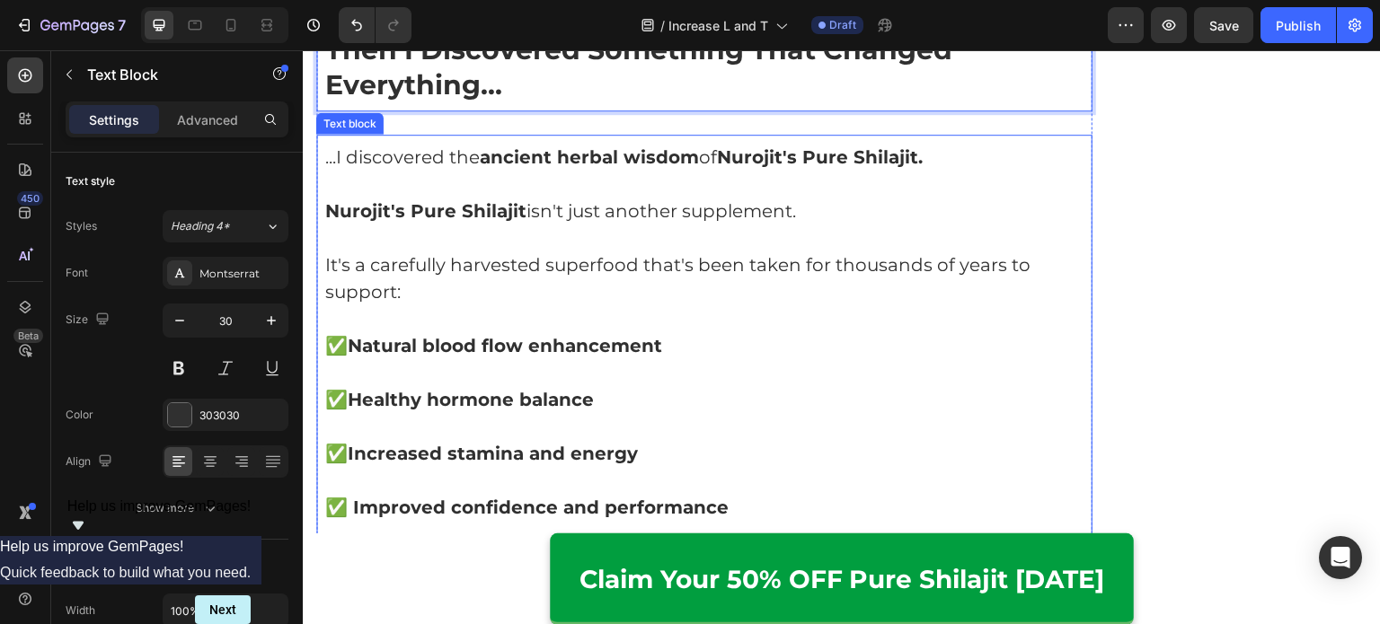
scroll to position [4404, 0]
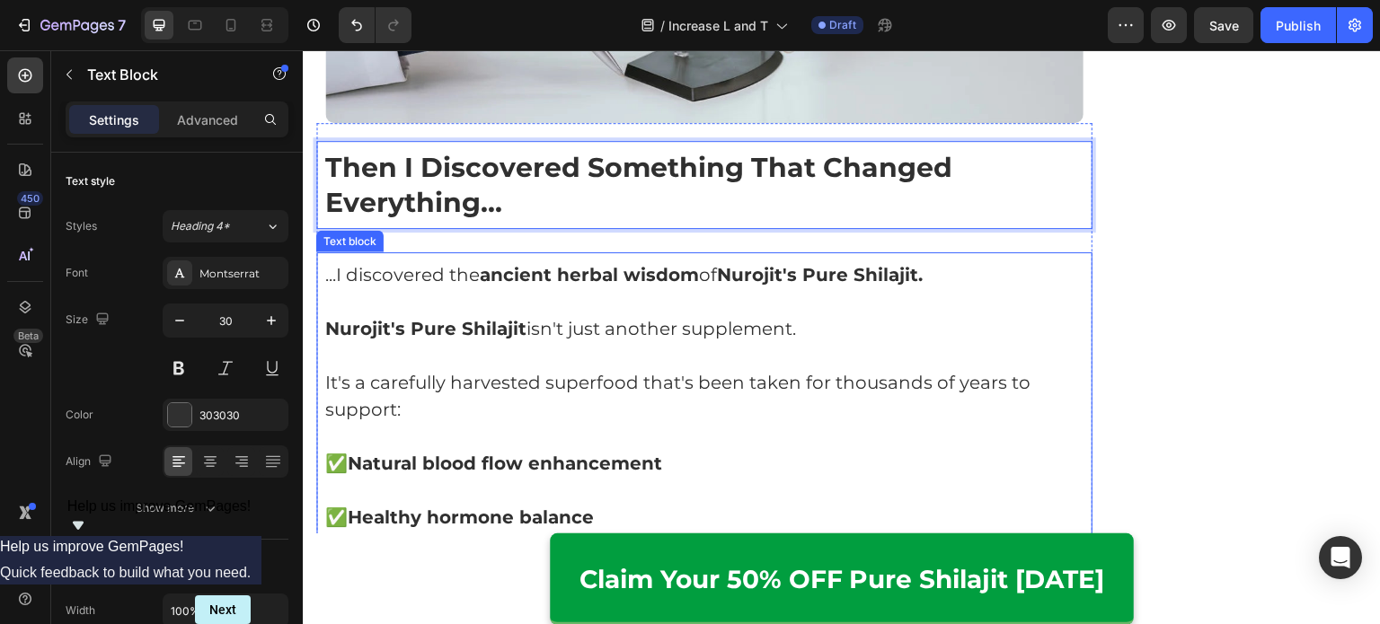
click at [491, 369] on p "It's a carefully harvested superfood that's been taken for thousands of years t…" at bounding box center [704, 396] width 758 height 54
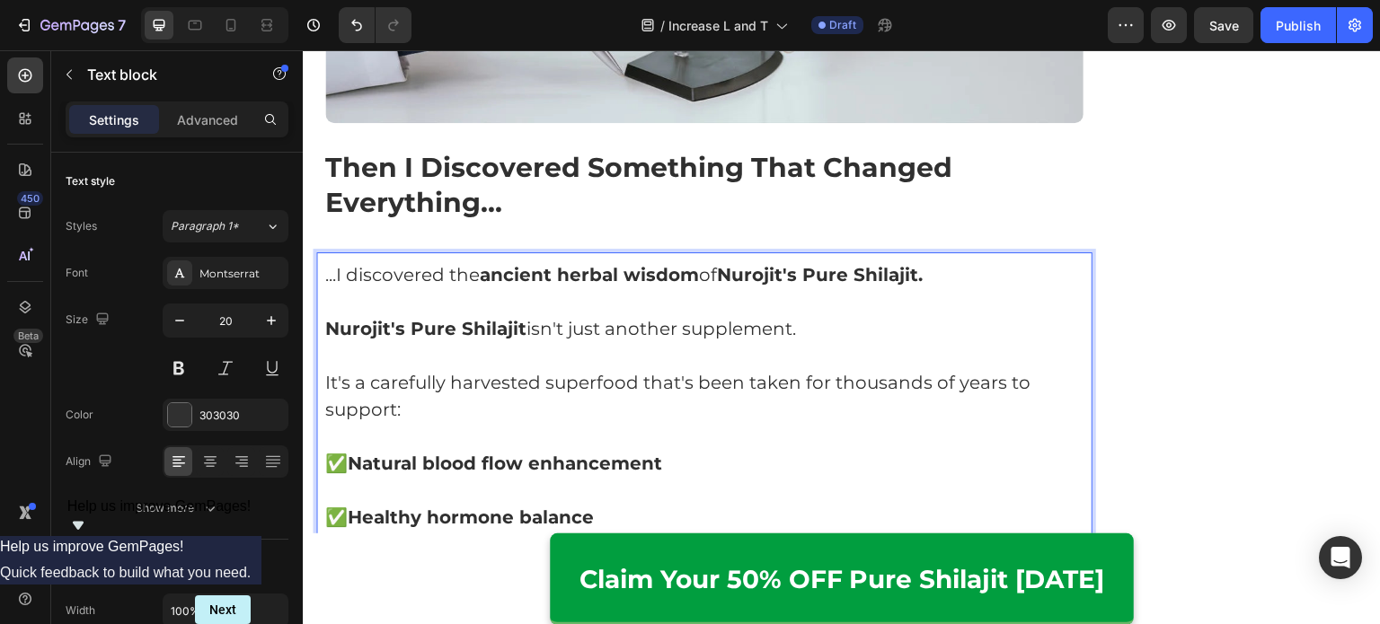
click at [454, 369] on p "It's a carefully harvested superfood that's been taken for thousands of years t…" at bounding box center [704, 396] width 758 height 54
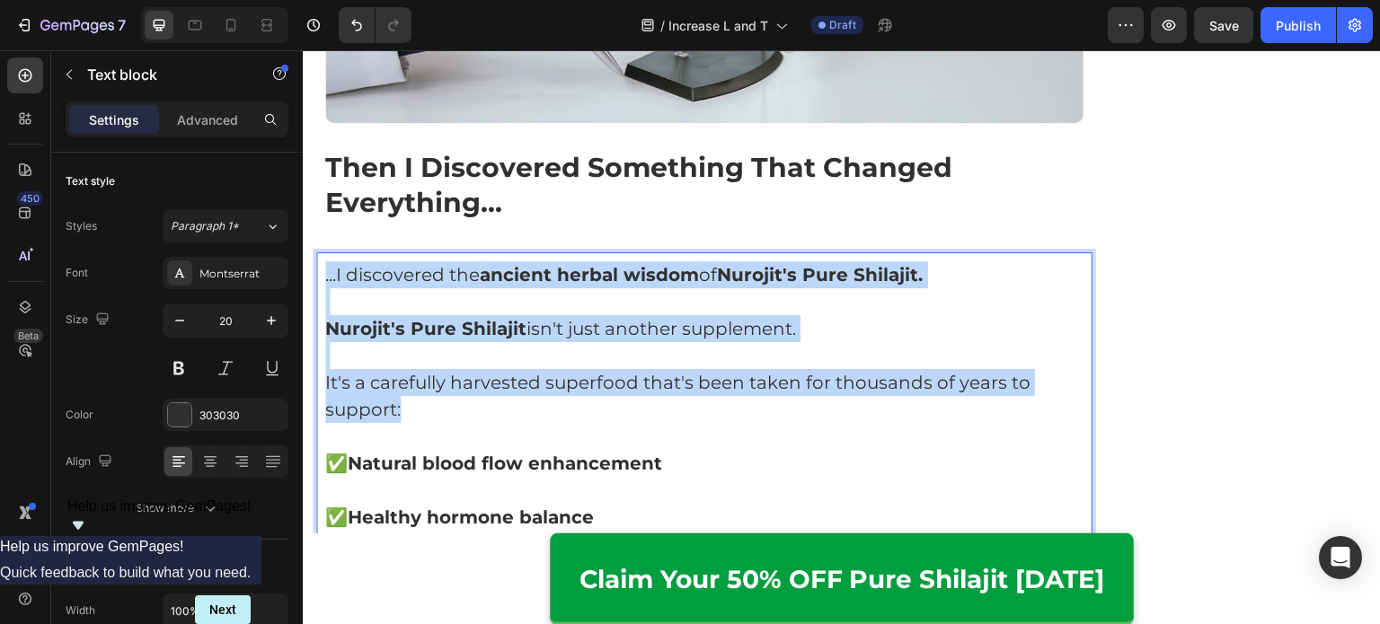
drag, startPoint x: 458, startPoint y: 340, endPoint x: 318, endPoint y: 187, distance: 207.2
click at [318, 252] on div "...I discovered the ancient herbal wisdom of [PERSON_NAME]'s Pure Shilajit. Nur…" at bounding box center [704, 463] width 776 height 422
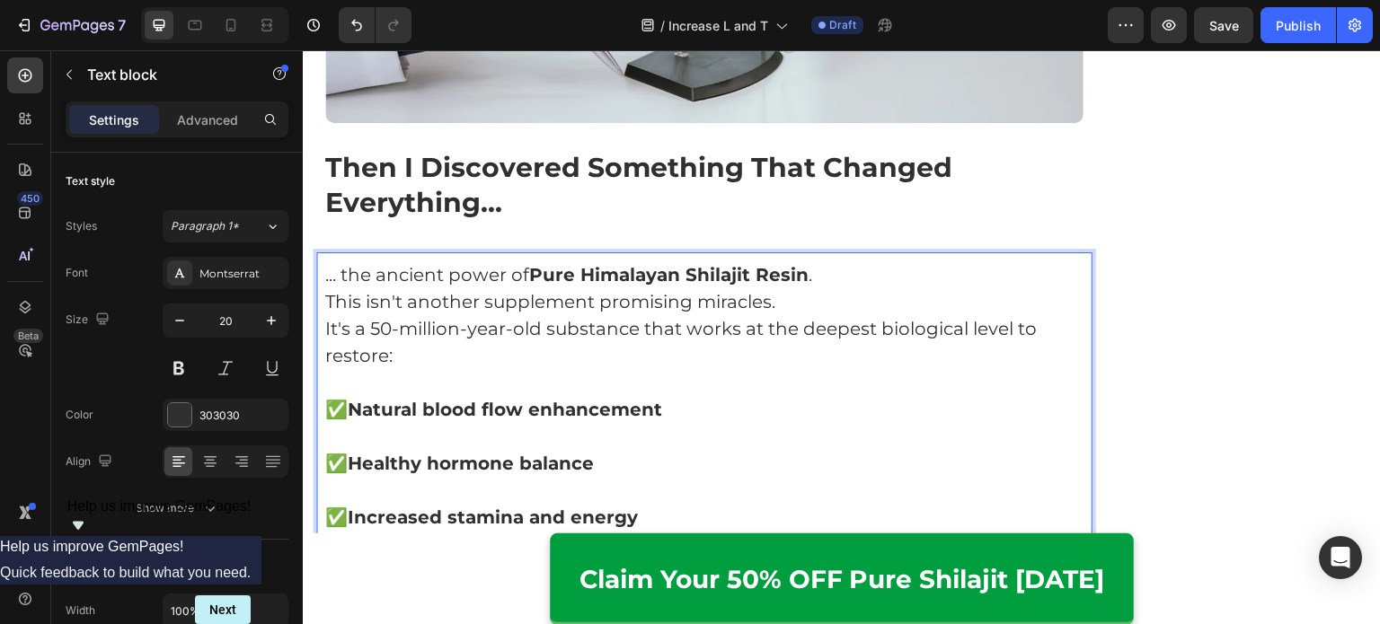
click at [846, 261] on p "... the ancient power of Pure Himalayan Shilajit Resin ." at bounding box center [704, 274] width 758 height 27
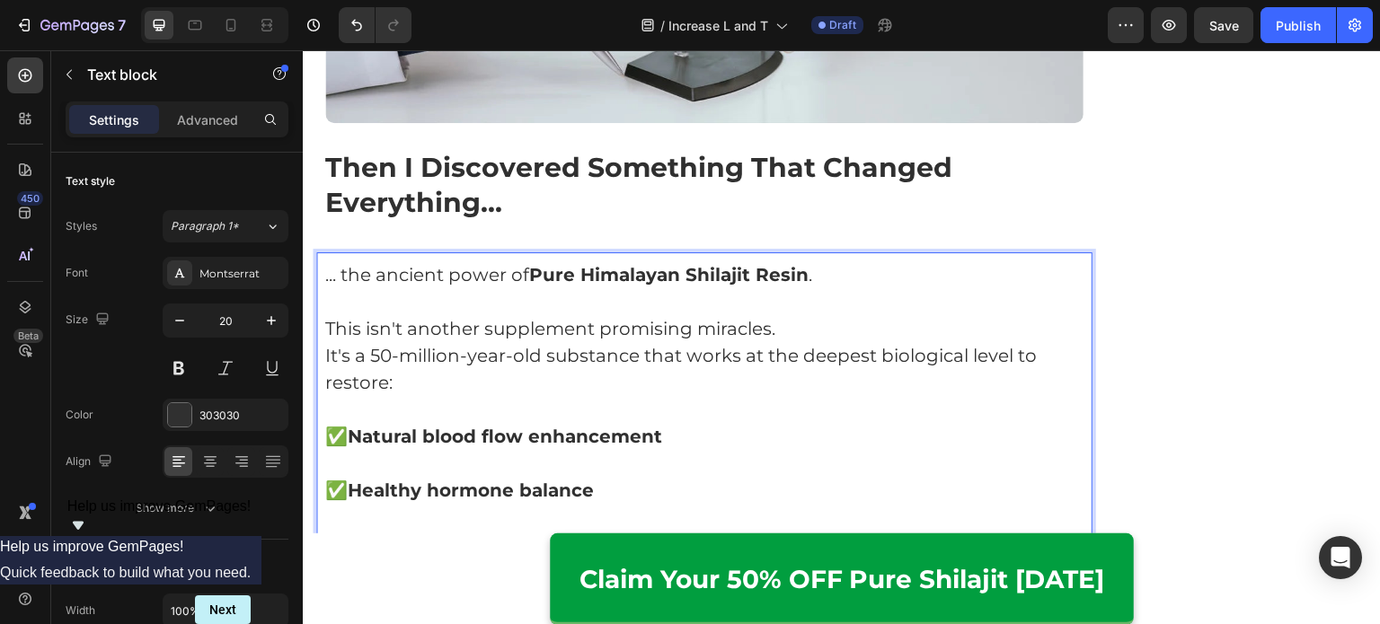
click at [803, 315] on p "This isn't another supplement promising miracles." at bounding box center [704, 328] width 758 height 27
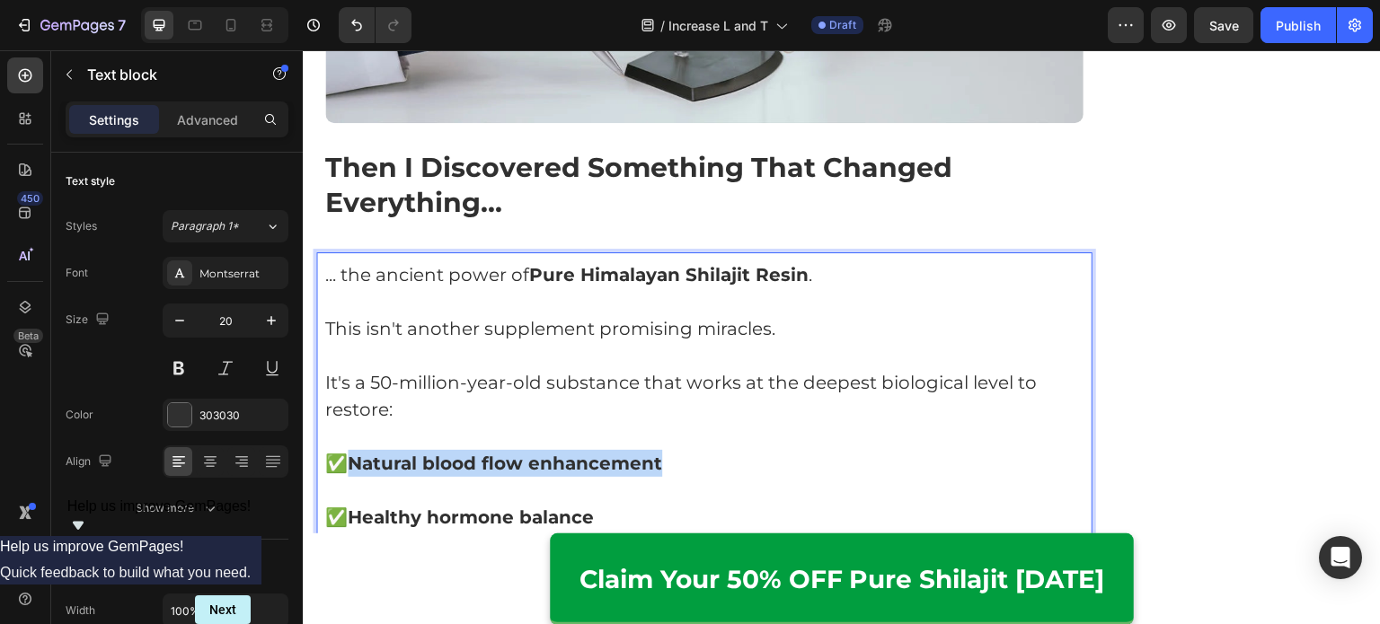
drag, startPoint x: 360, startPoint y: 384, endPoint x: 672, endPoint y: 384, distance: 311.7
click at [672, 450] on p "✅ Natural blood flow enhancement" at bounding box center [704, 463] width 758 height 27
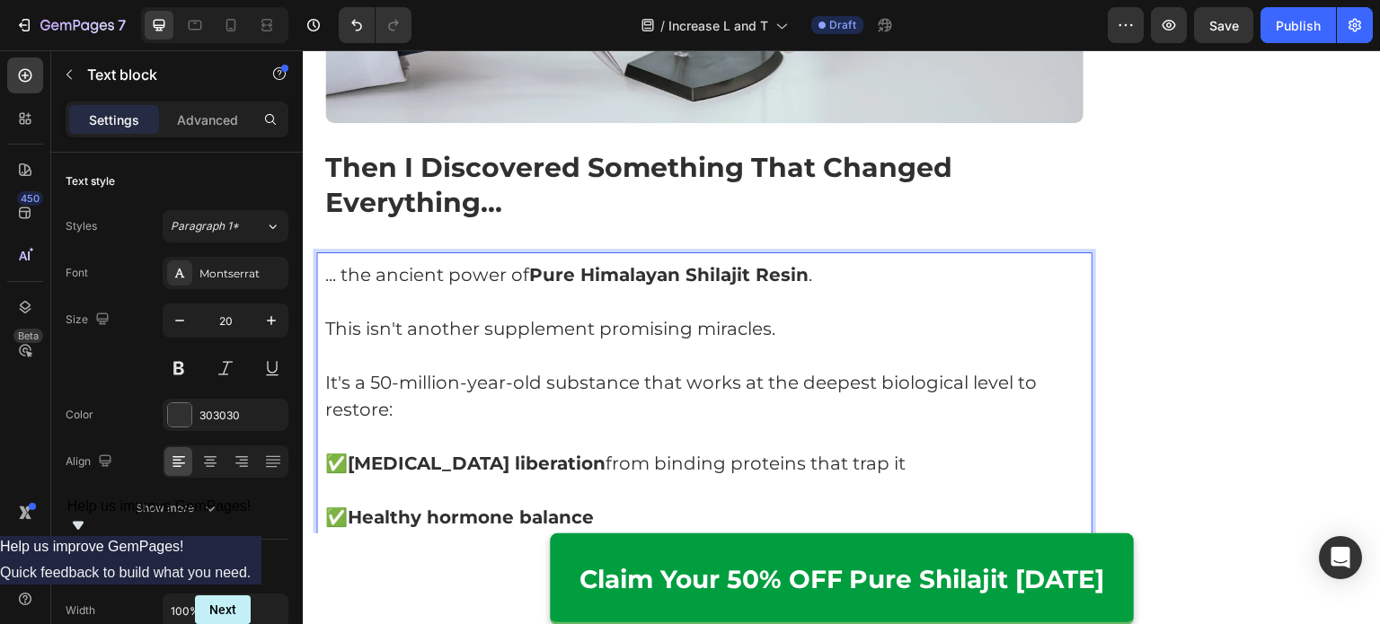
click at [772, 450] on p "✅ [MEDICAL_DATA] liberation from binding proteins that trap it" at bounding box center [704, 463] width 758 height 27
click at [729, 504] on p "✅ Healthy hormone balance" at bounding box center [704, 517] width 758 height 27
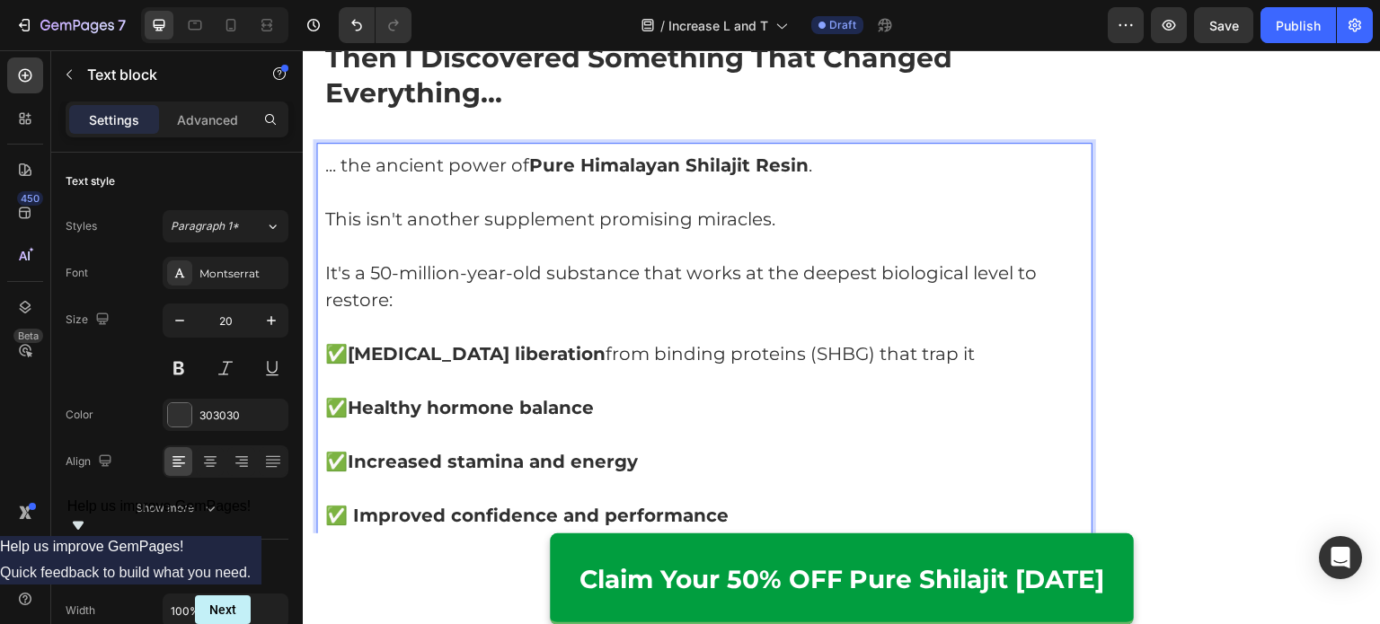
scroll to position [4518, 0]
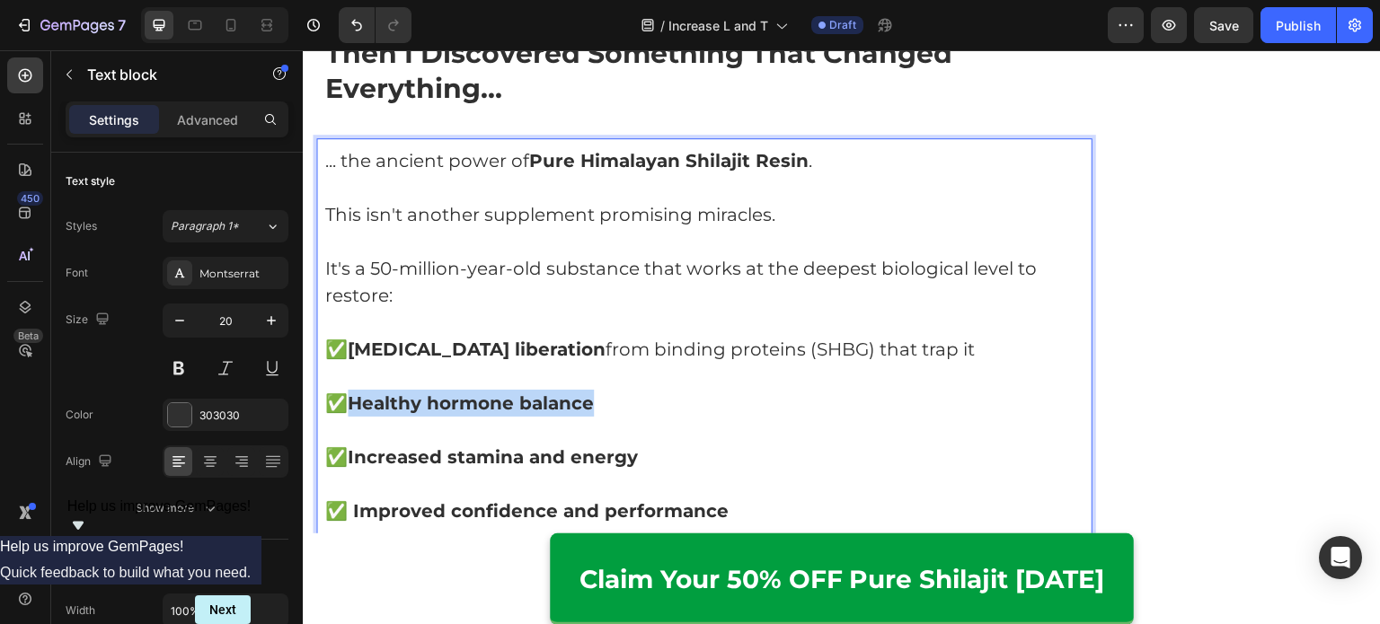
drag, startPoint x: 361, startPoint y: 329, endPoint x: 624, endPoint y: 321, distance: 263.3
click at [624, 390] on p "✅ Healthy hormone balance" at bounding box center [704, 403] width 758 height 27
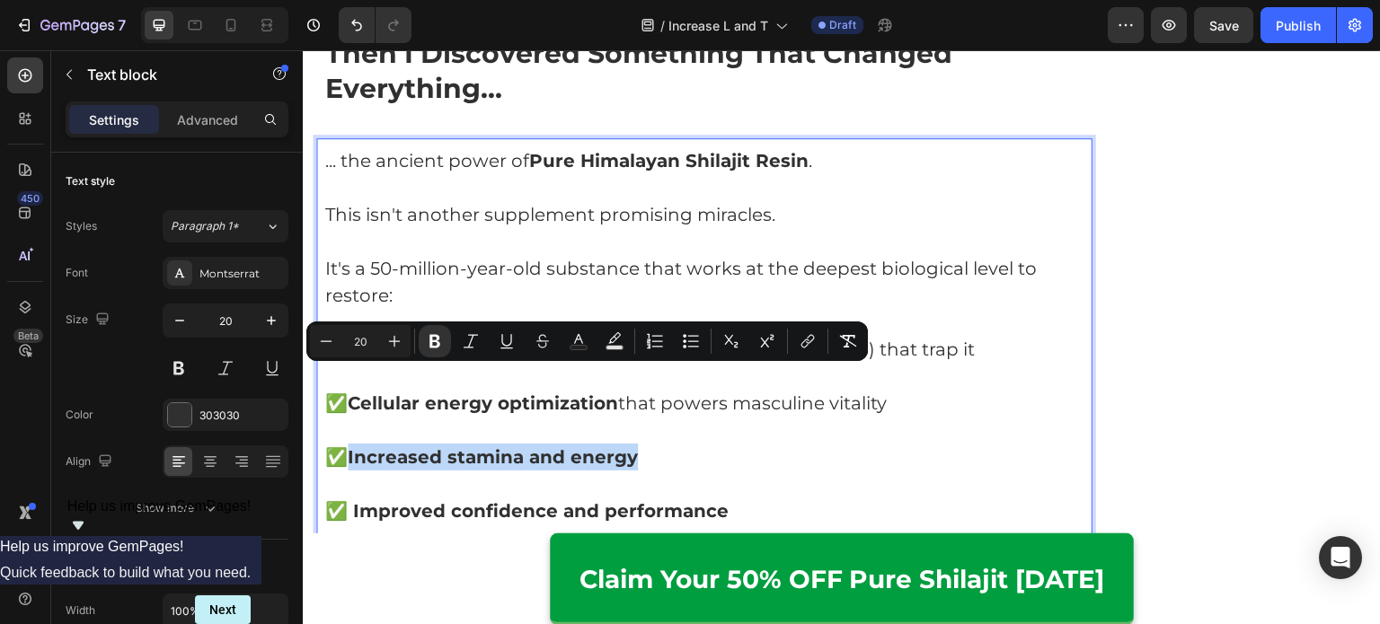
drag, startPoint x: 359, startPoint y: 377, endPoint x: 658, endPoint y: 387, distance: 299.3
click at [658, 444] on p "✅ Increased stamina and energy" at bounding box center [704, 457] width 758 height 27
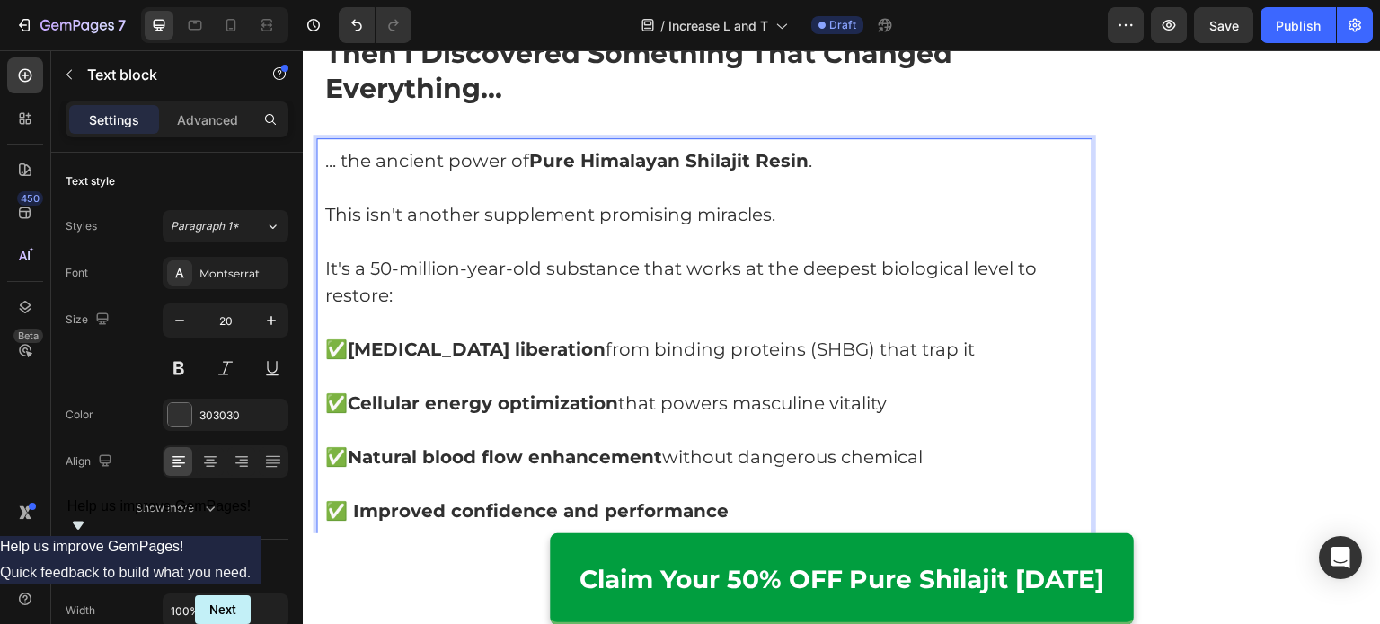
click at [428, 446] on strong "Natural blood flow enhancement" at bounding box center [505, 457] width 314 height 22
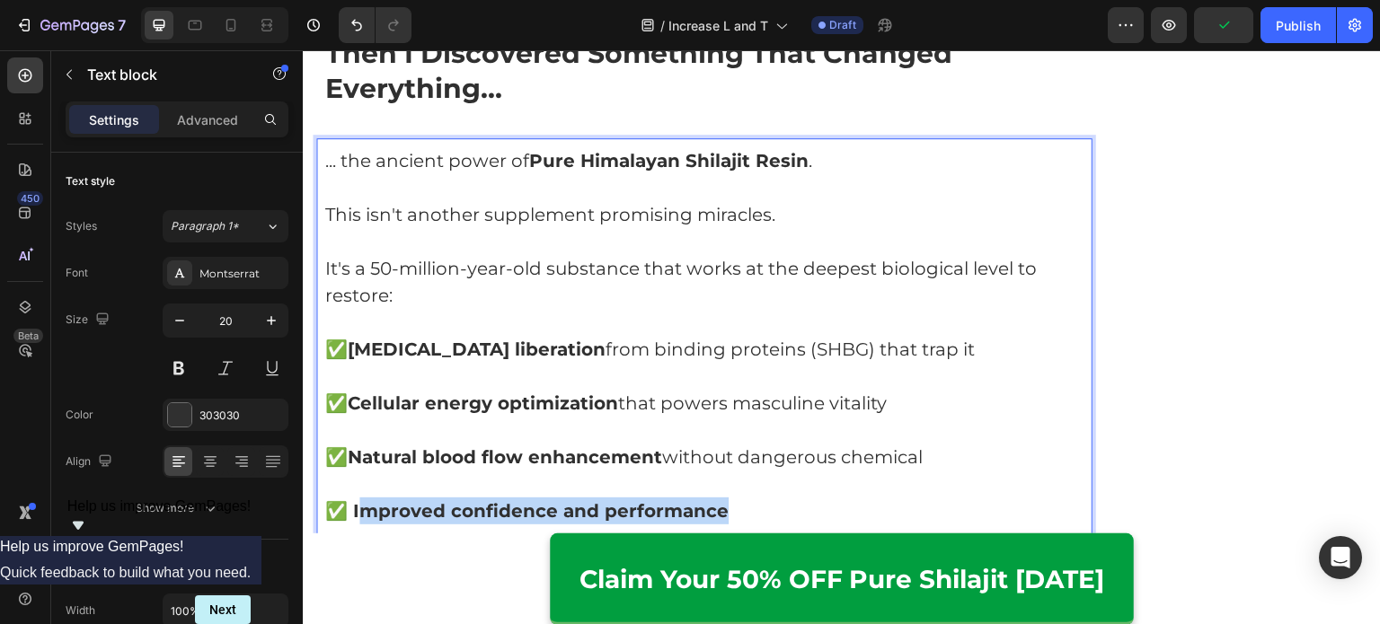
drag, startPoint x: 357, startPoint y: 434, endPoint x: 747, endPoint y: 438, distance: 389.8
click at [747, 498] on p "✅ Improved confidence and performance" at bounding box center [704, 511] width 758 height 27
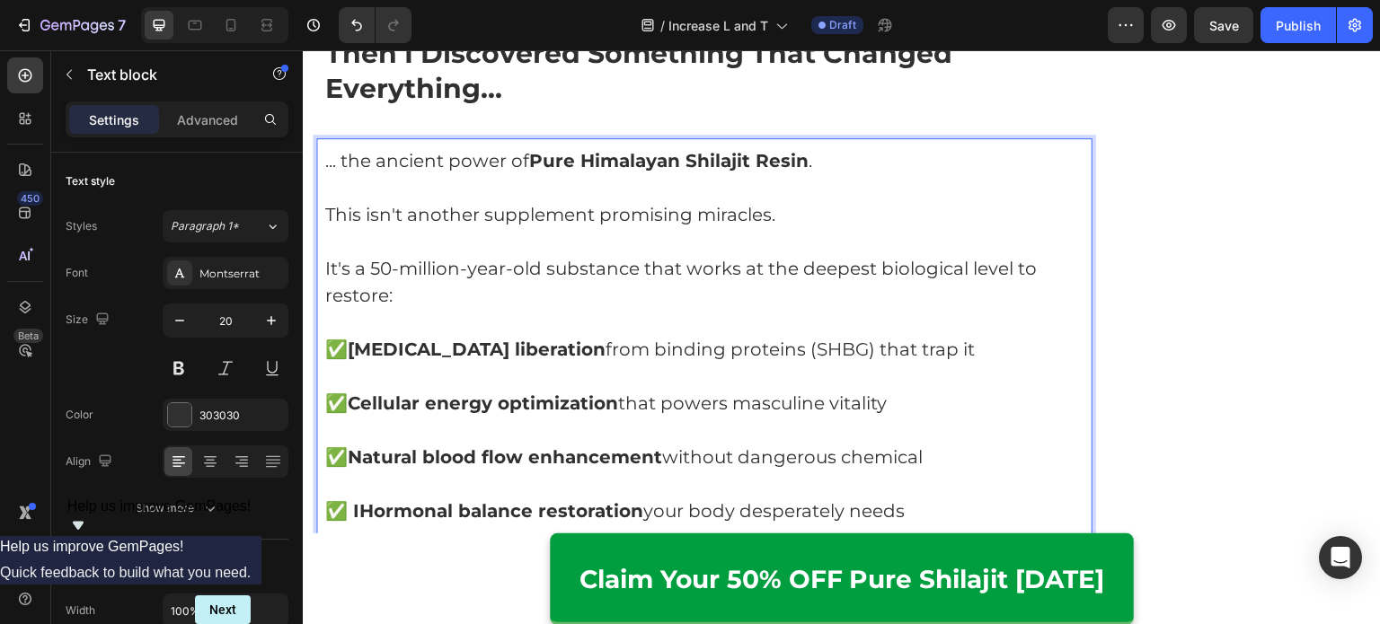
click at [365, 500] on strong "✅ IHormonal balance restoration" at bounding box center [484, 511] width 318 height 22
click at [958, 417] on p "Rich Text Editor. Editing area: main" at bounding box center [704, 430] width 758 height 27
click at [971, 390] on p "✅ Cellular energy optimization that powers masculine vitality" at bounding box center [704, 403] width 758 height 27
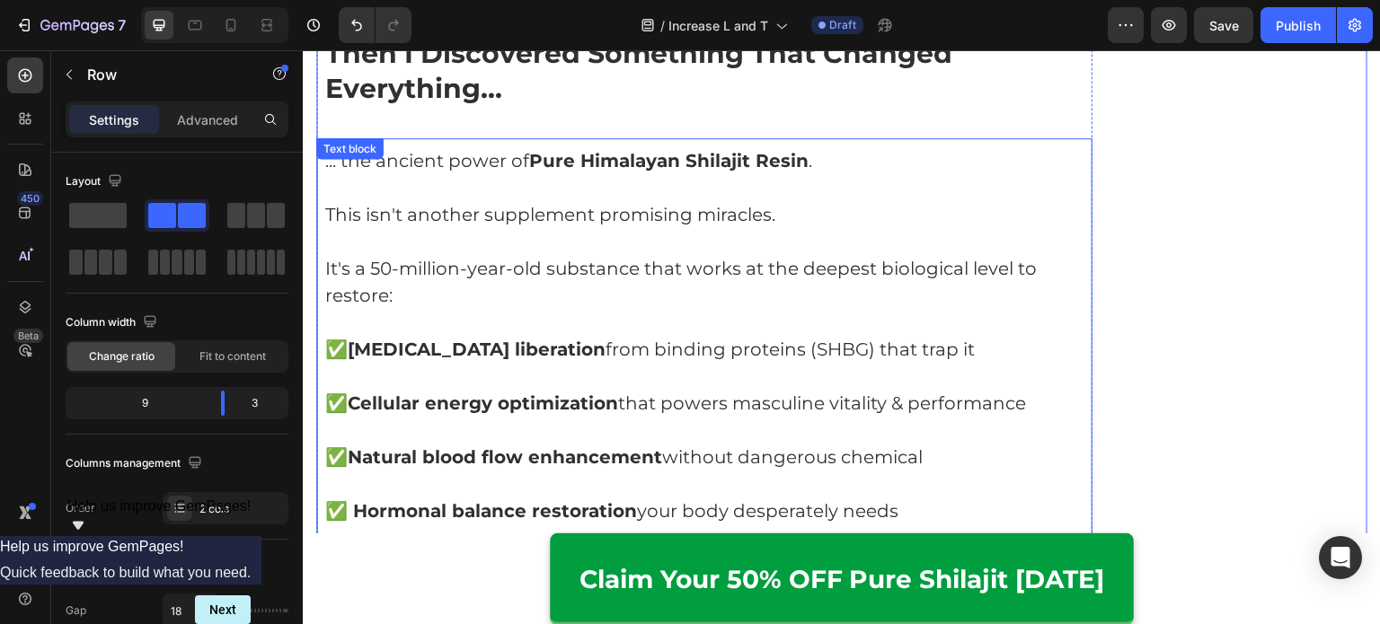
click at [1027, 390] on p "✅ Cellular energy optimization that powers masculine vitality & performance" at bounding box center [704, 403] width 758 height 27
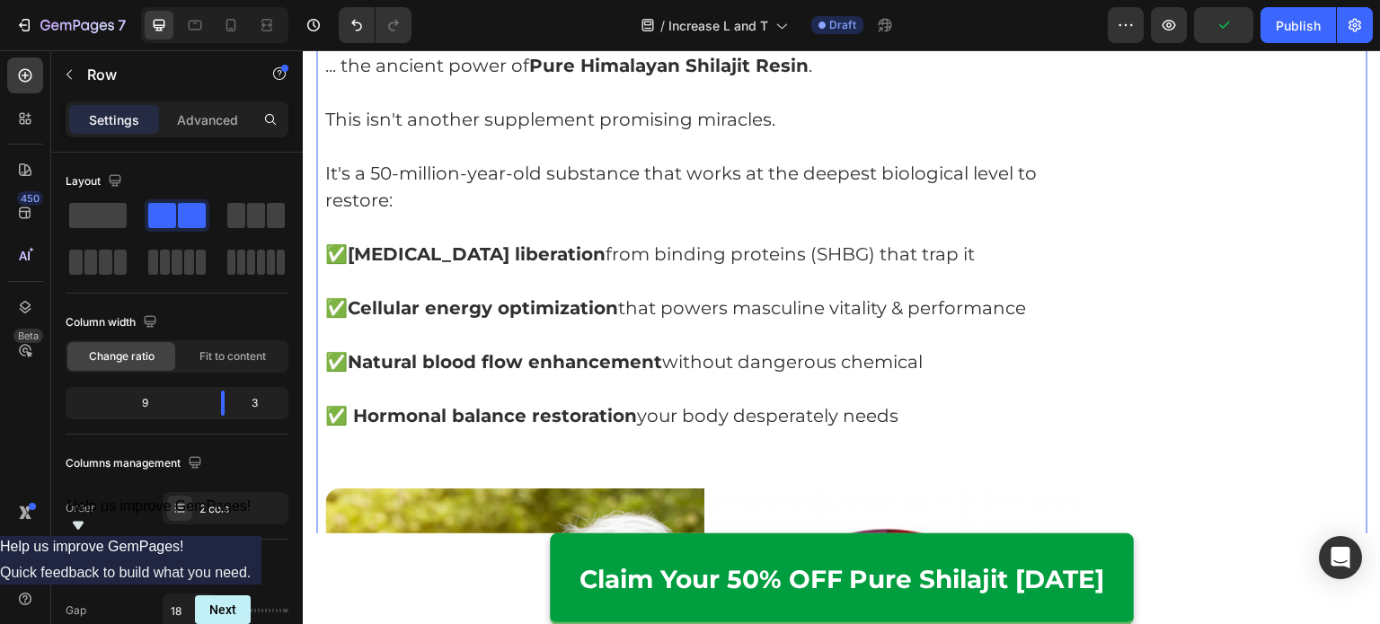
scroll to position [4614, 0]
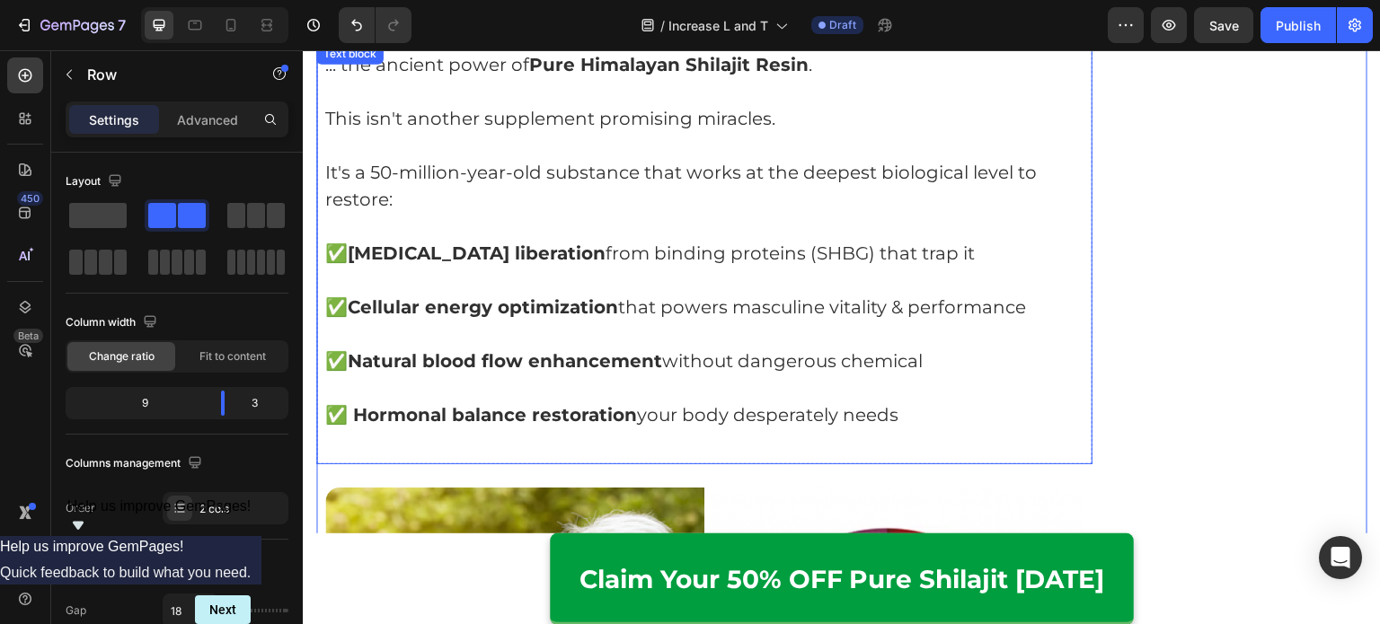
click at [786, 348] on p "✅ Natural blood flow enhancement without dangerous chemical" at bounding box center [704, 361] width 758 height 27
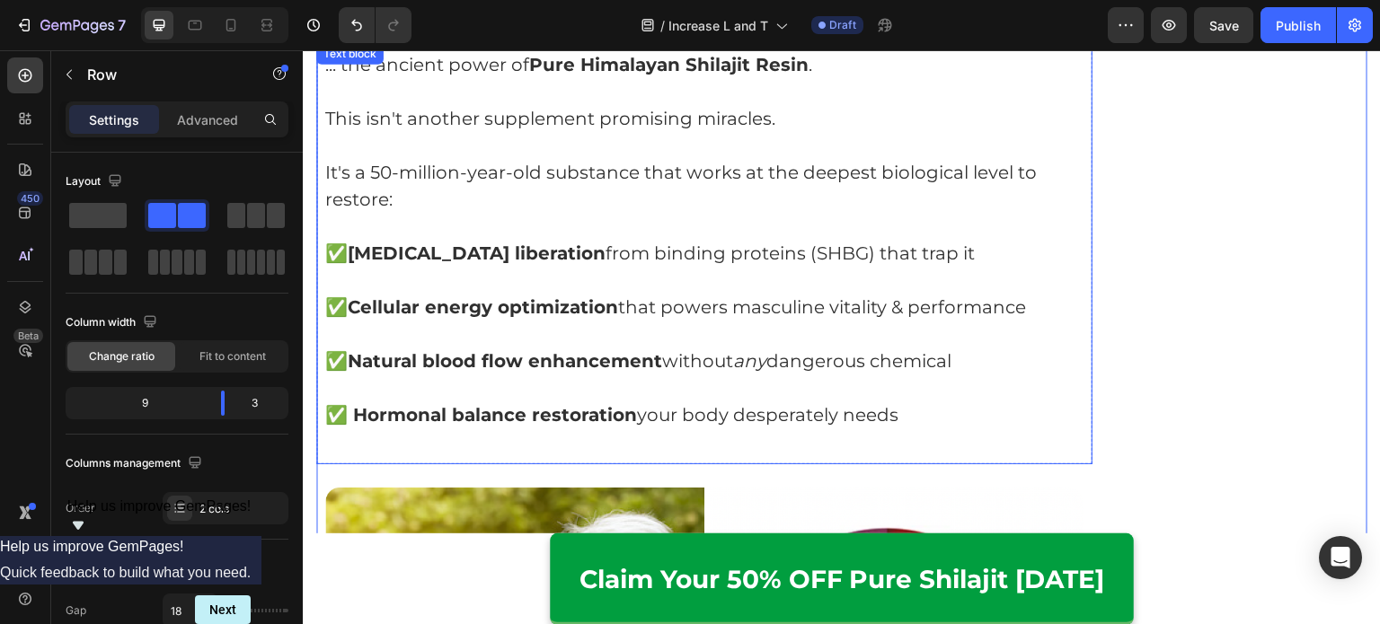
click at [1016, 348] on p "✅ Natural blood flow enhancement without any dangerous chemical" at bounding box center [704, 361] width 758 height 27
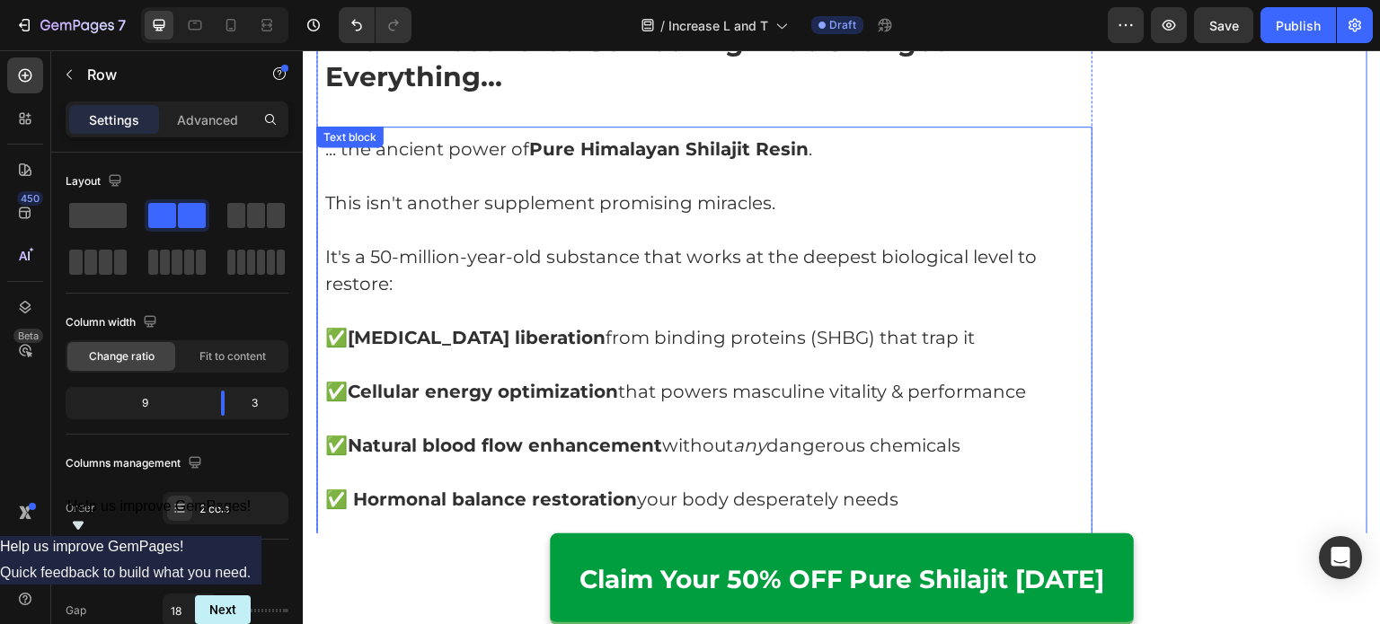
scroll to position [4524, 0]
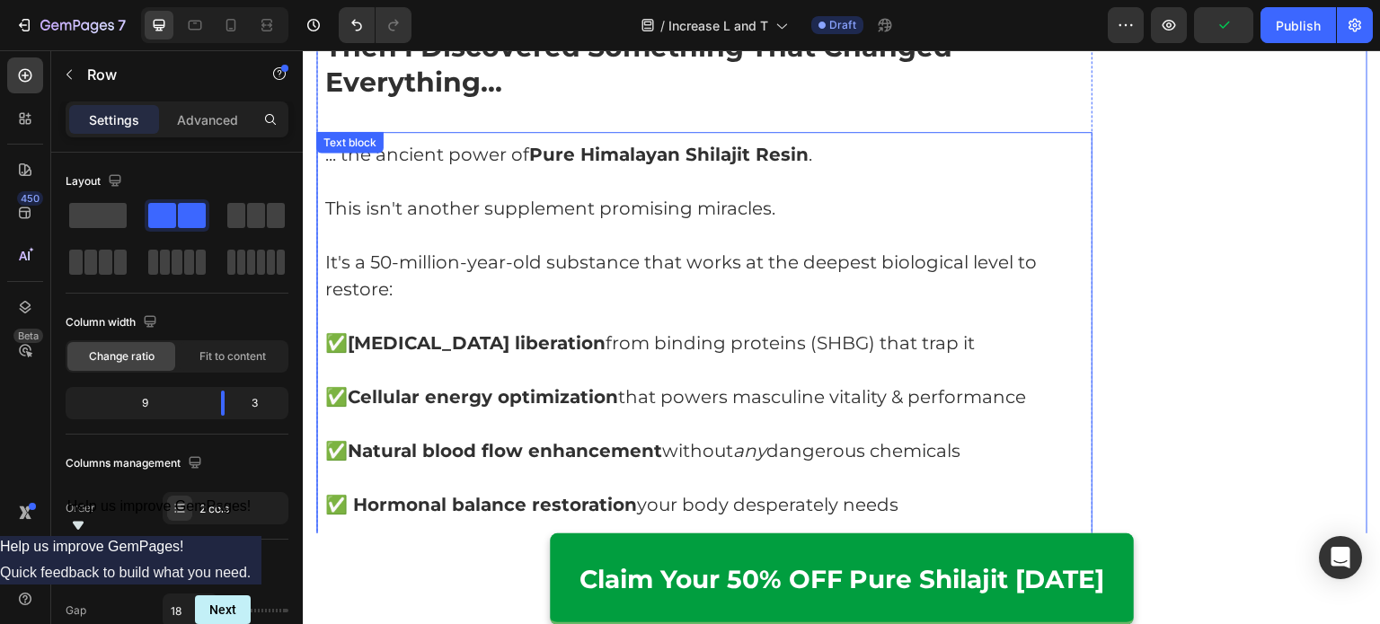
click at [781, 437] on p "✅ Natural blood flow enhancement without any dangerous chemicals" at bounding box center [704, 450] width 758 height 27
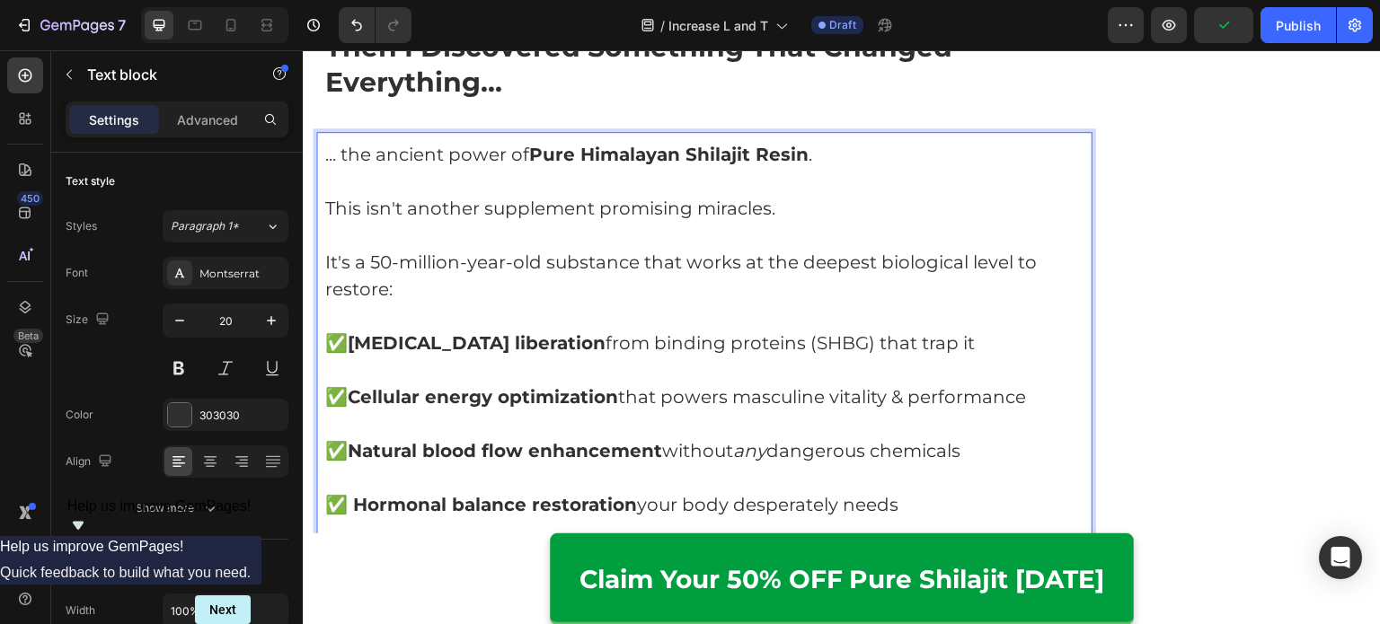
click at [676, 437] on p "✅ Natural blood flow enhancement without any dangerous chemicals" at bounding box center [704, 450] width 758 height 27
click at [739, 437] on p "✅ Natural blood flow enhancement without any dangerous chemicals" at bounding box center [704, 450] width 758 height 27
click at [749, 437] on p "✅ Natural blood flow enhancement with any dangerous chemicals" at bounding box center [704, 450] width 758 height 27
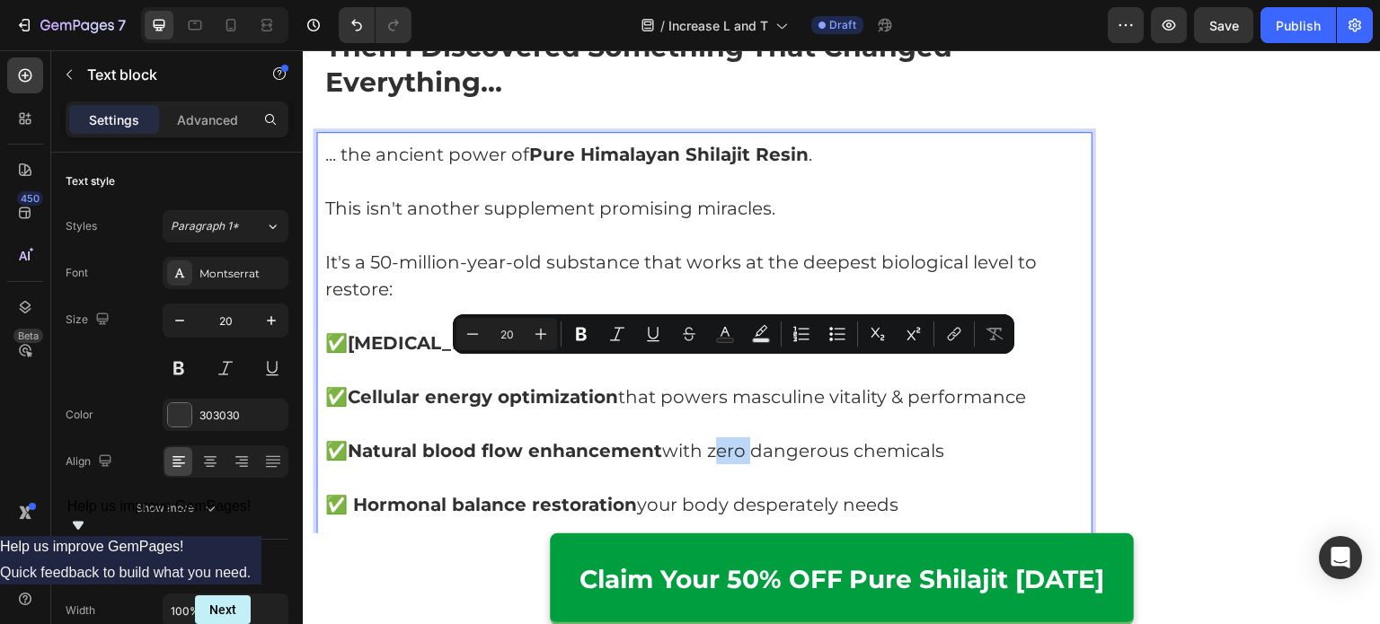
drag, startPoint x: 719, startPoint y: 378, endPoint x: 753, endPoint y: 377, distance: 33.2
click at [753, 437] on p "✅ Natural blood flow enhancement with zero dangerous chemicals" at bounding box center [704, 450] width 758 height 27
click at [1080, 413] on div "... the ancient power of Pure Himalayan Shilajit Resin . This isn't another sup…" at bounding box center [704, 343] width 776 height 422
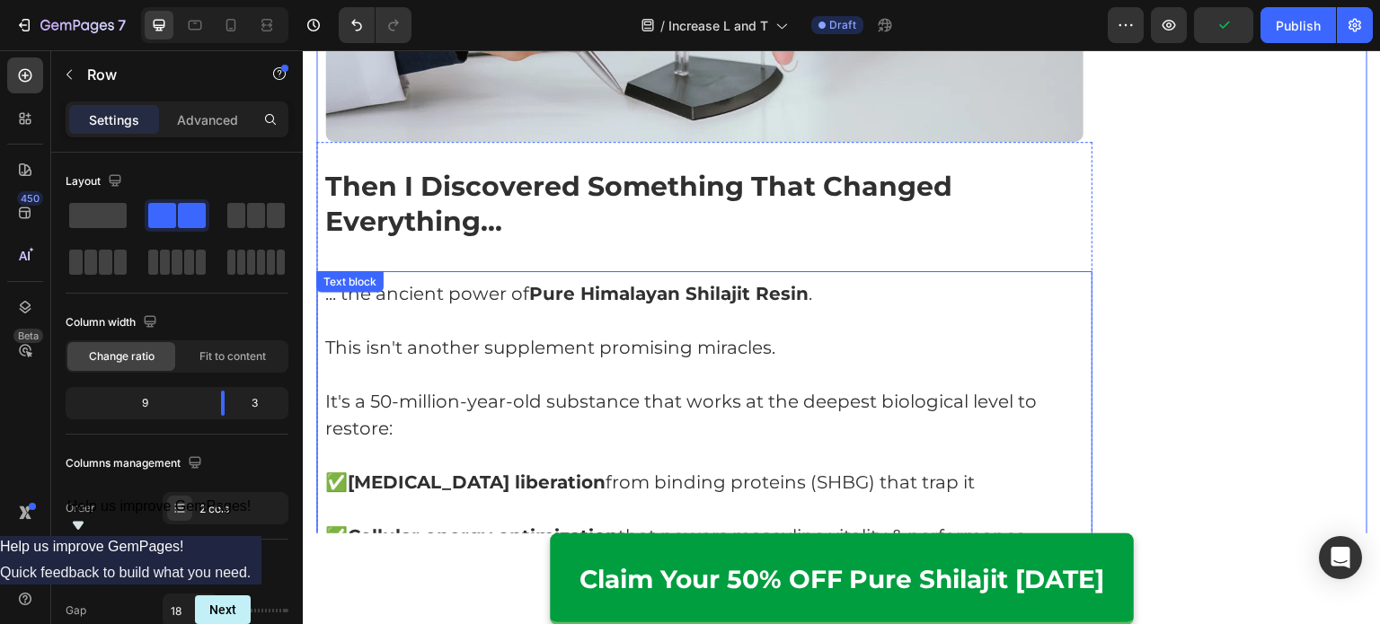
scroll to position [4386, 0]
click at [823, 360] on p "Rich Text Editor. Editing area: main" at bounding box center [704, 373] width 758 height 27
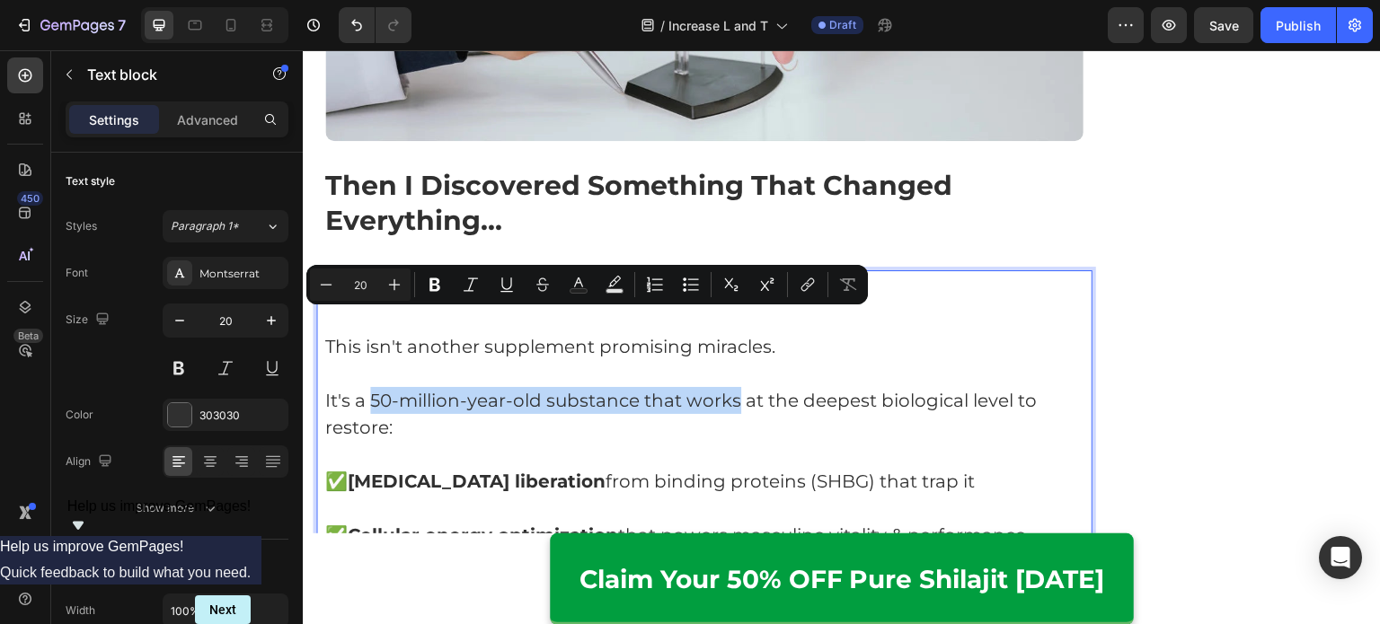
drag, startPoint x: 370, startPoint y: 323, endPoint x: 737, endPoint y: 325, distance: 366.5
click at [737, 387] on p "It's a 50-million-year-old substance that works at the deepest biological level…" at bounding box center [704, 414] width 758 height 54
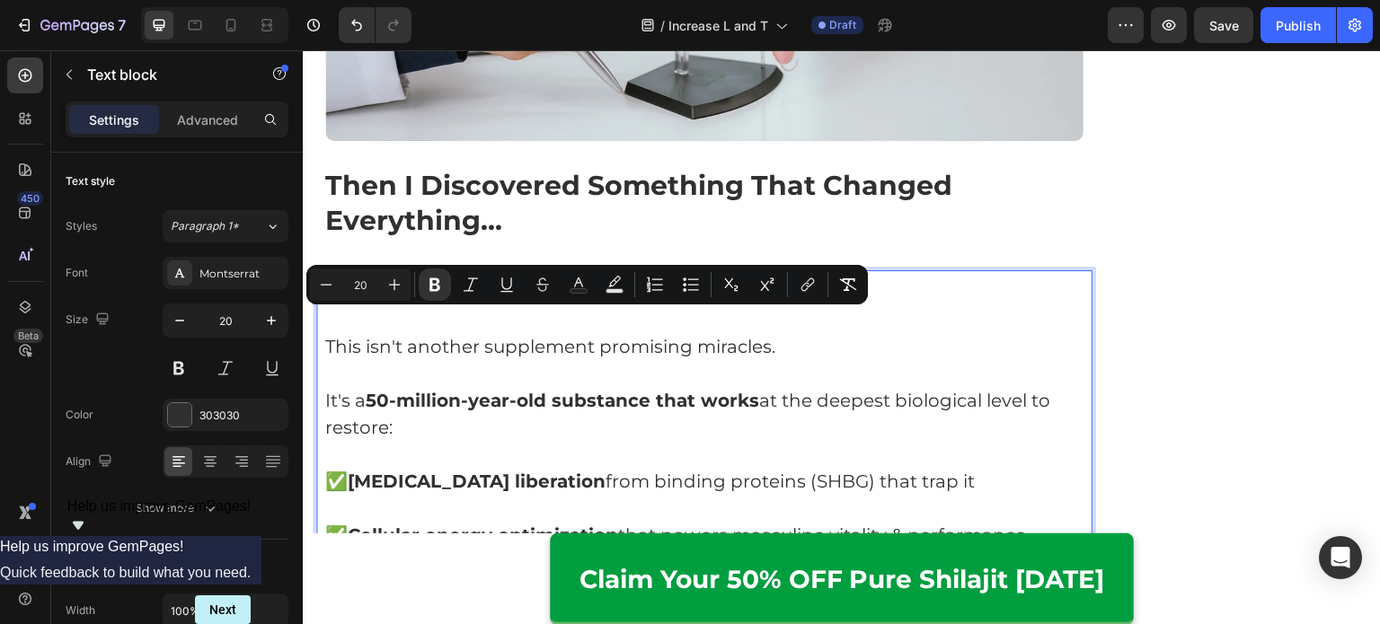
click at [757, 468] on p "✅ [MEDICAL_DATA] liberation from binding proteins (SHBG) that trap it" at bounding box center [704, 481] width 758 height 27
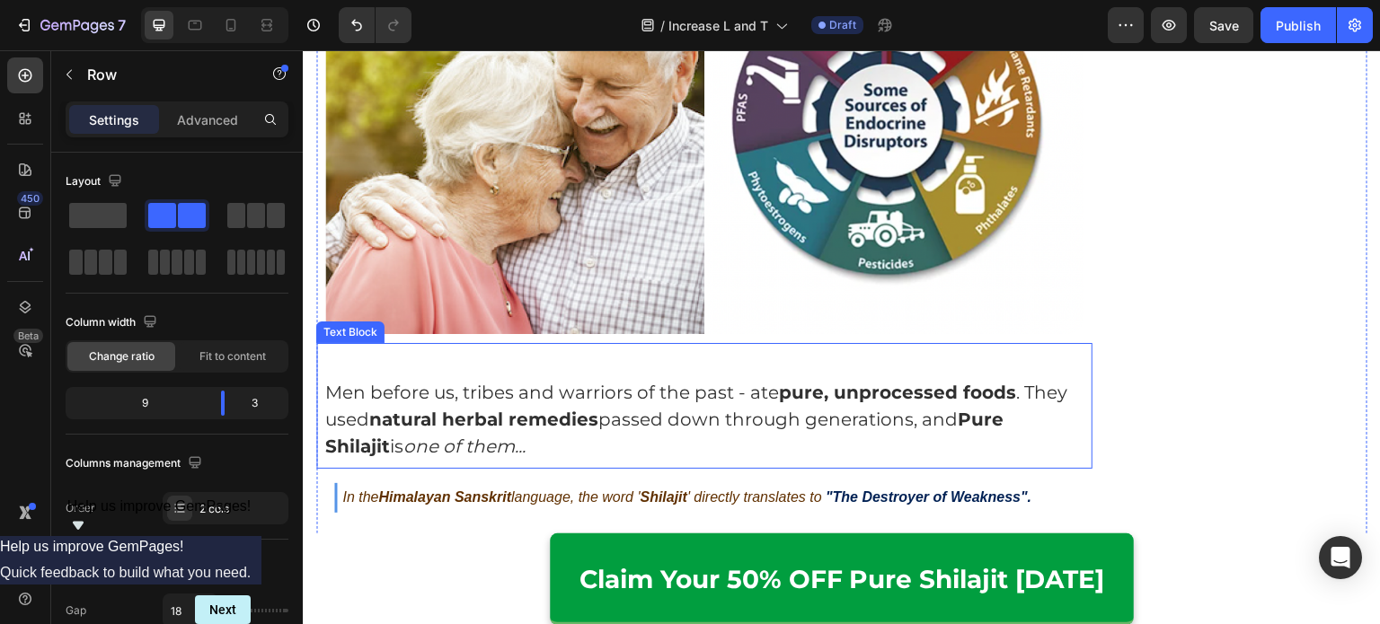
scroll to position [5195, 0]
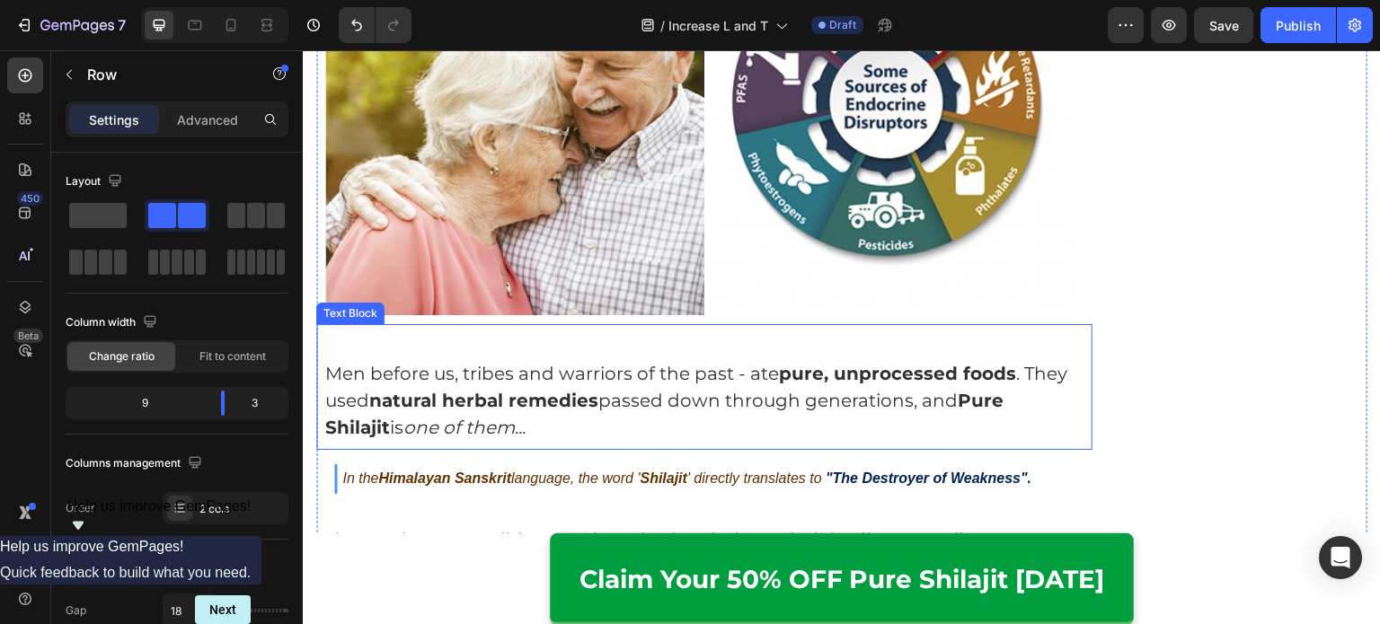
click at [522, 417] on icon "one of them..." at bounding box center [464, 428] width 122 height 22
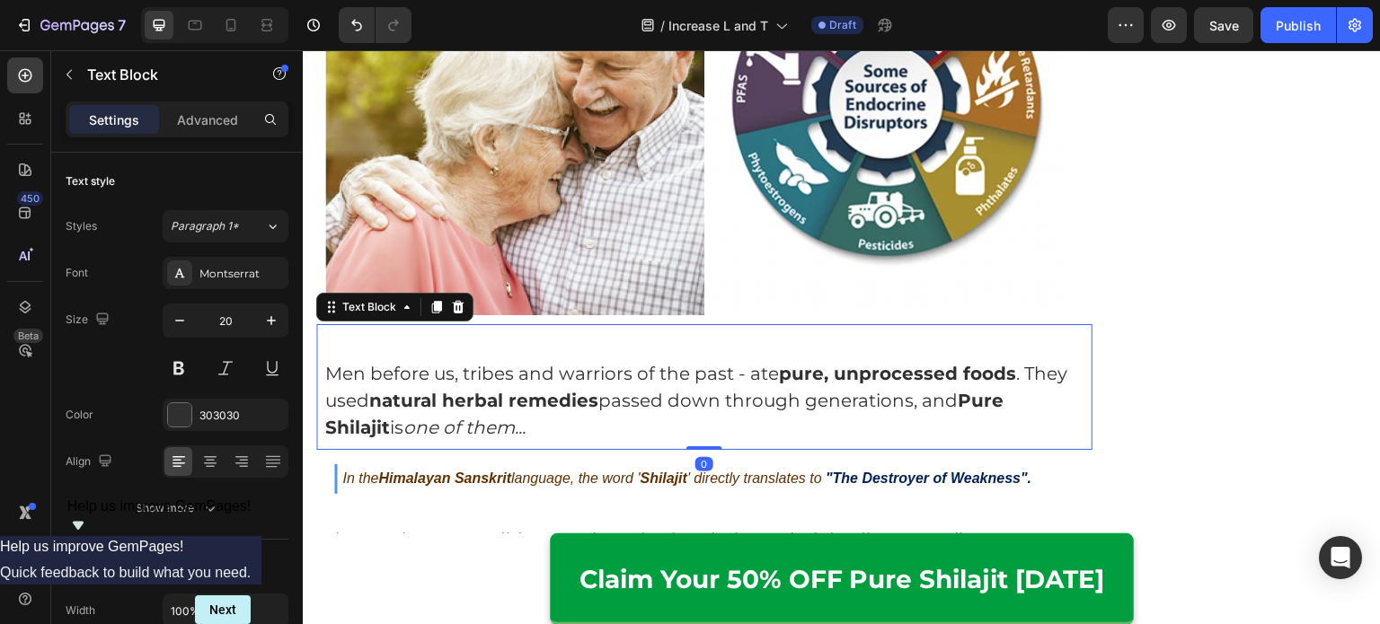
click at [522, 417] on icon "one of them..." at bounding box center [464, 428] width 122 height 22
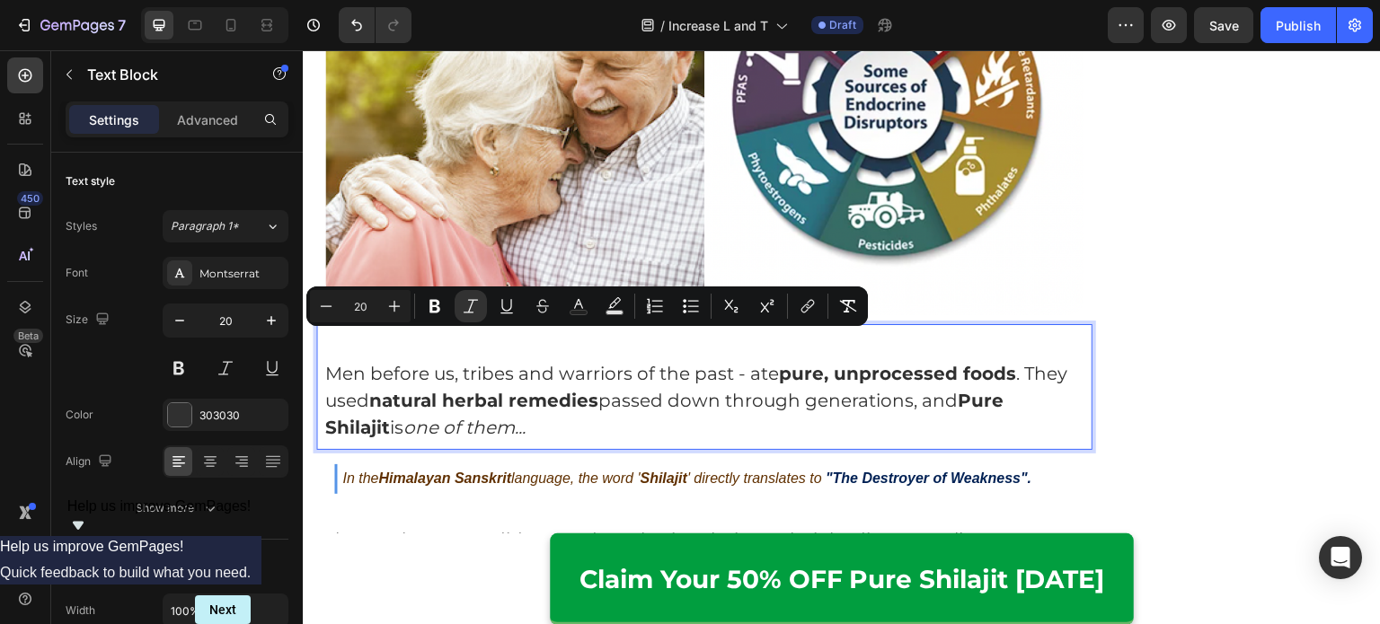
click at [543, 360] on p "Men before us, tribes and warriors of the past - ate pure, unprocessed foods . …" at bounding box center [704, 400] width 758 height 81
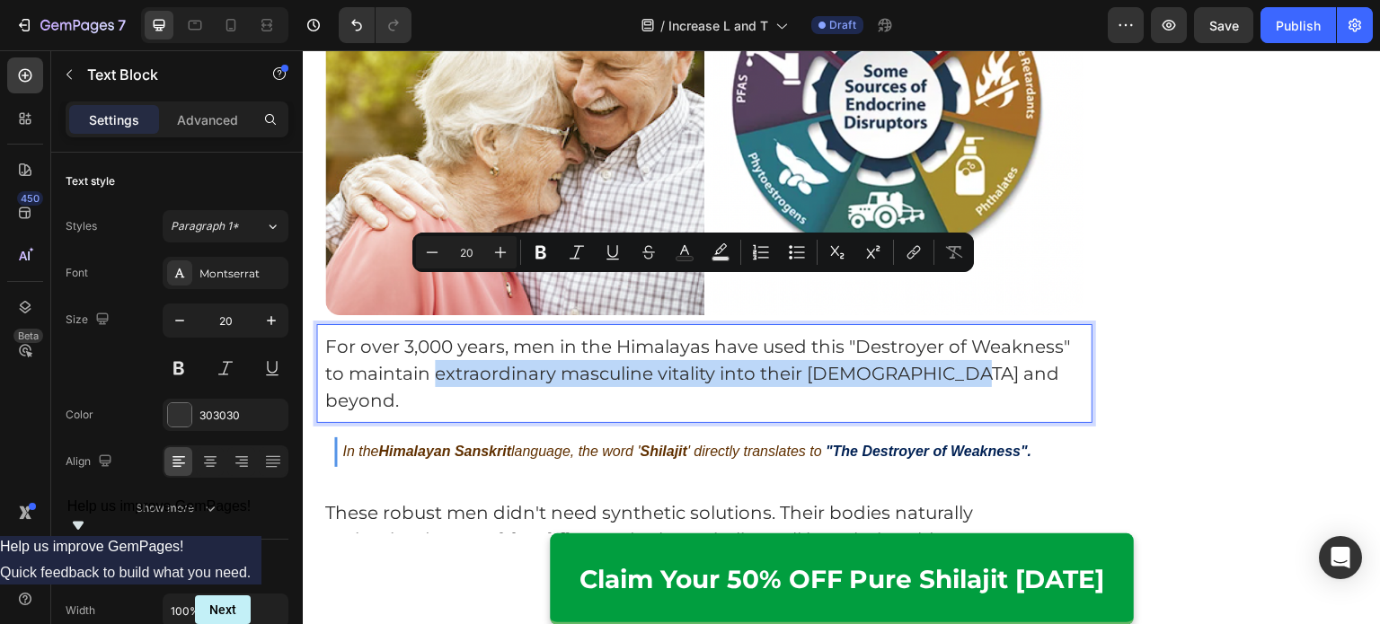
drag, startPoint x: 437, startPoint y: 289, endPoint x: 984, endPoint y: 293, distance: 546.1
click at [984, 333] on p "For over 3,000 years, men in the Himalayas have used this "Destroyer of Weaknes…" at bounding box center [704, 373] width 758 height 81
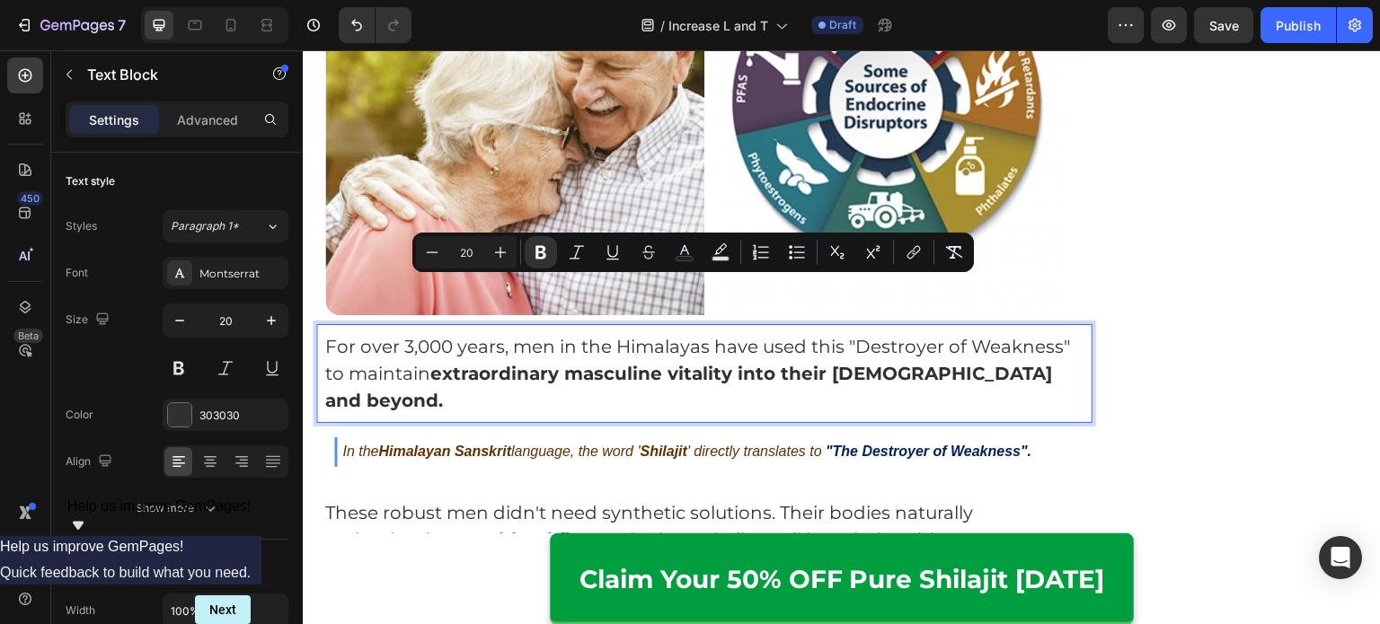
click at [987, 324] on div "For over 3,000 years, men in the Himalayas have used this "Destroyer of Weaknes…" at bounding box center [704, 373] width 776 height 99
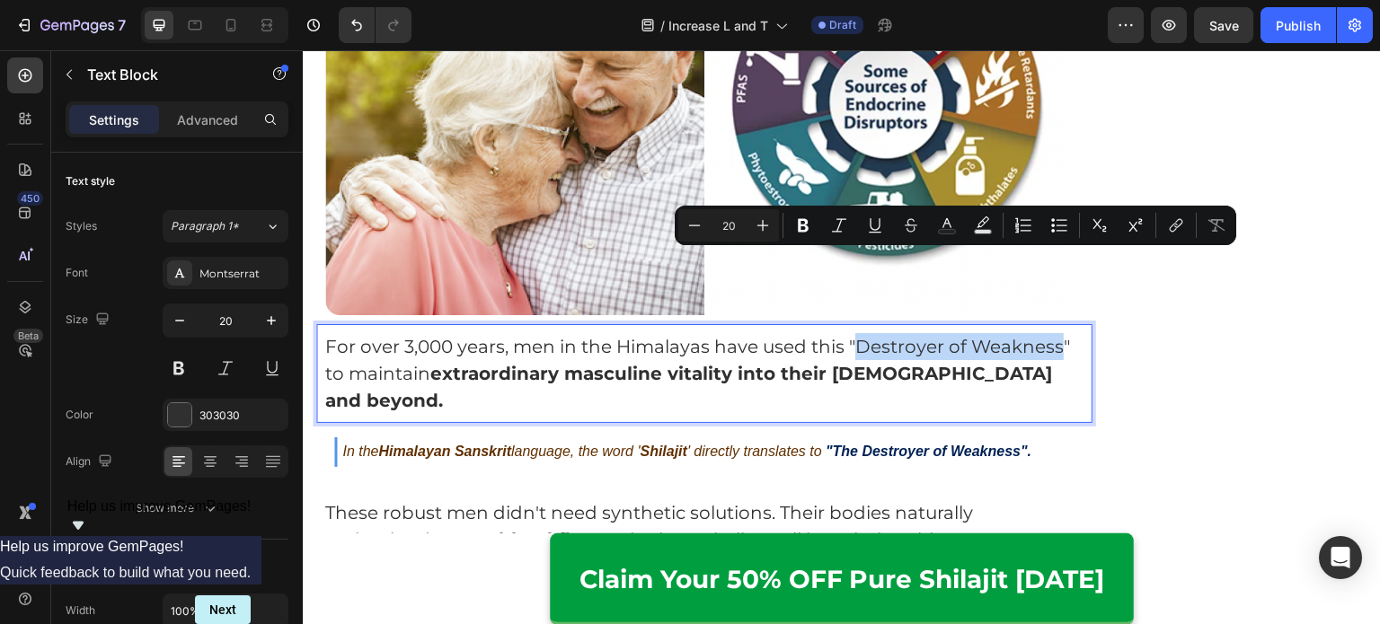
drag, startPoint x: 858, startPoint y: 265, endPoint x: 1059, endPoint y: 267, distance: 201.2
click at [1059, 333] on p "For over 3,000 years, men in the Himalayas have used this "Destroyer of Weaknes…" at bounding box center [704, 373] width 758 height 81
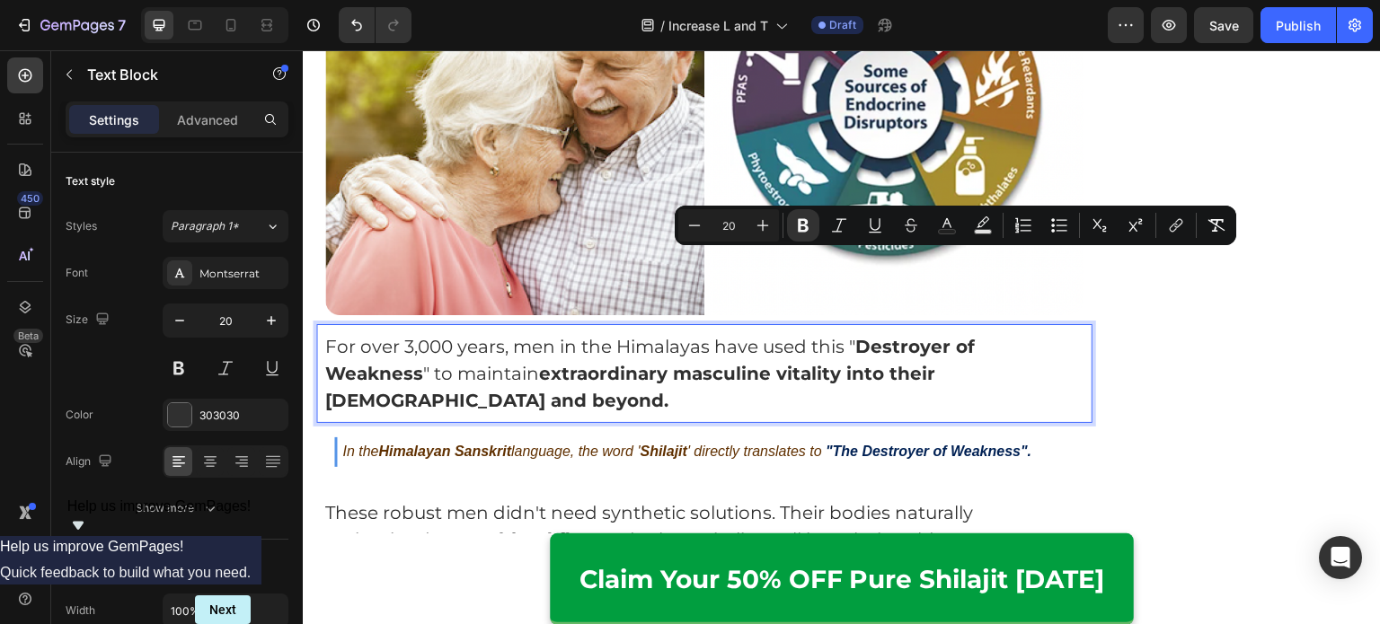
click at [982, 333] on p "For over 3,000 years, men in the Himalayas have used this " Destroyer of Weakne…" at bounding box center [704, 373] width 758 height 81
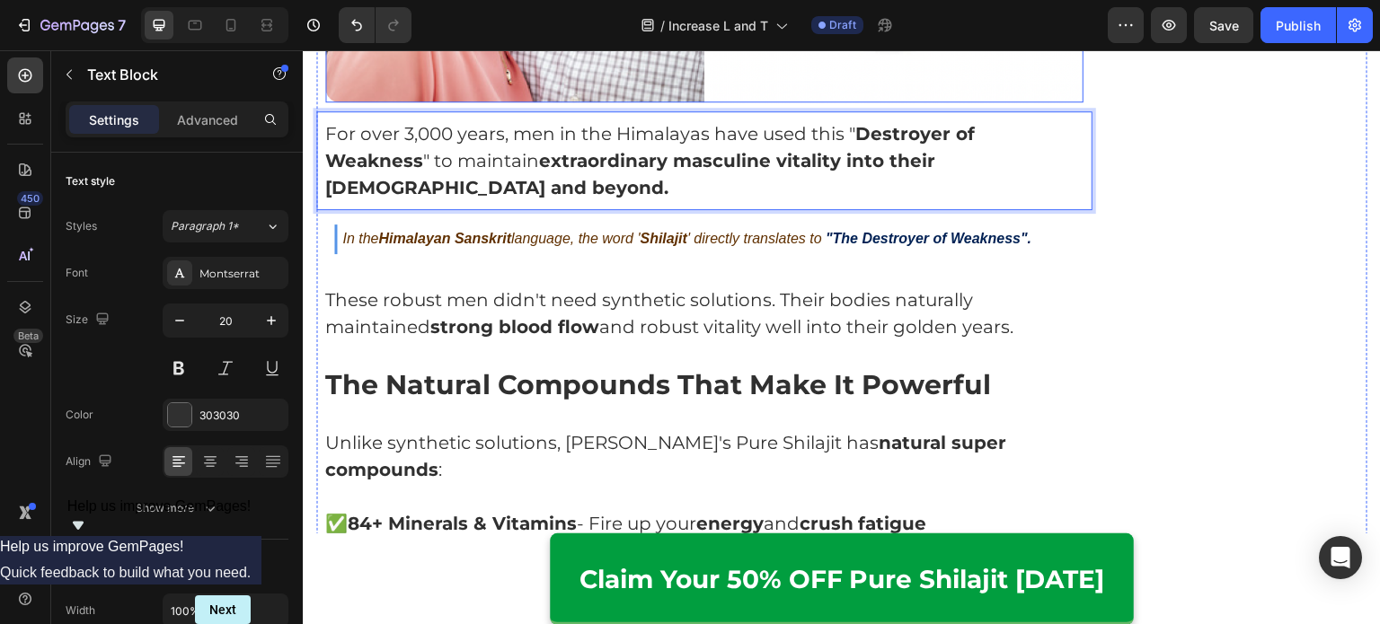
scroll to position [5448, 0]
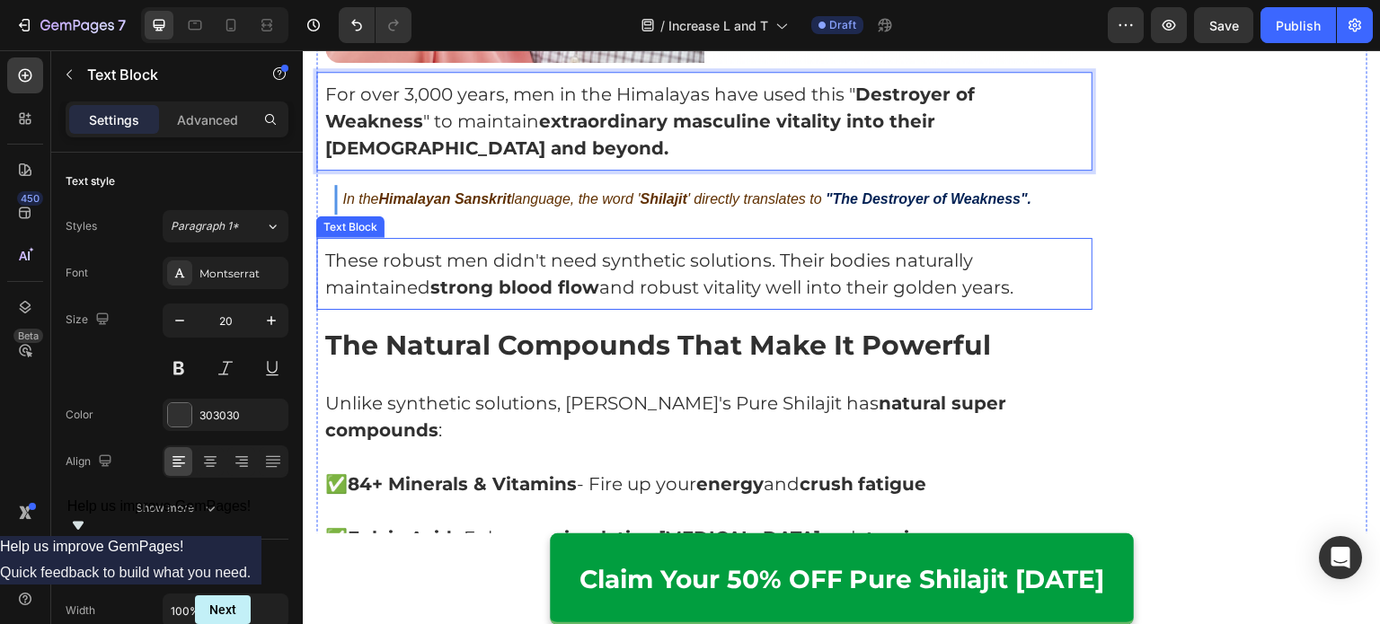
click at [572, 277] on strong "strong blood flow" at bounding box center [514, 288] width 169 height 22
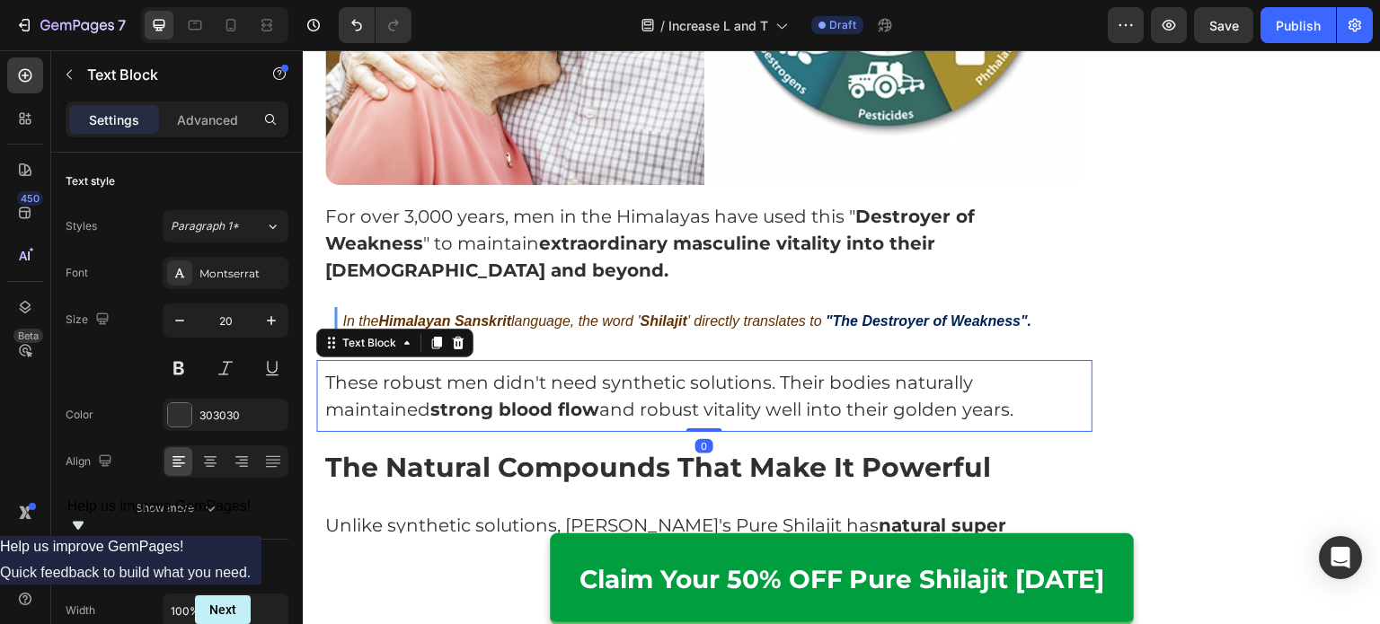
scroll to position [5321, 0]
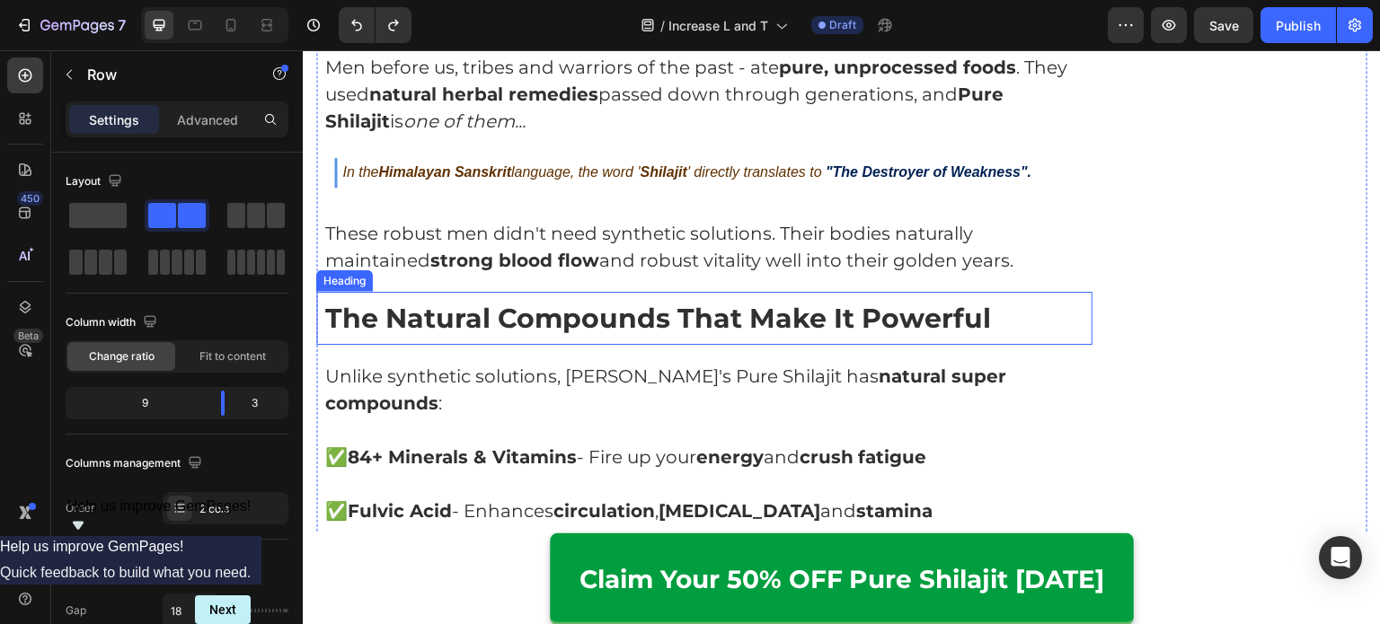
scroll to position [5502, 0]
click at [644, 301] on strong "The Natural Compounds That Make It Powerful" at bounding box center [658, 317] width 666 height 33
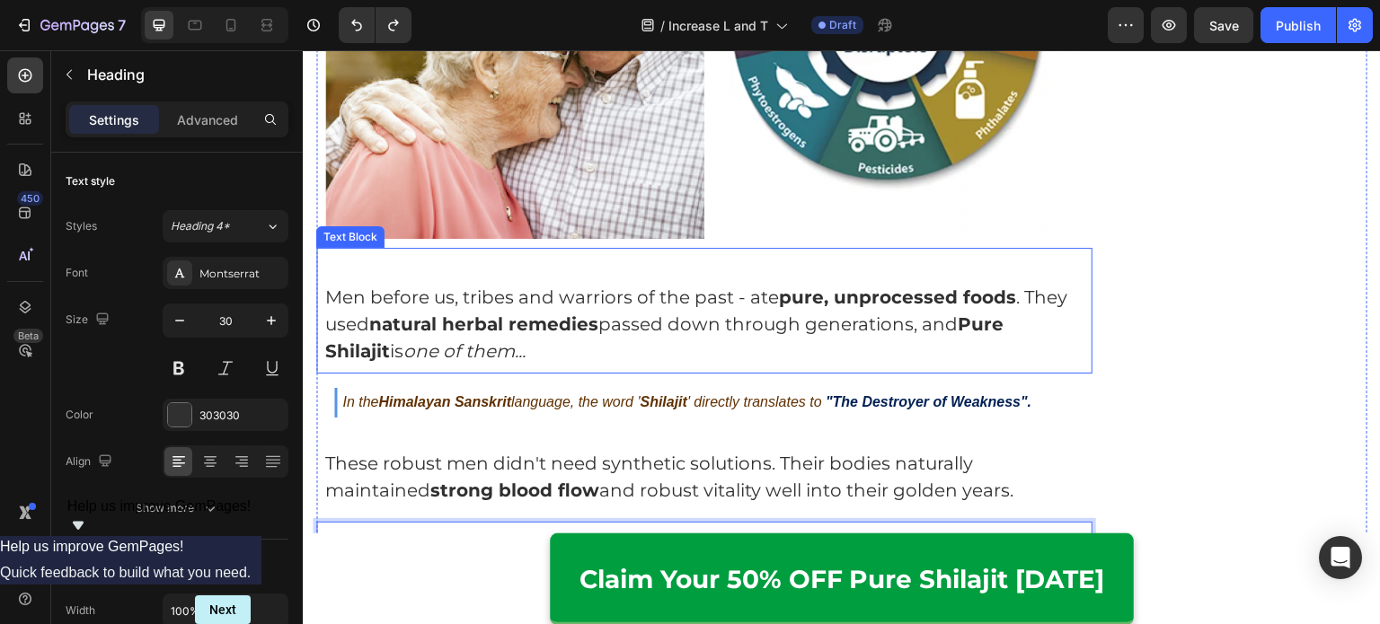
scroll to position [5309, 0]
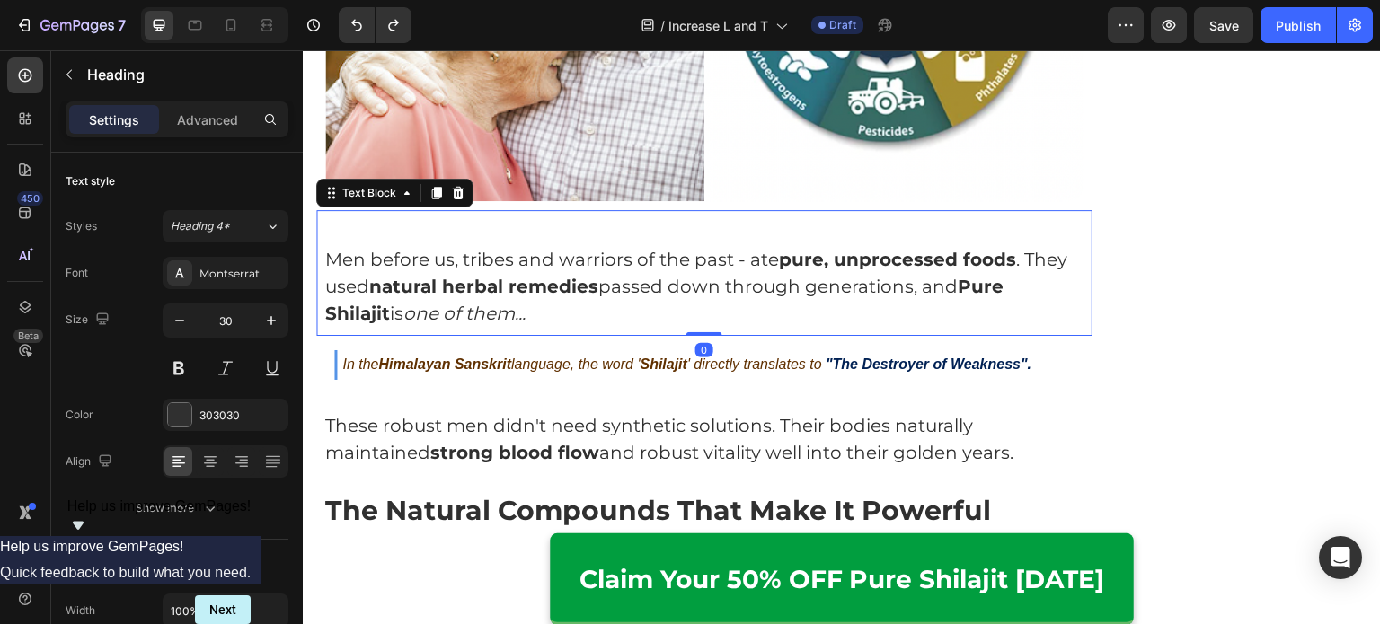
click at [515, 303] on icon "one of them..." at bounding box center [464, 314] width 122 height 22
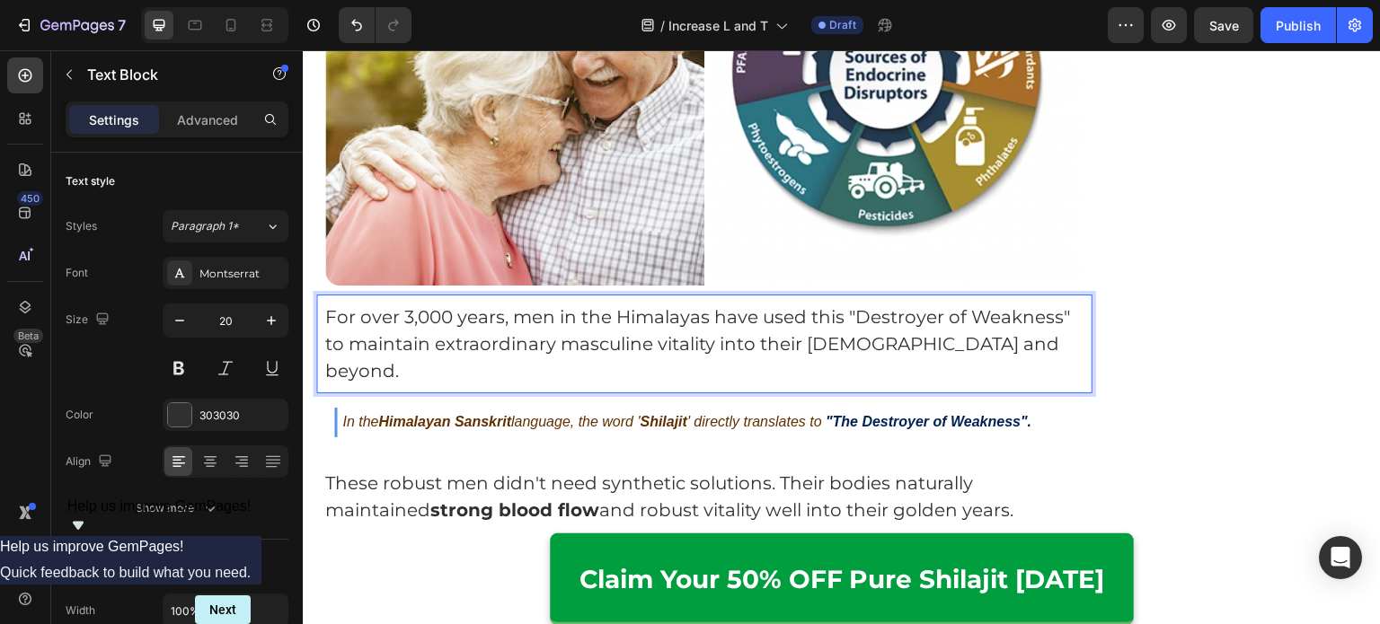
scroll to position [5194, 0]
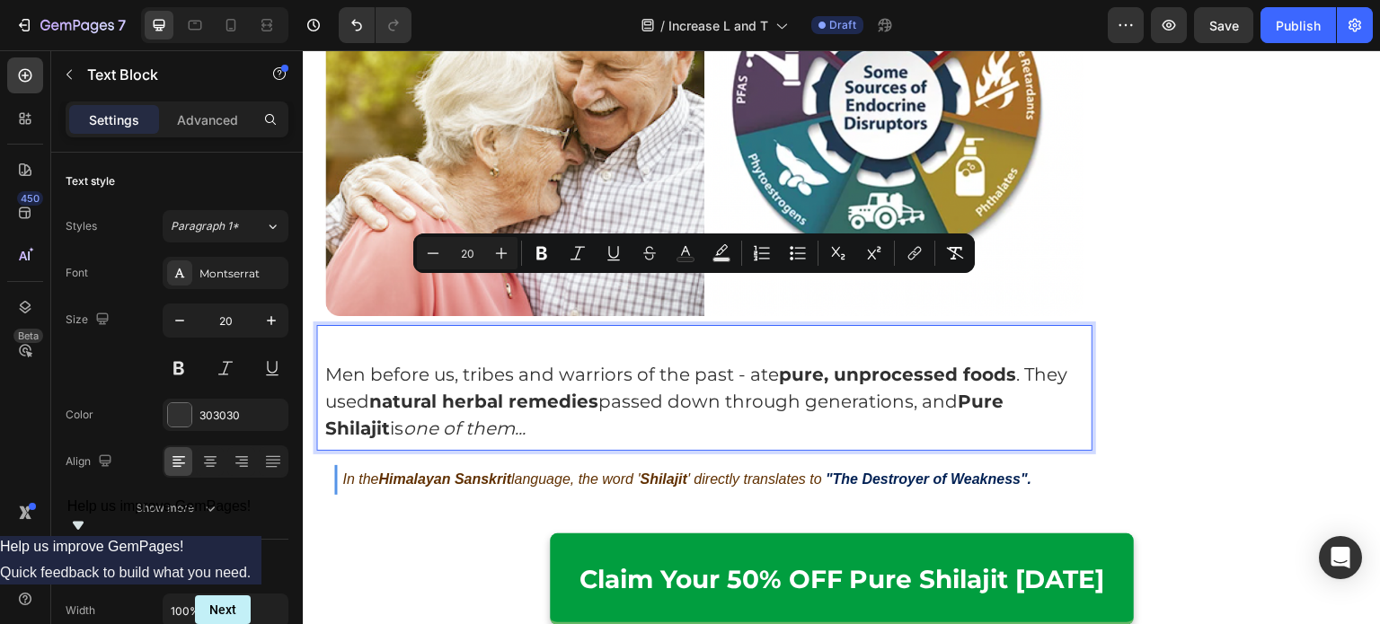
click at [744, 361] on p "Men before us, tribes and warriors of the past - ate pure, unprocessed foods . …" at bounding box center [704, 401] width 758 height 81
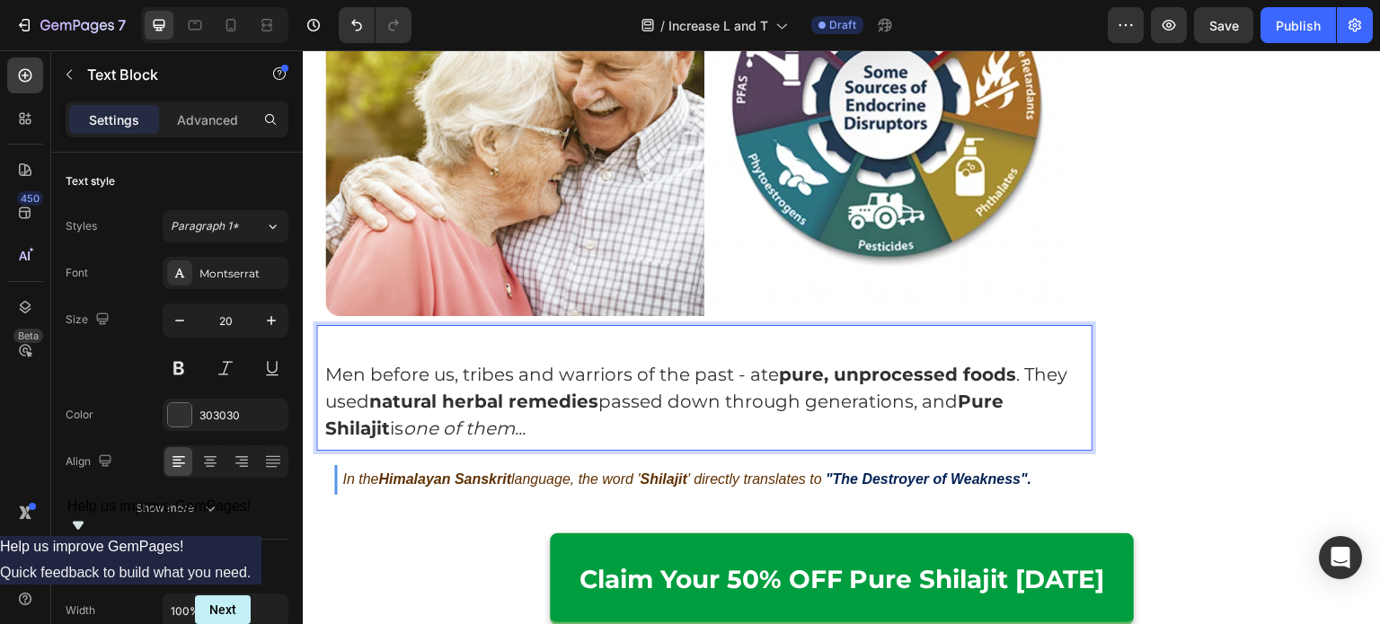
scroll to position [5290, 0]
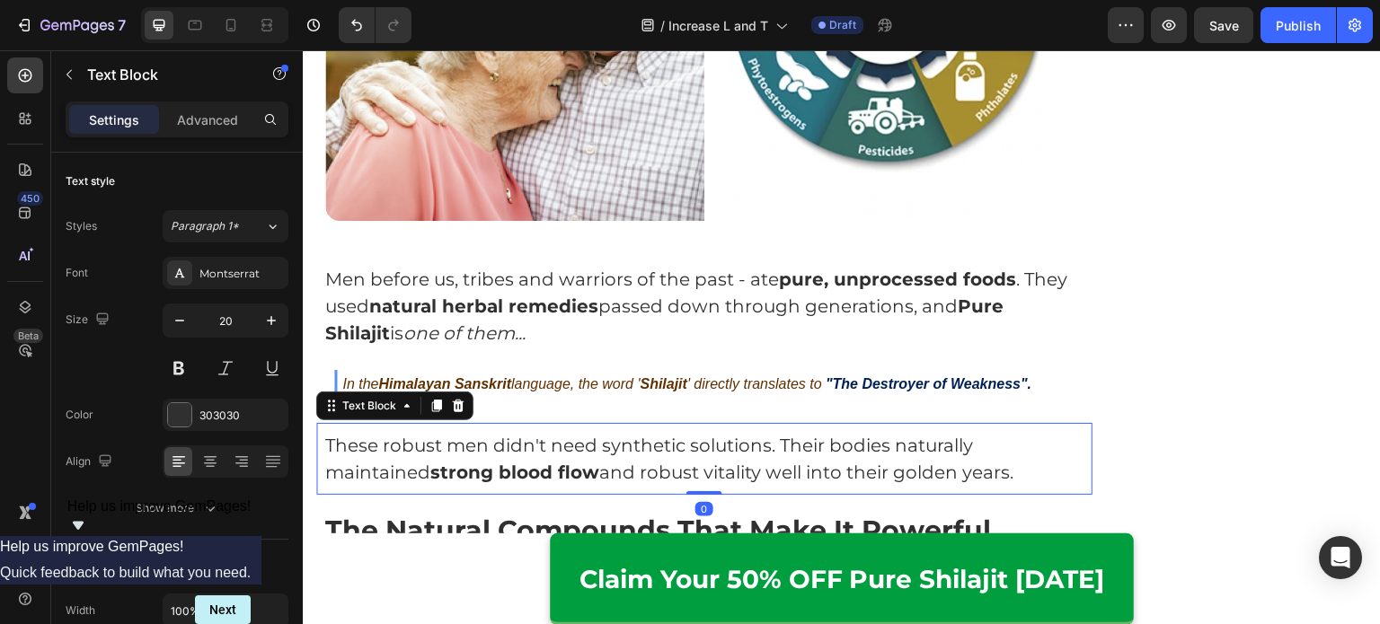
click at [751, 432] on p "These robust men didn't need synthetic solutions. Their bodies naturally mainta…" at bounding box center [704, 459] width 758 height 54
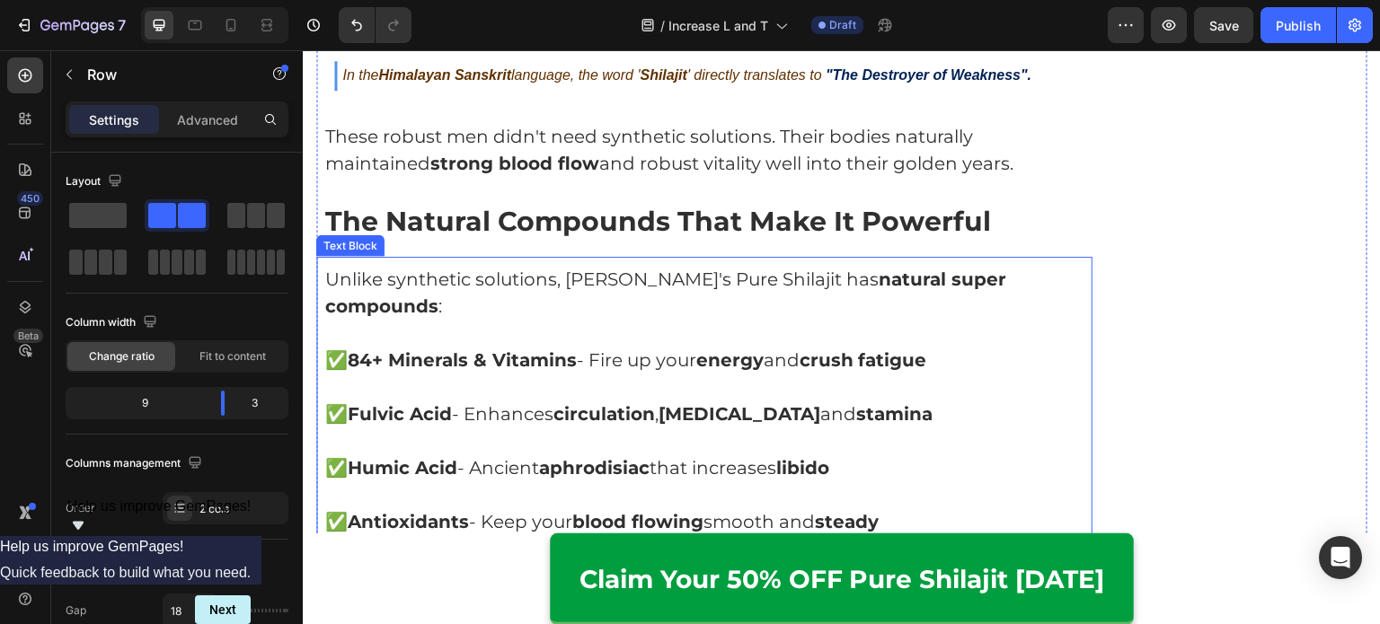
scroll to position [5595, 0]
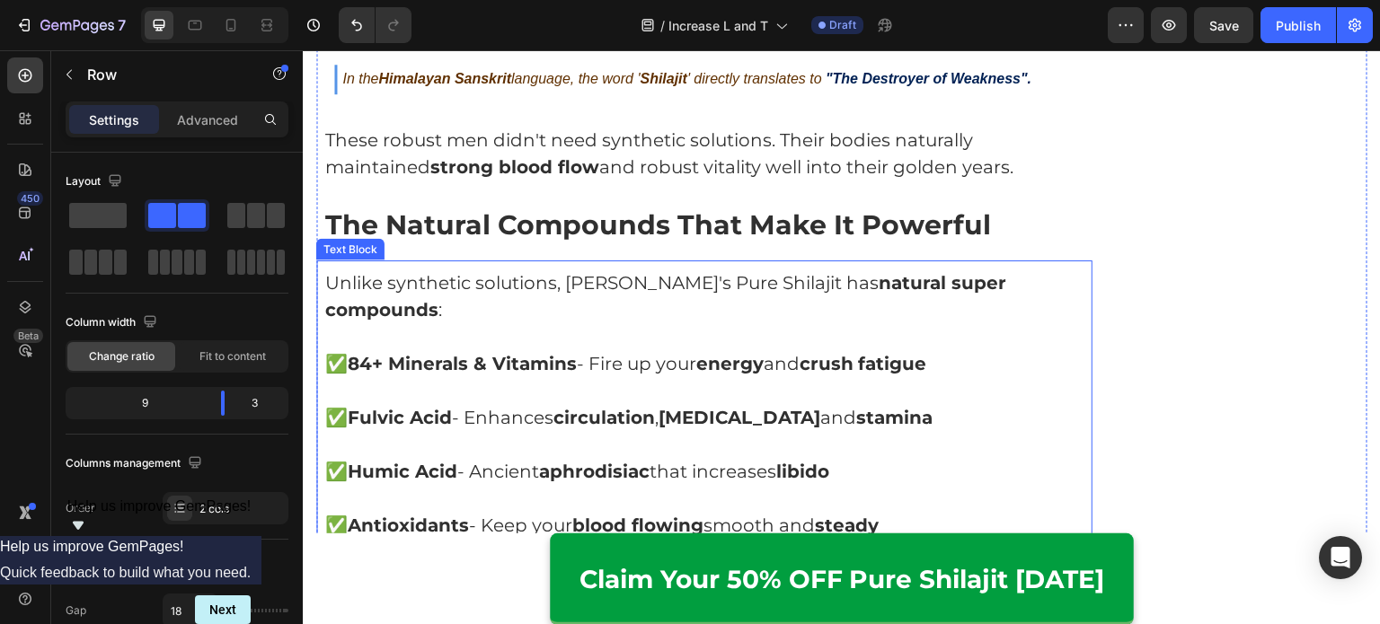
click at [498, 269] on p "Unlike synthetic solutions, Nurojit's Pure Shilajit has natural super compounds…" at bounding box center [704, 296] width 758 height 54
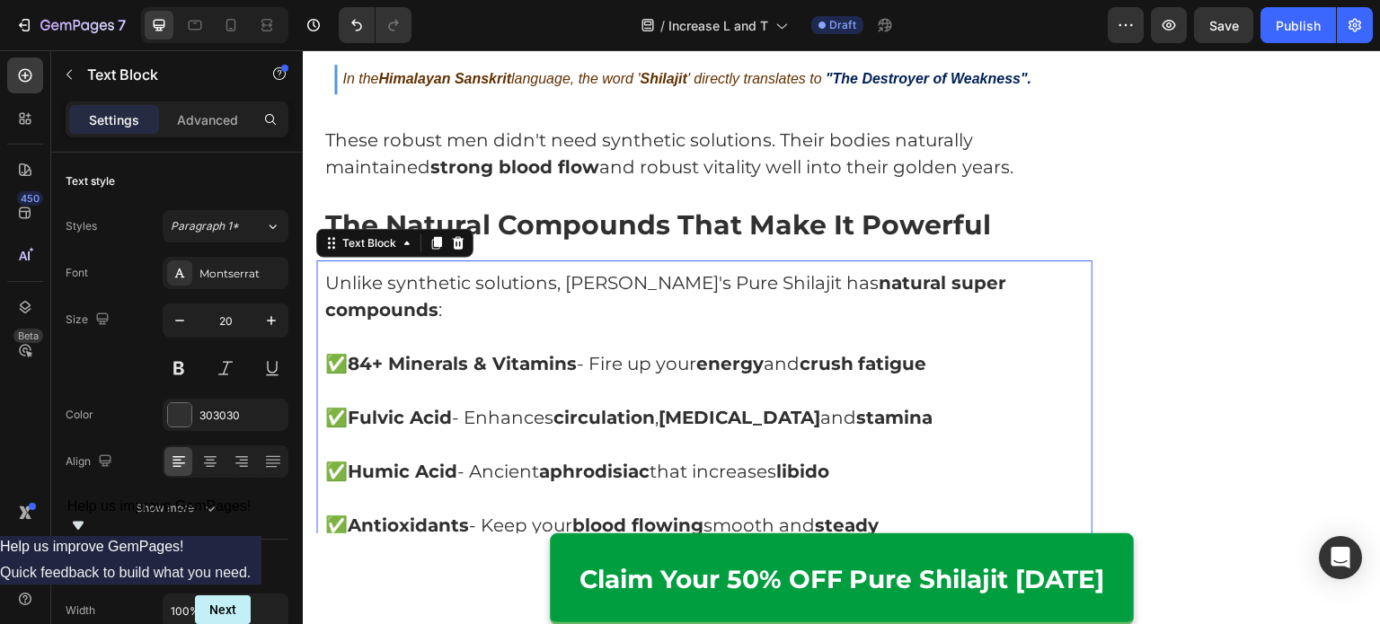
click at [498, 269] on p "Unlike synthetic solutions, Nurojit's Pure Shilajit has natural super compounds…" at bounding box center [704, 296] width 758 height 54
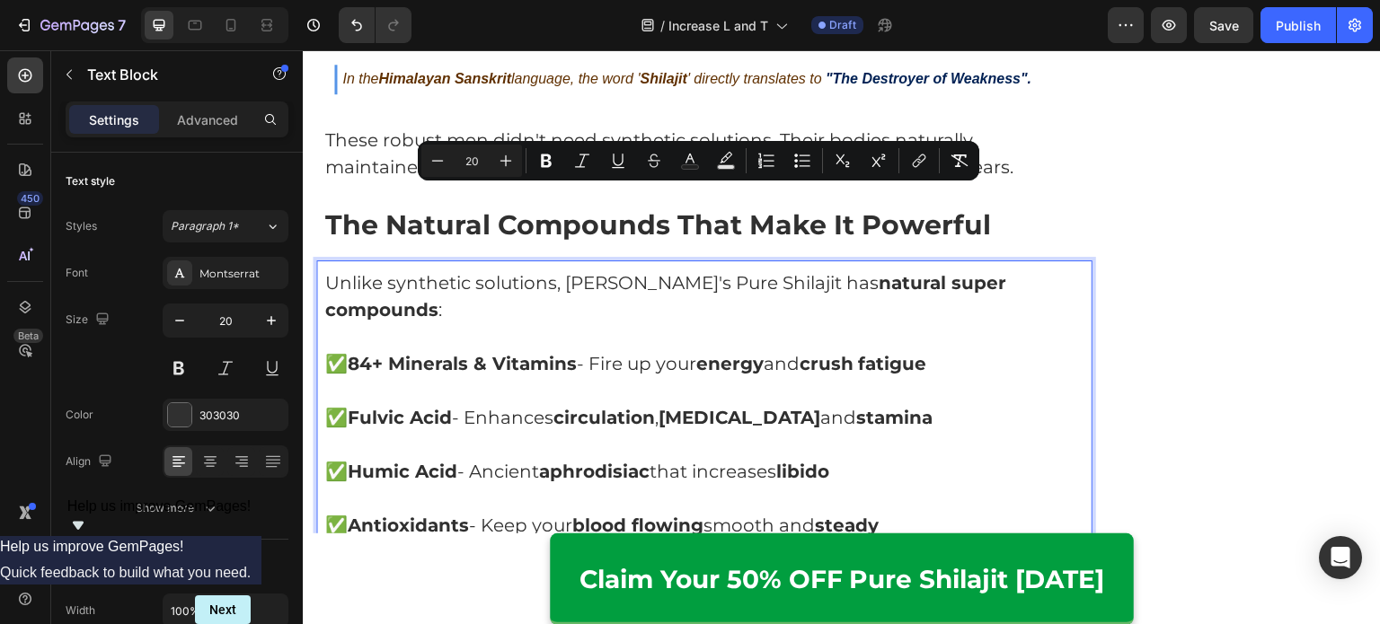
click at [503, 269] on p "Unlike synthetic solutions, Nurojit's Pure Shilajit has natural super compounds…" at bounding box center [704, 296] width 758 height 54
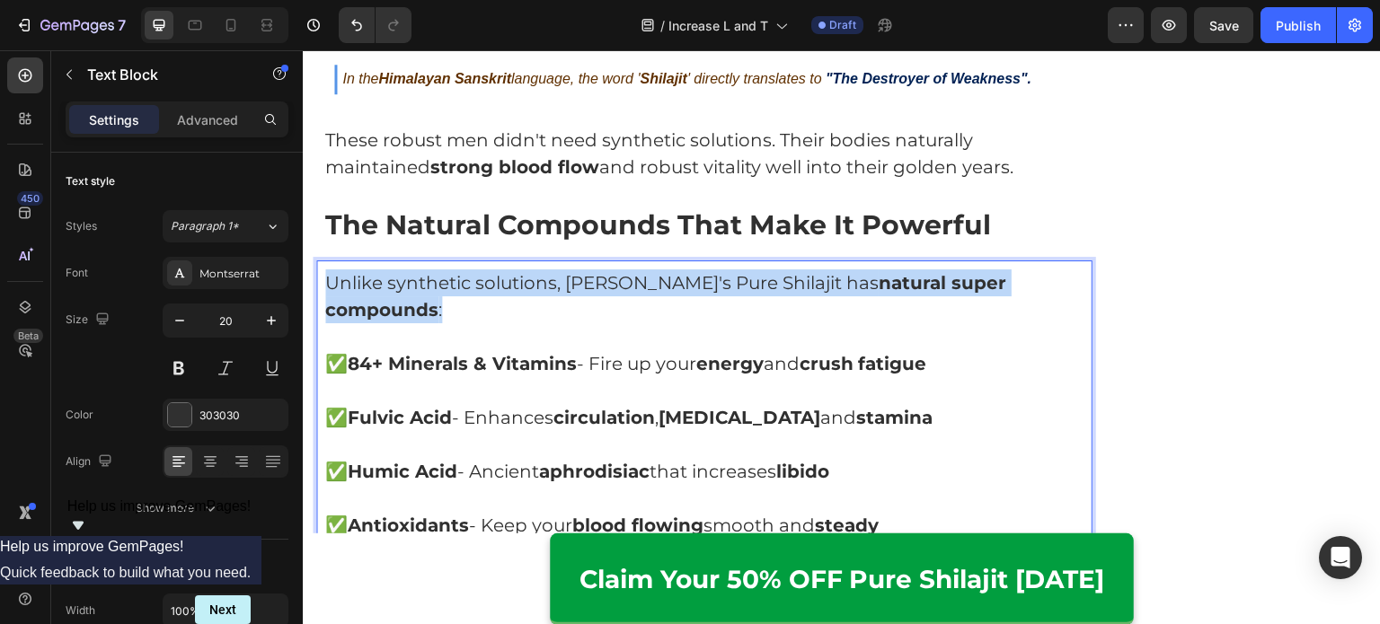
drag, startPoint x: 328, startPoint y: 196, endPoint x: 1073, endPoint y: 213, distance: 745.7
click at [1073, 260] on div "Unlike synthetic solutions, Nurojit's Pure Shilajit has natural super compounds…" at bounding box center [704, 484] width 776 height 449
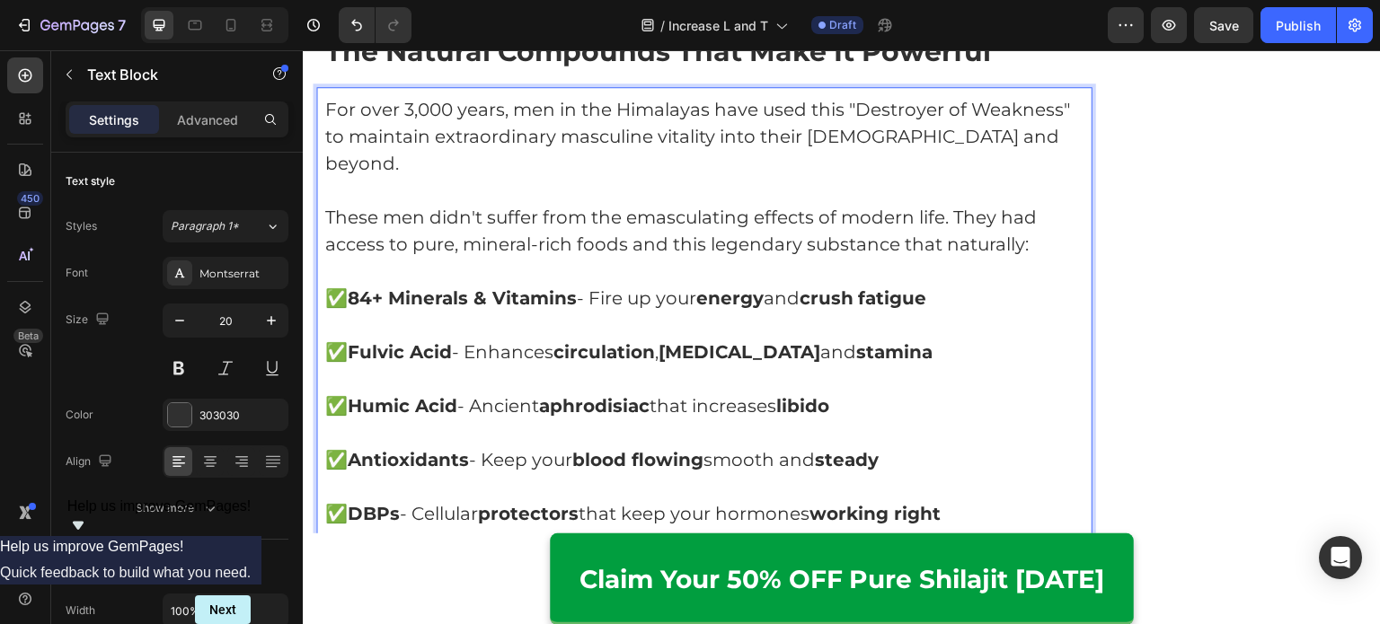
scroll to position [5769, 0]
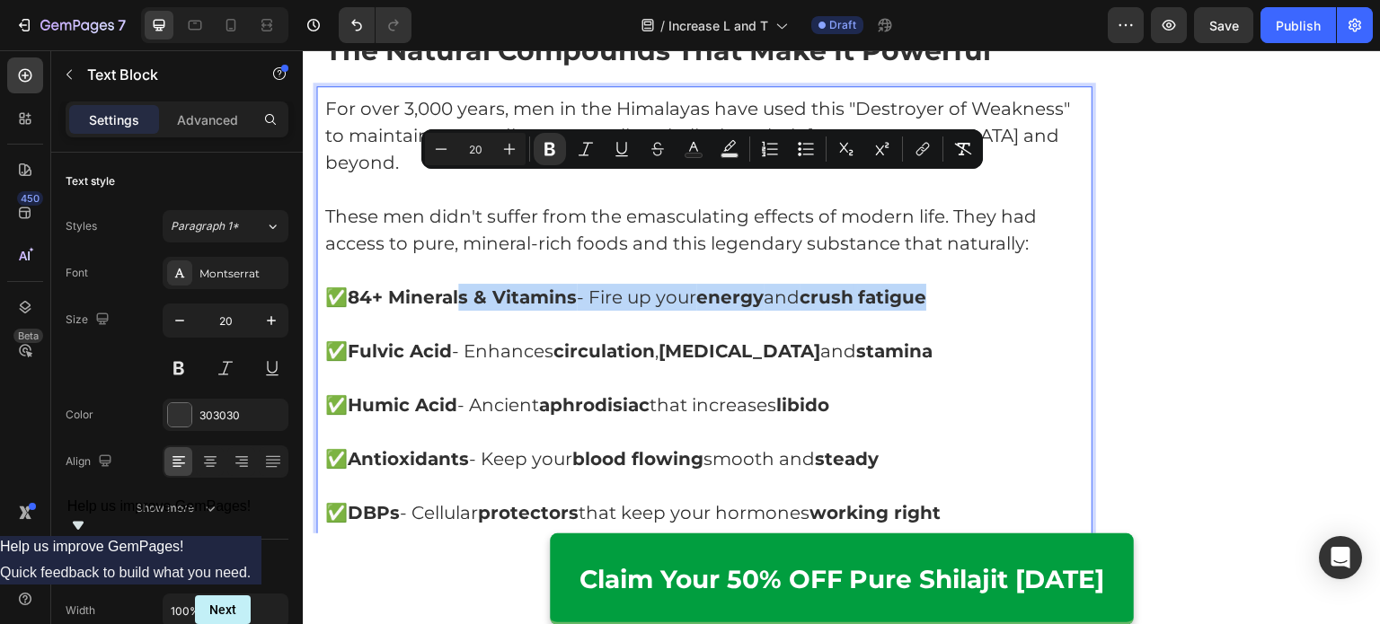
drag, startPoint x: 954, startPoint y: 192, endPoint x: 457, endPoint y: 195, distance: 496.7
click at [457, 284] on p "✅ 84+ Minerals & Vitamins - Fire up your energy and crush fatigue" at bounding box center [704, 297] width 758 height 27
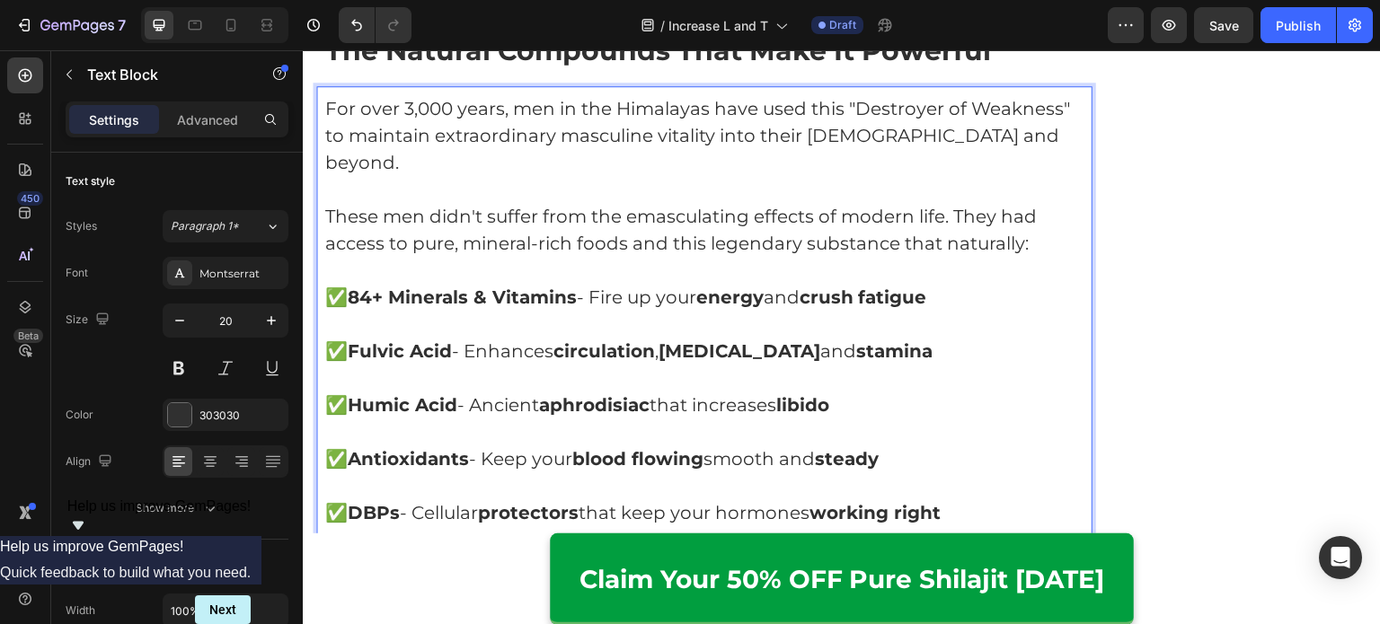
click at [534, 419] on p "Rich Text Editor. Editing area: main" at bounding box center [704, 432] width 758 height 27
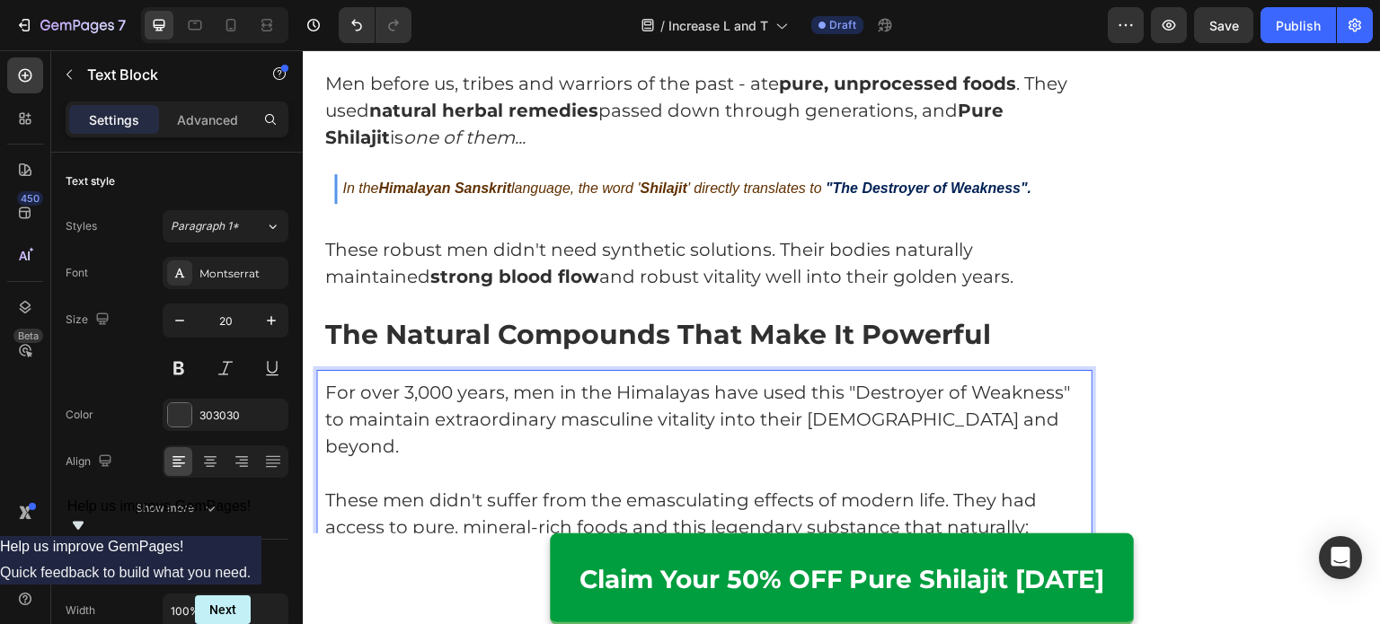
scroll to position [5486, 0]
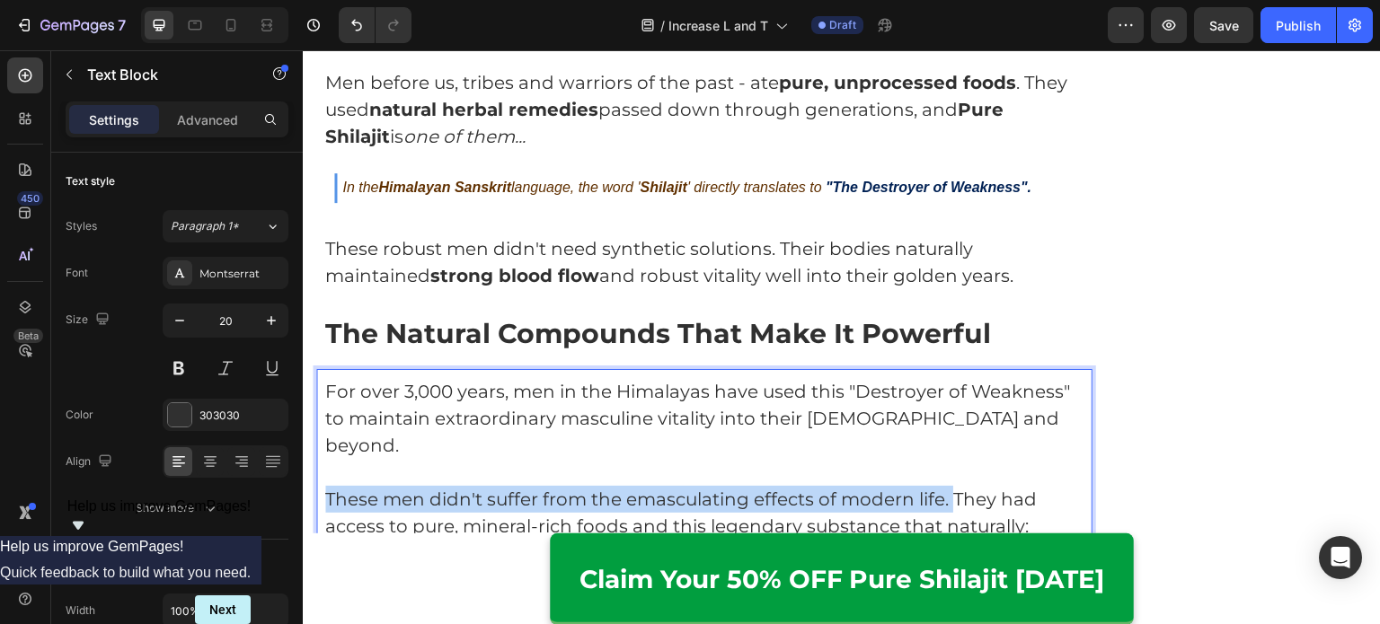
drag, startPoint x: 952, startPoint y: 397, endPoint x: 329, endPoint y: 396, distance: 623.4
click at [329, 486] on p "These men didn't suffer from the emasculating effects of modern life. They had …" at bounding box center [704, 513] width 758 height 54
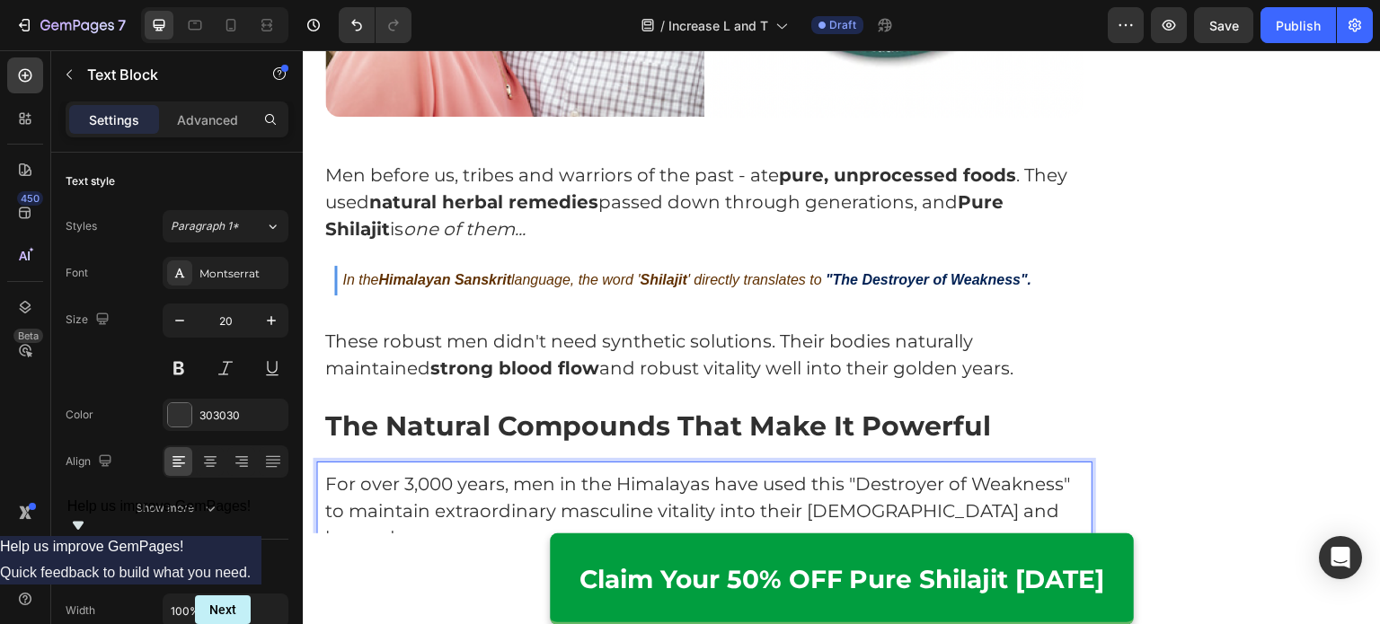
scroll to position [5393, 0]
drag, startPoint x: 865, startPoint y: 407, endPoint x: 1023, endPoint y: 402, distance: 158.1
click at [1023, 472] on p "For over 3,000 years, men in the Himalayas have used this "Destroyer of Weaknes…" at bounding box center [704, 512] width 758 height 81
drag, startPoint x: 1059, startPoint y: 401, endPoint x: 851, endPoint y: 406, distance: 207.5
click at [851, 472] on p "For over 3,000 years, men in the Himalayas have used this "Destroyer of Weaknes…" at bounding box center [704, 512] width 758 height 81
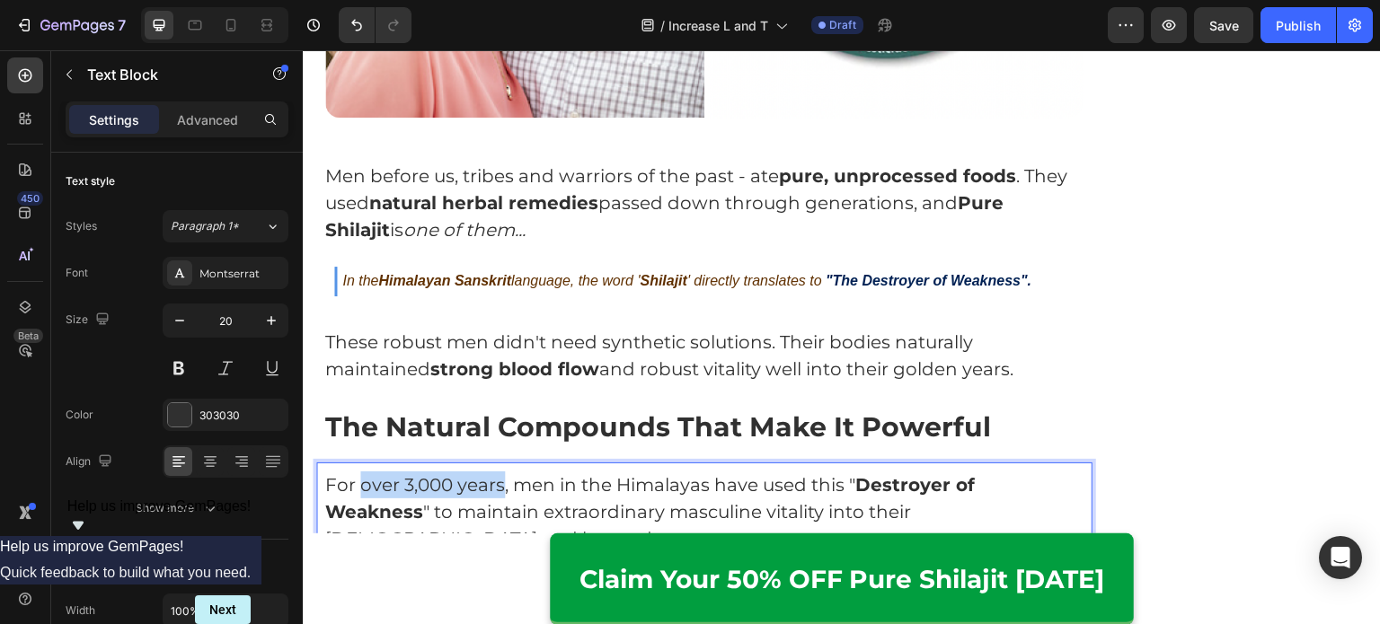
drag, startPoint x: 359, startPoint y: 399, endPoint x: 501, endPoint y: 406, distance: 142.1
click at [501, 472] on p "For over 3,000 years, men in the Himalayas have used this " Destroyer of Weakne…" at bounding box center [704, 512] width 758 height 81
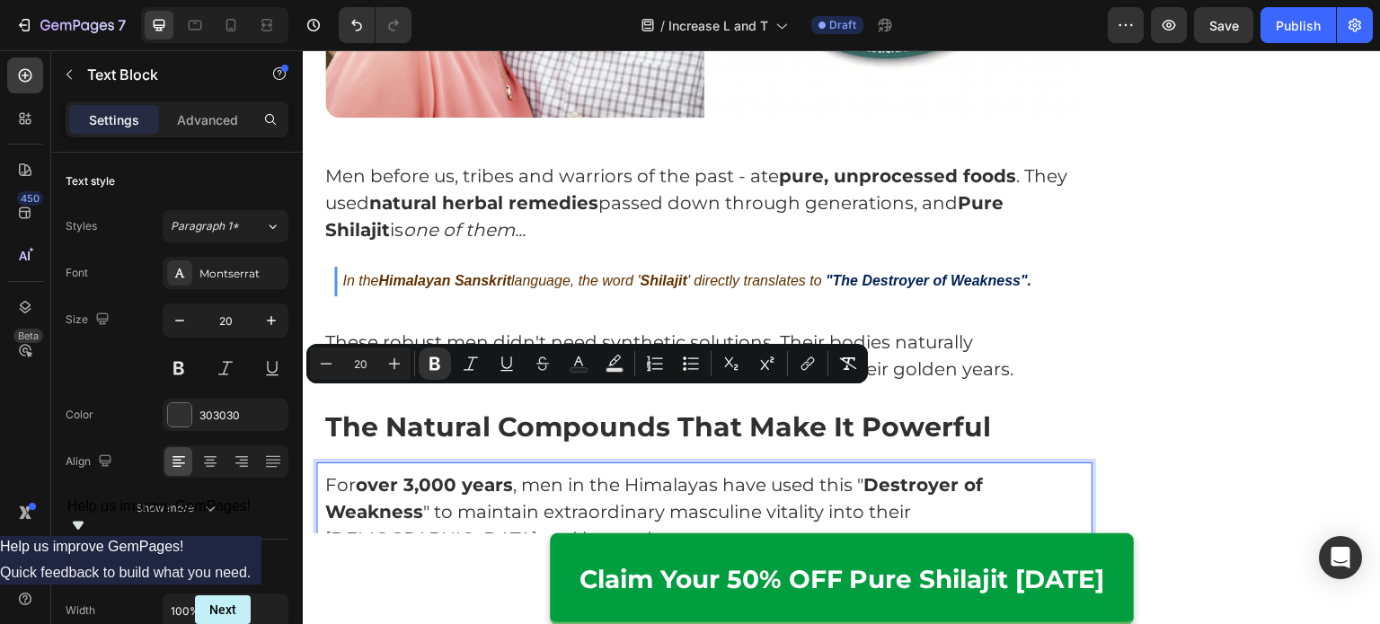
click at [578, 552] on p "Rich Text Editor. Editing area: main" at bounding box center [704, 565] width 758 height 27
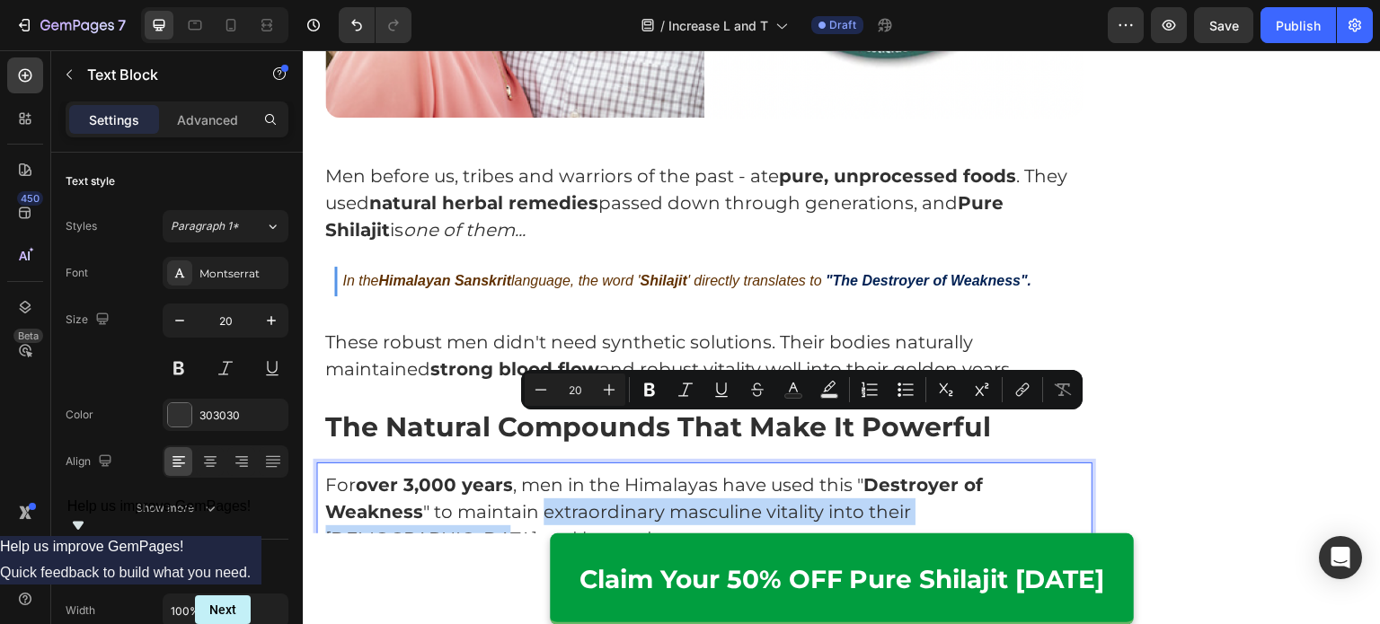
drag, startPoint x: 545, startPoint y: 429, endPoint x: 1069, endPoint y: 435, distance: 523.7
click at [1069, 472] on p "For over 3,000 years , men in the Himalayas have used this " Destroyer of Weakn…" at bounding box center [704, 512] width 758 height 81
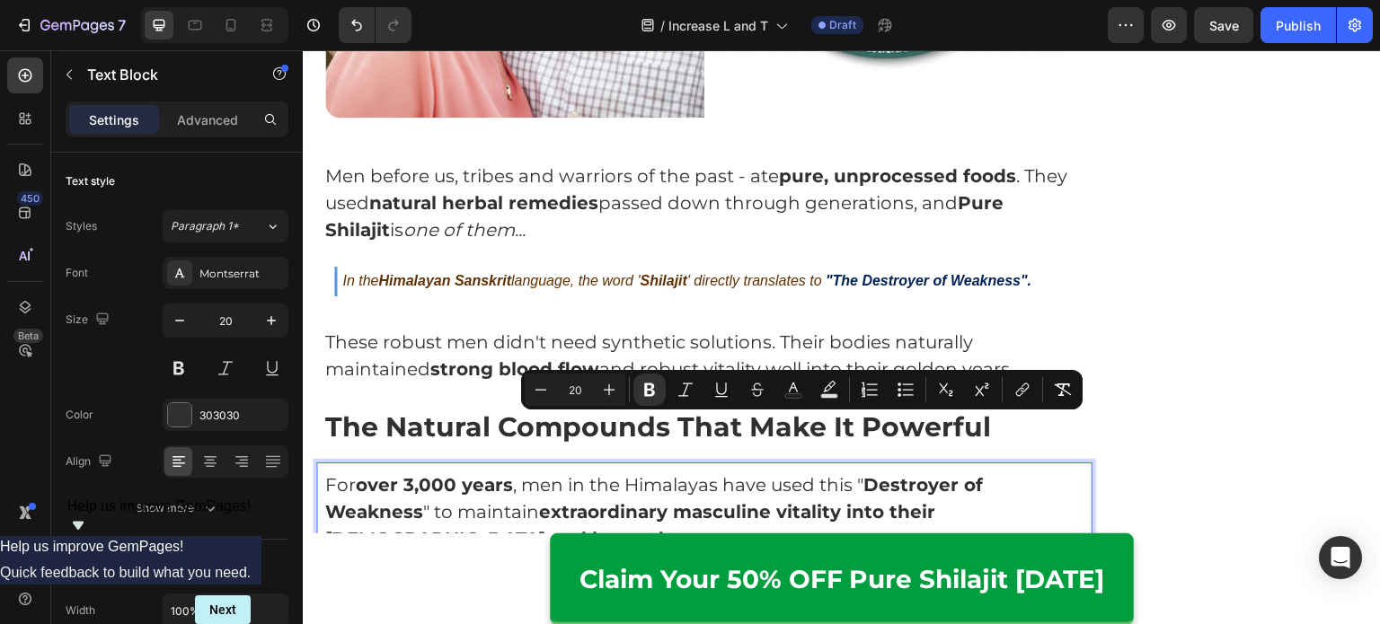
click at [941, 472] on p "For over 3,000 years , men in the Himalayas have used this " Destroyer of Weakn…" at bounding box center [704, 512] width 758 height 81
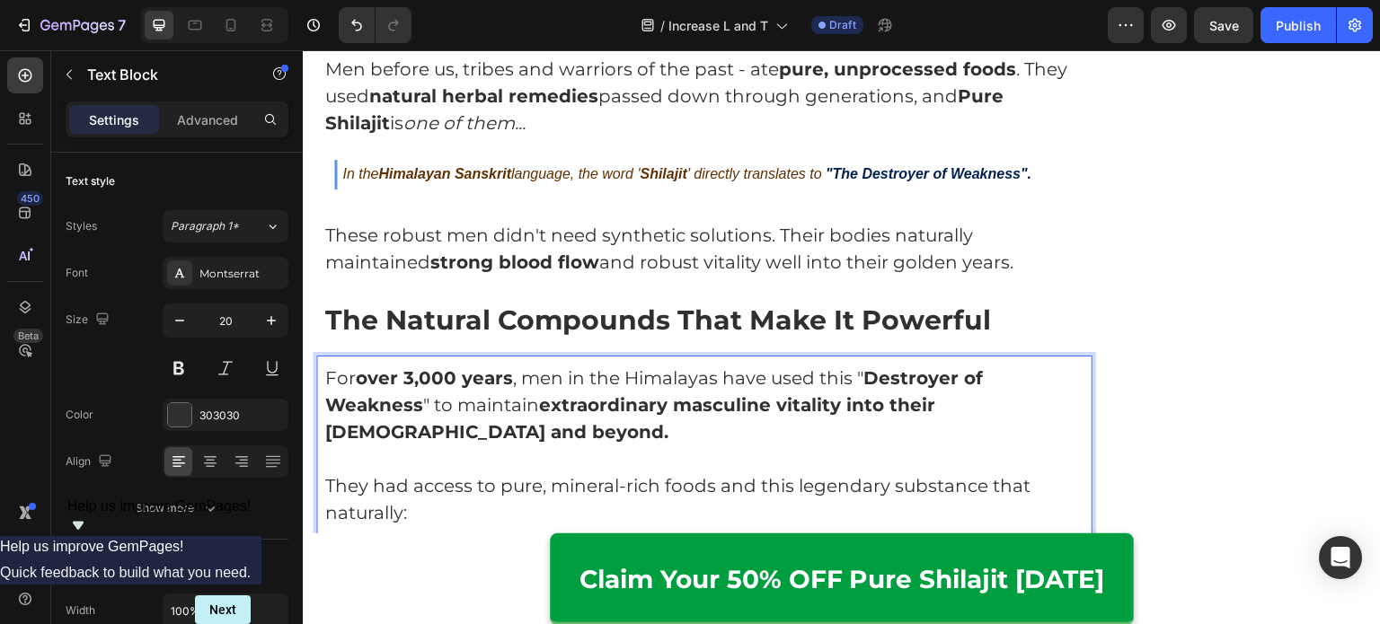
scroll to position [5501, 0]
drag, startPoint x: 798, startPoint y: 399, endPoint x: 903, endPoint y: 400, distance: 105.1
click at [903, 472] on p "They had access to pure, mineral-rich foods and this legendary substance that n…" at bounding box center [704, 499] width 758 height 54
drag, startPoint x: 761, startPoint y: 400, endPoint x: 840, endPoint y: 404, distance: 79.2
click at [842, 472] on p "They had access to pure, mineral-rich foods and this legendary substance that n…" at bounding box center [704, 499] width 758 height 54
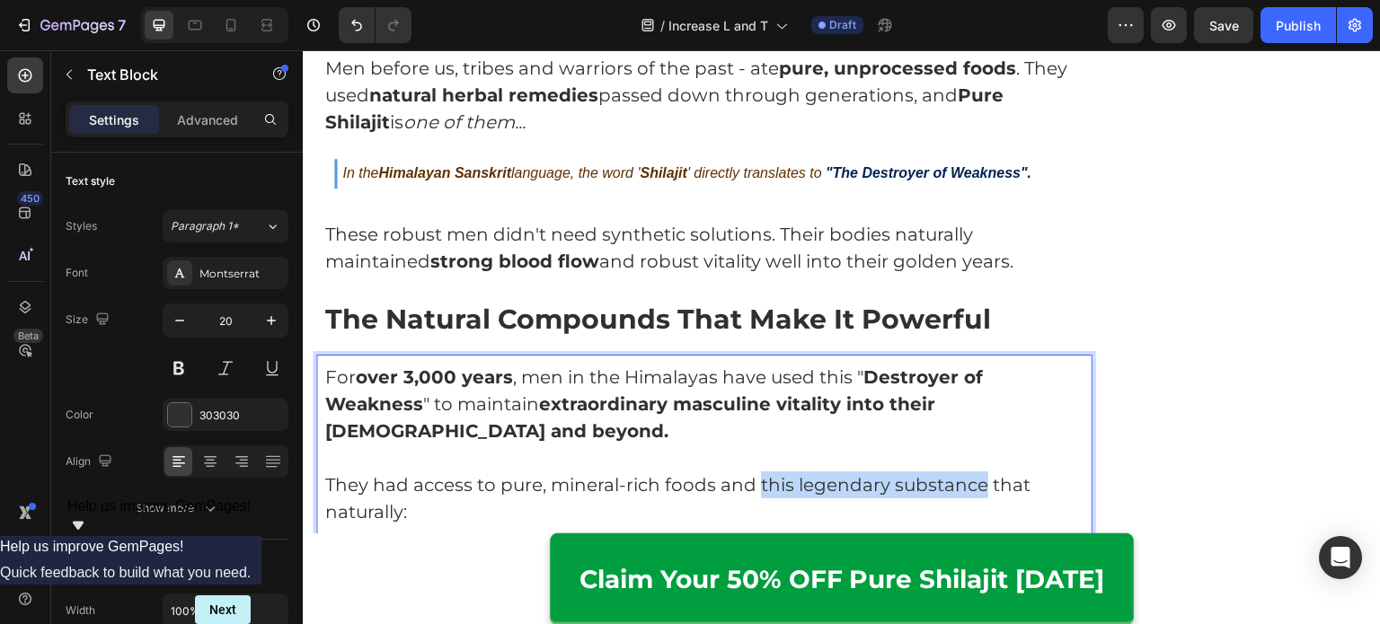
drag, startPoint x: 757, startPoint y: 406, endPoint x: 982, endPoint y: 405, distance: 224.6
click at [982, 472] on p "They had access to pure, mineral-rich foods and this legendary substance that n…" at bounding box center [704, 499] width 758 height 54
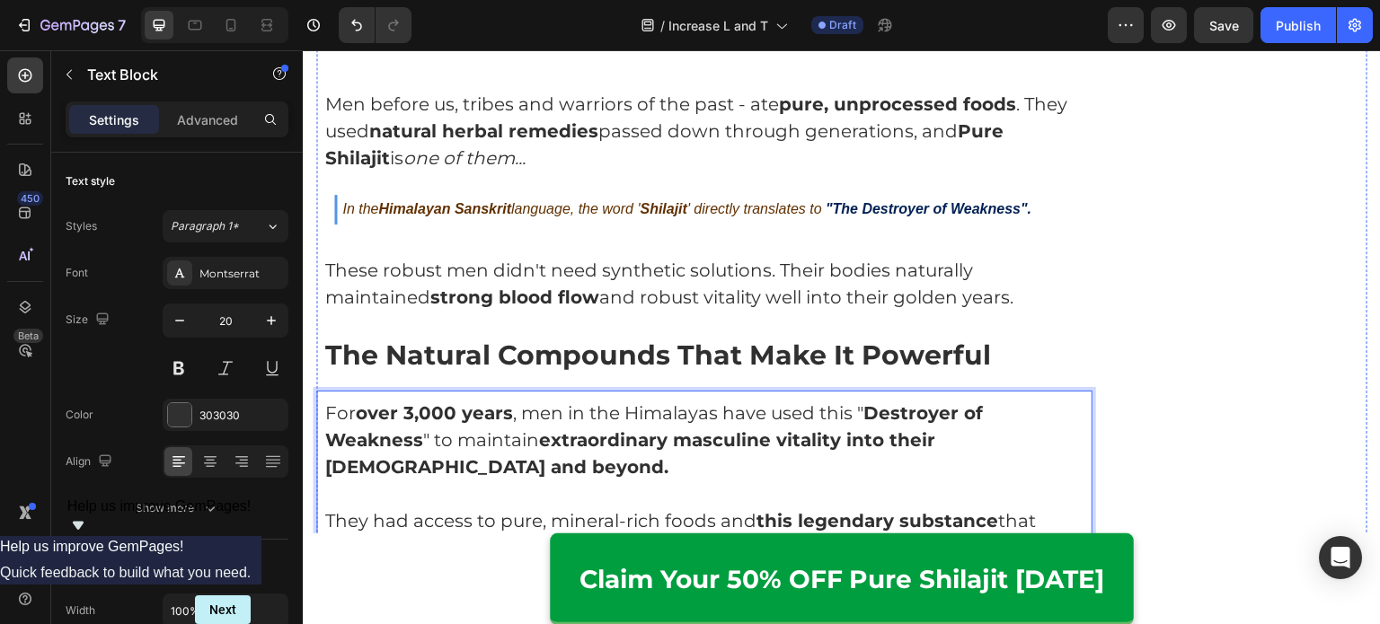
scroll to position [5464, 0]
click at [556, 481] on p "Rich Text Editor. Editing area: main" at bounding box center [704, 494] width 758 height 27
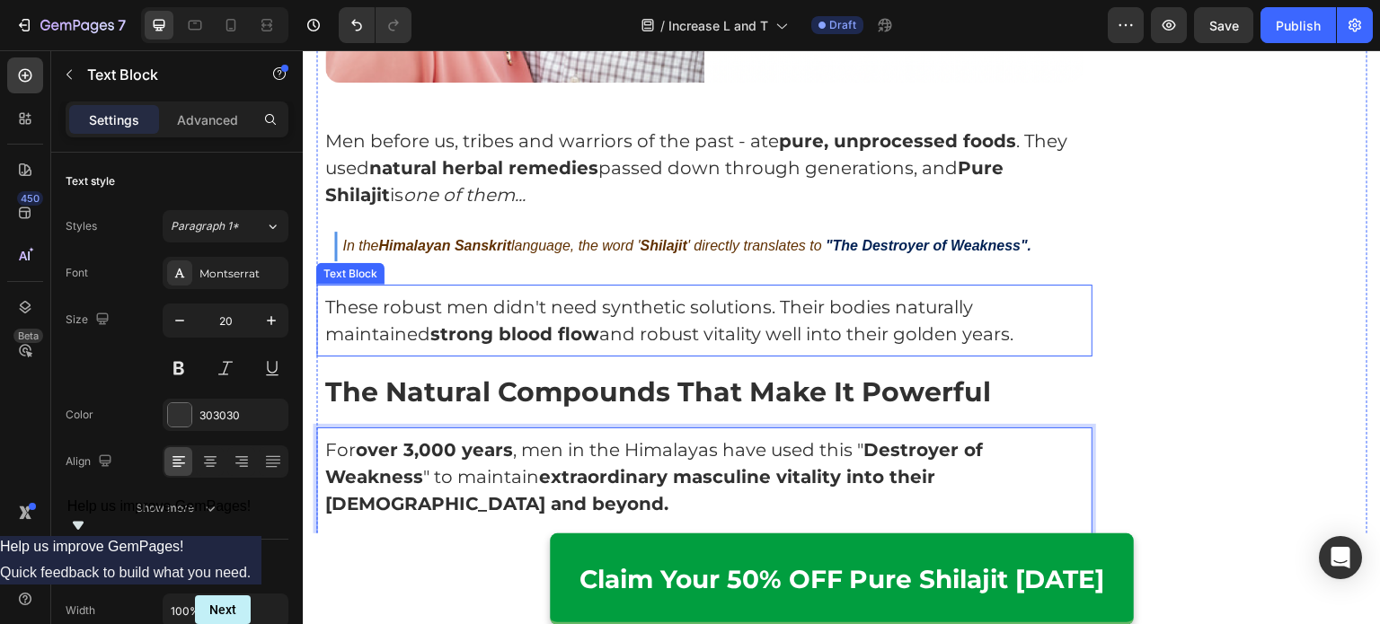
scroll to position [5518, 0]
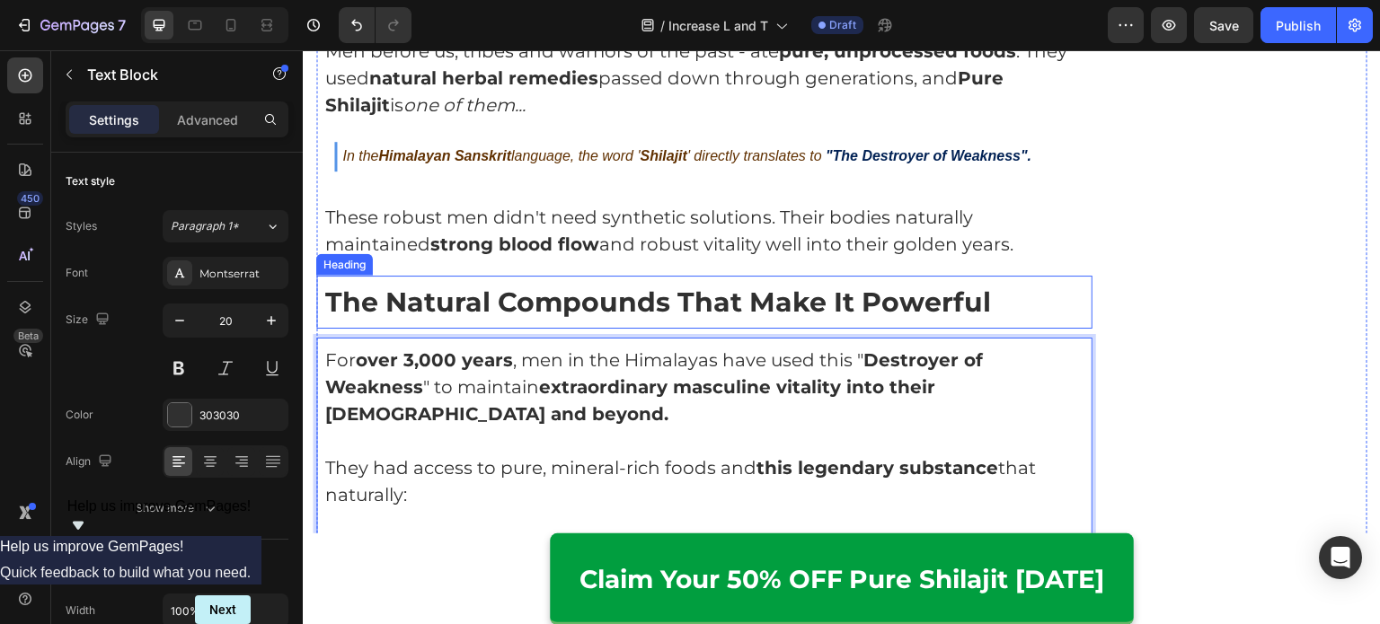
click at [445, 286] on strong "The Natural Compounds That Make It Powerful" at bounding box center [658, 302] width 666 height 33
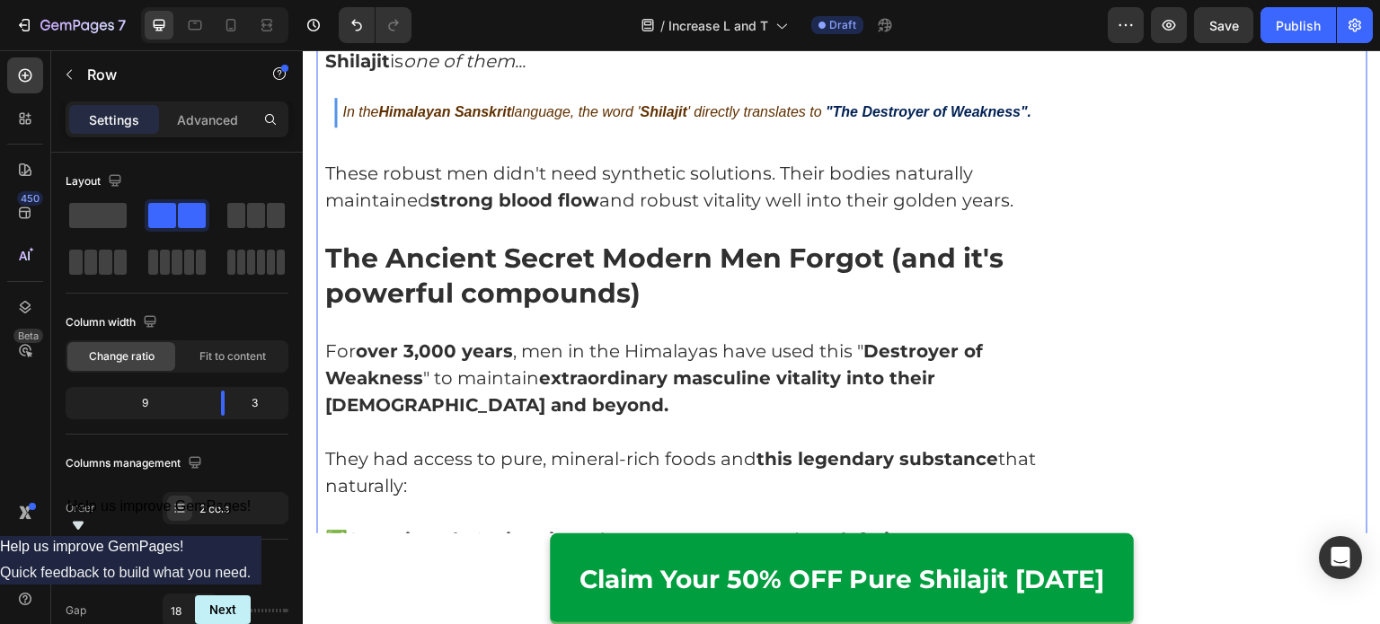
scroll to position [5561, 0]
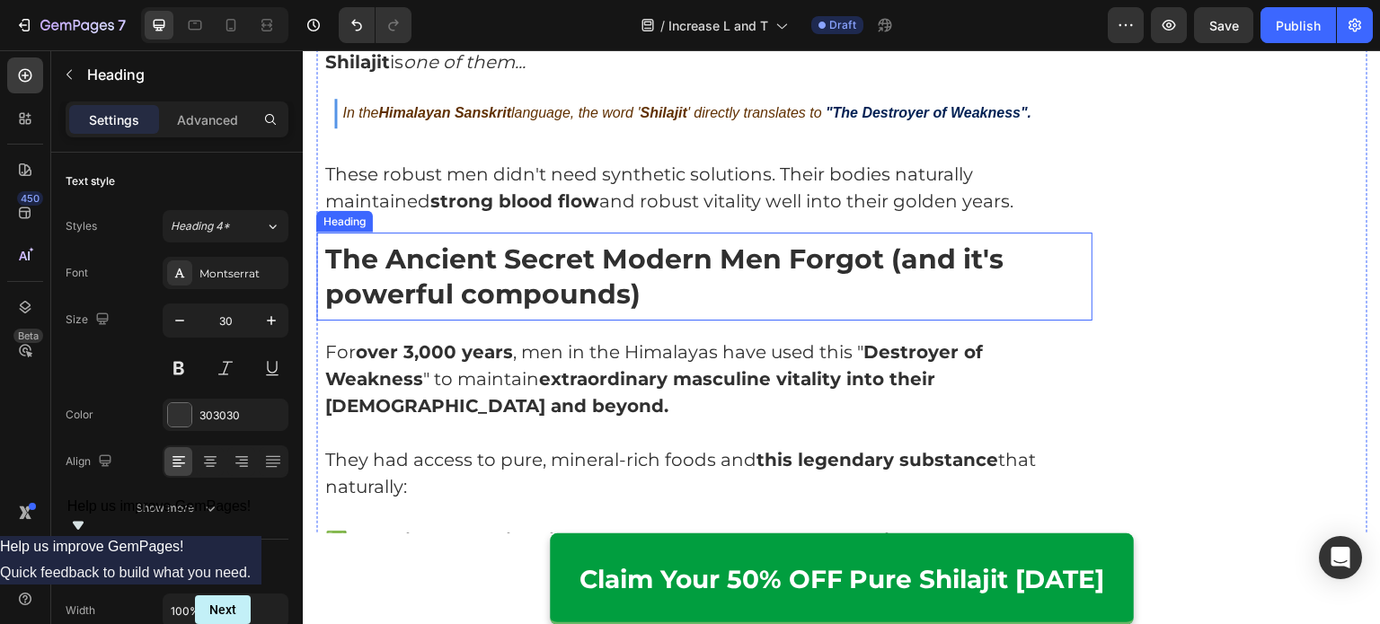
click at [968, 242] on p "⁠⁠⁠⁠⁠⁠⁠ The Ancient Secret Modern Men Forgot (and it's powerful compounds)" at bounding box center [704, 277] width 758 height 70
click at [895, 243] on strong "The Ancient Secret Modern Men Forgot (and it's powerful compounds)" at bounding box center [664, 277] width 678 height 68
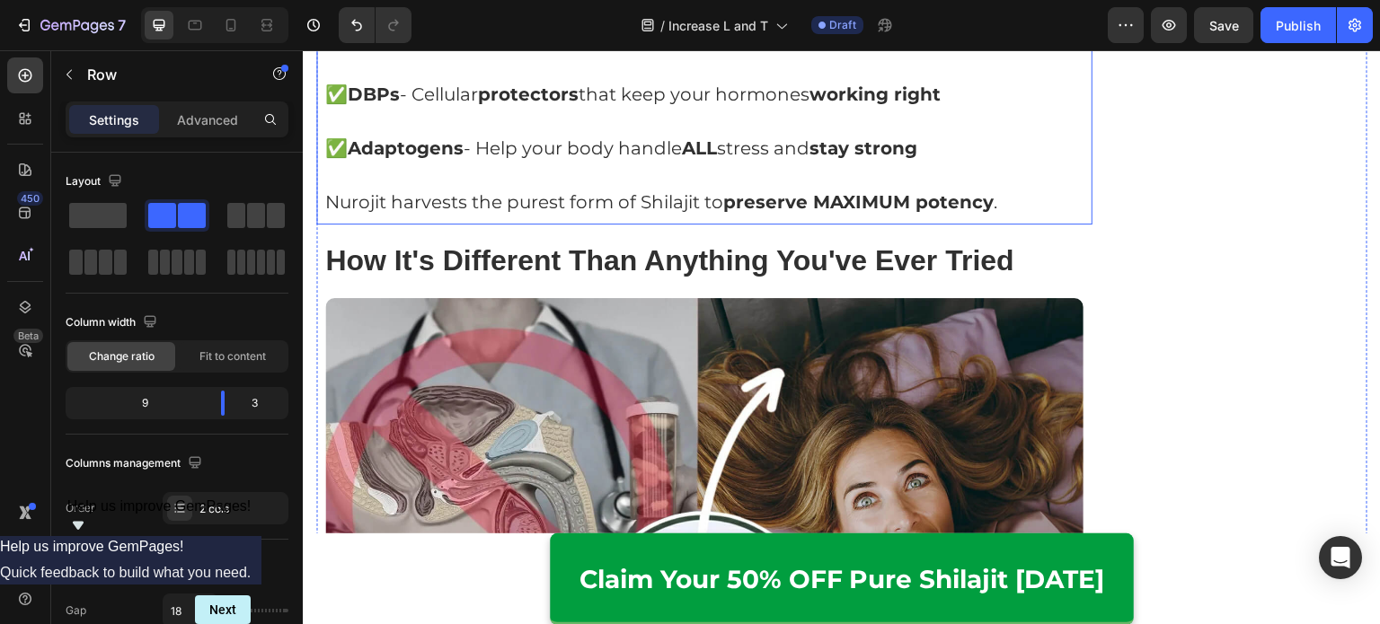
scroll to position [6222, 0]
click at [583, 245] on strong "How It's Different Than Anything You've Ever Tried" at bounding box center [669, 261] width 689 height 32
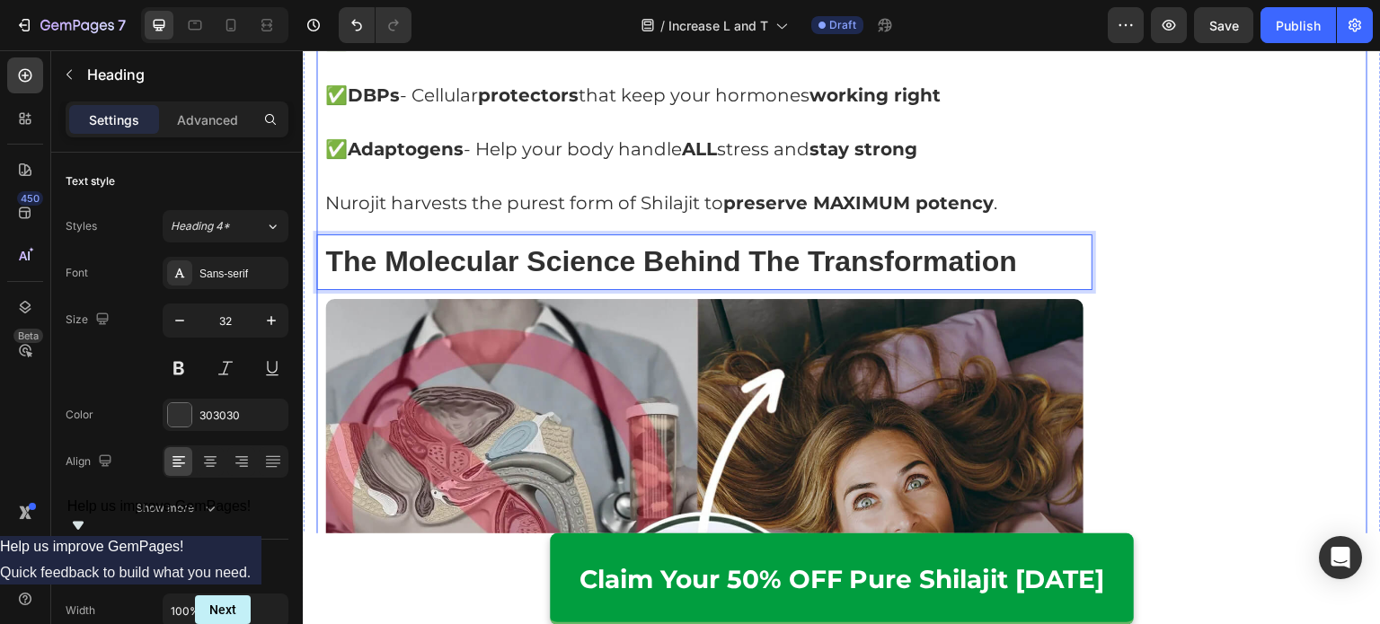
click at [1187, 273] on div "Recommended by Ayurvedic Practicioners Heading Image Claim 50% OFF [DATE] Butto…" at bounding box center [1237, 75] width 259 height 12216
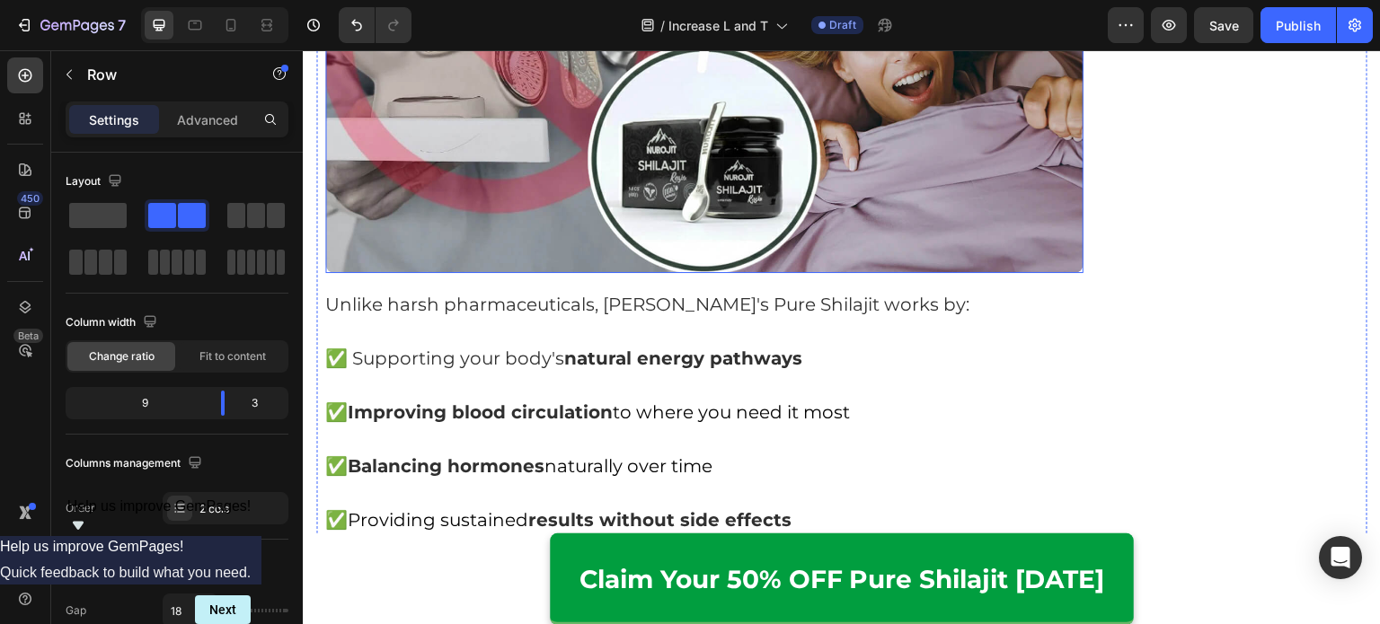
scroll to position [6703, 0]
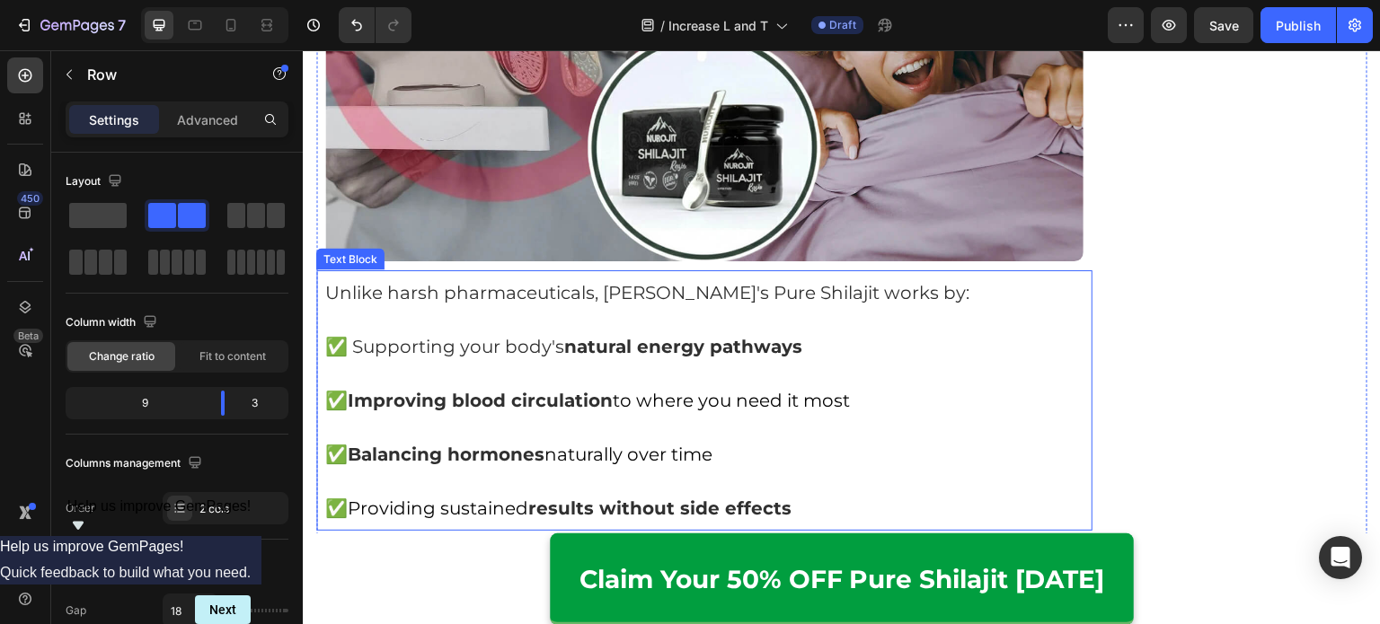
click at [498, 279] on p "Unlike harsh pharmaceuticals, [PERSON_NAME]'s Pure Shilajit works by:" at bounding box center [704, 292] width 758 height 27
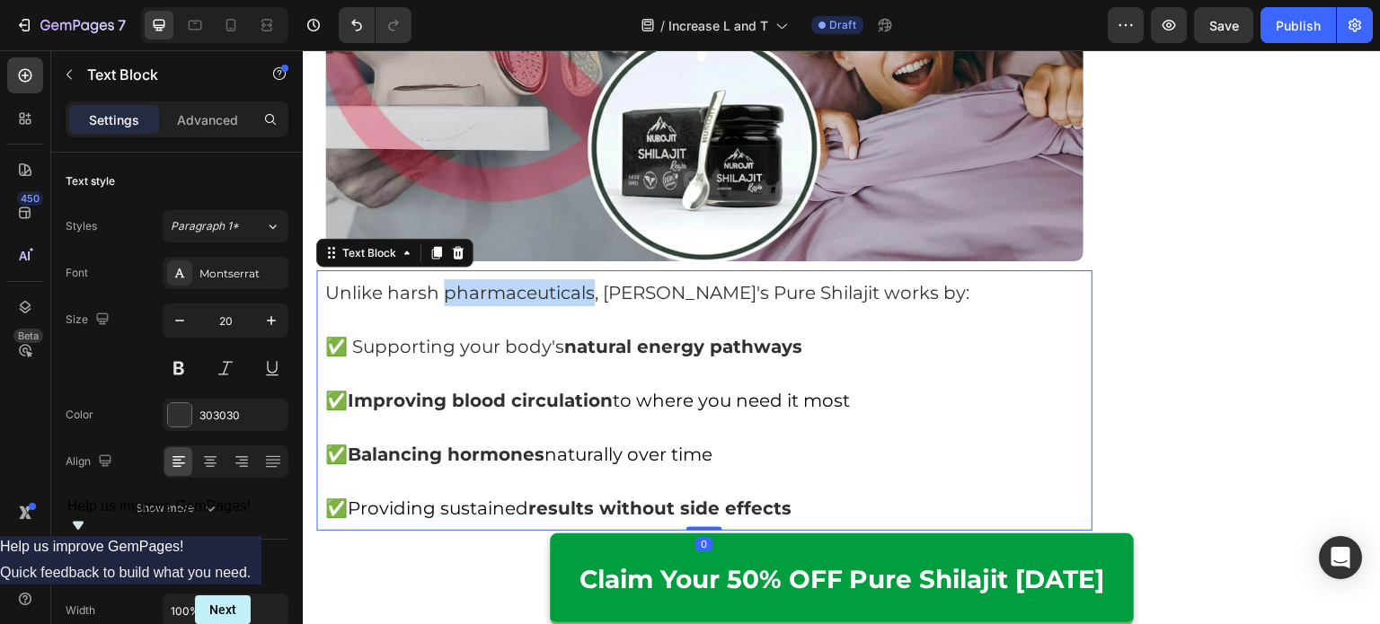
click at [498, 279] on p "Unlike harsh pharmaceuticals, [PERSON_NAME]'s Pure Shilajit works by:" at bounding box center [704, 292] width 758 height 27
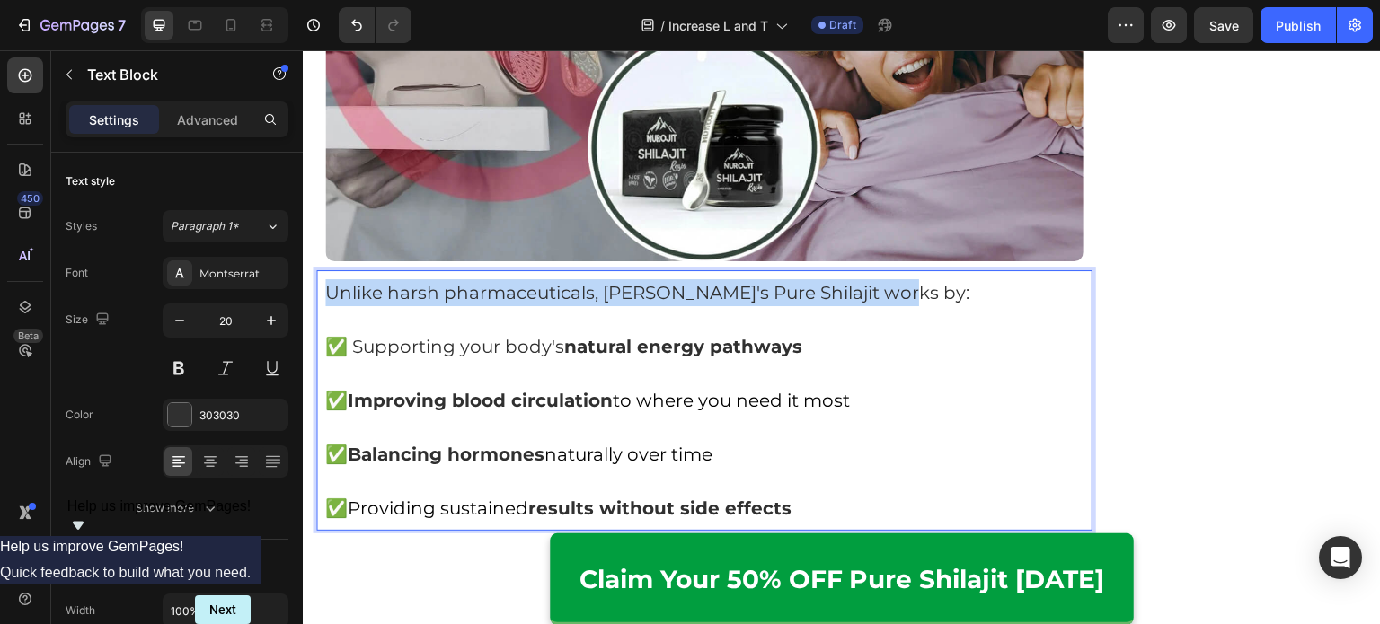
drag, startPoint x: 884, startPoint y: 209, endPoint x: 277, endPoint y: 201, distance: 607.2
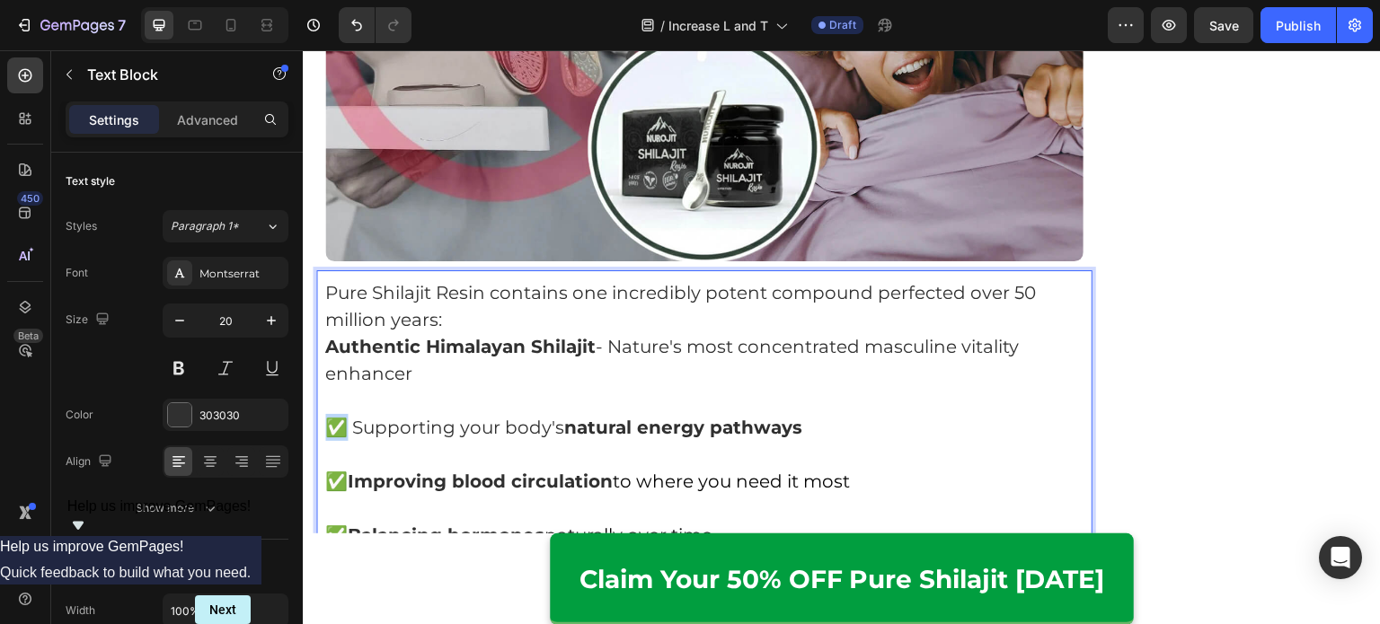
drag, startPoint x: 341, startPoint y: 331, endPoint x: 320, endPoint y: 333, distance: 21.7
click at [320, 333] on div "Pure Shilajit Resin contains one incredibly potent compound perfected over 50 m…" at bounding box center [704, 440] width 776 height 341
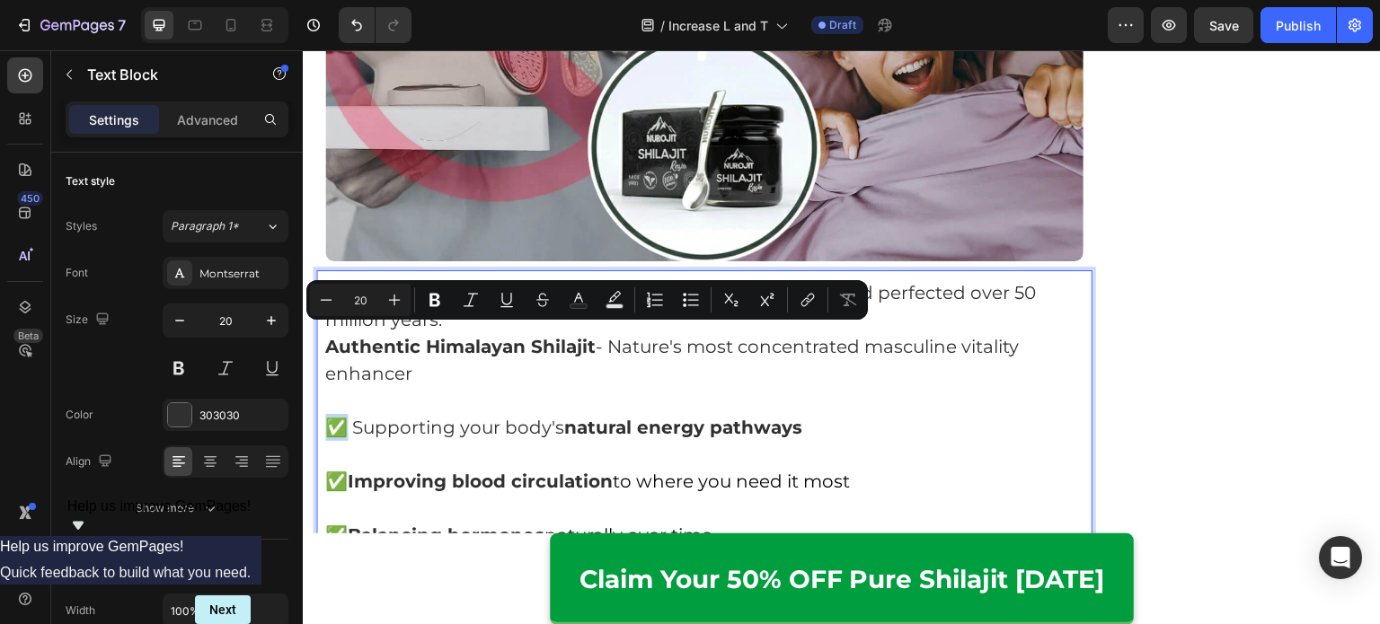
copy p "✅"
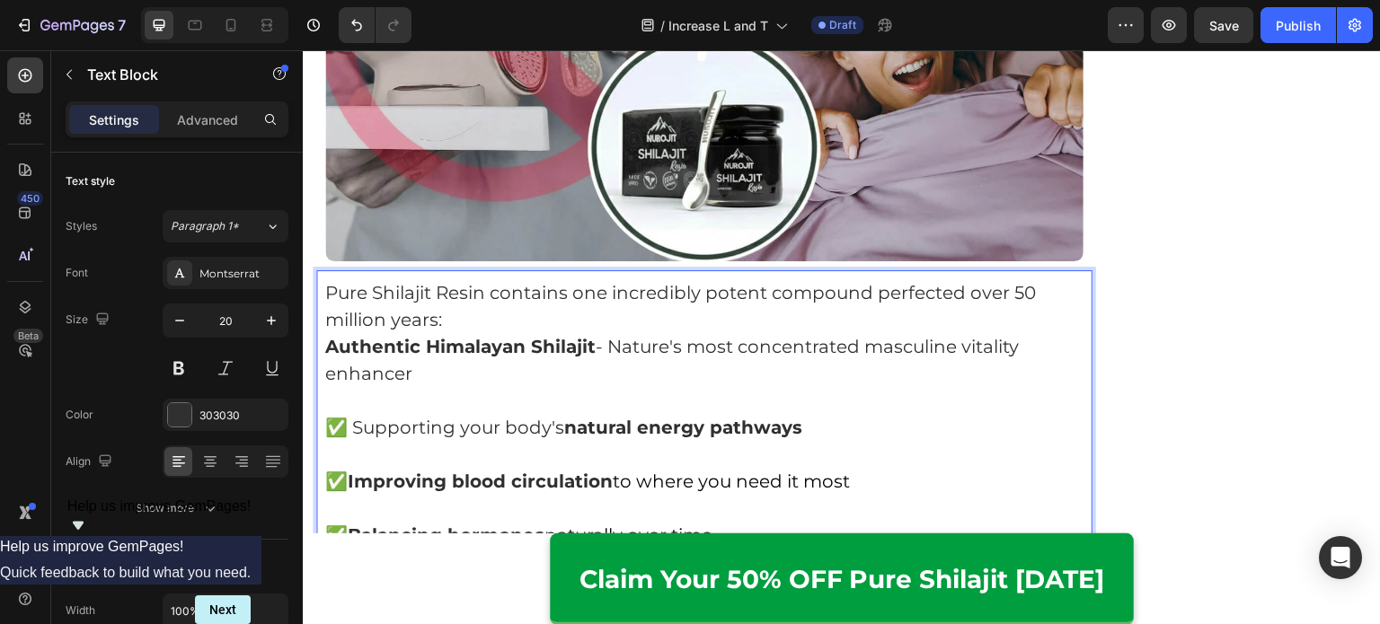
click at [321, 270] on div "Pure Shilajit Resin contains one incredibly potent compound perfected over 50 m…" at bounding box center [704, 440] width 776 height 341
click at [470, 279] on p "Pure Shilajit Resin contains one incredibly potent compound perfected over 50 m…" at bounding box center [704, 306] width 758 height 54
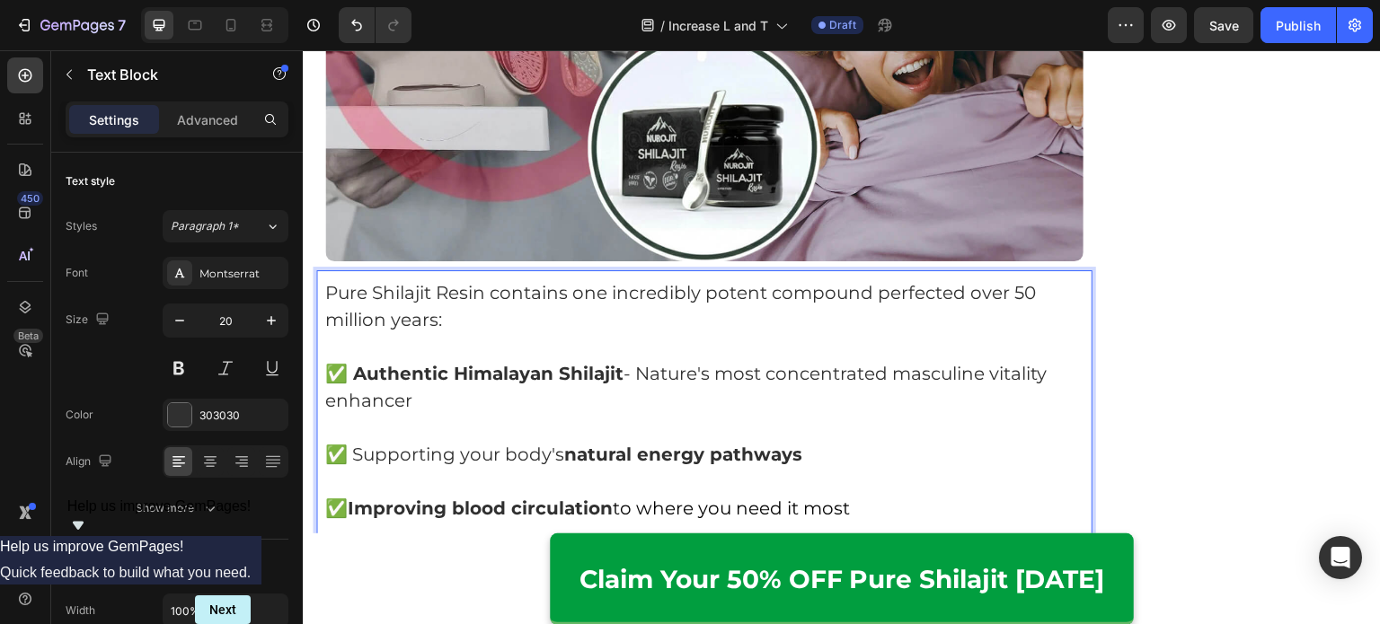
click at [424, 414] on p "Rich Text Editor. Editing area: main" at bounding box center [704, 427] width 758 height 27
click at [357, 441] on p "✅ Supporting your body's natural energy pathways" at bounding box center [704, 454] width 758 height 27
click at [532, 360] on p "✅ Authentic Himalayan Shilajit - Nature's most concentrated masculine vitality …" at bounding box center [704, 387] width 758 height 54
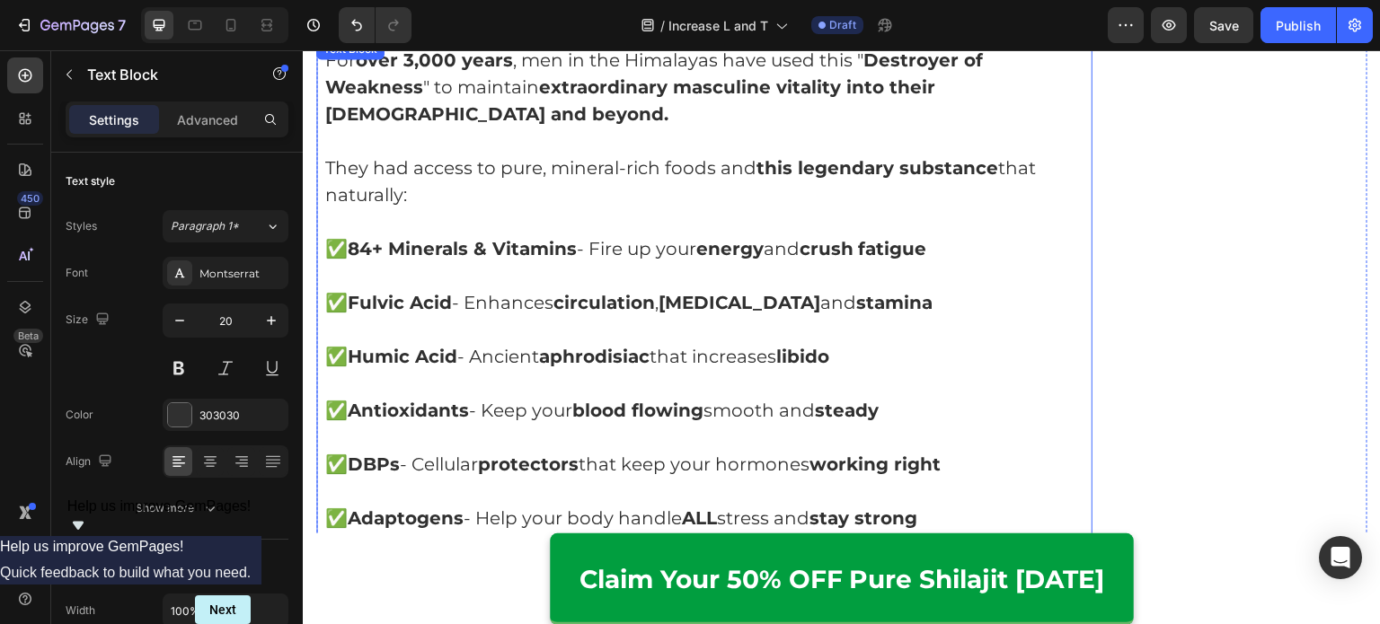
scroll to position [5848, 0]
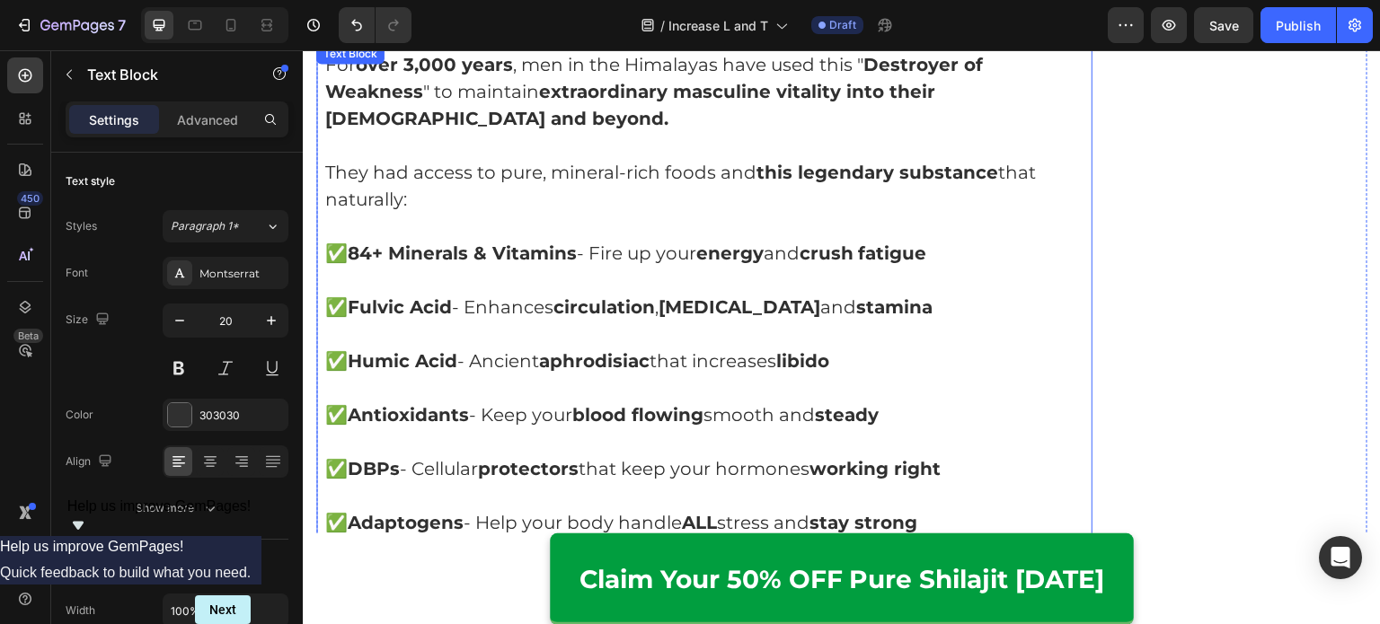
click at [563, 375] on p "Rich Text Editor. Editing area: main" at bounding box center [704, 388] width 758 height 27
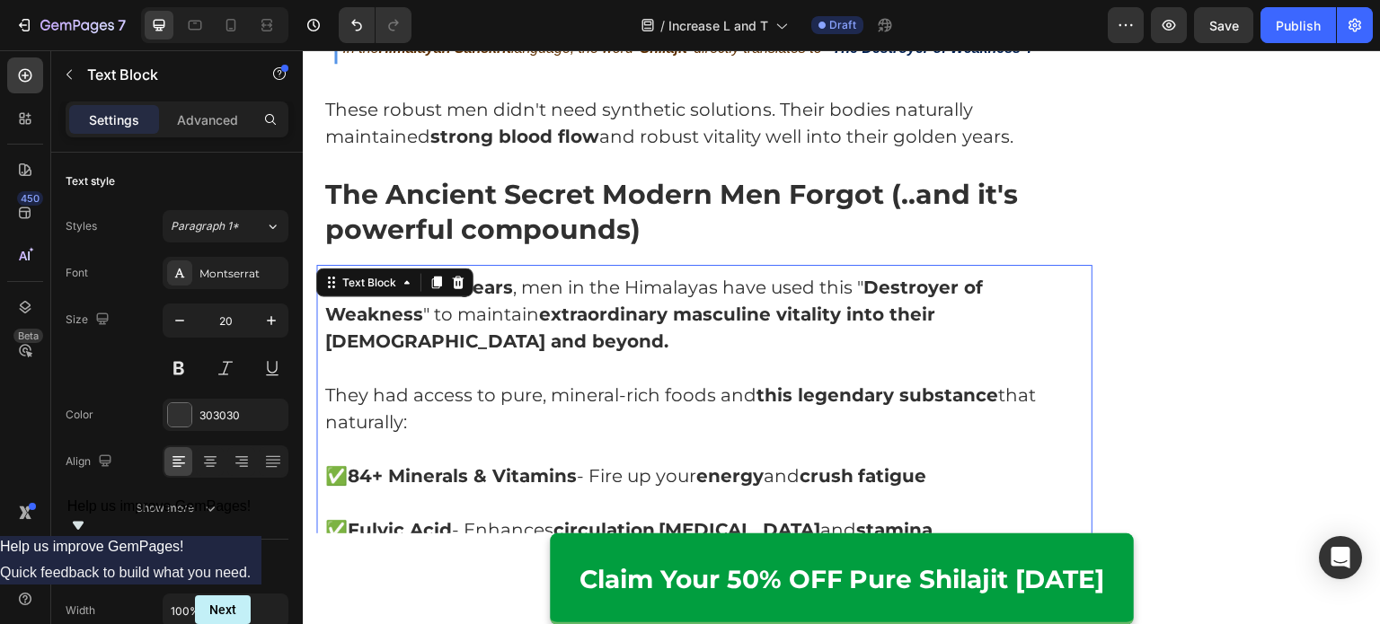
scroll to position [5625, 0]
